Goal: Task Accomplishment & Management: Manage account settings

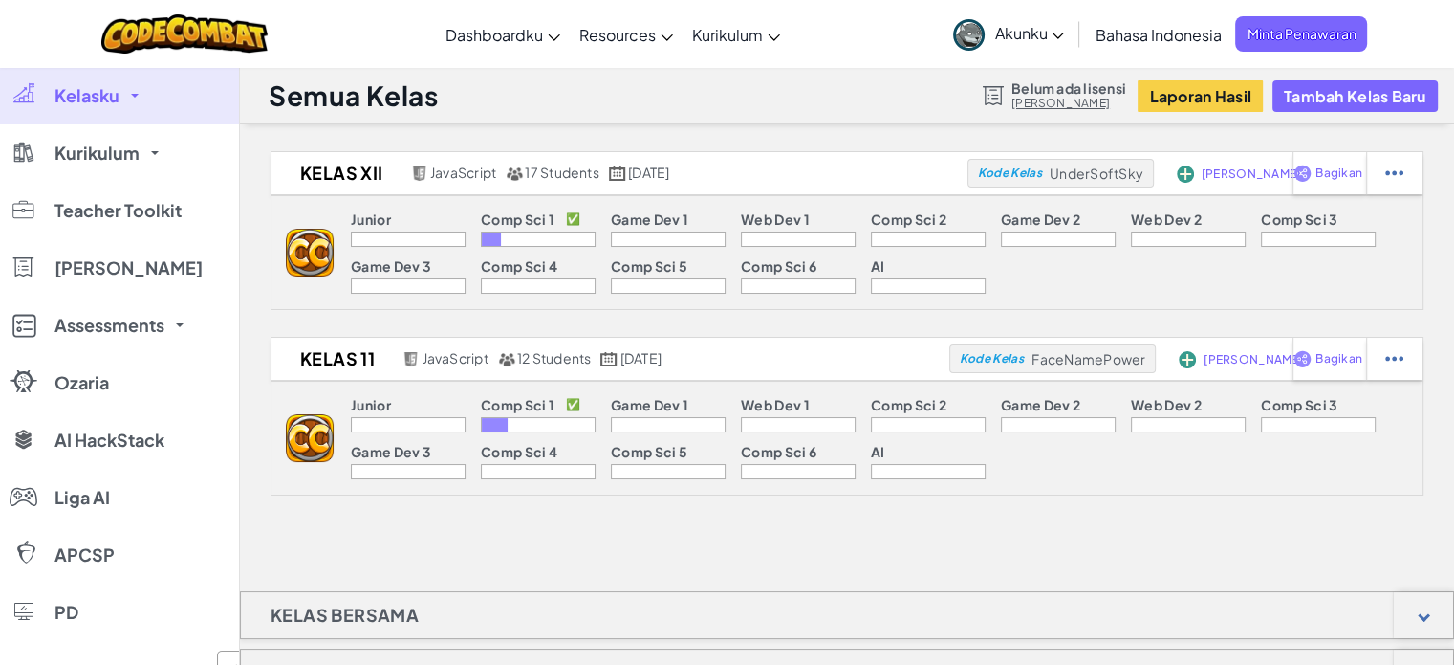
click at [1062, 523] on div "Kelas XII JavaScript 17 Students September 1, 2025 Kode Kelas UnderSoftSky Tamb…" at bounding box center [847, 569] width 1214 height 836
click at [1403, 194] on div at bounding box center [1394, 173] width 56 height 42
select select "javascript"
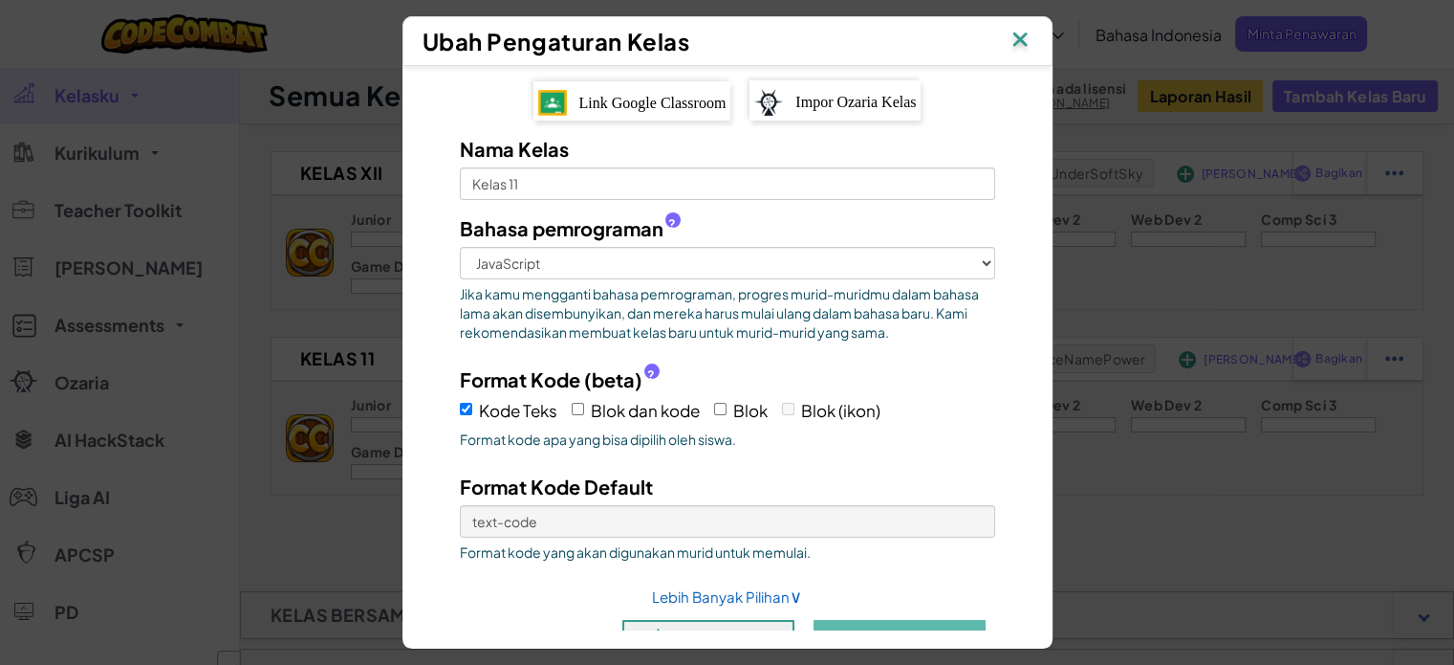
scroll to position [46, 0]
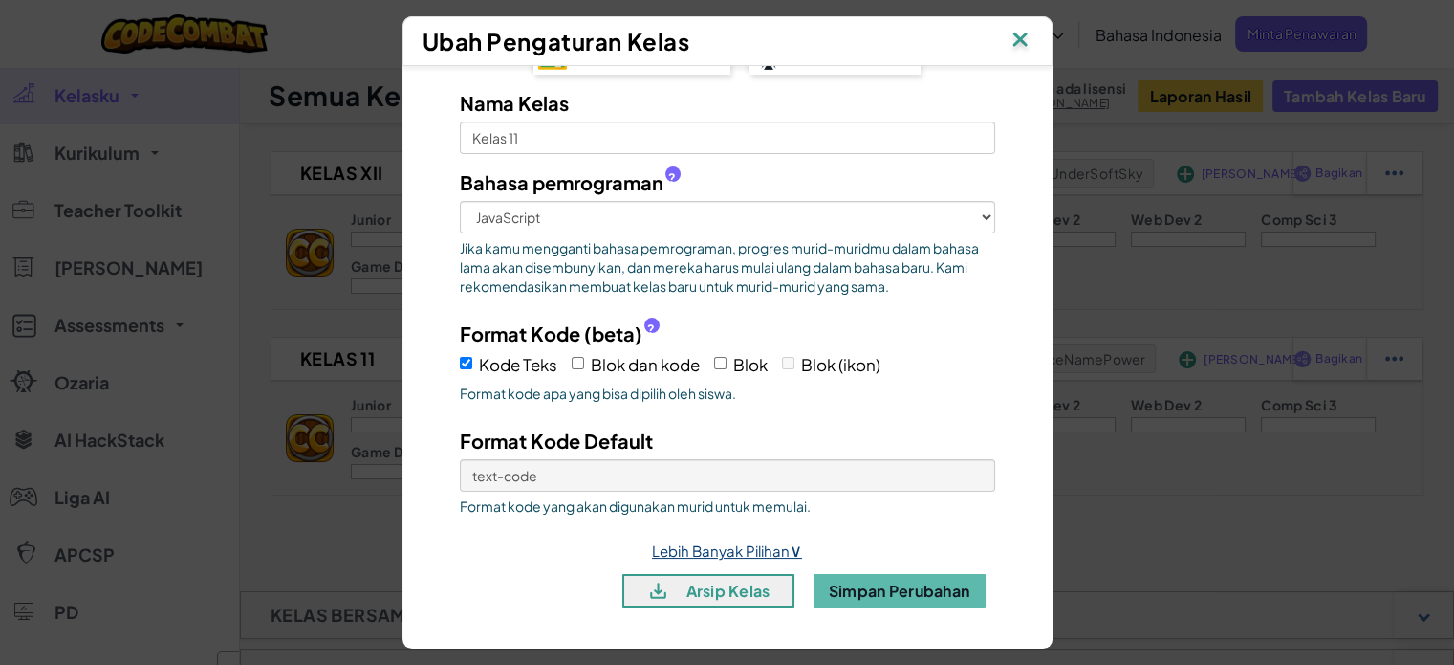
click at [766, 542] on link "Lebih Banyak Pilihan ∨" at bounding box center [727, 550] width 150 height 18
select select
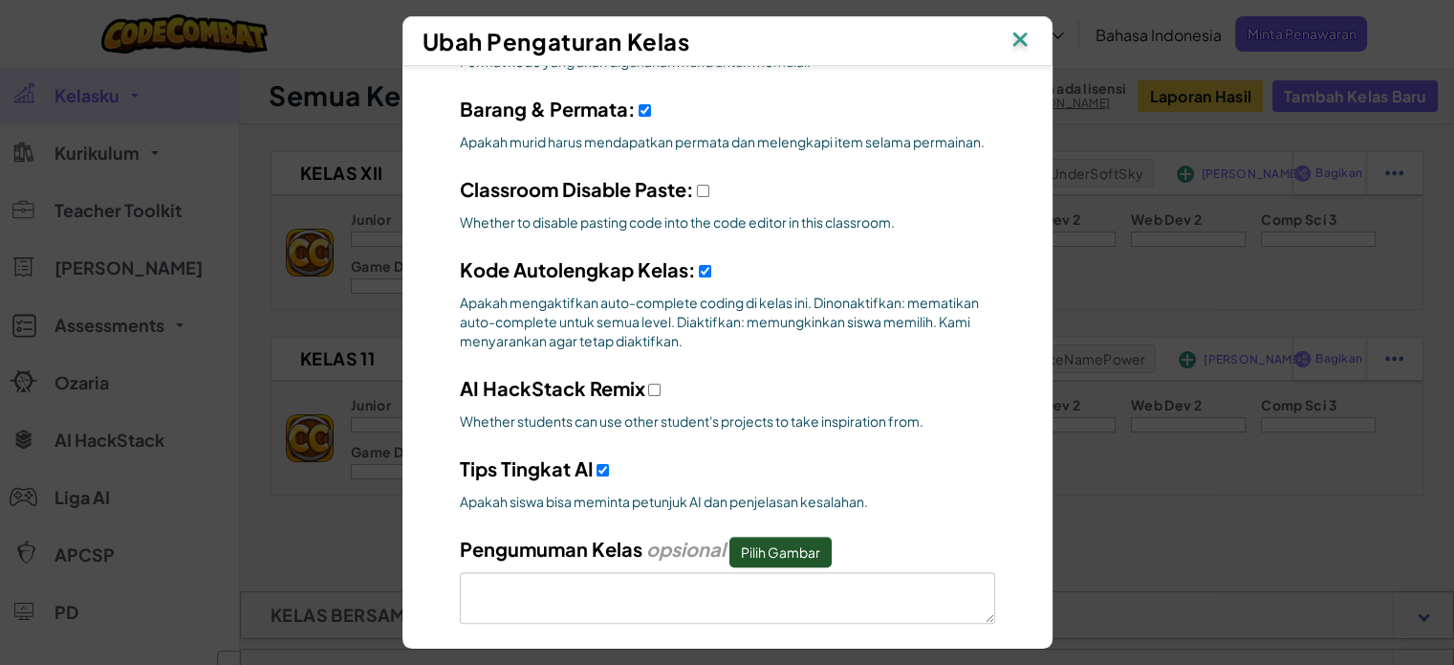
scroll to position [529, 0]
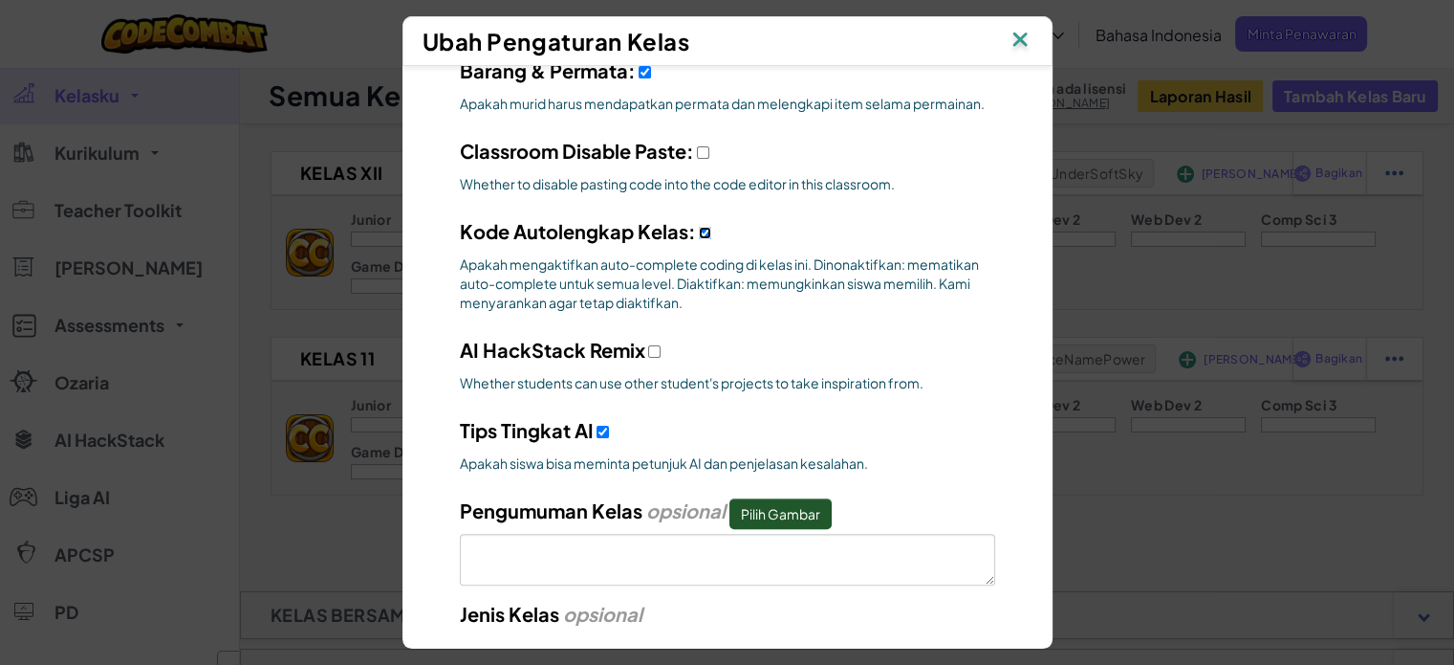
click at [699, 227] on input "Kode Autolengkap Kelas:" at bounding box center [705, 233] width 12 height 12
checkbox input "false"
select select
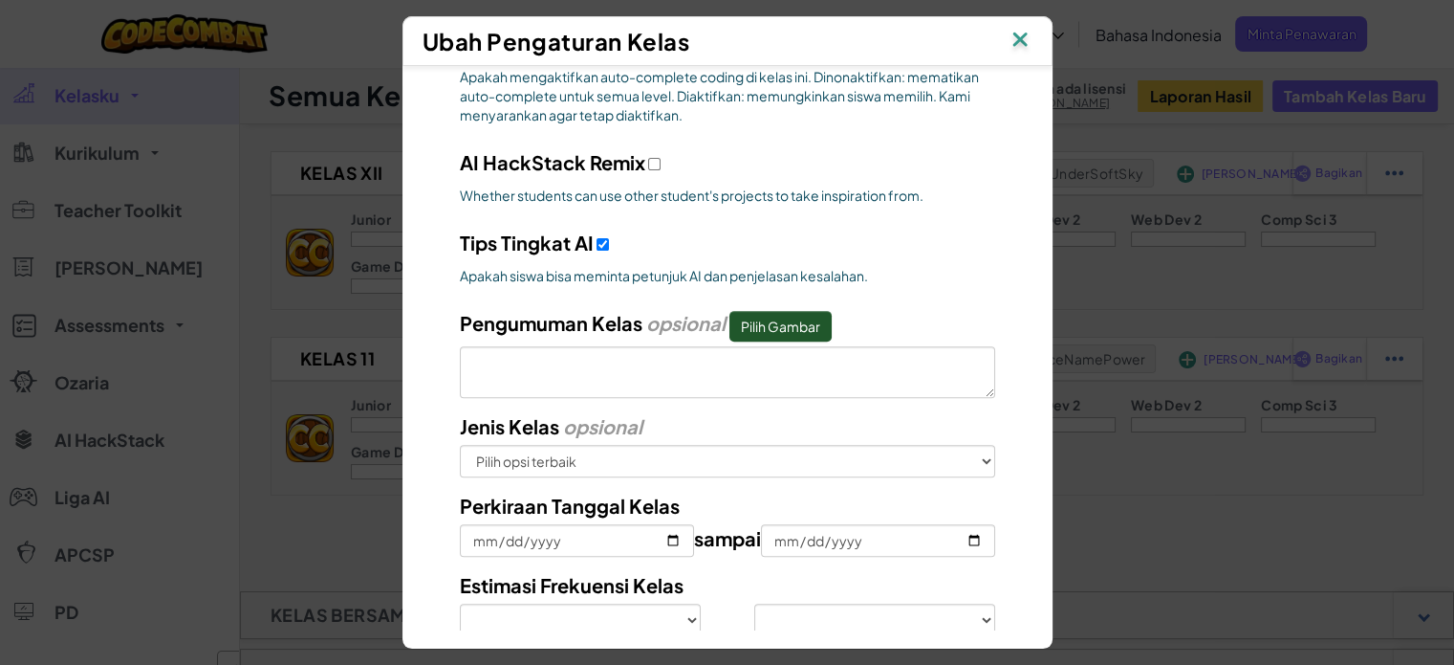
scroll to position [860, 0]
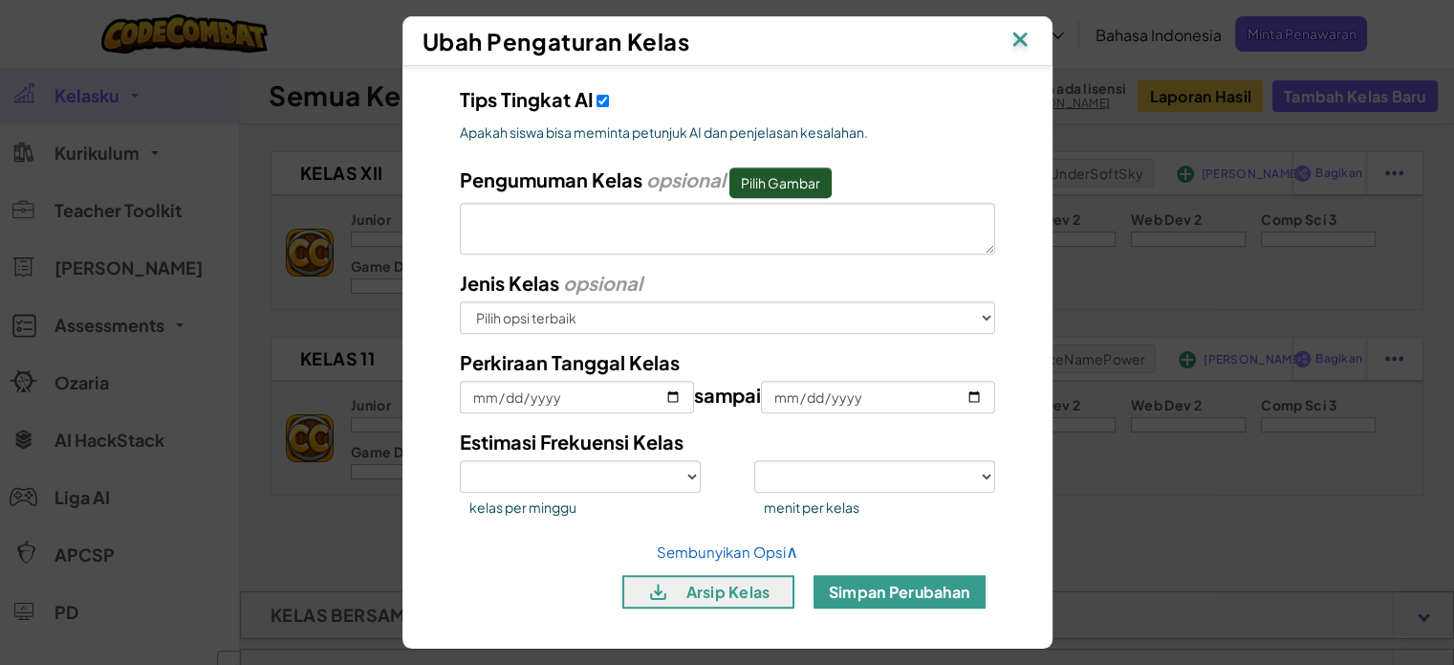
click at [857, 596] on button "Simpan Perubahan" at bounding box center [900, 591] width 172 height 33
select select
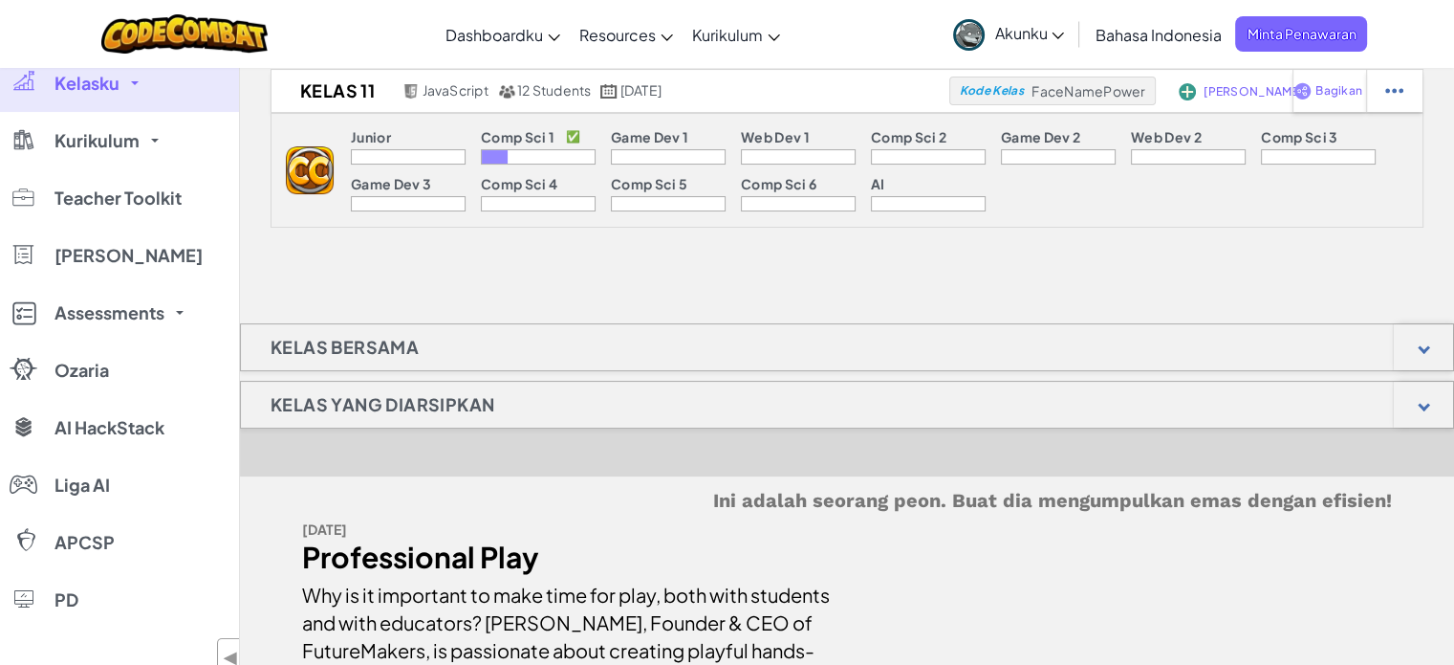
scroll to position [0, 0]
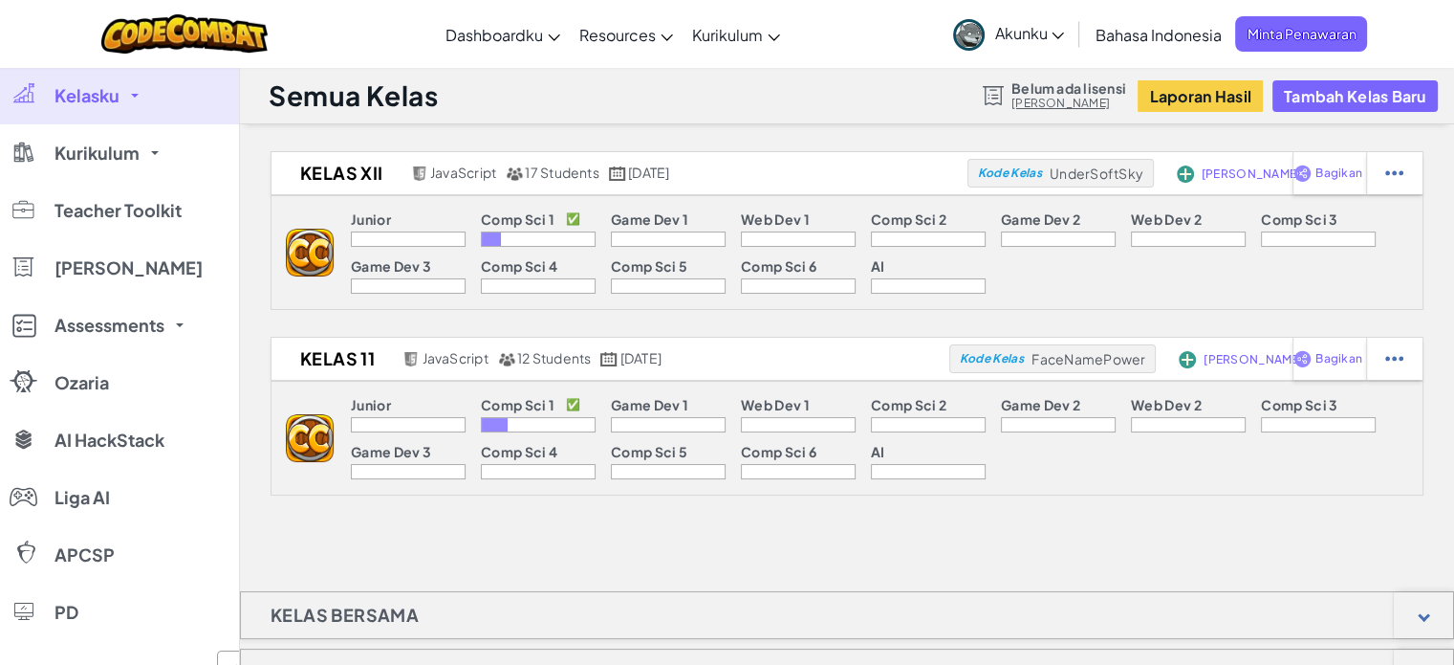
click at [559, 231] on div "Comp Sci 1 ✅" at bounding box center [538, 221] width 115 height 20
click at [520, 231] on div "Comp Sci 1 ✅" at bounding box center [538, 221] width 115 height 20
click at [1393, 182] on img at bounding box center [1394, 172] width 18 height 17
select select "javascript"
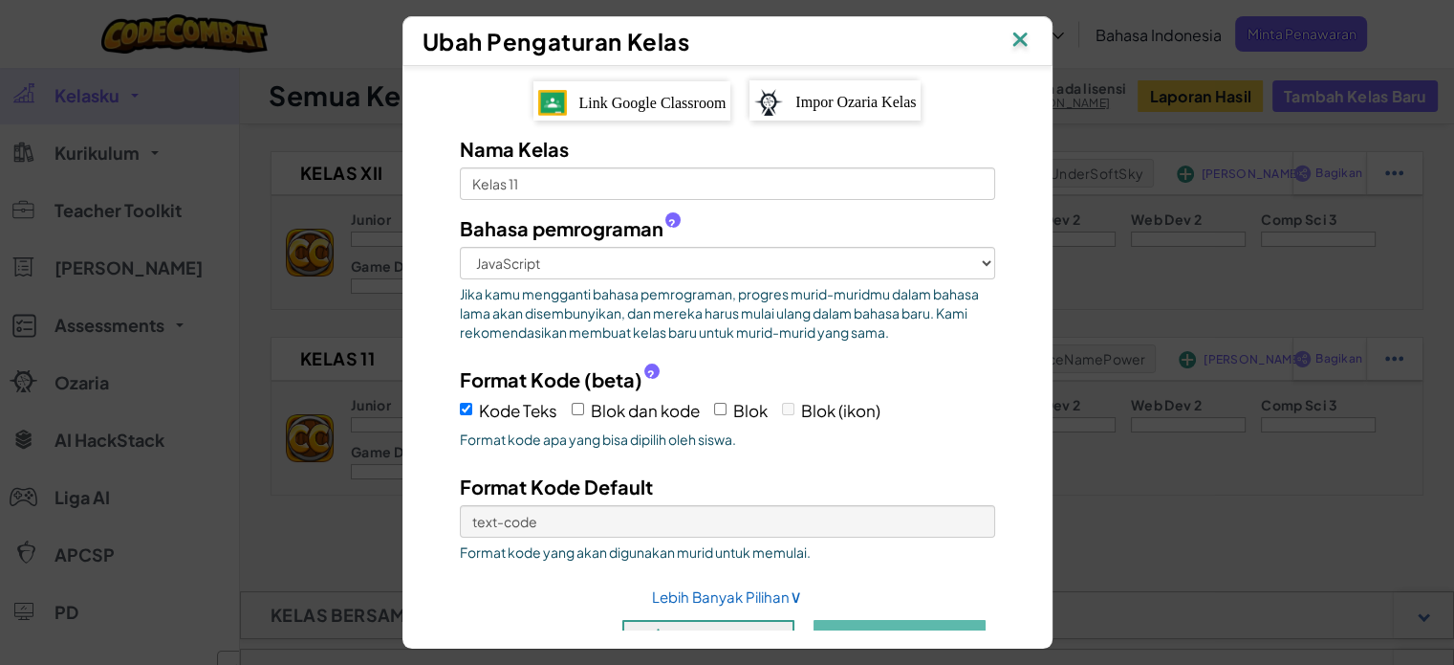
click at [1019, 42] on img at bounding box center [1020, 41] width 25 height 29
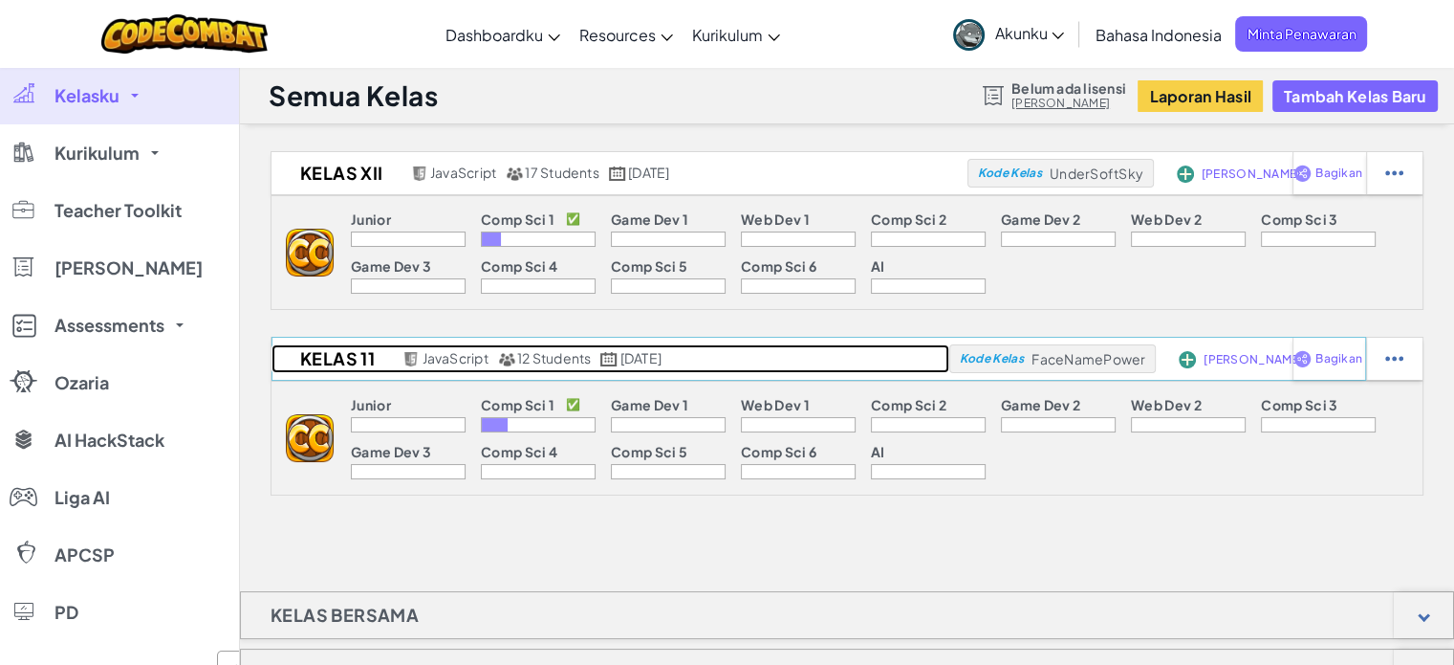
click at [379, 357] on h2 "Kelas 11" at bounding box center [335, 358] width 126 height 29
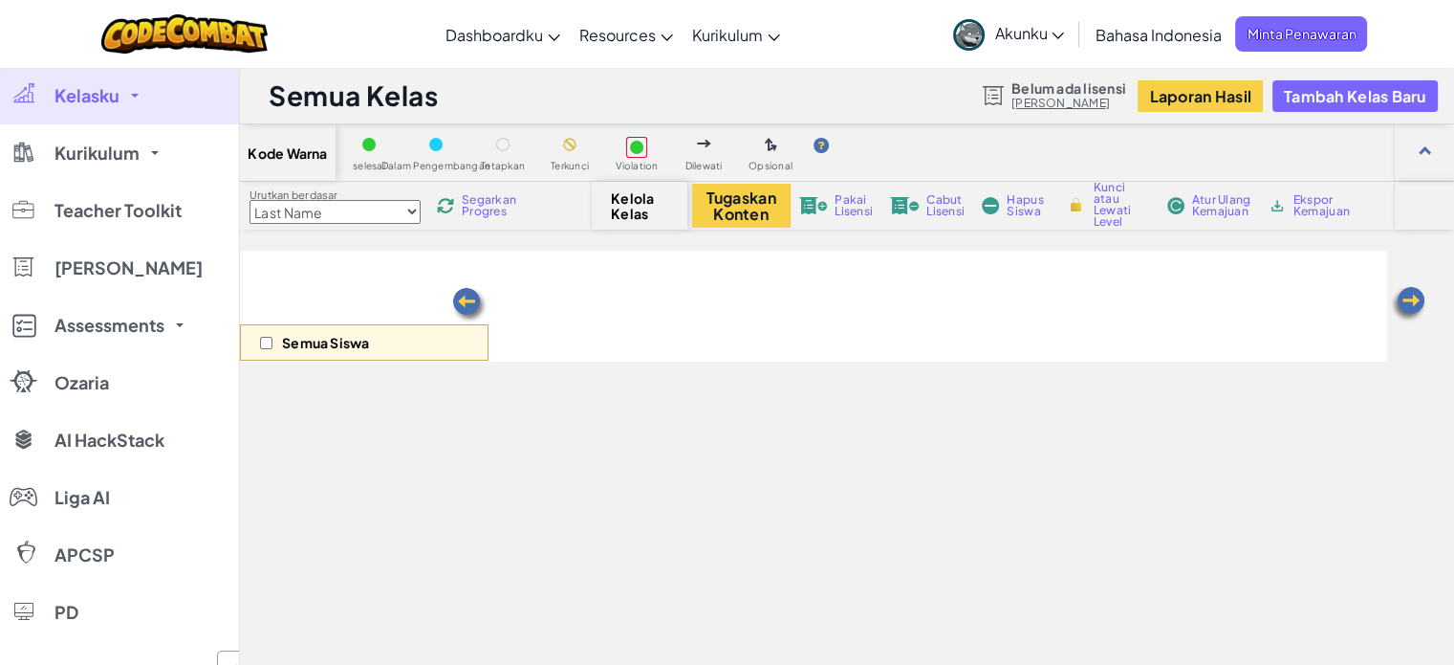
select select "560f1a9f22961295f9427742"
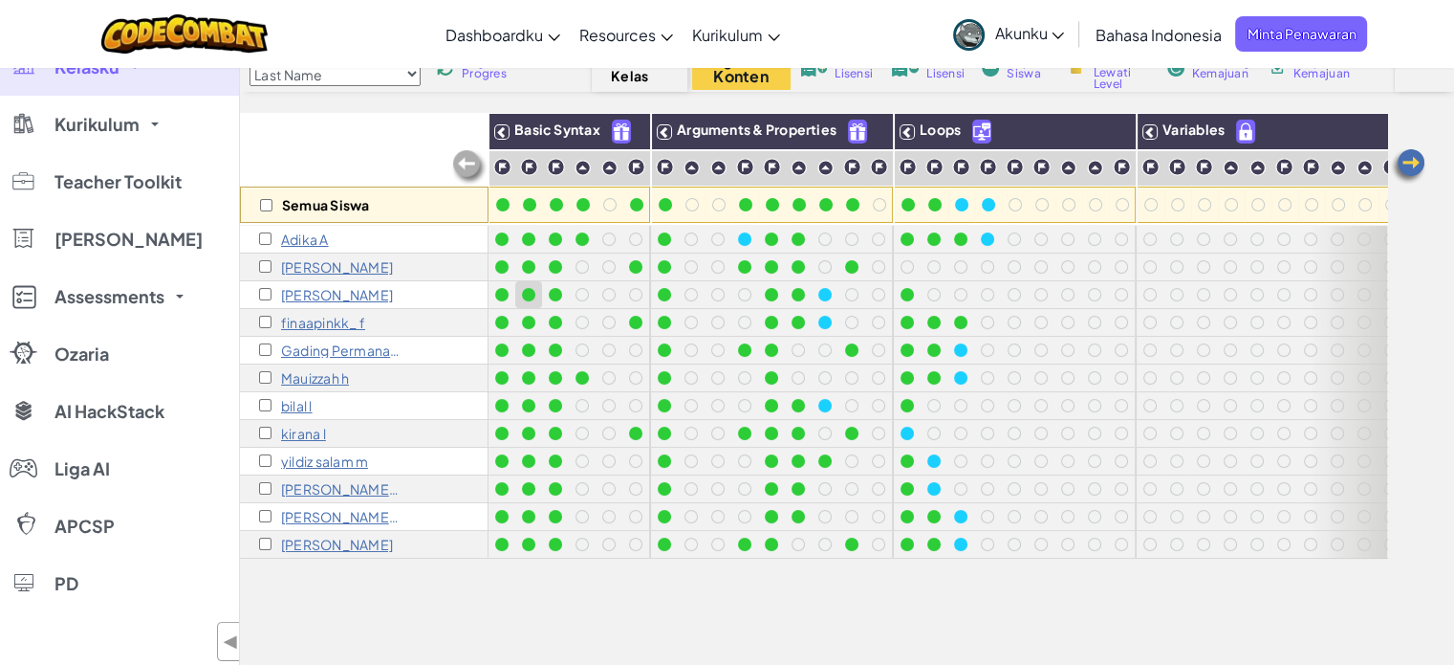
scroll to position [141, 0]
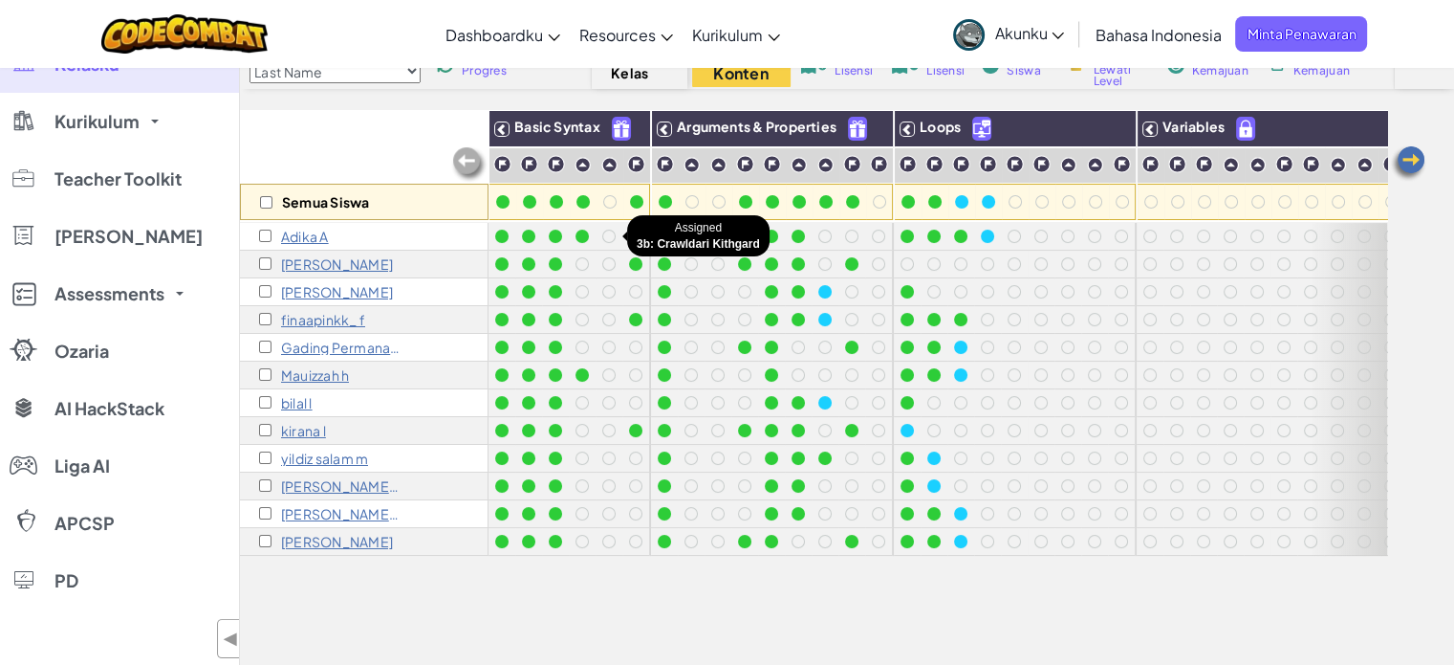
drag, startPoint x: 630, startPoint y: 482, endPoint x: 612, endPoint y: 237, distance: 245.4
click at [612, 237] on div at bounding box center [570, 389] width 163 height 333
click at [612, 237] on div at bounding box center [608, 235] width 13 height 13
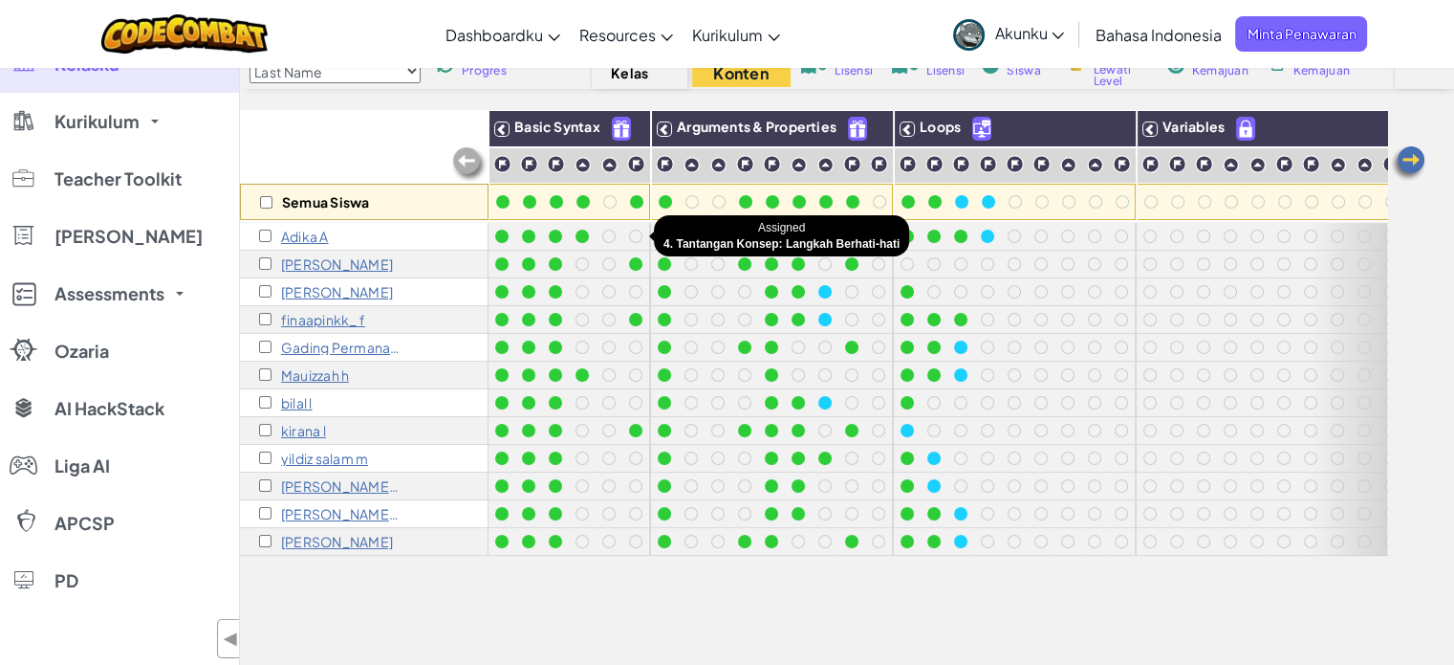
drag, startPoint x: 612, startPoint y: 237, endPoint x: 632, endPoint y: 233, distance: 20.4
click at [632, 233] on div at bounding box center [570, 389] width 163 height 333
click at [632, 233] on div at bounding box center [635, 235] width 13 height 13
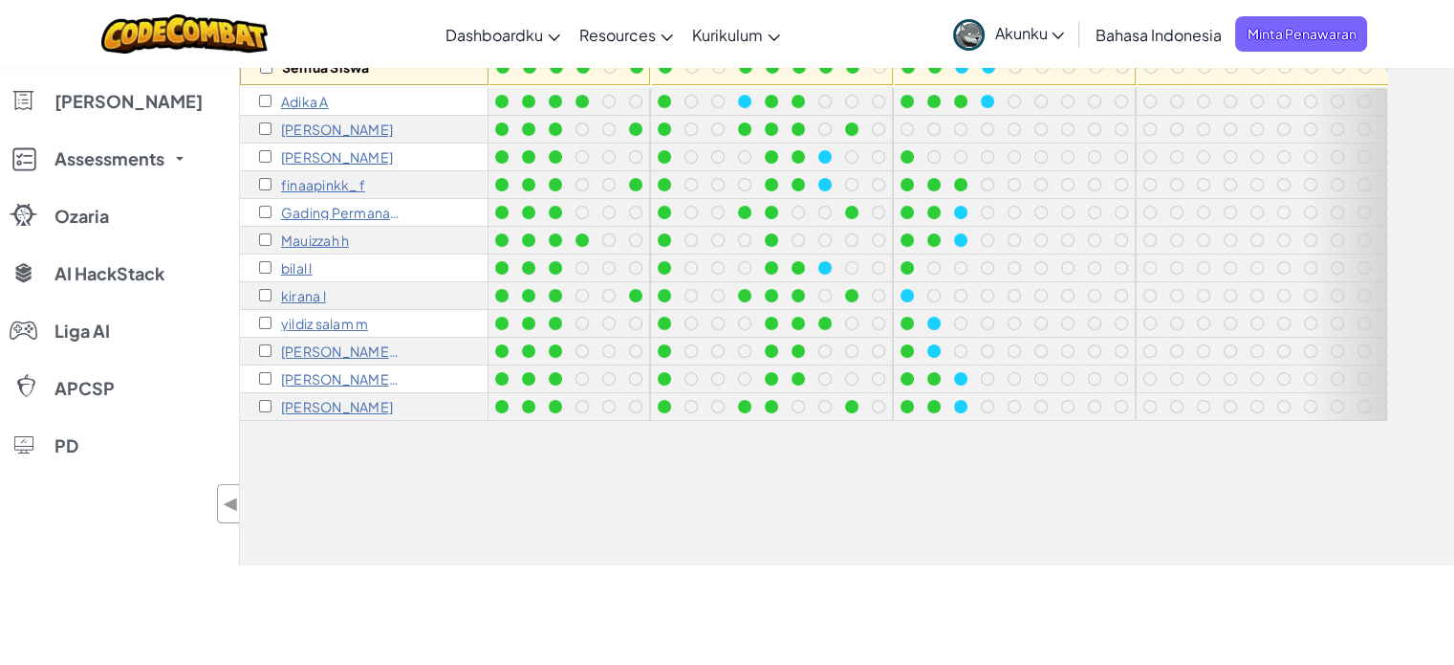
scroll to position [0, 0]
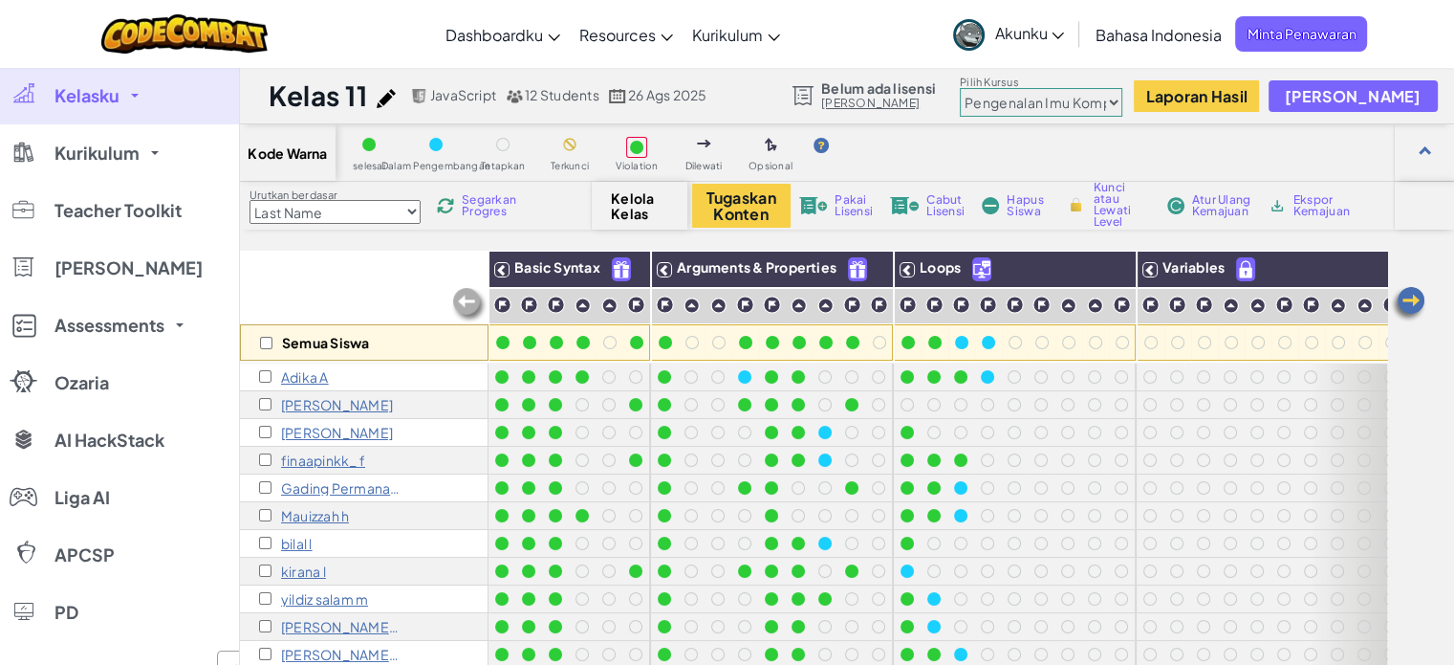
click at [287, 377] on p "Adika A" at bounding box center [305, 376] width 48 height 15
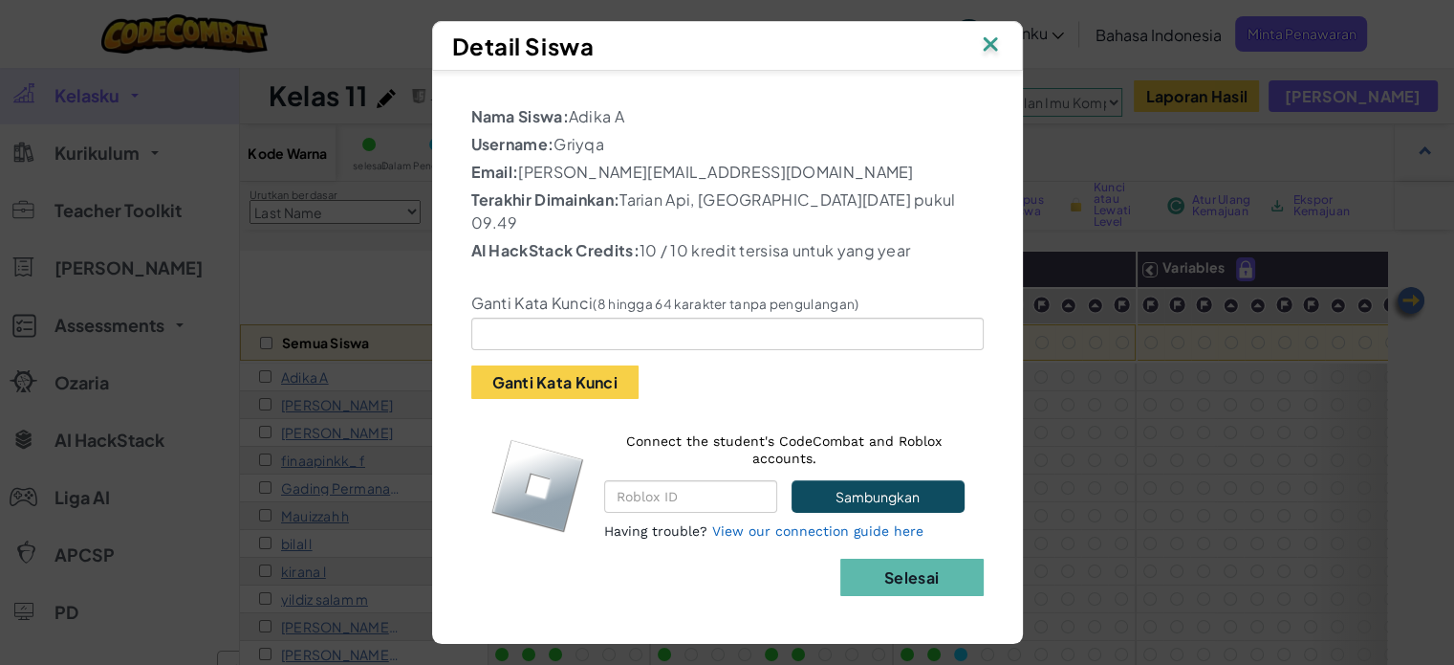
click at [1010, 56] on div "Detail Siswa" at bounding box center [727, 46] width 591 height 50
click at [992, 60] on img at bounding box center [990, 46] width 25 height 29
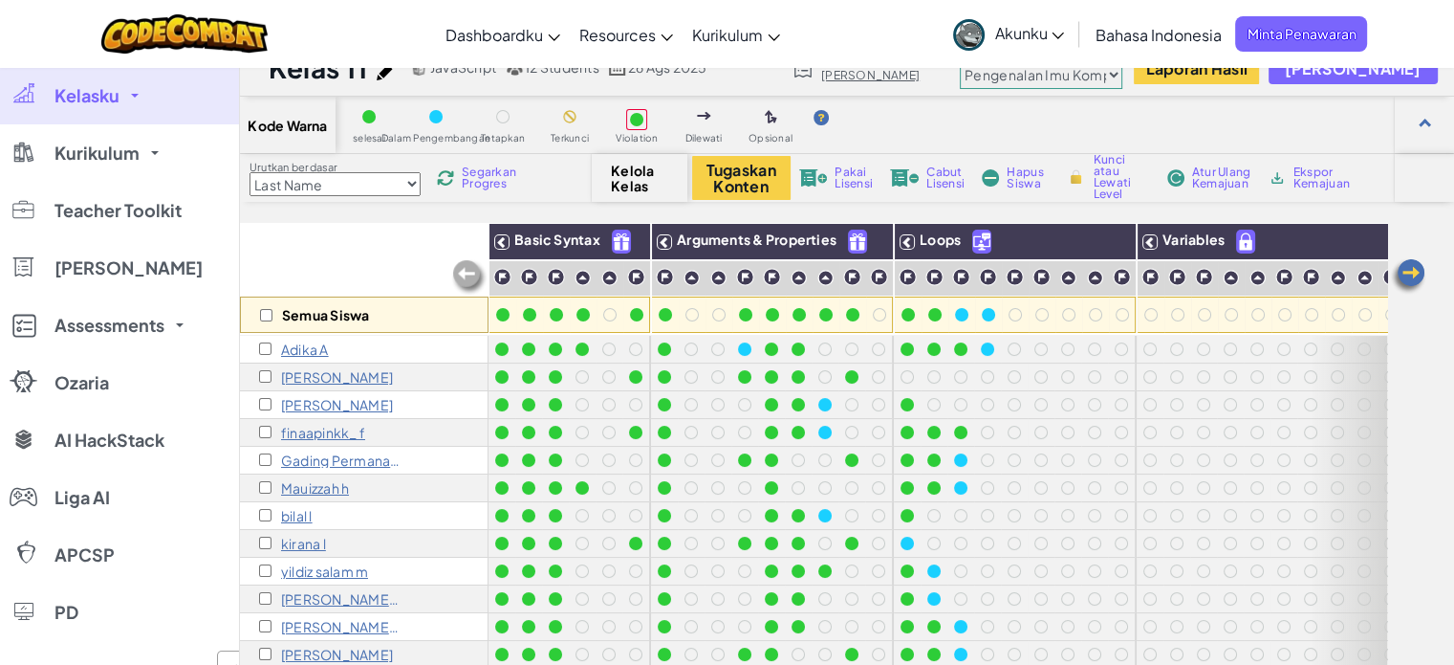
scroll to position [3, 0]
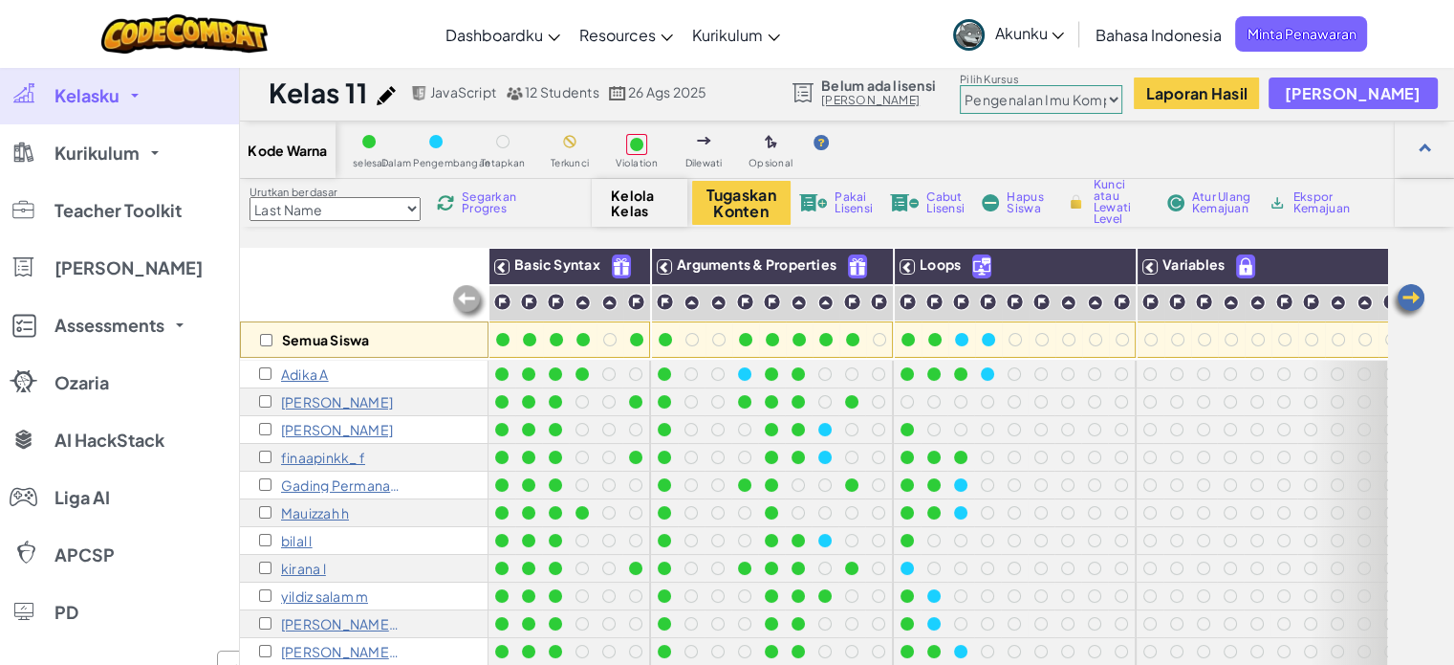
click at [845, 209] on span "Pakai Lisensi" at bounding box center [854, 202] width 38 height 23
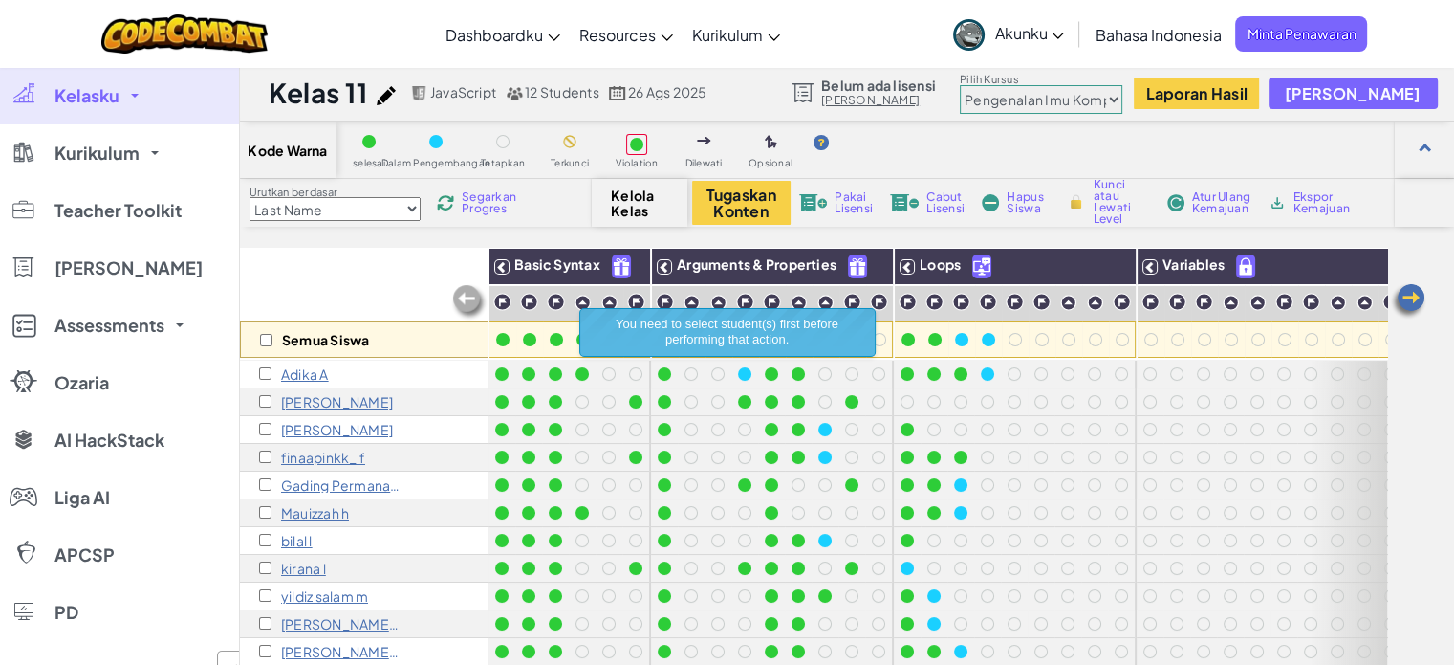
click at [880, 103] on link "[PERSON_NAME]" at bounding box center [878, 100] width 115 height 15
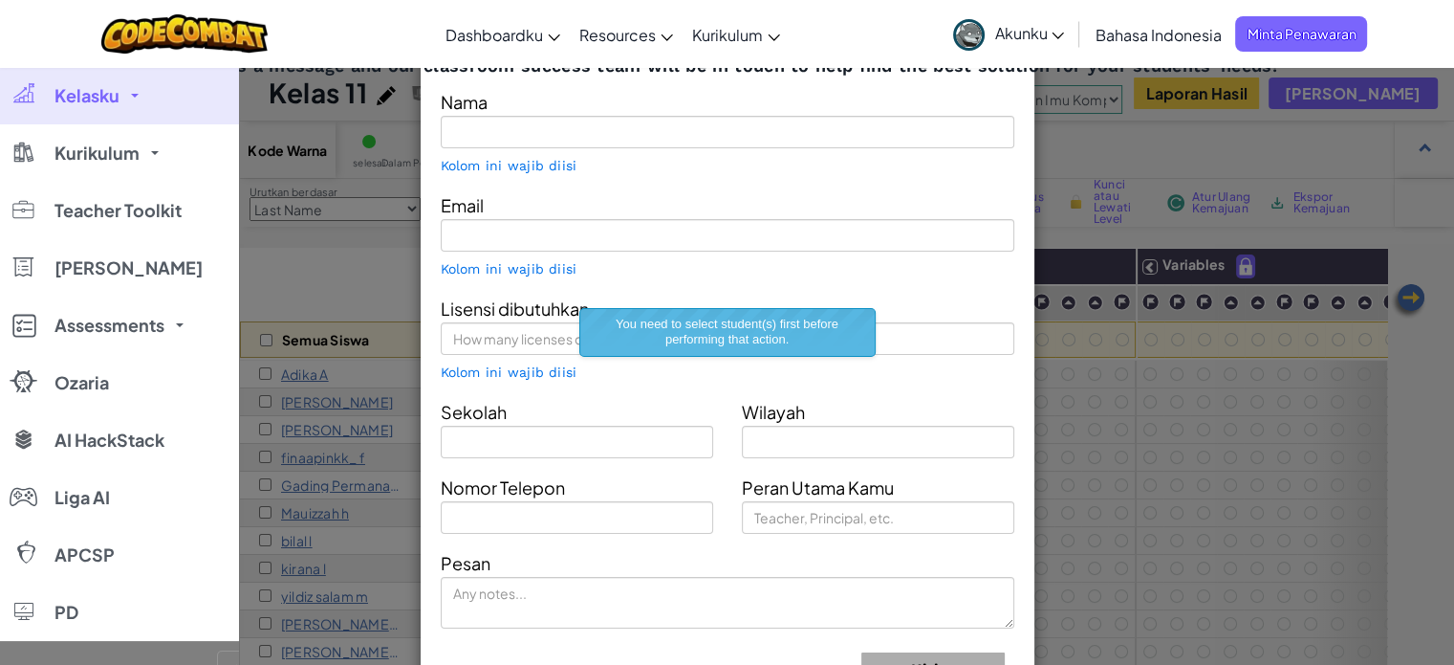
type input "RIZAL EKO WAHYUDI"
type input "rizal.eko135@admin.sma.belajar.id"
type input "sma [PERSON_NAME]"
type input "[GEOGRAPHIC_DATA]"
type input "Teacher"
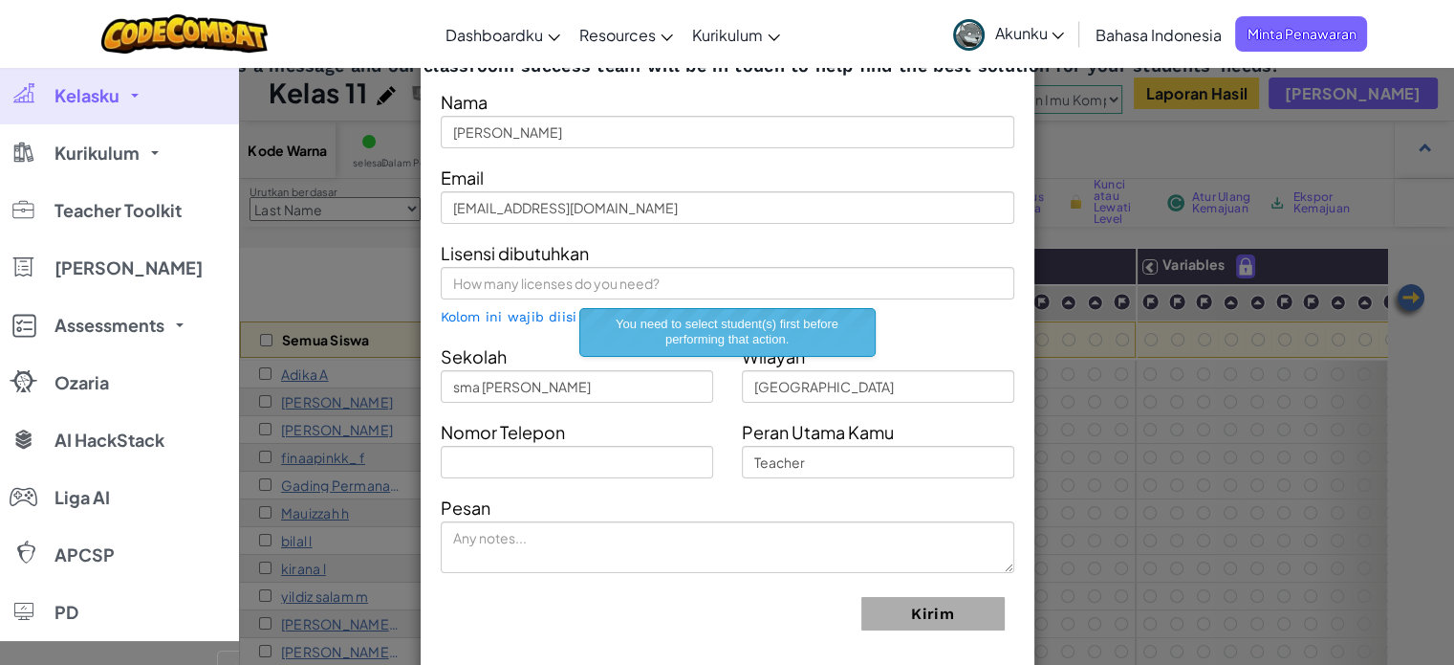
click at [862, 258] on div "Lisensi dibutuhkan Kolom ini wajib diisi" at bounding box center [727, 282] width 602 height 89
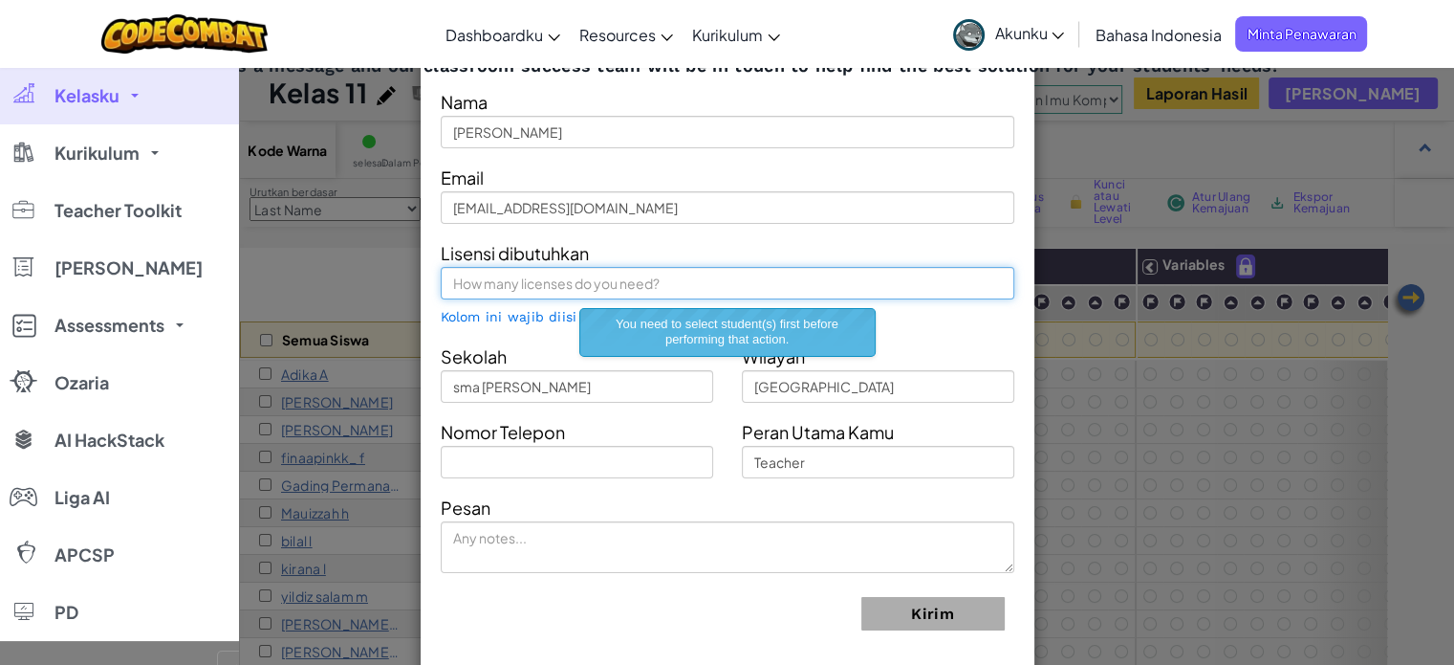
click at [874, 278] on input "text" at bounding box center [728, 283] width 574 height 33
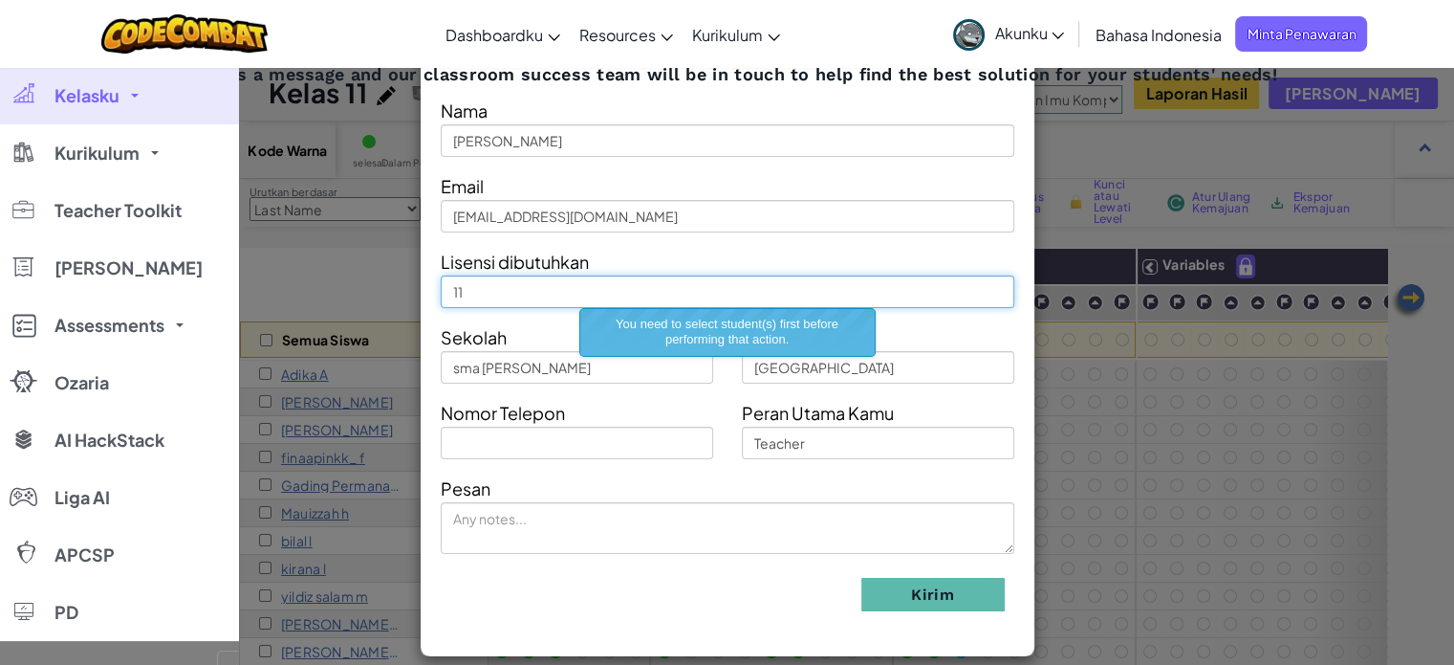
type input "1"
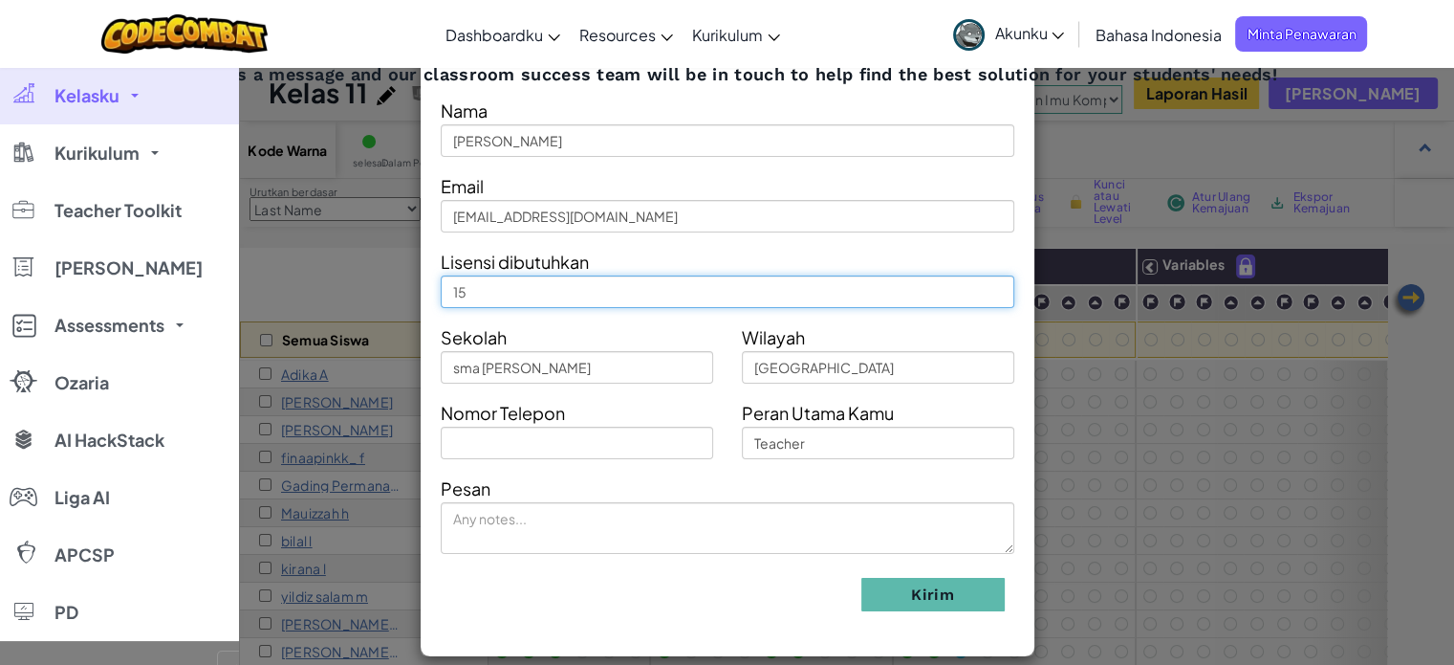
type input "15"
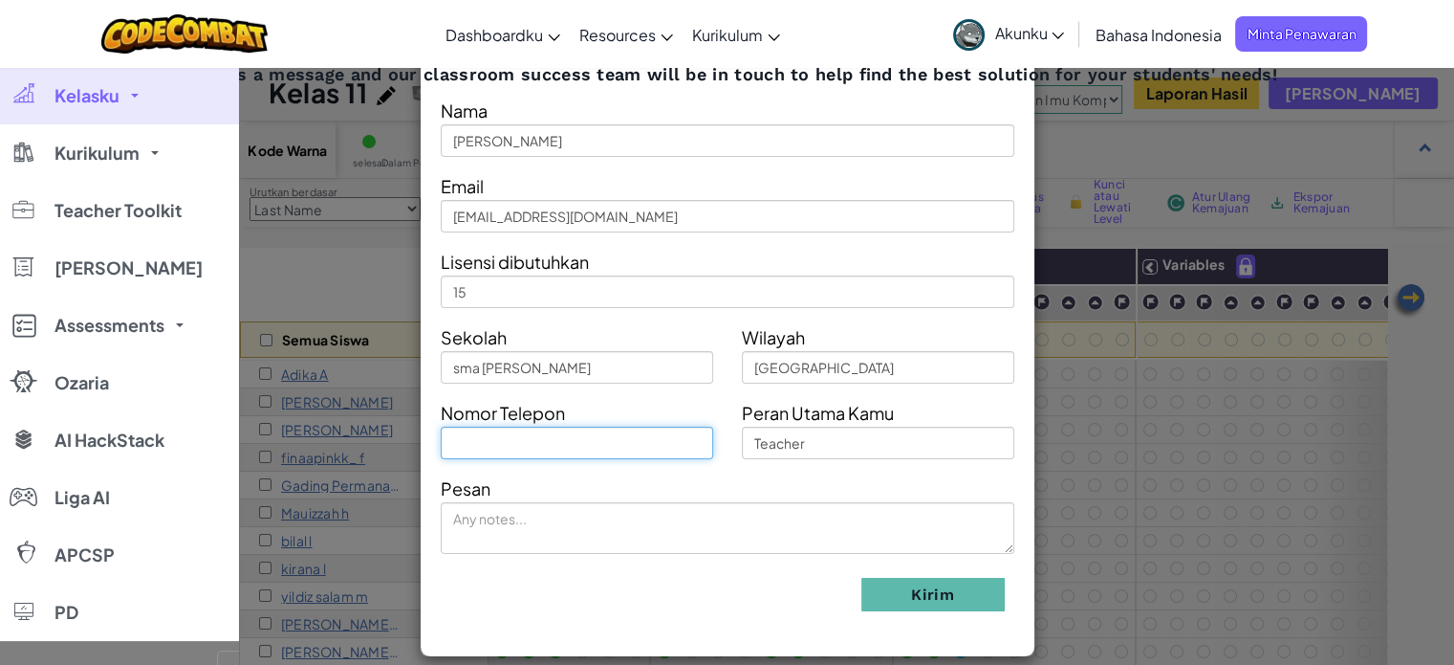
click at [658, 445] on input "text" at bounding box center [577, 442] width 273 height 33
type input "081332047272"
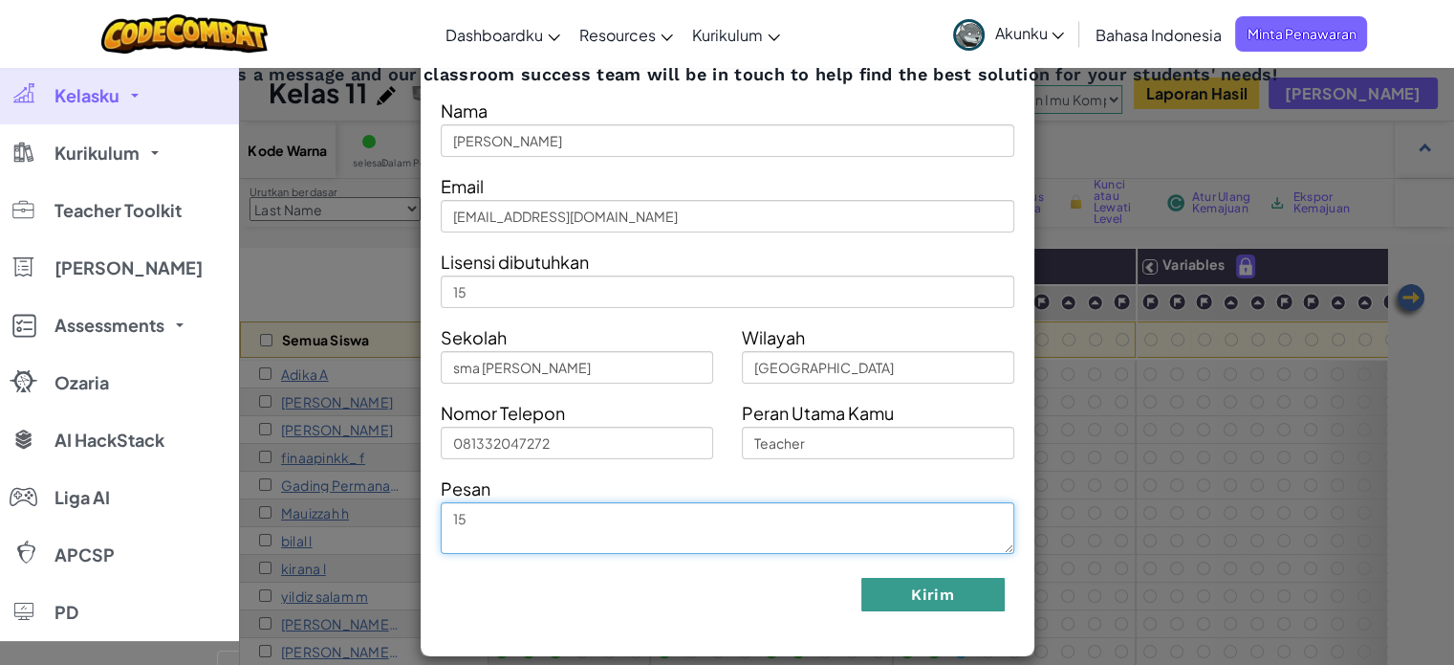
type textarea "1"
type textarea "m"
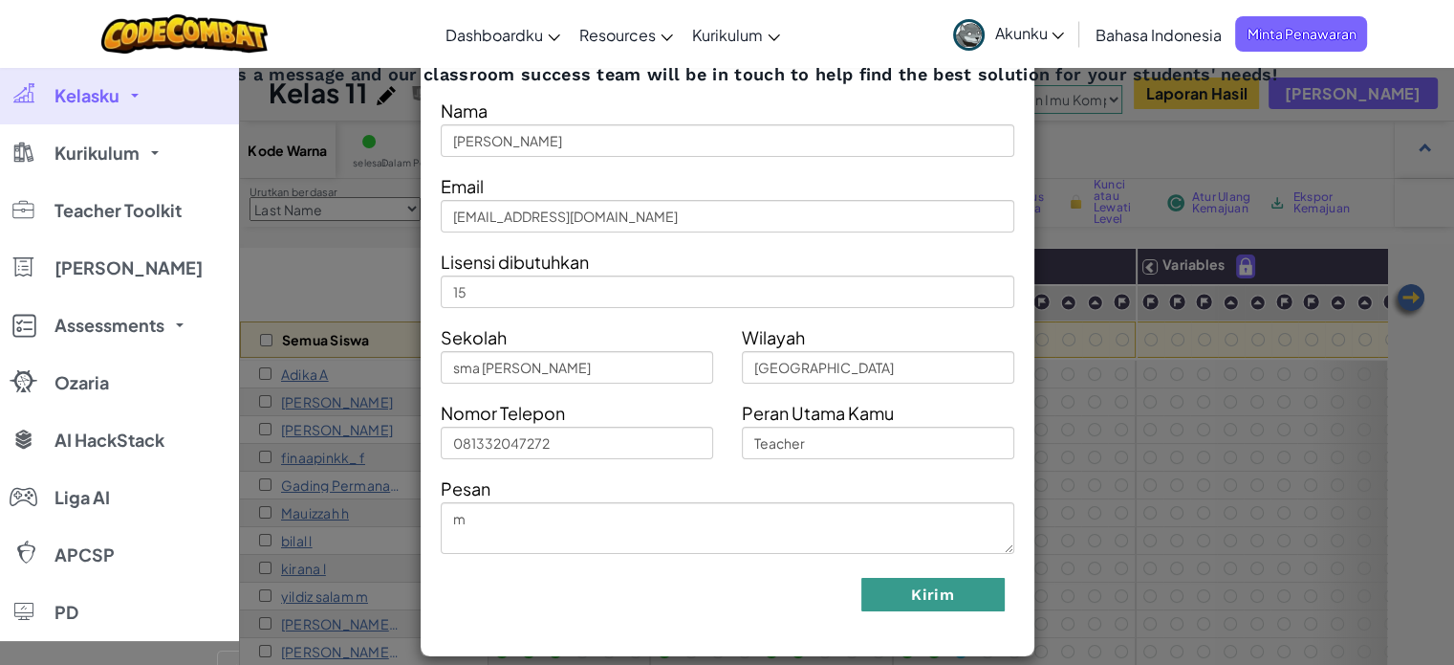
click at [940, 602] on button "Kirim" at bounding box center [932, 594] width 143 height 33
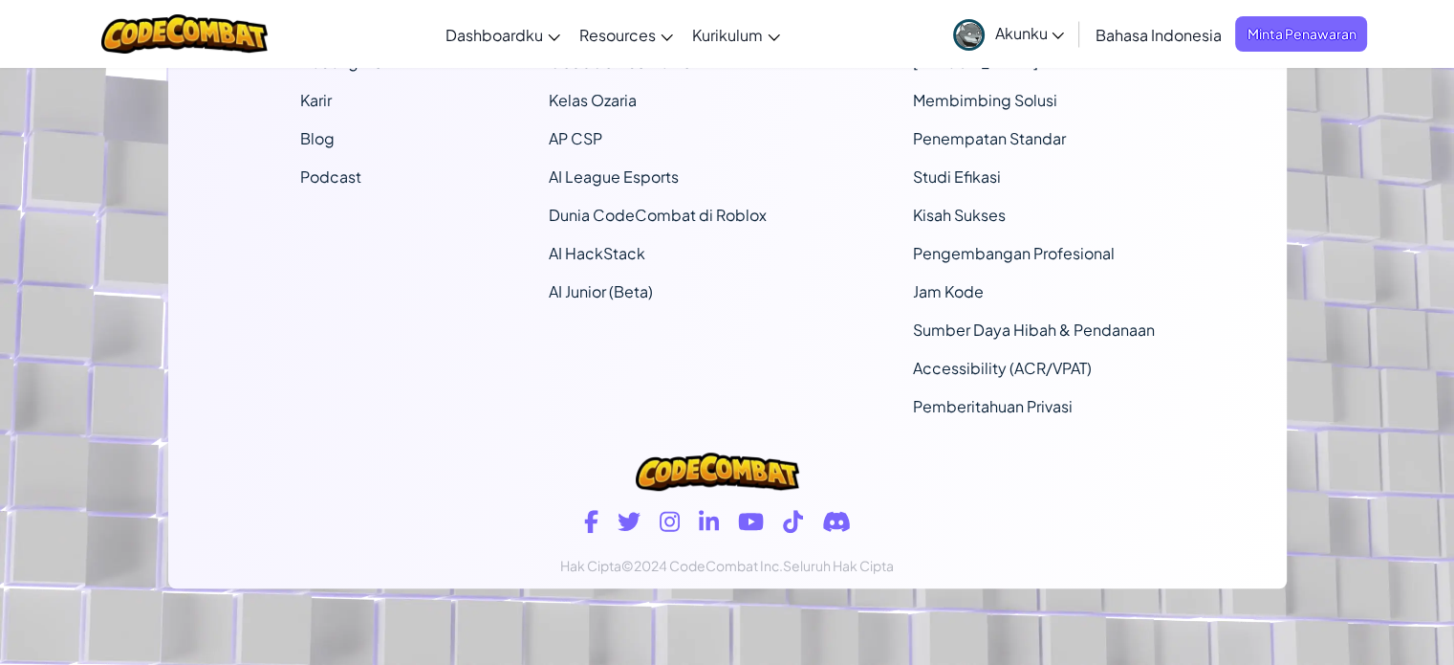
scroll to position [0, 0]
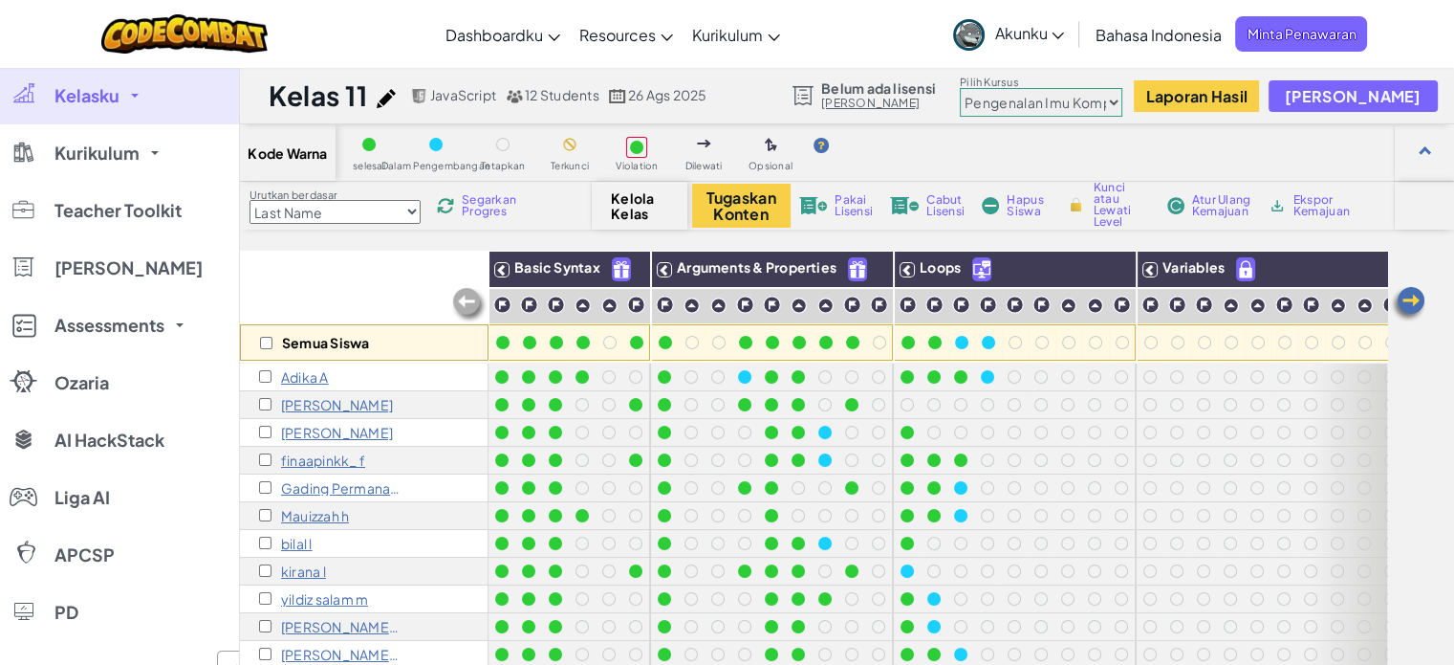
click at [375, 142] on div at bounding box center [369, 144] width 21 height 21
drag, startPoint x: 489, startPoint y: 125, endPoint x: 569, endPoint y: 148, distance: 83.5
click at [569, 148] on div "Kode Warna selesai Dalam Pengembangan Tetapkan Terkunci Violation Dilewati Opsi…" at bounding box center [847, 152] width 1214 height 57
click at [635, 151] on div at bounding box center [636, 147] width 13 height 13
click at [711, 153] on div at bounding box center [703, 144] width 21 height 21
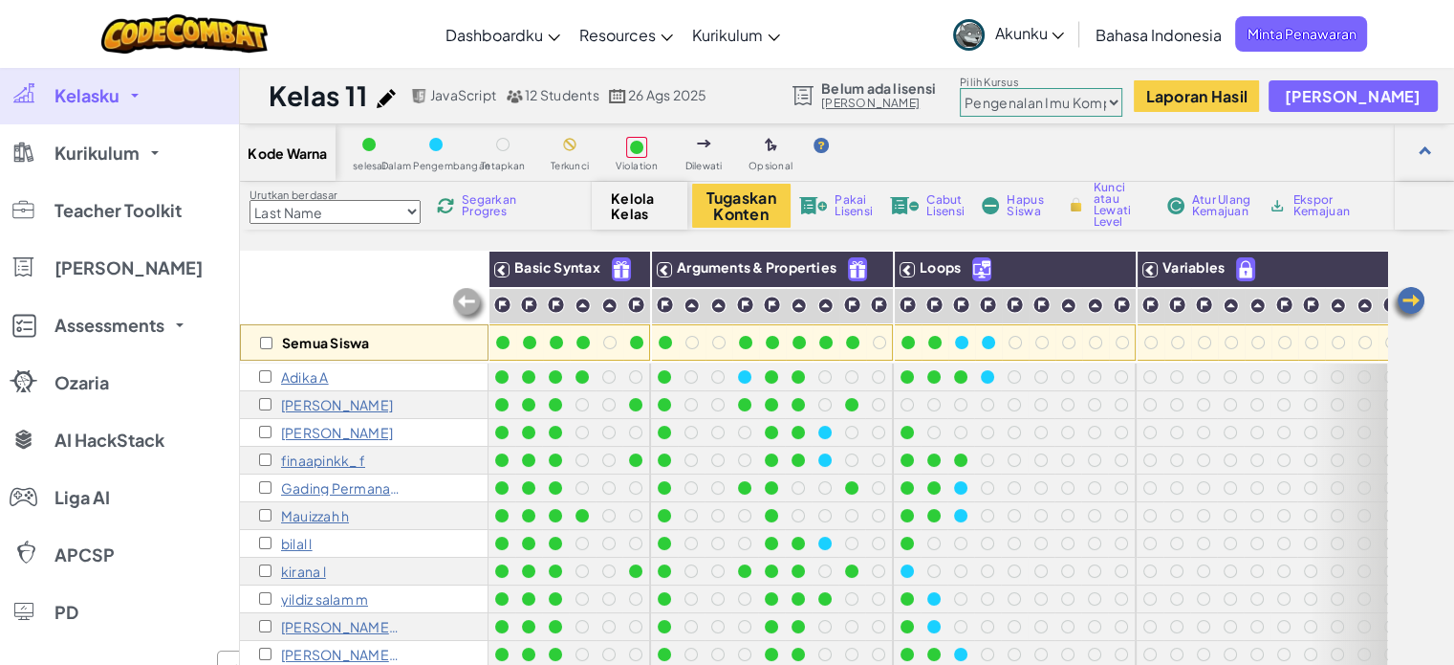
click at [768, 149] on img at bounding box center [771, 145] width 12 height 15
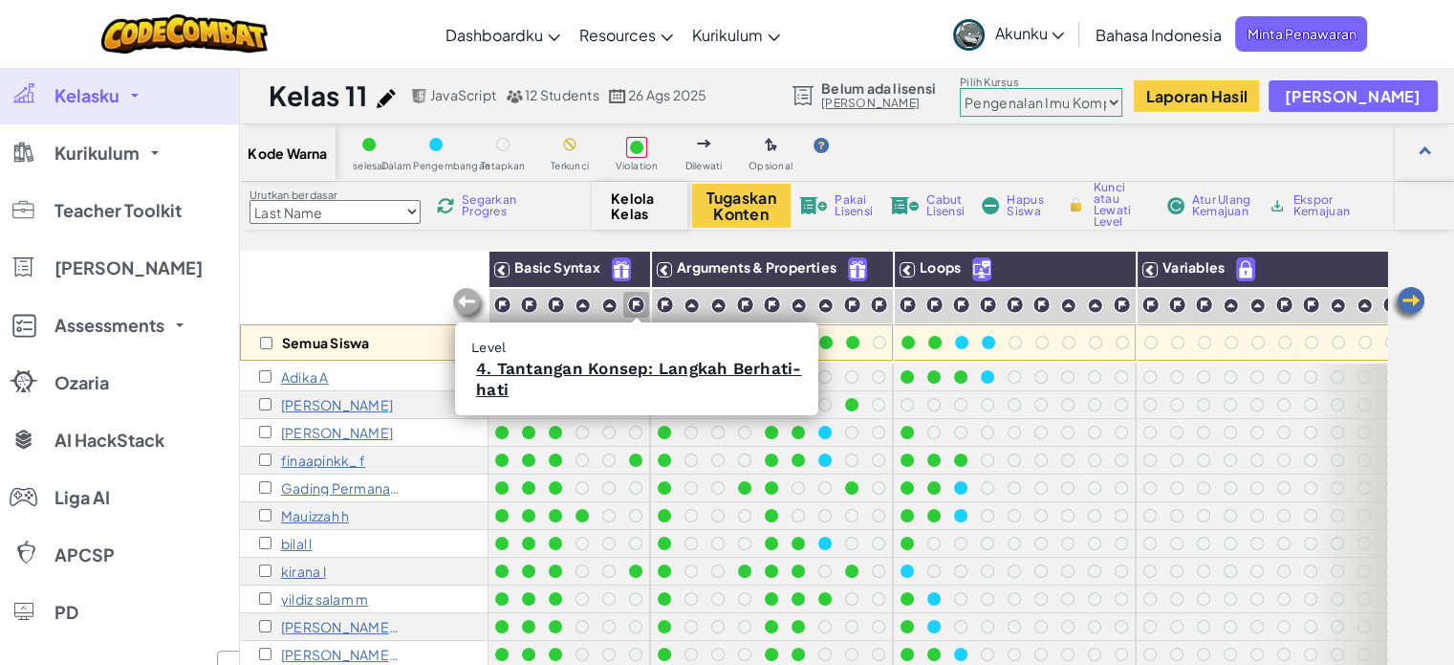
click at [636, 305] on img at bounding box center [636, 304] width 18 height 18
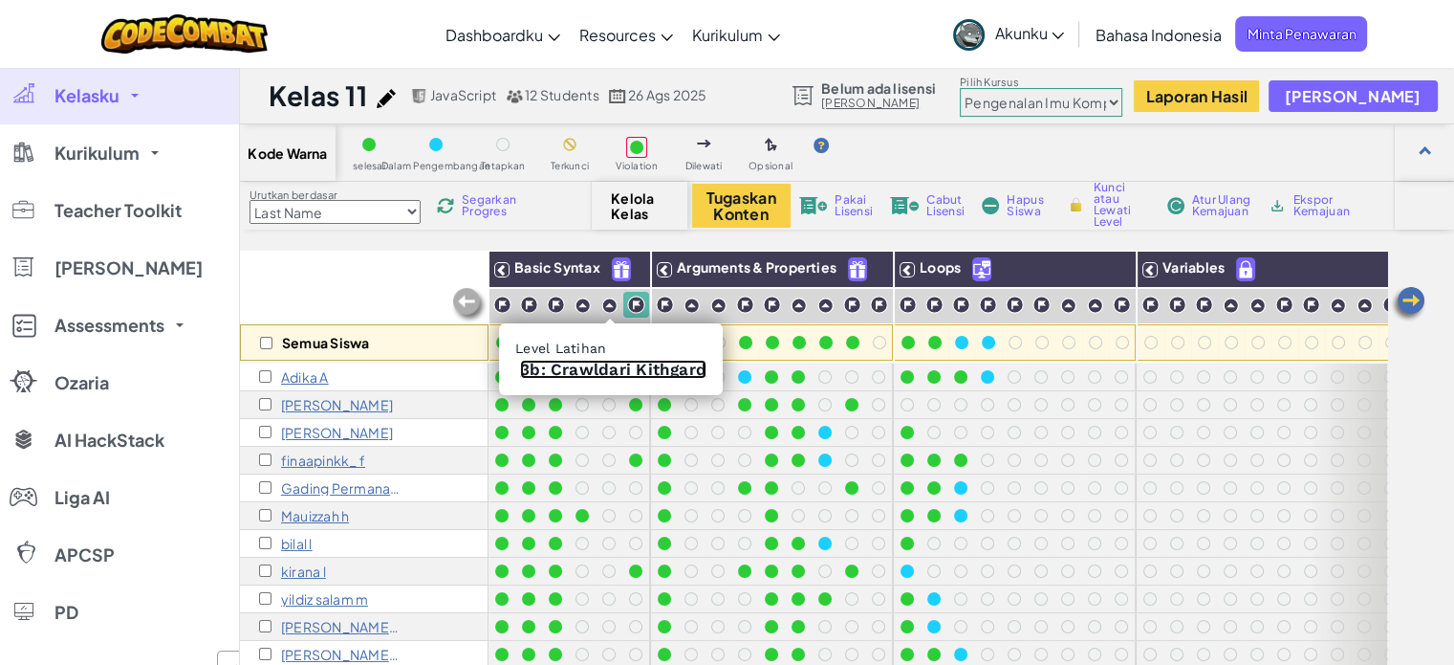
click at [601, 369] on link "3b: Crawldari Kithgard" at bounding box center [613, 369] width 186 height 19
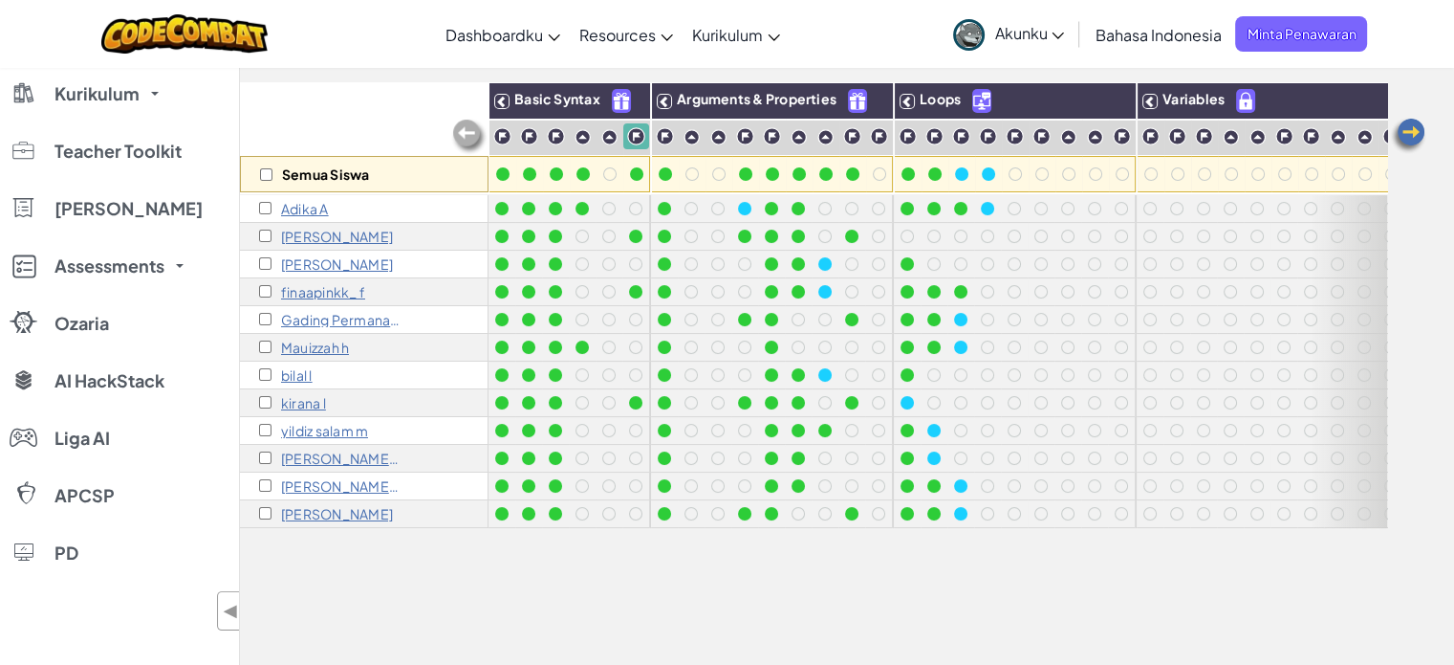
scroll to position [171, 0]
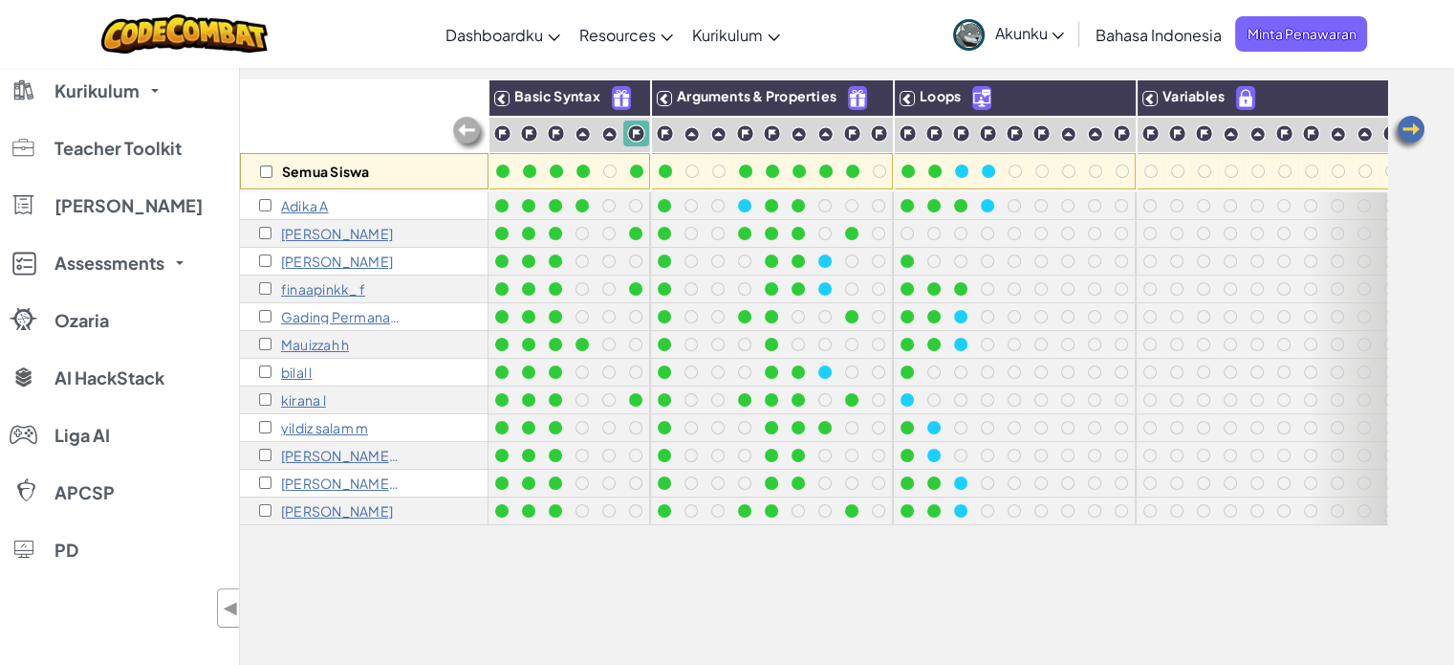
click at [337, 430] on p "yildiz salam m" at bounding box center [324, 427] width 87 height 15
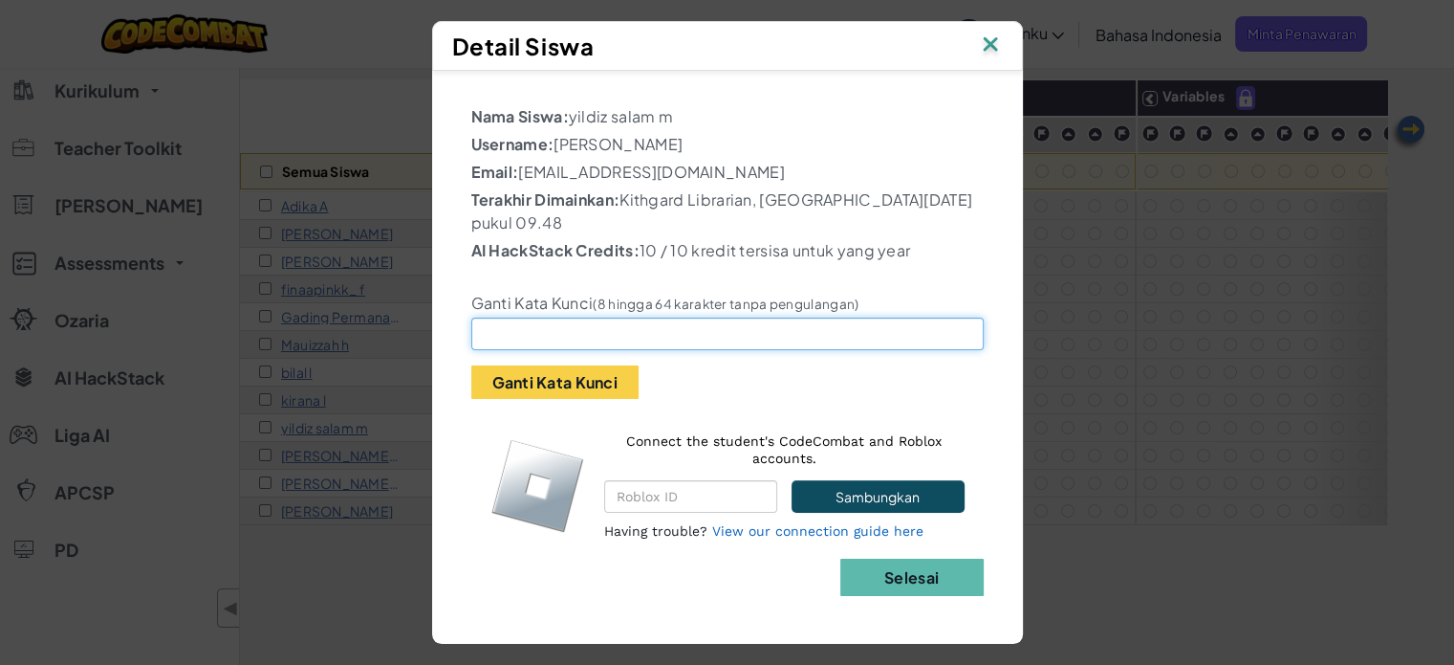
click at [550, 349] on input "text" at bounding box center [727, 333] width 512 height 33
type input "bilalganteng"
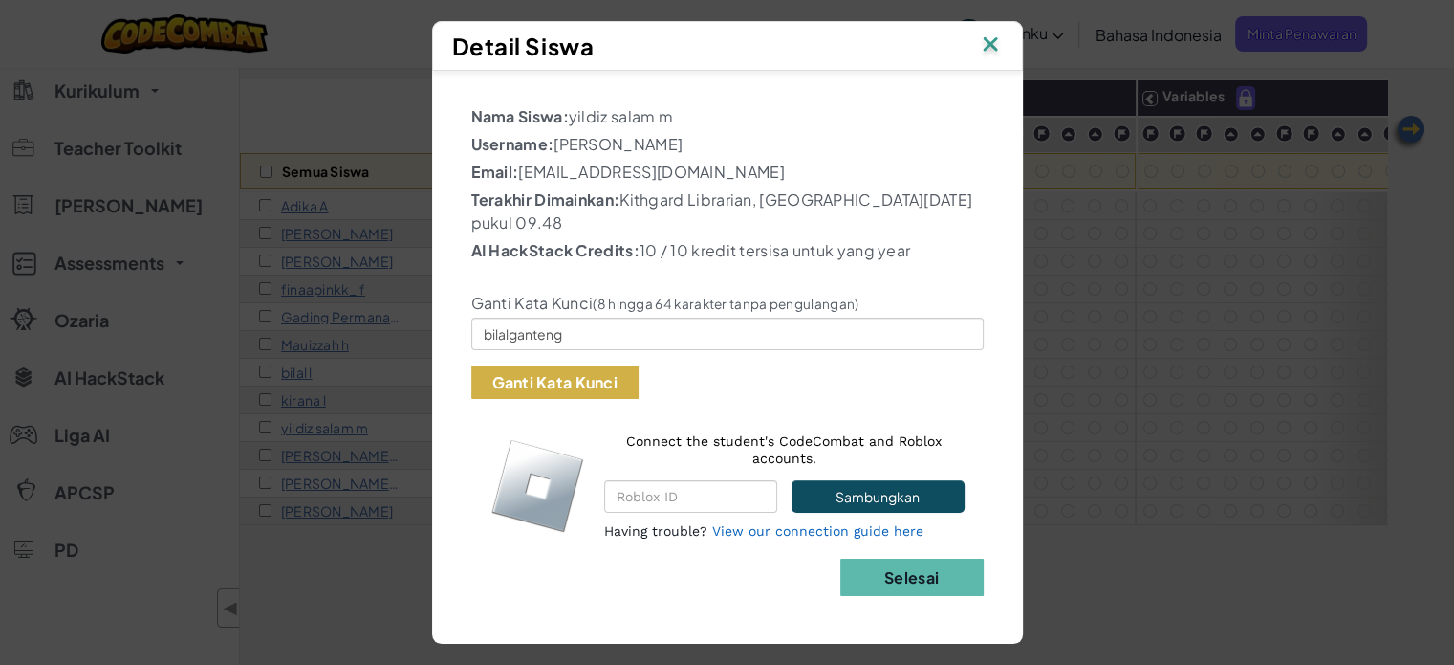
click at [614, 382] on button "Ganti Kata Kunci" at bounding box center [554, 381] width 167 height 33
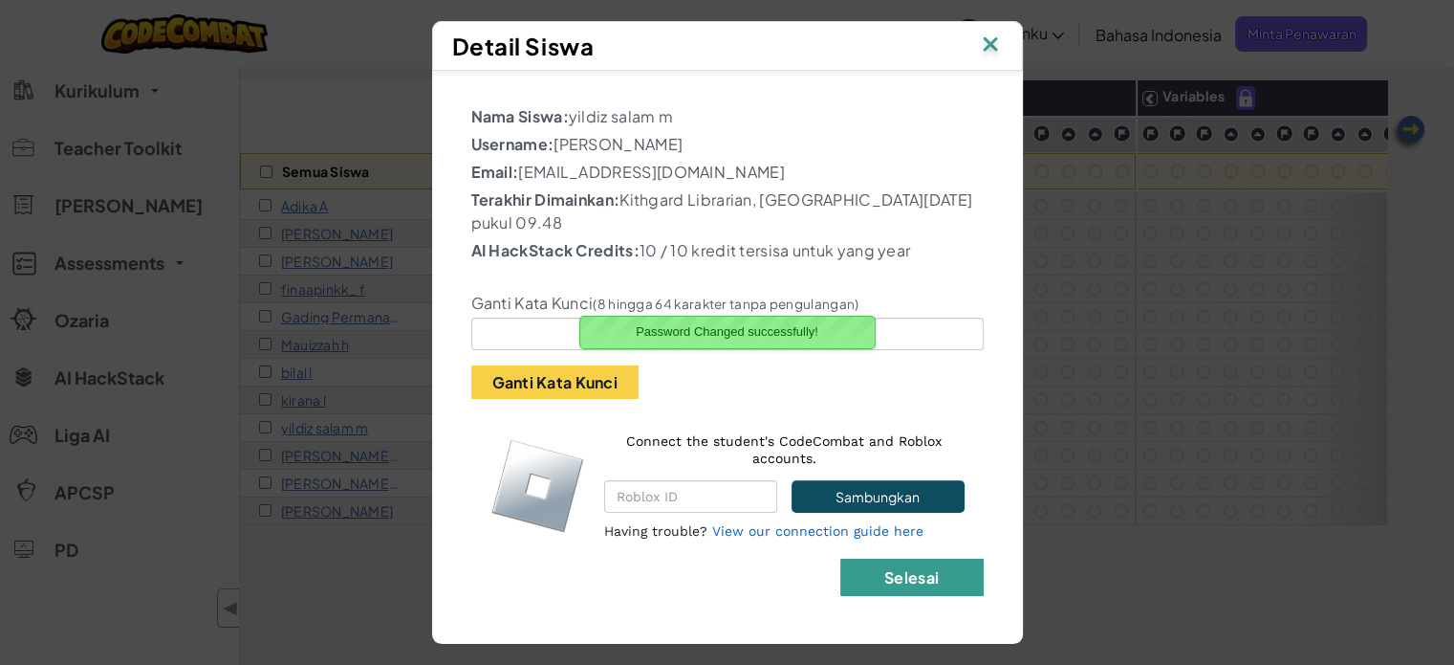
click at [927, 580] on b "Selesai" at bounding box center [911, 577] width 55 height 20
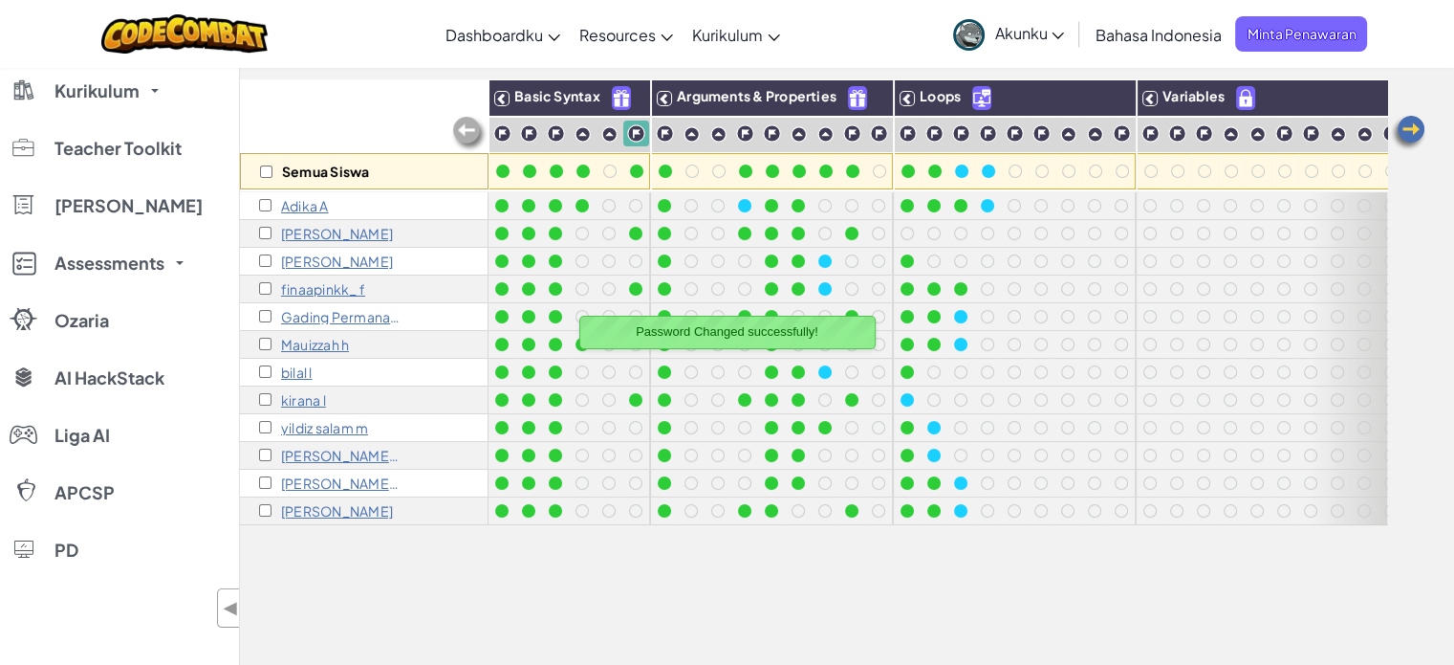
click at [345, 314] on p "Gading Permana G" at bounding box center [341, 316] width 120 height 15
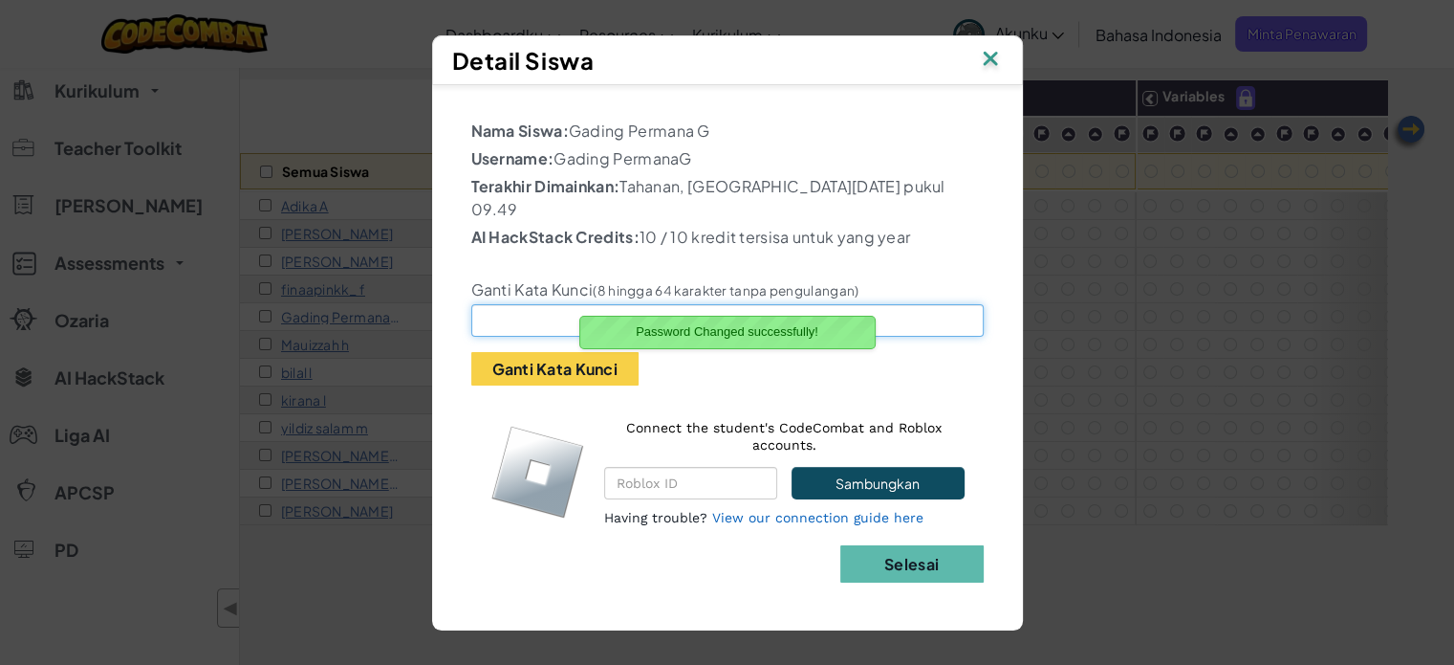
click at [533, 313] on input "text" at bounding box center [727, 320] width 512 height 33
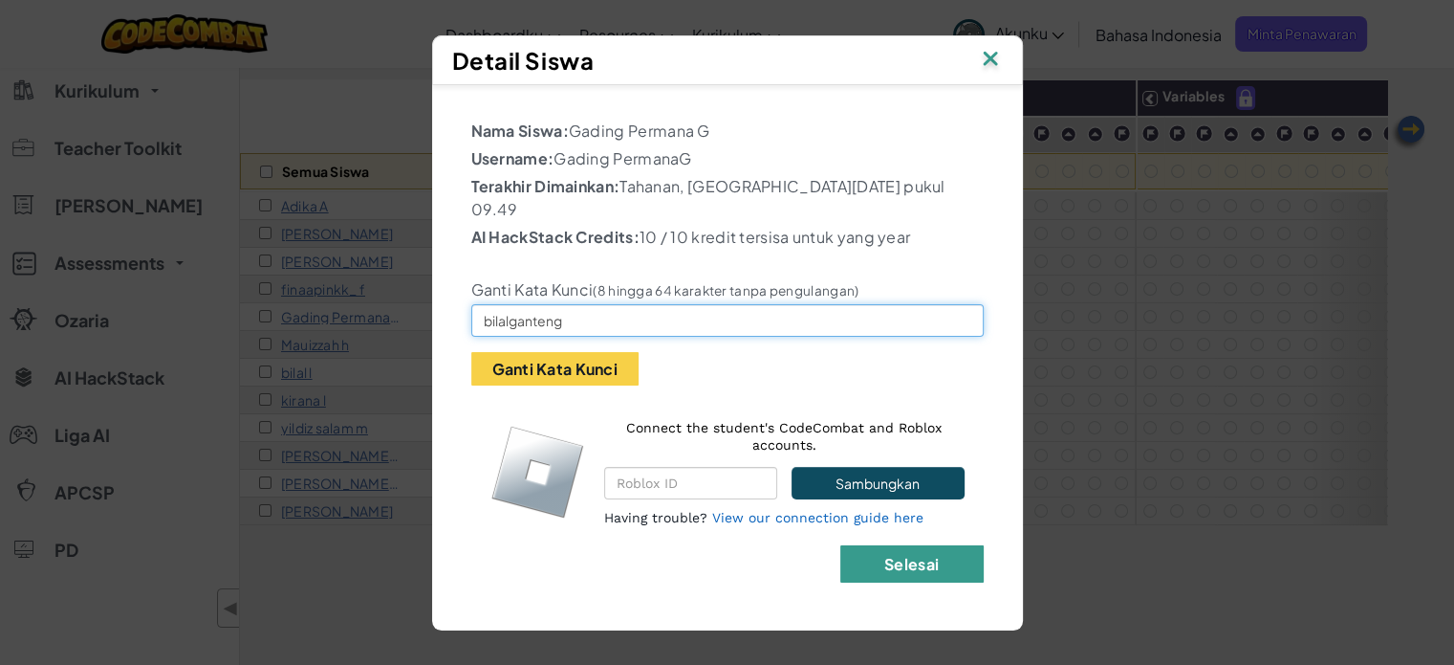
type input "bilalganteng"
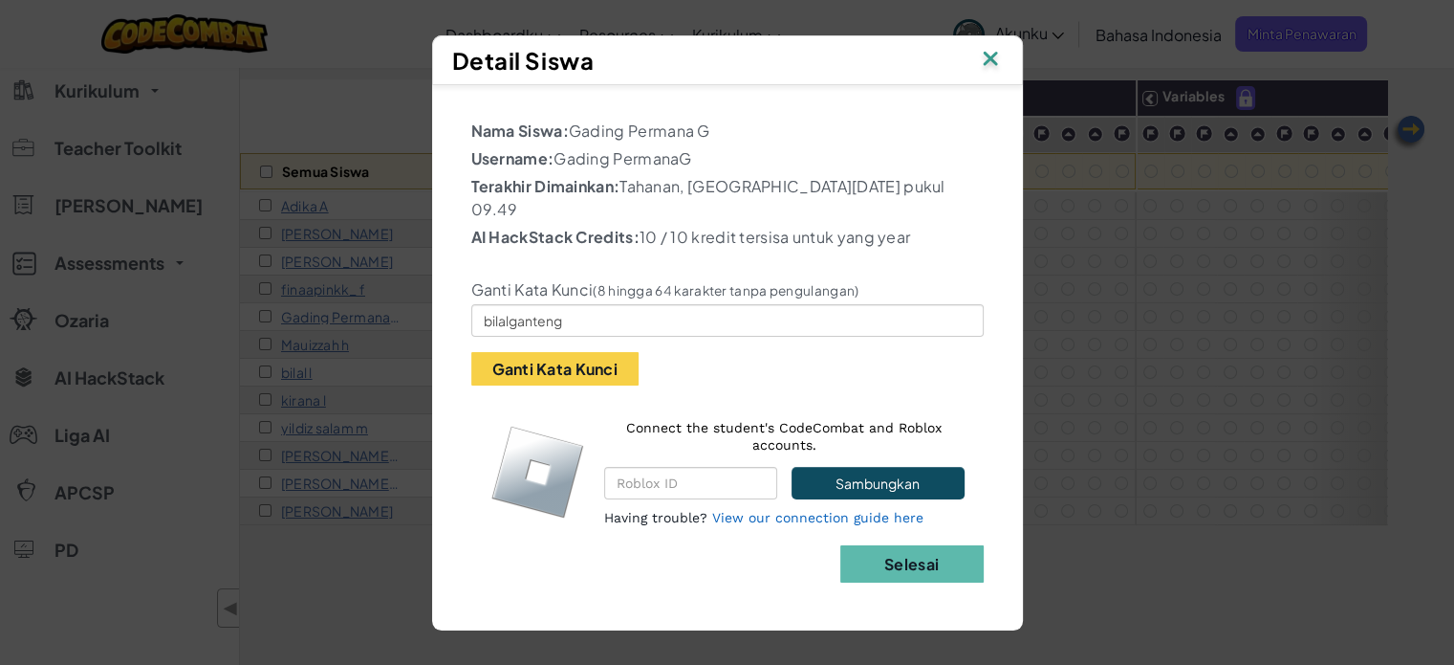
drag, startPoint x: 898, startPoint y: 558, endPoint x: 479, endPoint y: 286, distance: 499.6
click at [479, 286] on div "Nama Siswa: Gading Permana G Username: Gading PermanaG Terakhir Dimainkan: Taha…" at bounding box center [728, 348] width 572 height 507
click at [530, 363] on button "Ganti Kata Kunci" at bounding box center [554, 368] width 167 height 33
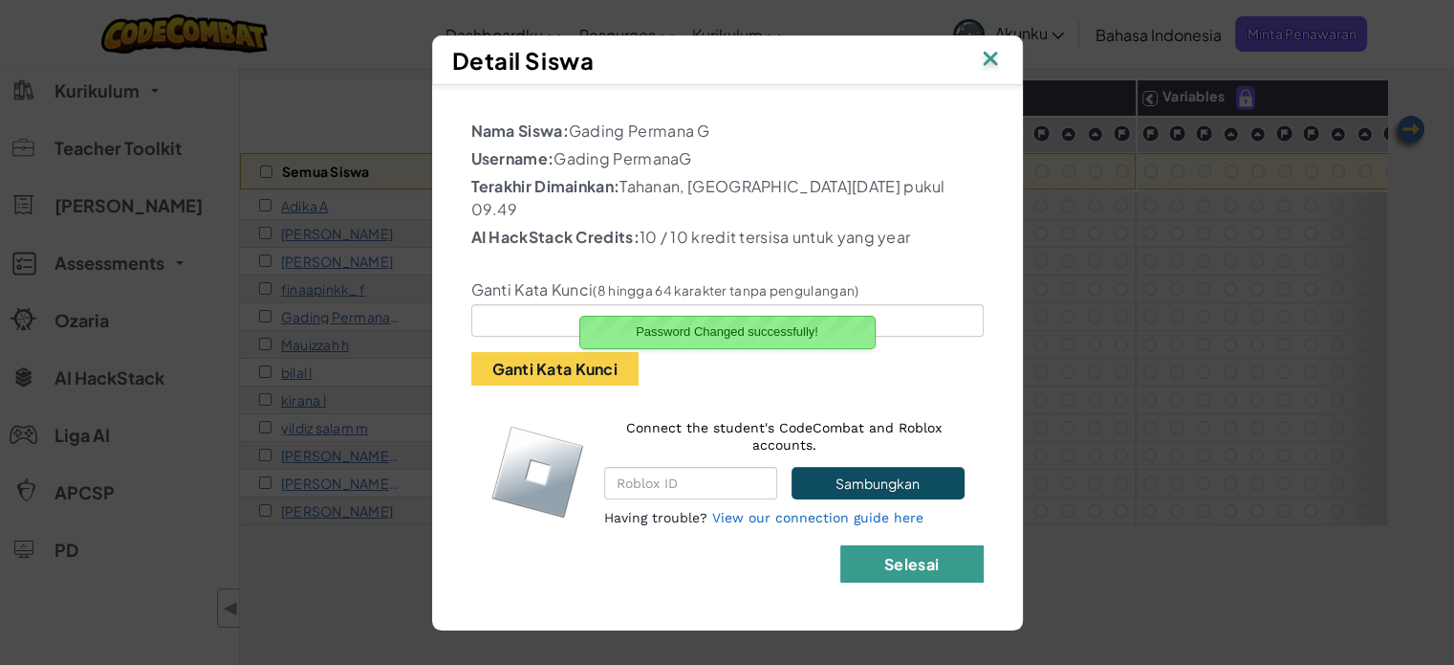
click at [948, 547] on button "Selesai" at bounding box center [911, 563] width 143 height 37
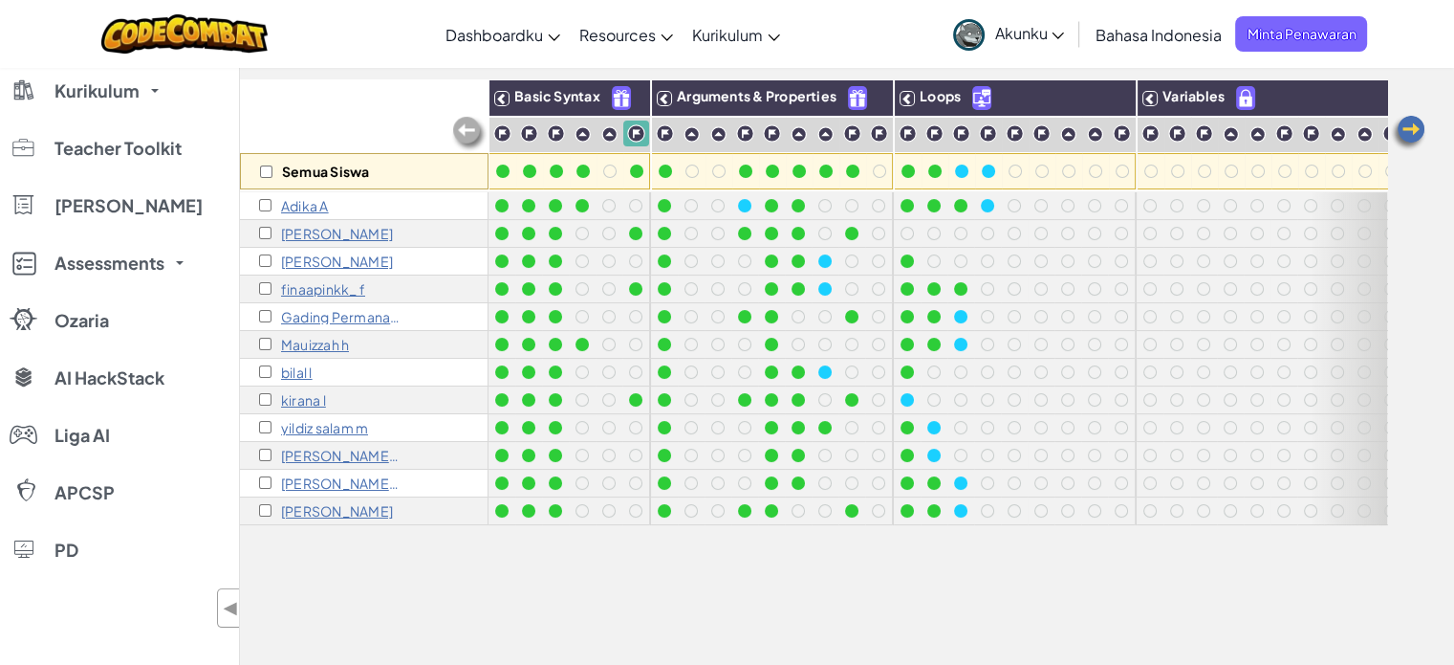
click at [338, 485] on p "Reihan Gangsar R" at bounding box center [341, 482] width 120 height 15
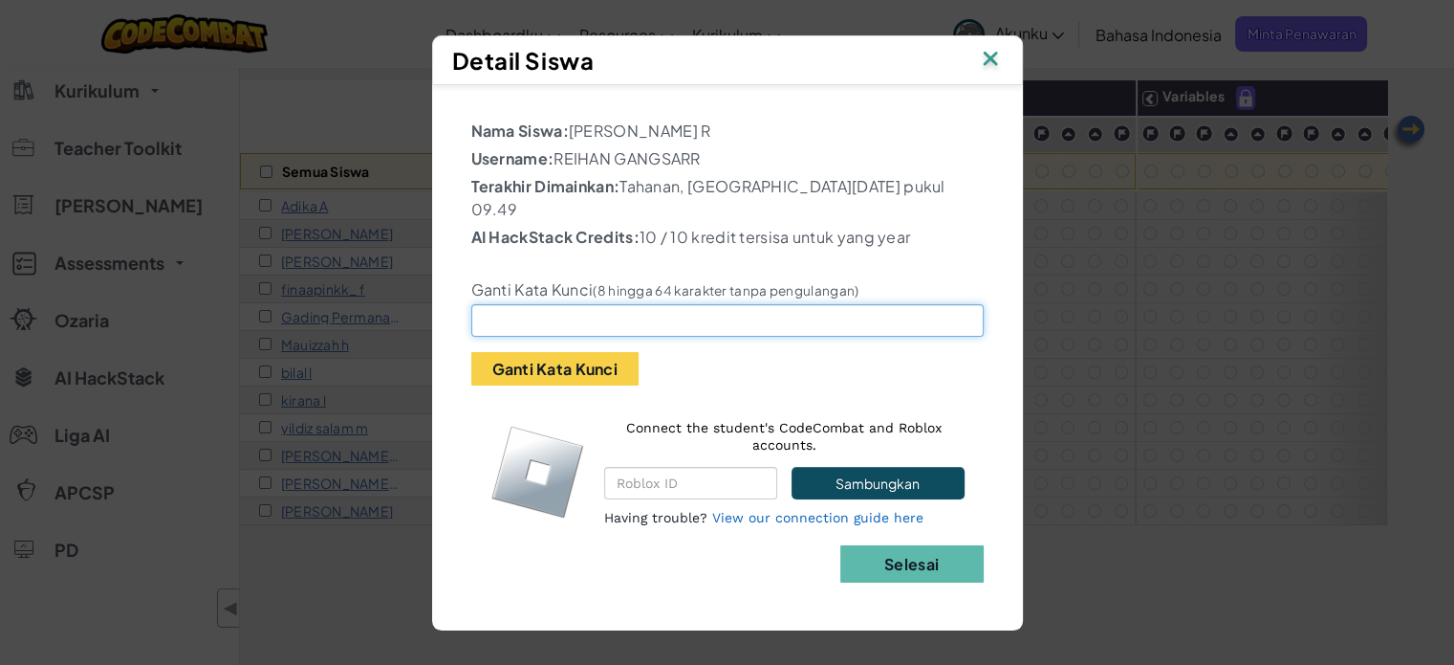
click at [554, 320] on input "text" at bounding box center [727, 320] width 512 height 33
type input "katasiapabilalganteng"
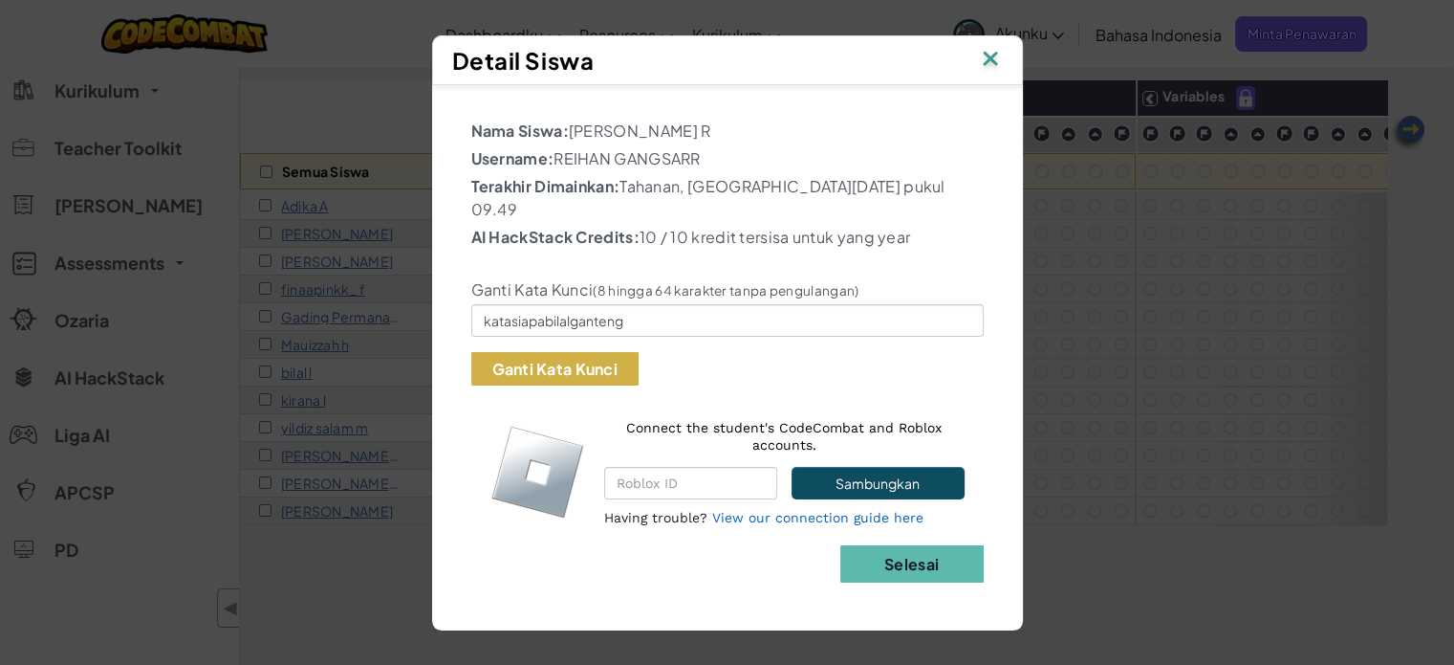
click at [620, 368] on button "Ganti Kata Kunci" at bounding box center [554, 368] width 167 height 33
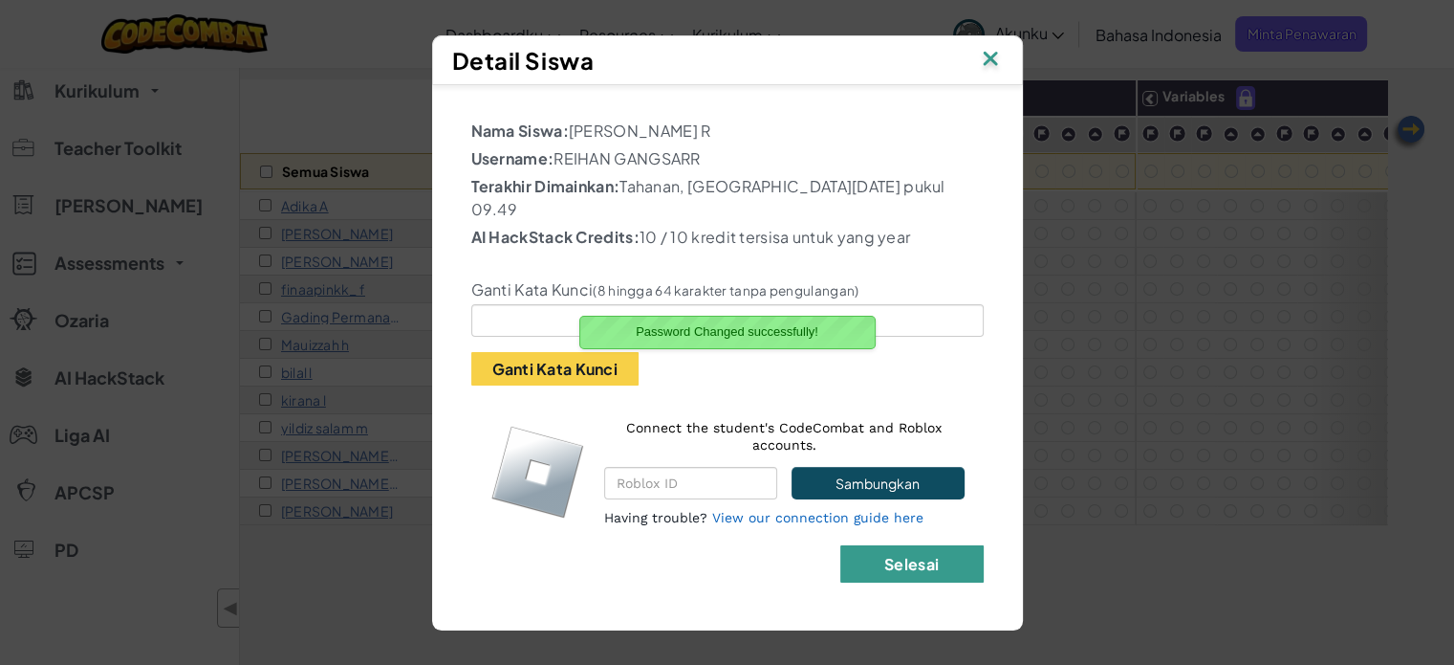
click at [929, 564] on button "Selesai" at bounding box center [911, 563] width 143 height 37
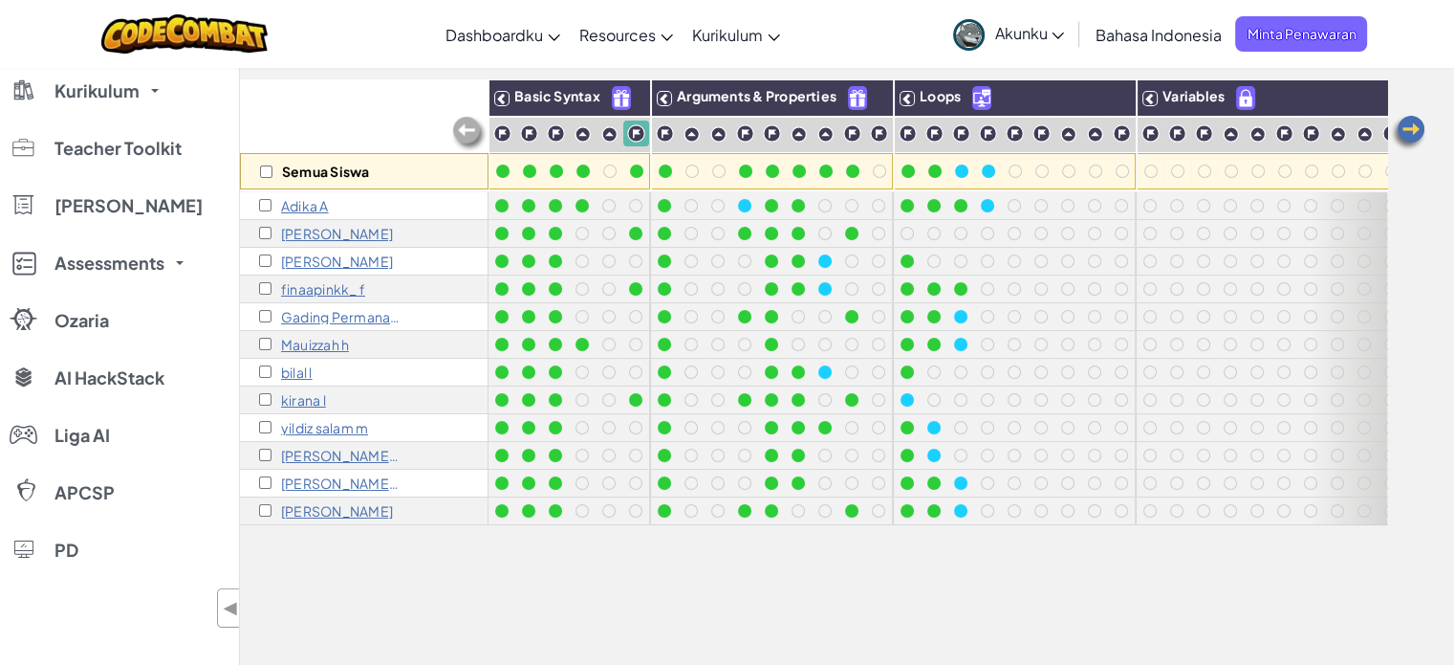
click at [330, 346] on p "Mauizzah h" at bounding box center [315, 344] width 68 height 15
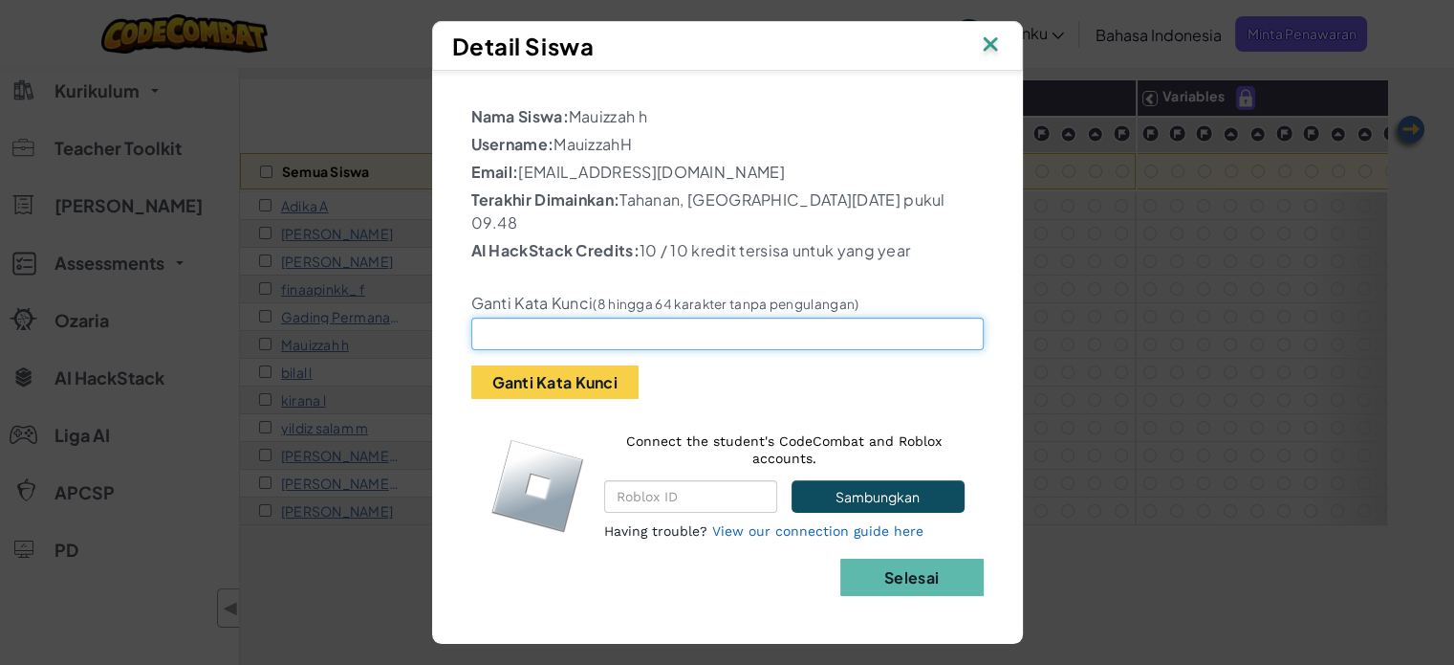
click at [743, 323] on input "text" at bounding box center [727, 333] width 512 height 33
type input "bilalkurangganteng"
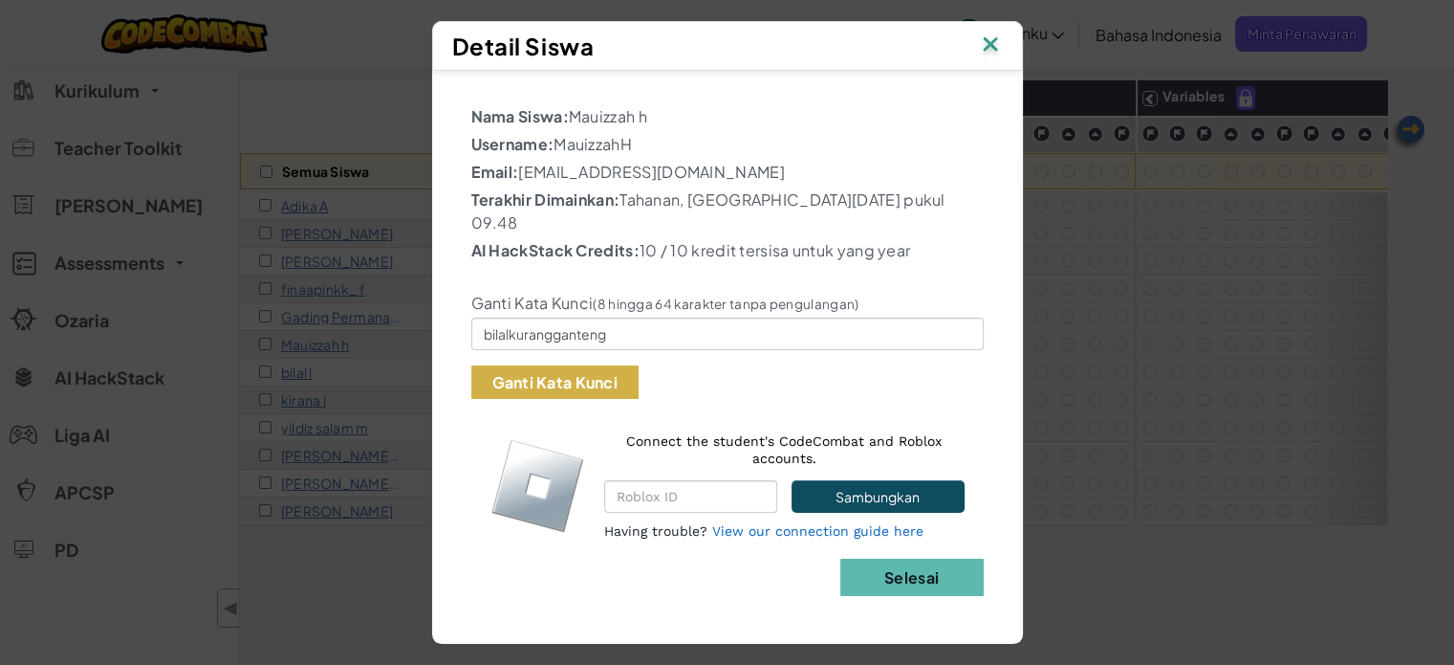
click at [522, 381] on button "Ganti Kata Kunci" at bounding box center [554, 381] width 167 height 33
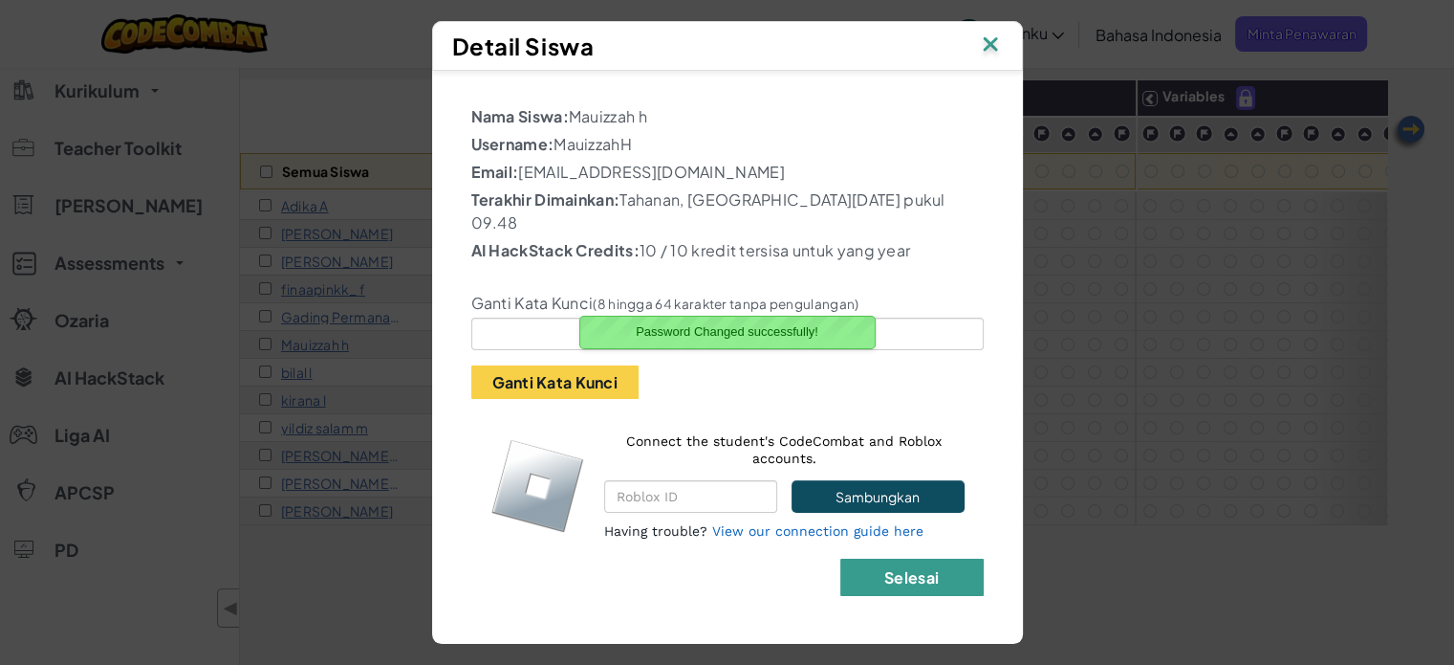
click at [940, 573] on button "Selesai" at bounding box center [911, 576] width 143 height 37
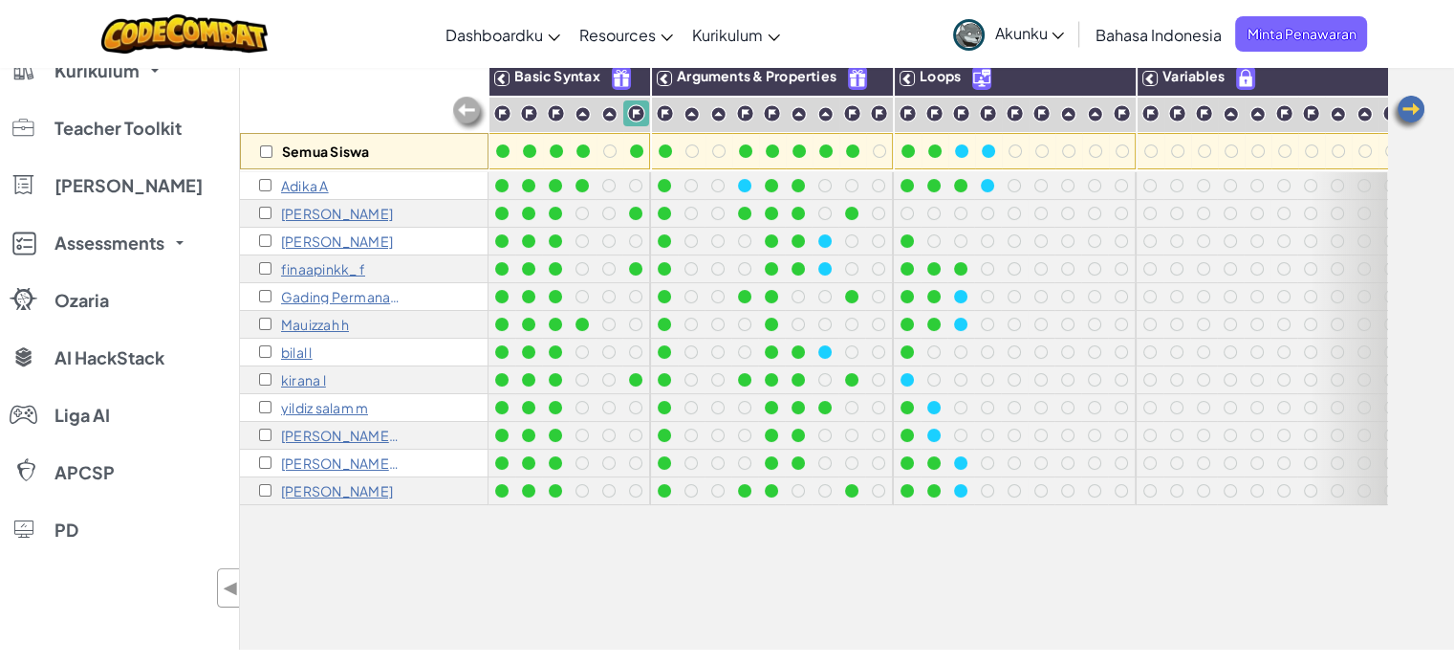
scroll to position [191, 0]
click at [310, 492] on p "Sabrina Z" at bounding box center [337, 490] width 112 height 15
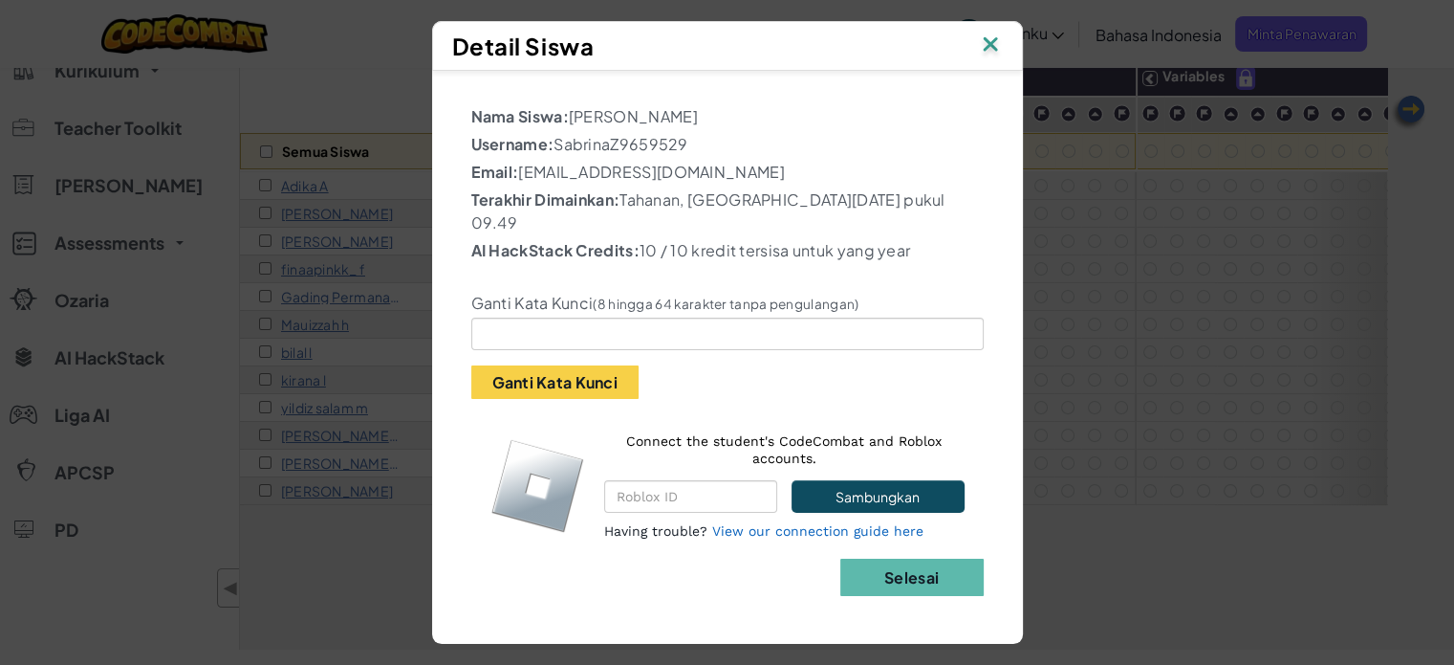
click at [623, 156] on p "Username: SabrinaZ9659529" at bounding box center [727, 144] width 512 height 23
click at [993, 60] on img at bounding box center [990, 46] width 25 height 29
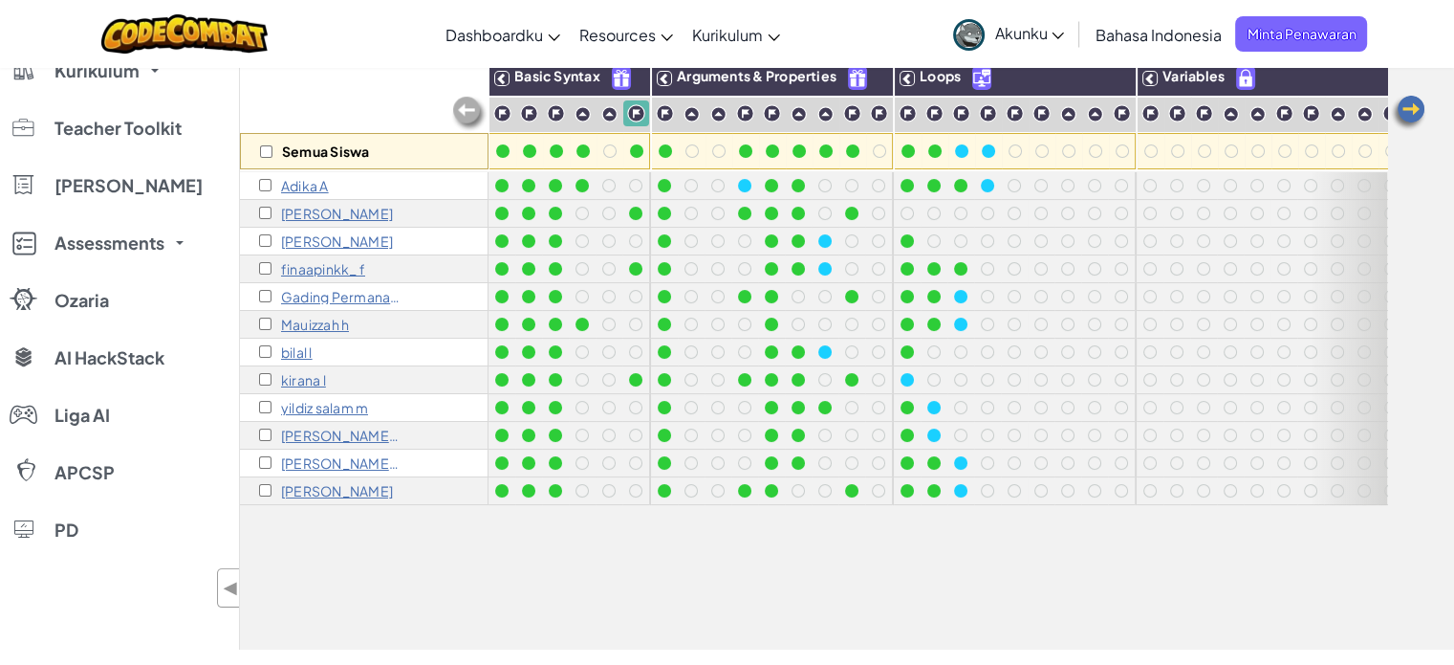
click at [321, 269] on p "finaapinkk_ f" at bounding box center [323, 268] width 84 height 15
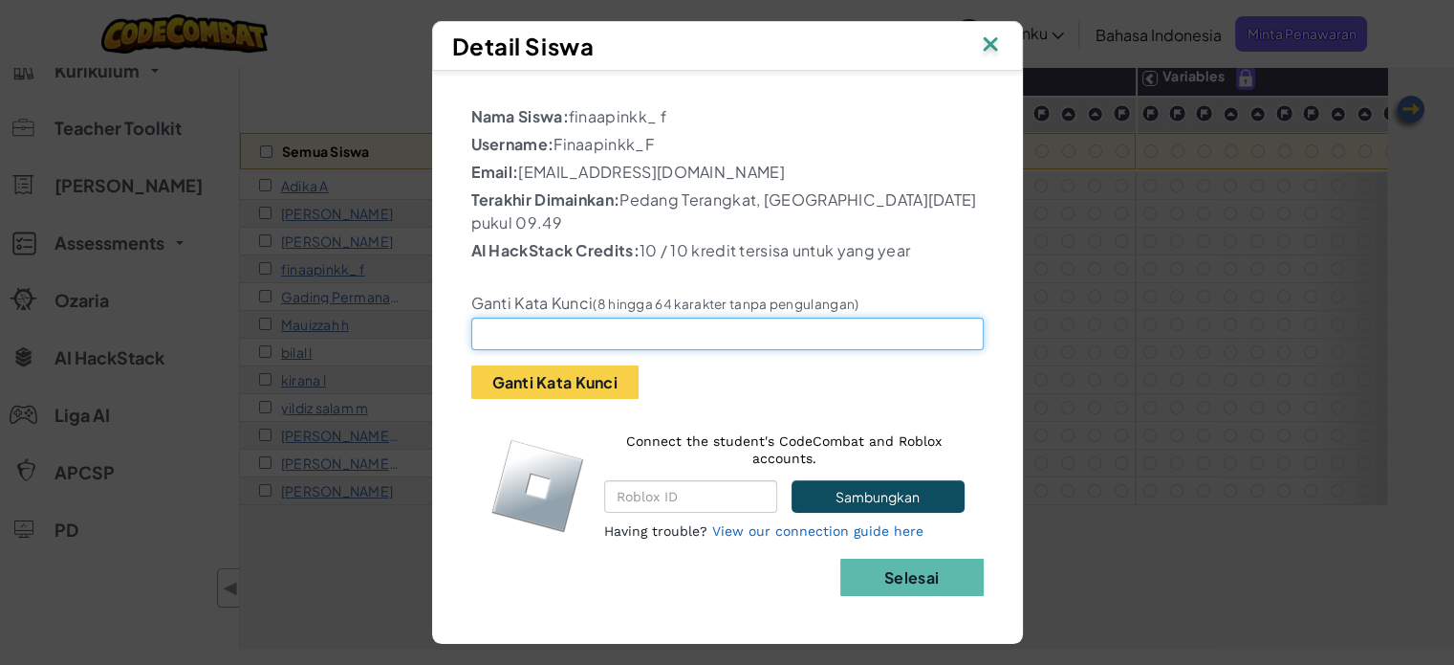
click at [575, 324] on input "text" at bounding box center [727, 333] width 512 height 33
type input "katasiapabilalganteng"
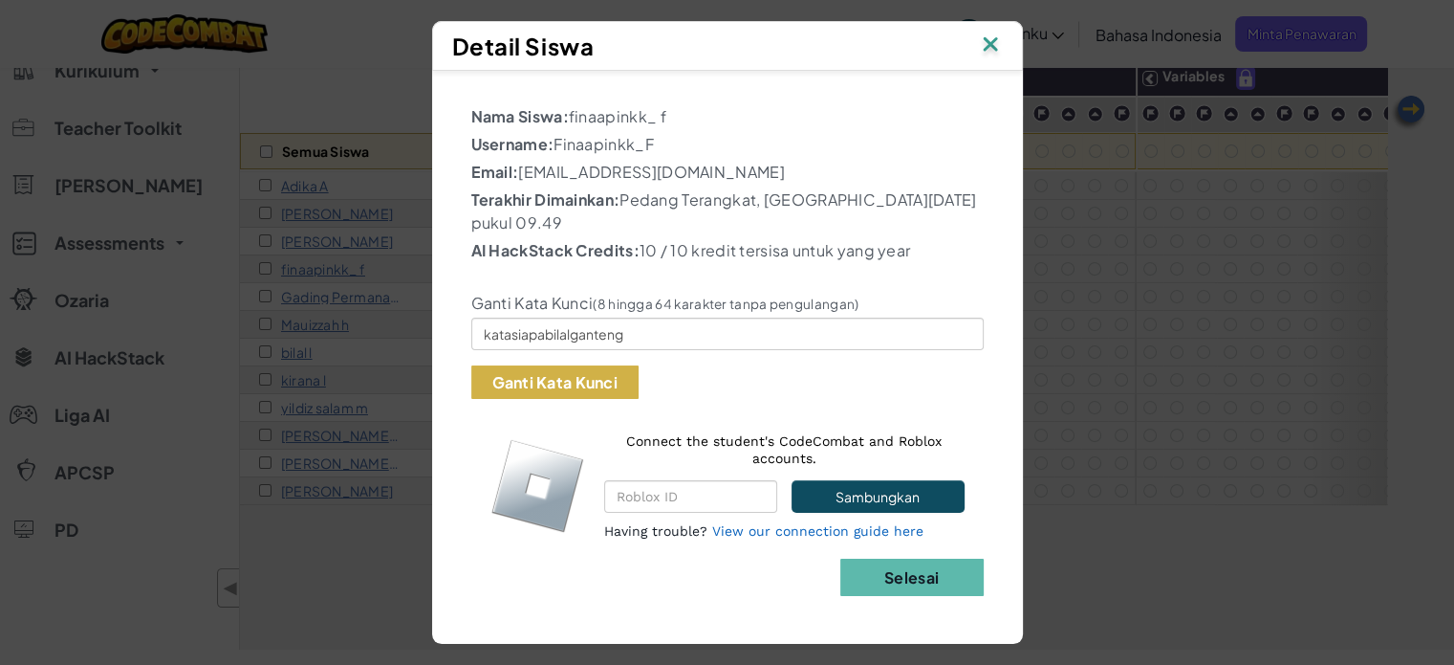
click at [608, 383] on button "Ganti Kata Kunci" at bounding box center [554, 381] width 167 height 33
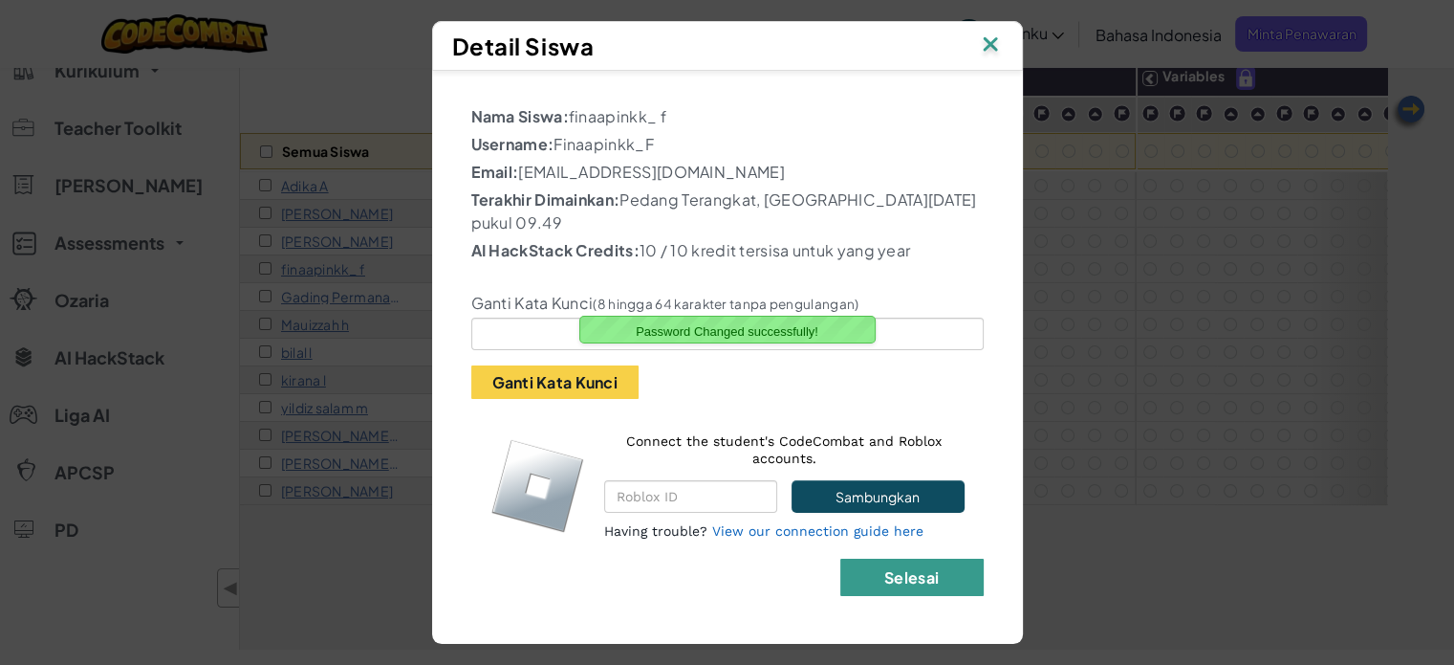
click at [870, 577] on button "Selesai" at bounding box center [911, 576] width 143 height 37
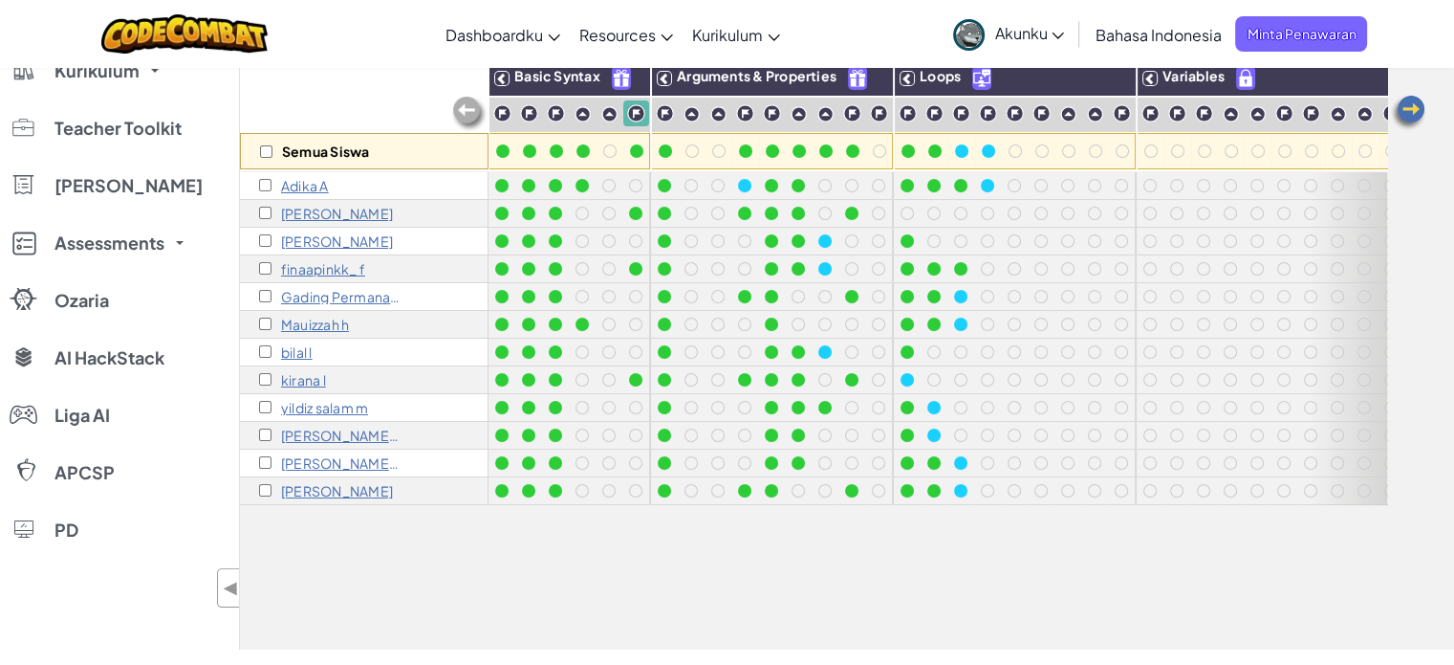
click at [304, 492] on p "Sabrina Z" at bounding box center [337, 490] width 112 height 15
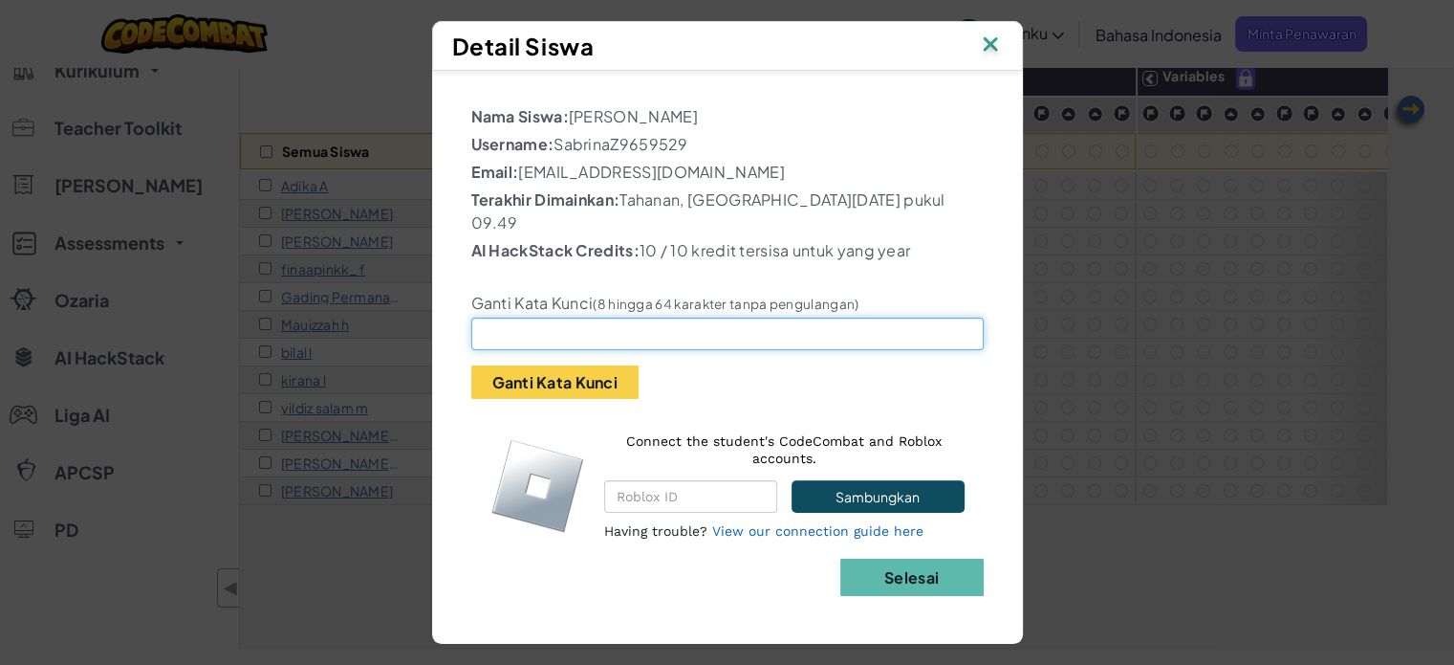
click at [525, 321] on input "text" at bounding box center [727, 333] width 512 height 33
type input "zaherataubilal"
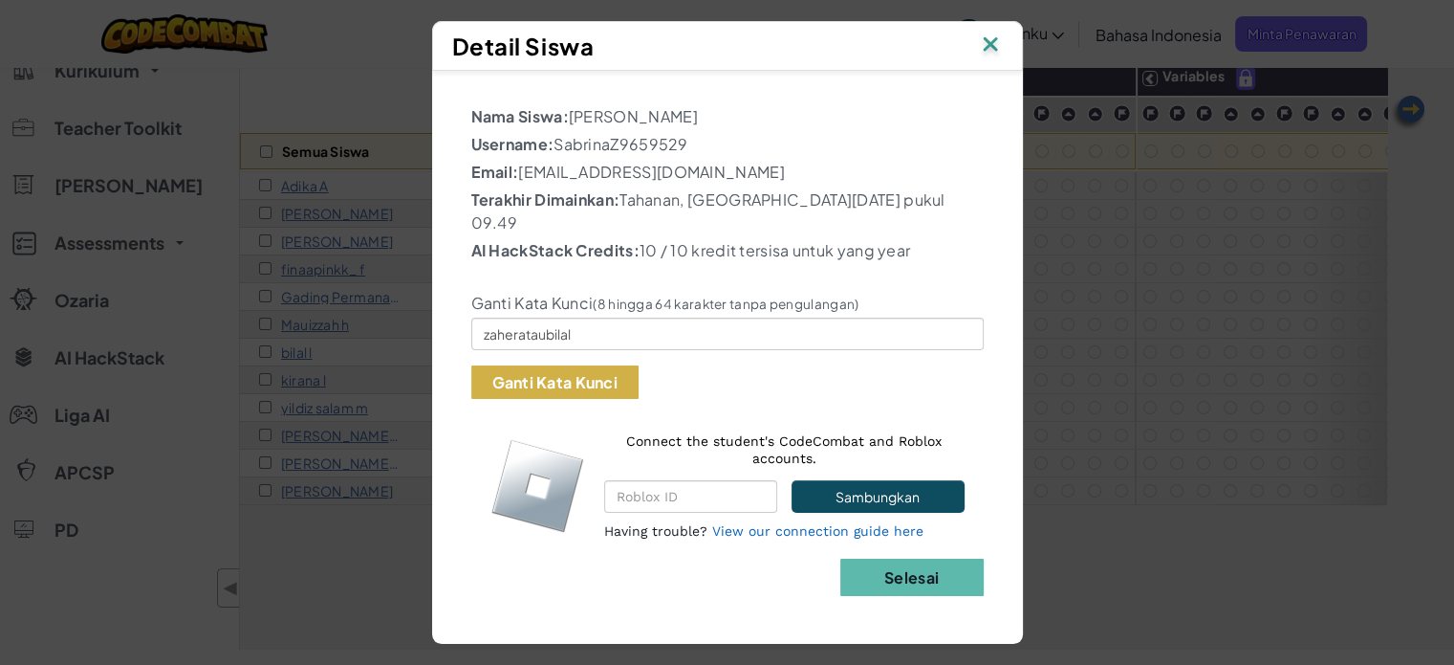
click at [596, 369] on button "Ganti Kata Kunci" at bounding box center [554, 381] width 167 height 33
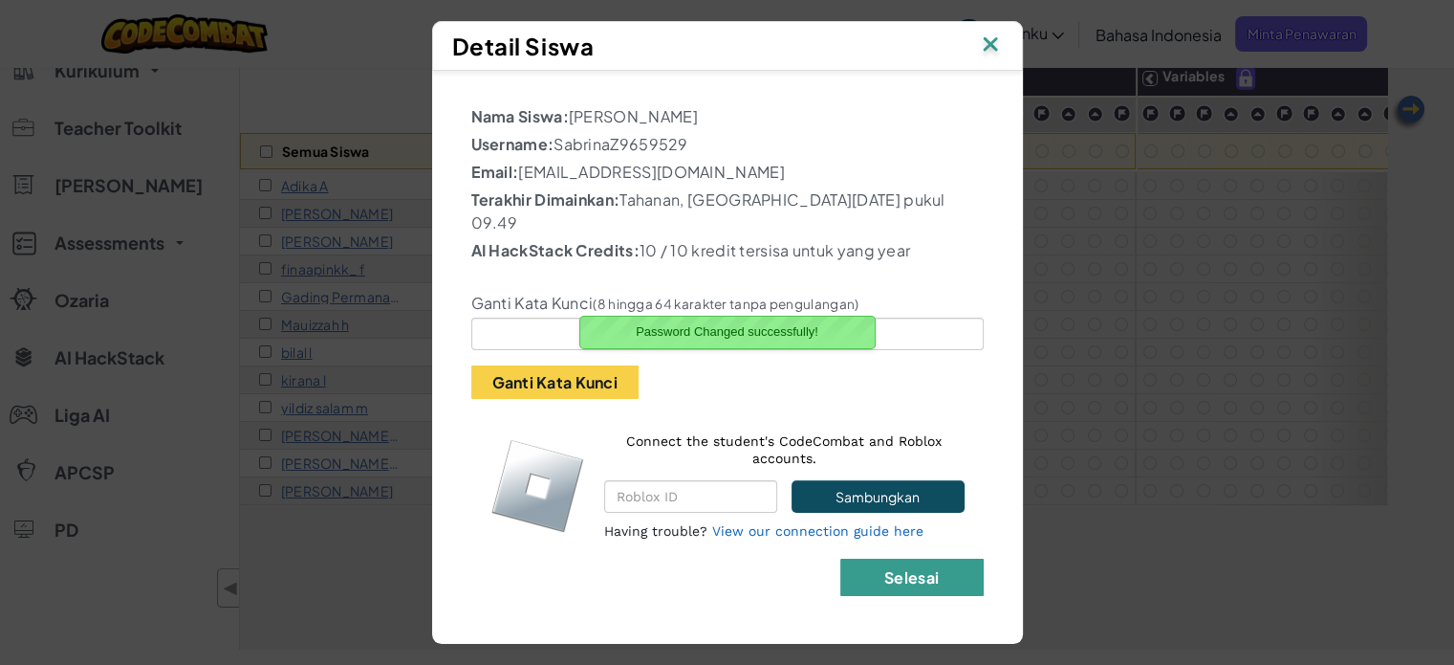
click at [932, 558] on button "Selesai" at bounding box center [911, 576] width 143 height 37
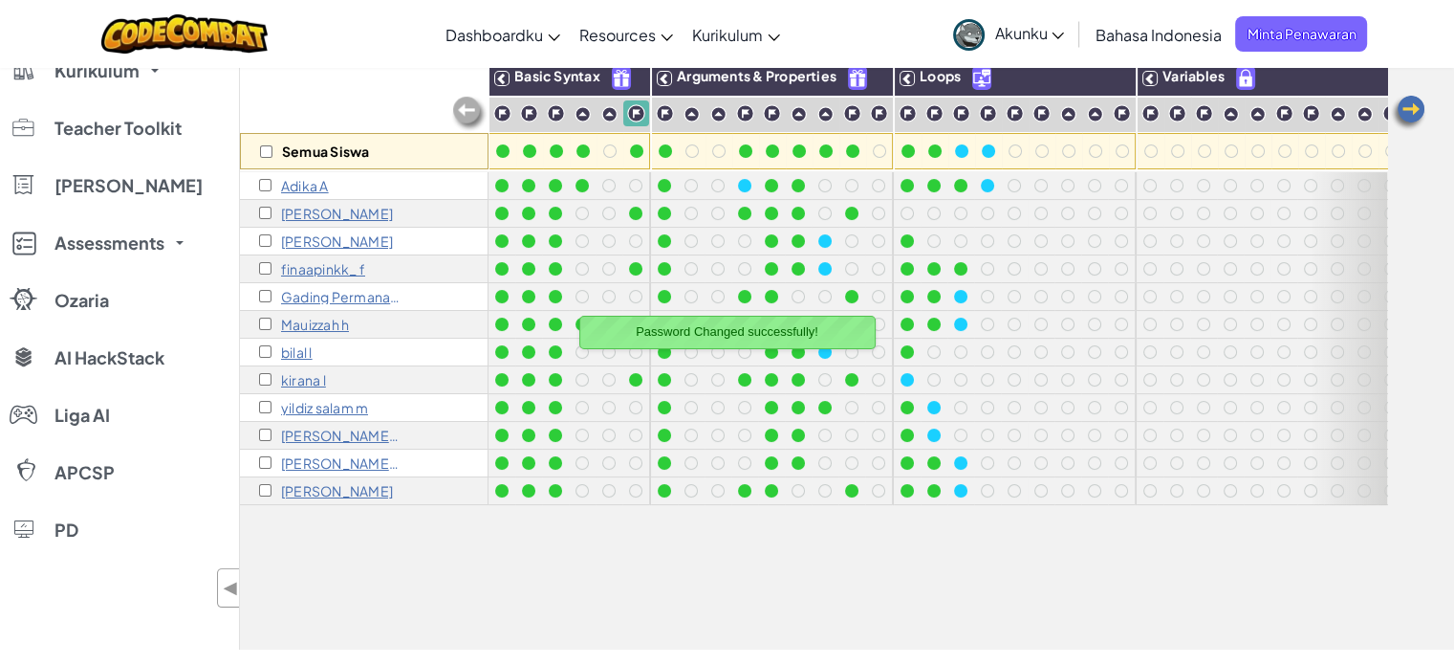
click at [306, 381] on p "kirana l" at bounding box center [303, 379] width 45 height 15
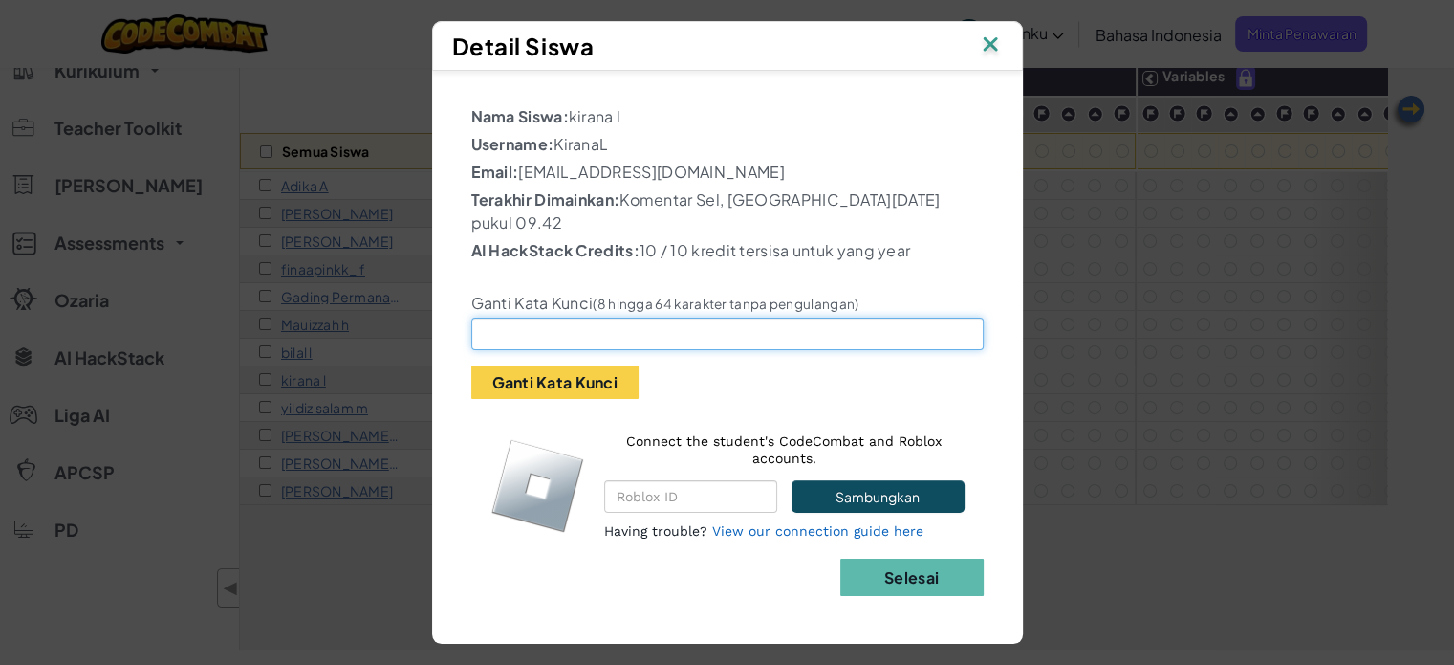
click at [541, 324] on input "text" at bounding box center [727, 333] width 512 height 33
type input "bilaljelek"
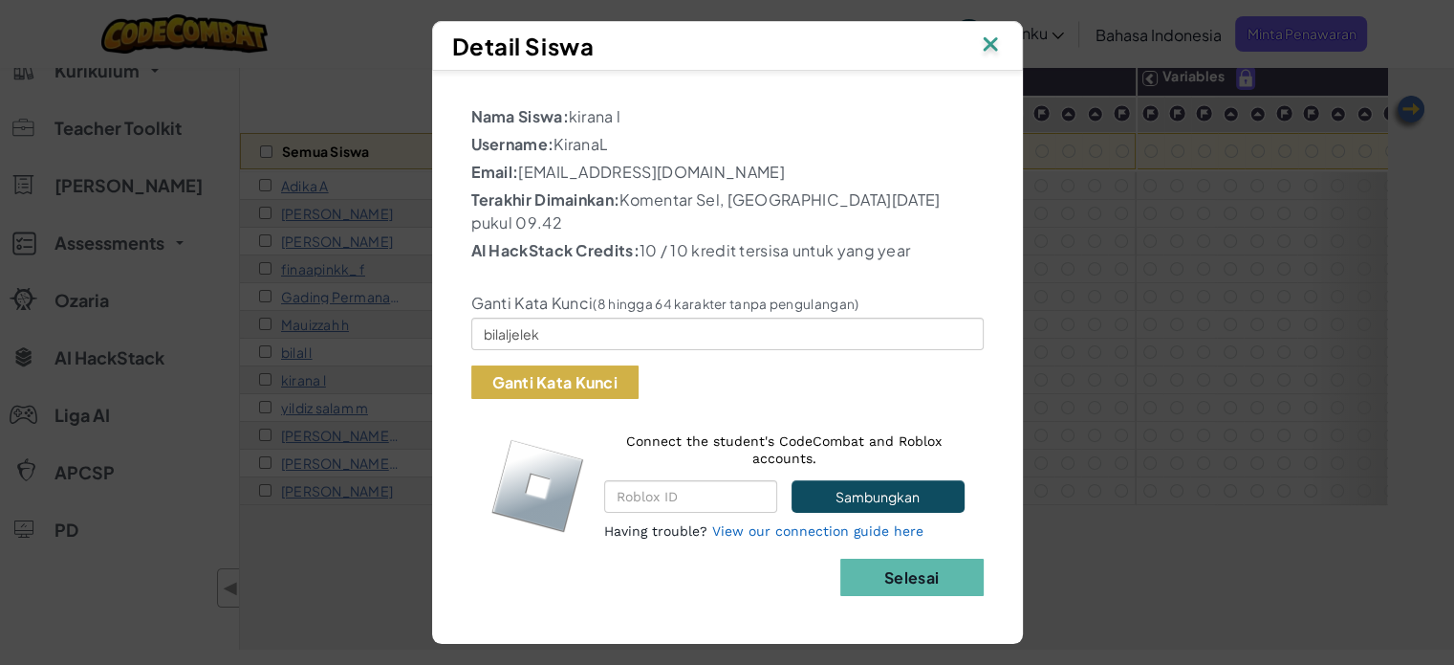
click at [540, 389] on button "Ganti Kata Kunci" at bounding box center [554, 381] width 167 height 33
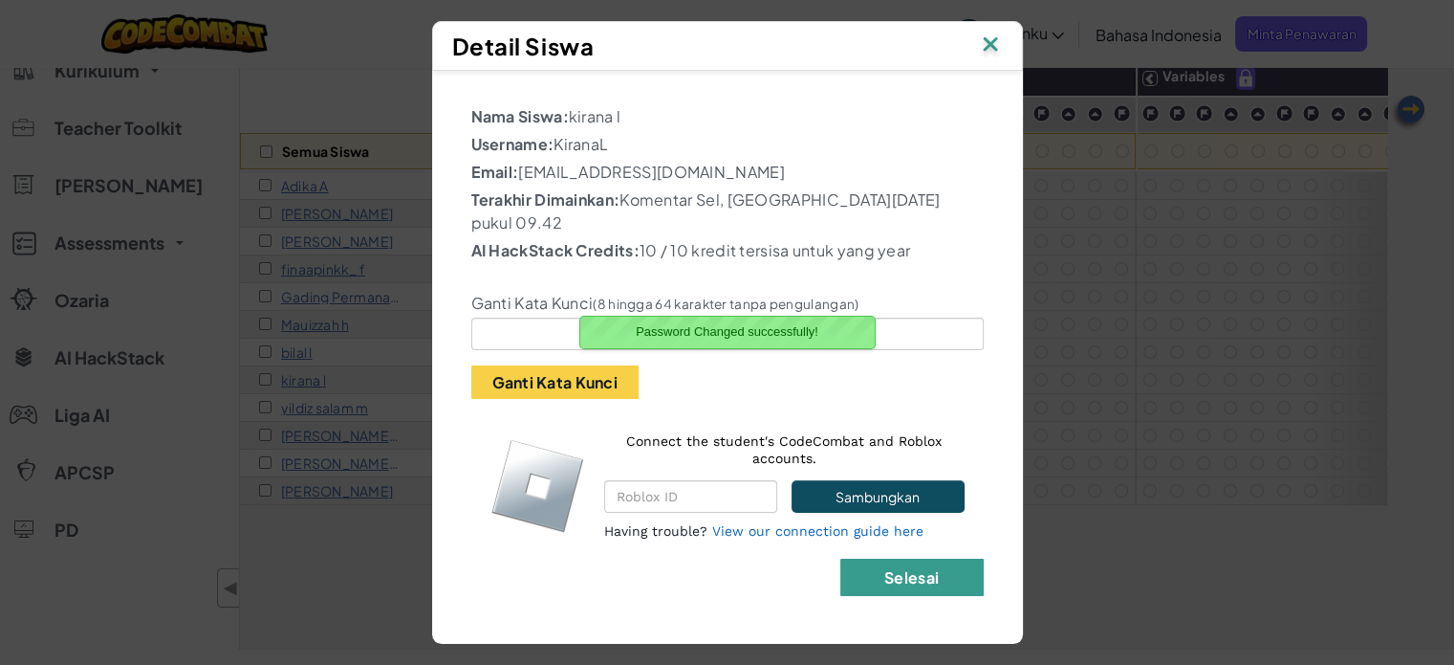
click at [948, 583] on button "Selesai" at bounding box center [911, 576] width 143 height 37
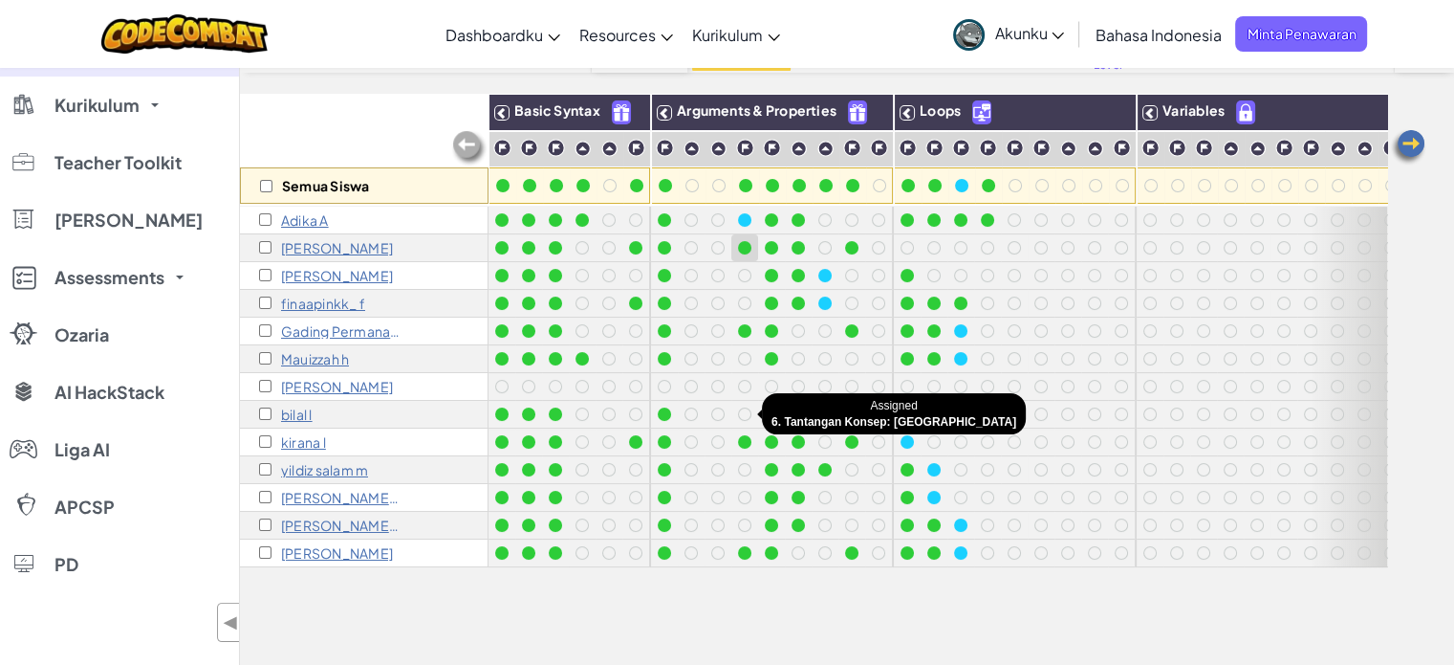
scroll to position [157, 0]
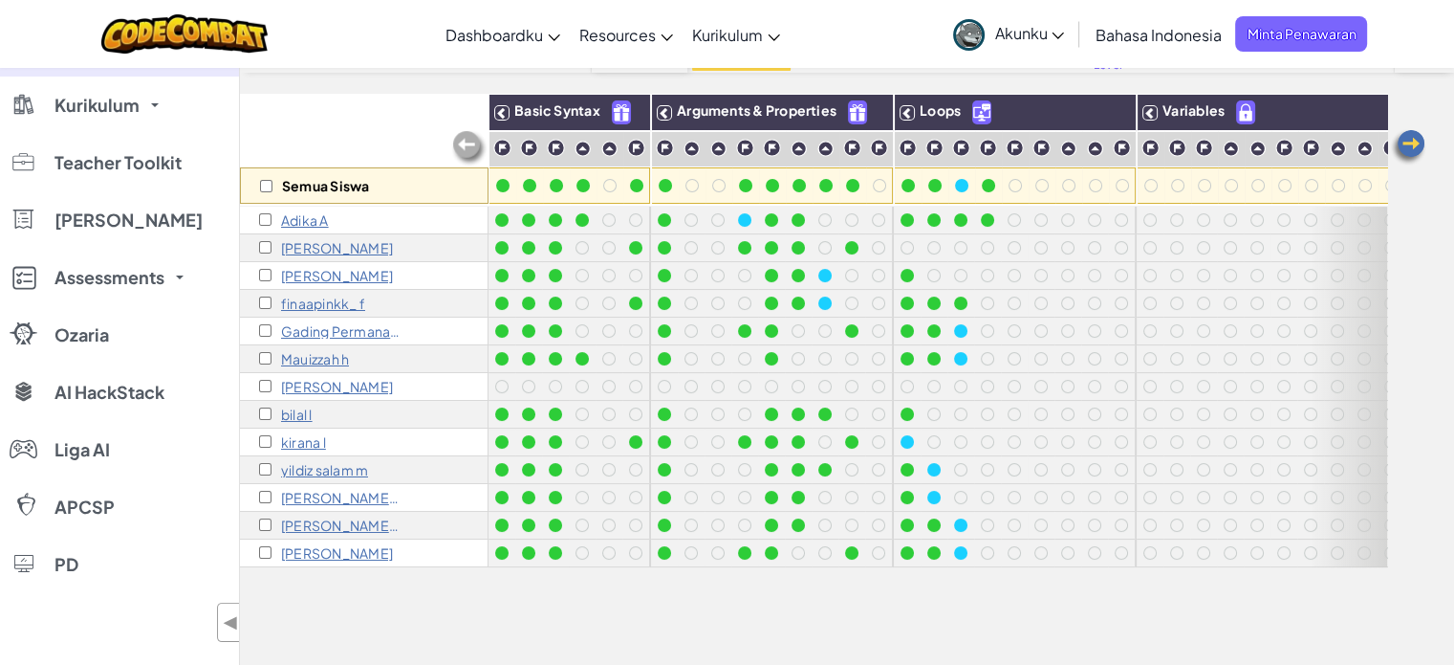
click at [306, 438] on p "kirana l" at bounding box center [303, 441] width 45 height 15
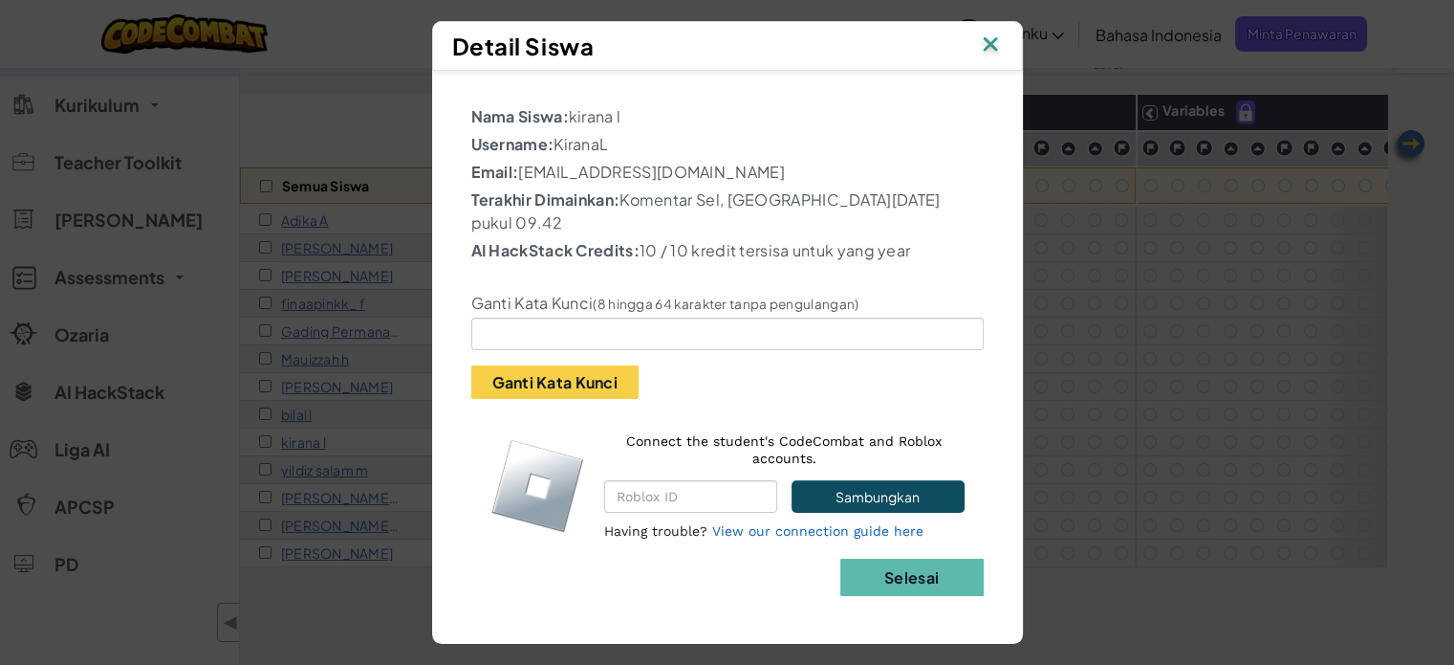
click at [995, 39] on img at bounding box center [990, 46] width 25 height 29
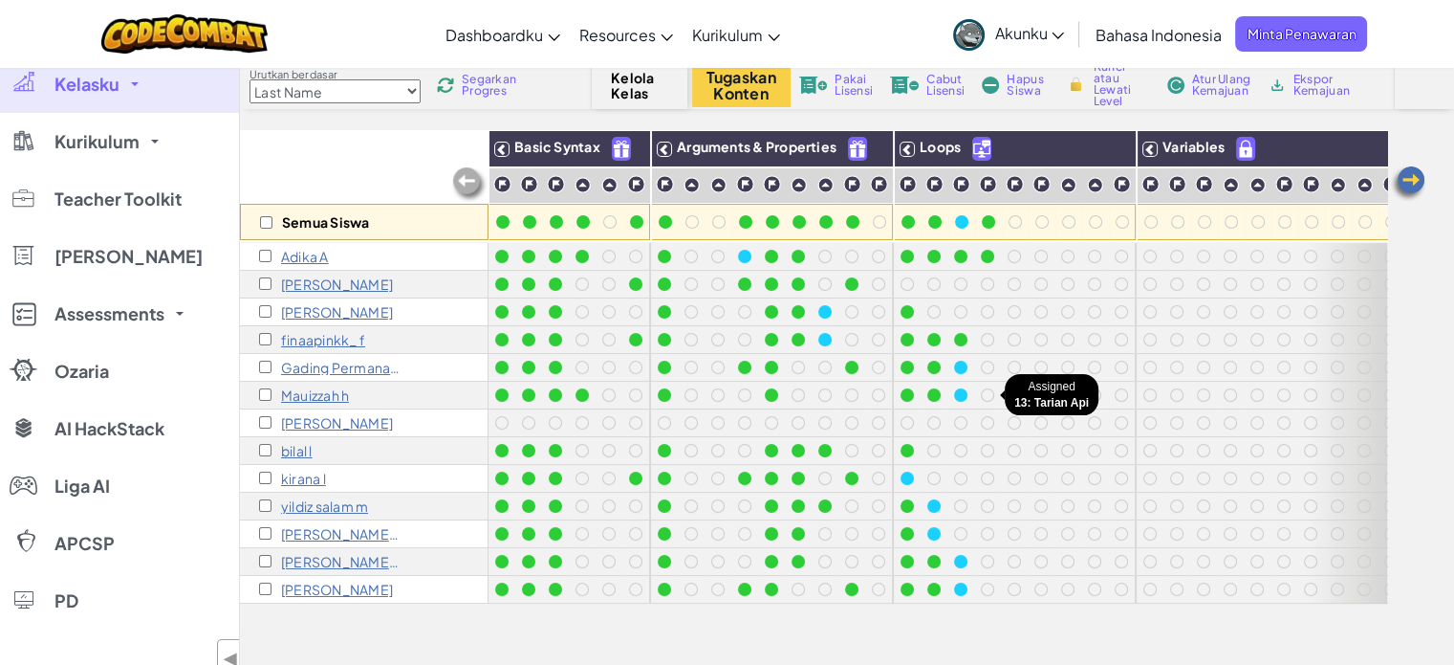
scroll to position [119, 0]
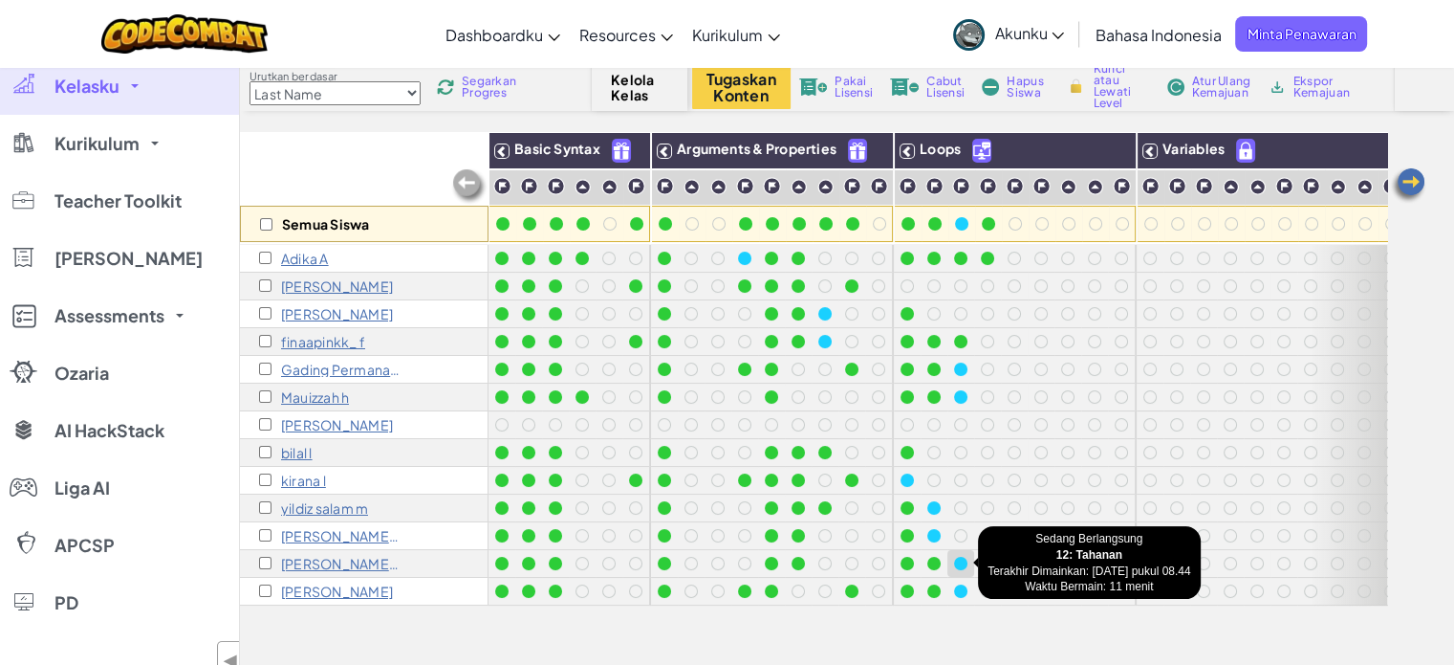
click at [956, 561] on div at bounding box center [960, 562] width 13 height 13
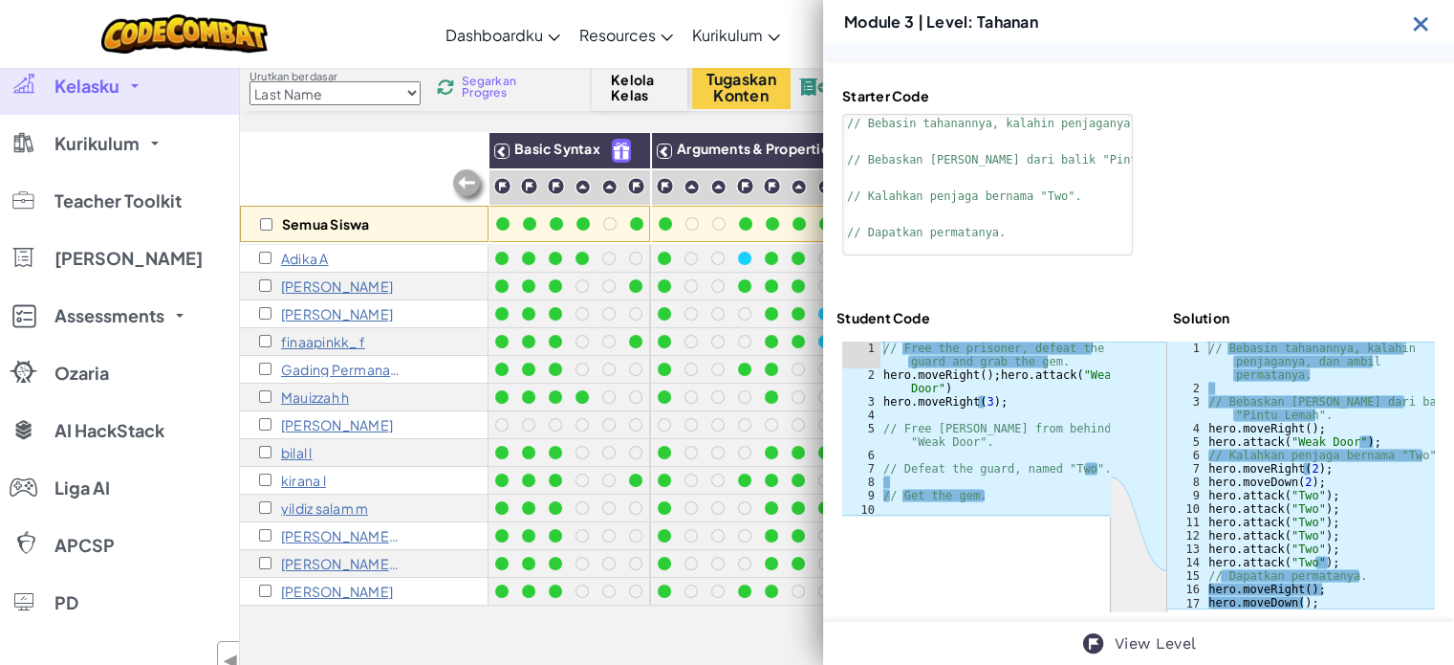
scroll to position [129, 0]
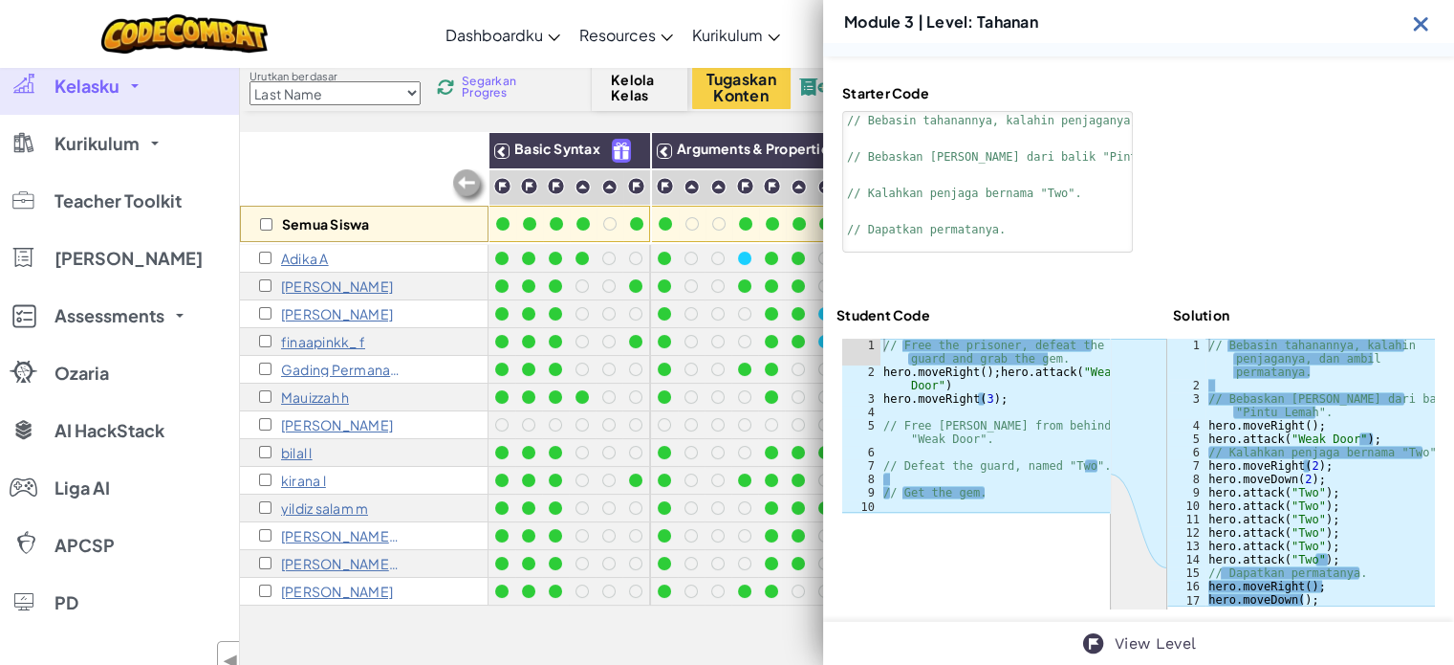
click at [1038, 544] on div at bounding box center [1138, 473] width 593 height 271
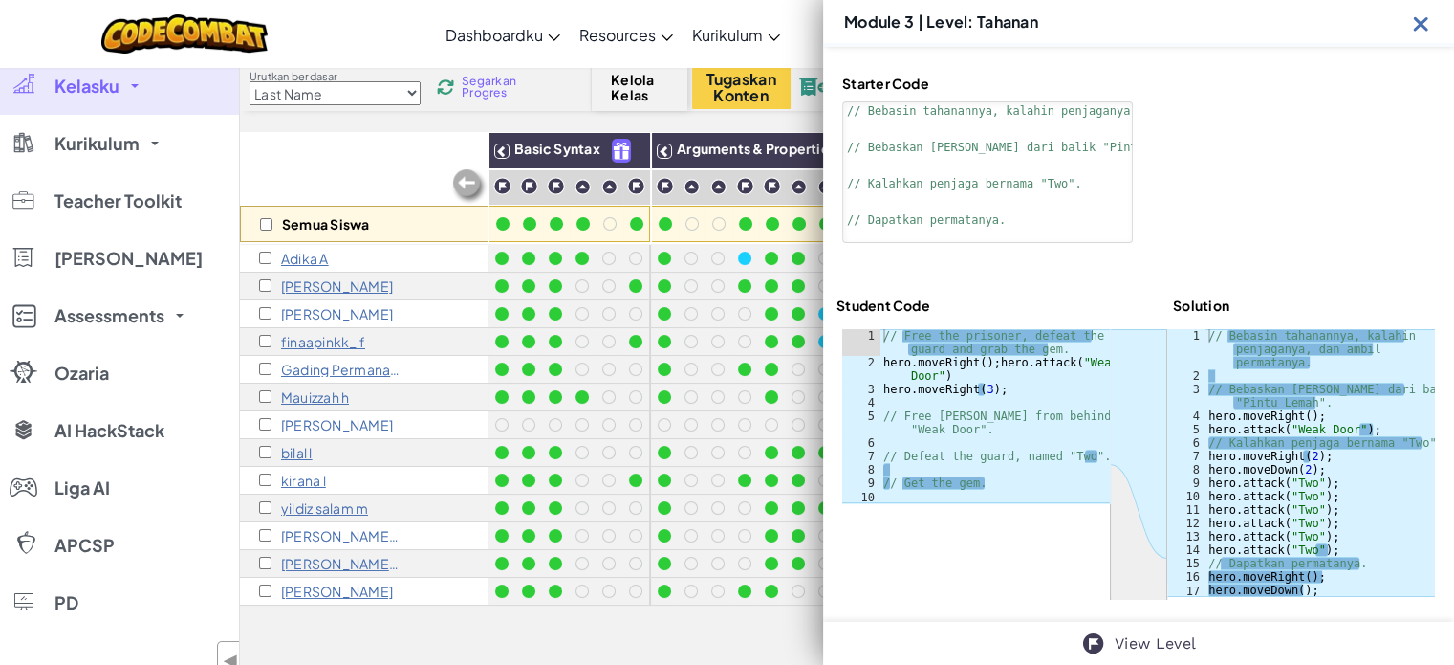
scroll to position [143, 0]
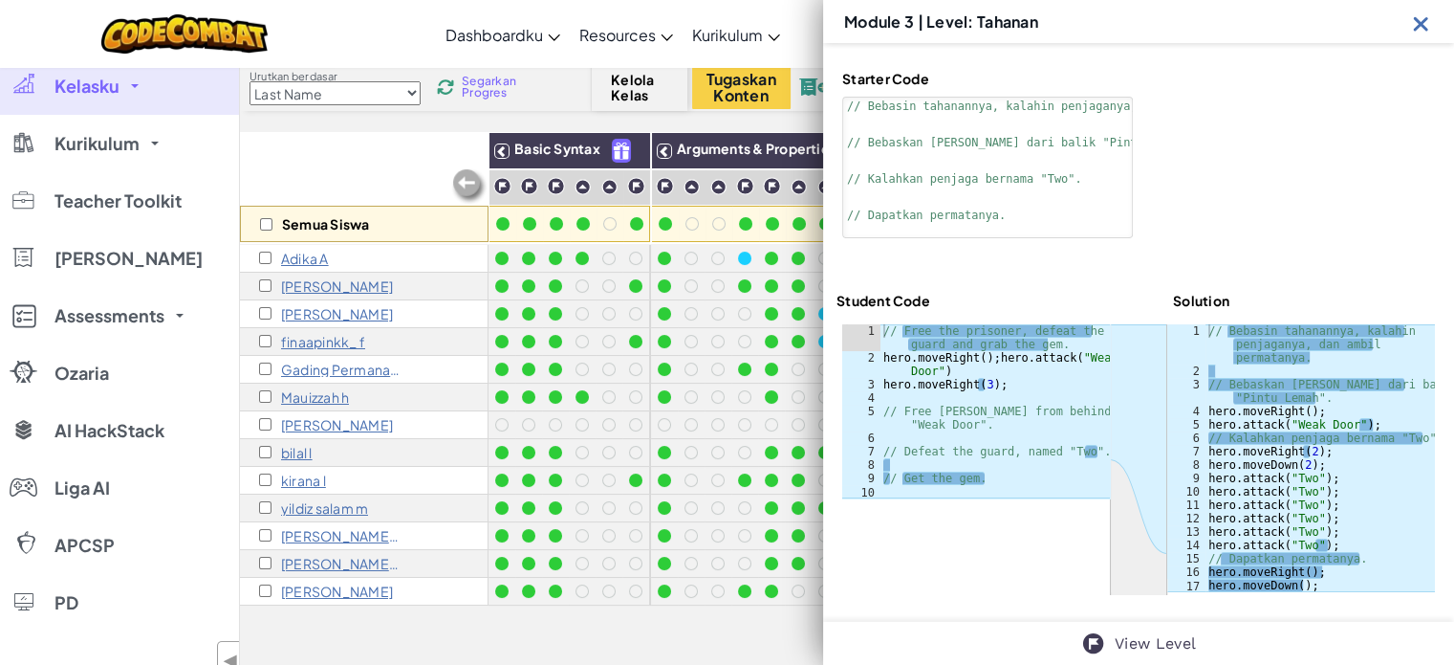
click at [1232, 286] on div "Starter Code 1 2 3 4 5 6 7 // Bebasin tahanannya, kalahin penjaganya, dan ambil…" at bounding box center [1138, 332] width 631 height 580
click at [1434, 23] on div "Module 3 | Level: Tahanan" at bounding box center [1138, 21] width 631 height 43
click at [1419, 25] on img at bounding box center [1421, 23] width 24 height 24
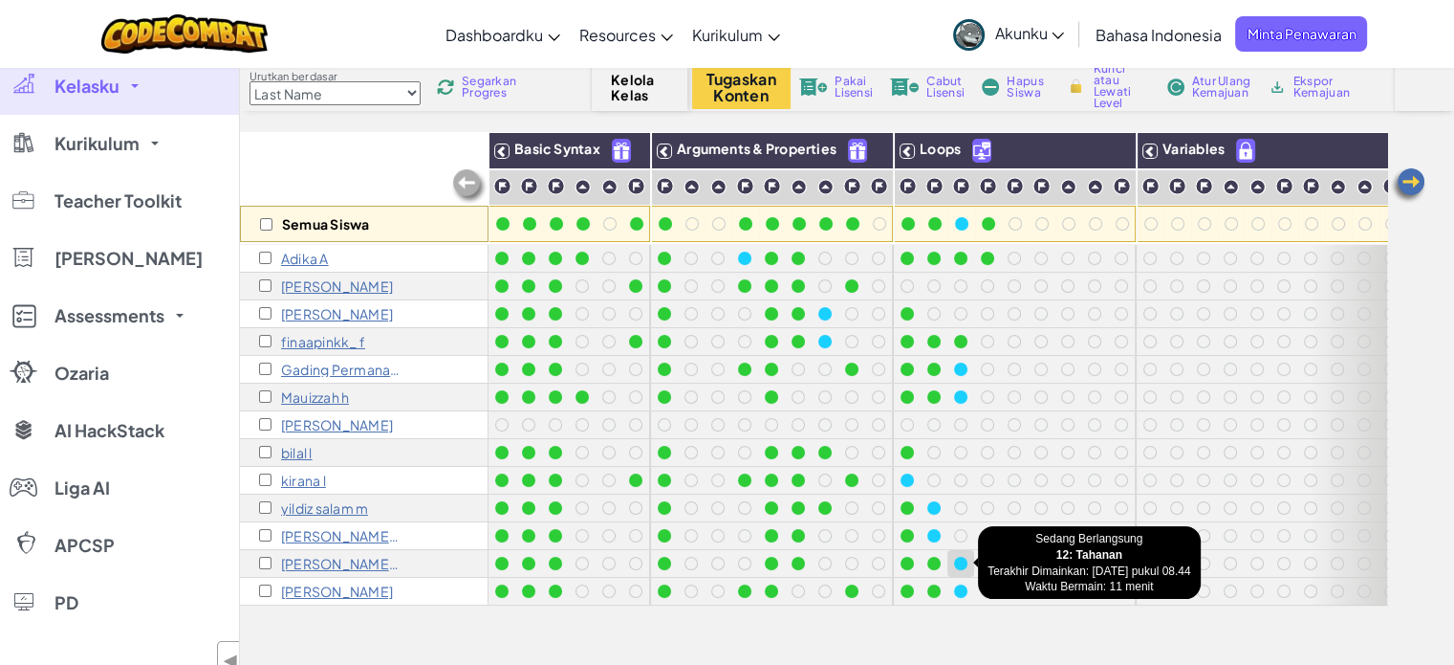
click at [960, 561] on div at bounding box center [960, 562] width 13 height 13
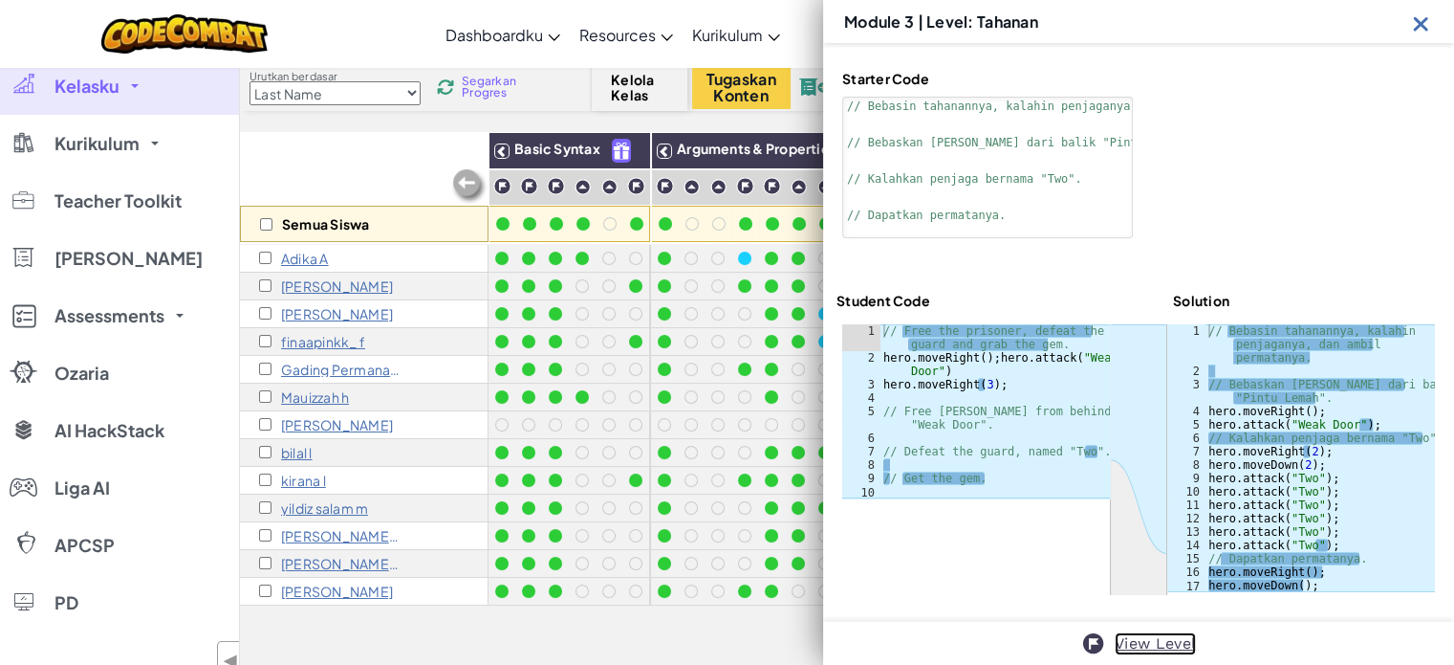
click at [1141, 646] on link "View Level" at bounding box center [1155, 643] width 81 height 23
click at [1286, 481] on div "// Bebasin tahanannya, kalahin penjaganya, dan ambil permatanya. // Bebaskan Pa…" at bounding box center [1320, 484] width 230 height 321
click at [1246, 439] on div "// Bebasin tahanannya, kalahin penjaganya, dan ambil permatanya. // Bebaskan Pa…" at bounding box center [1320, 484] width 230 height 321
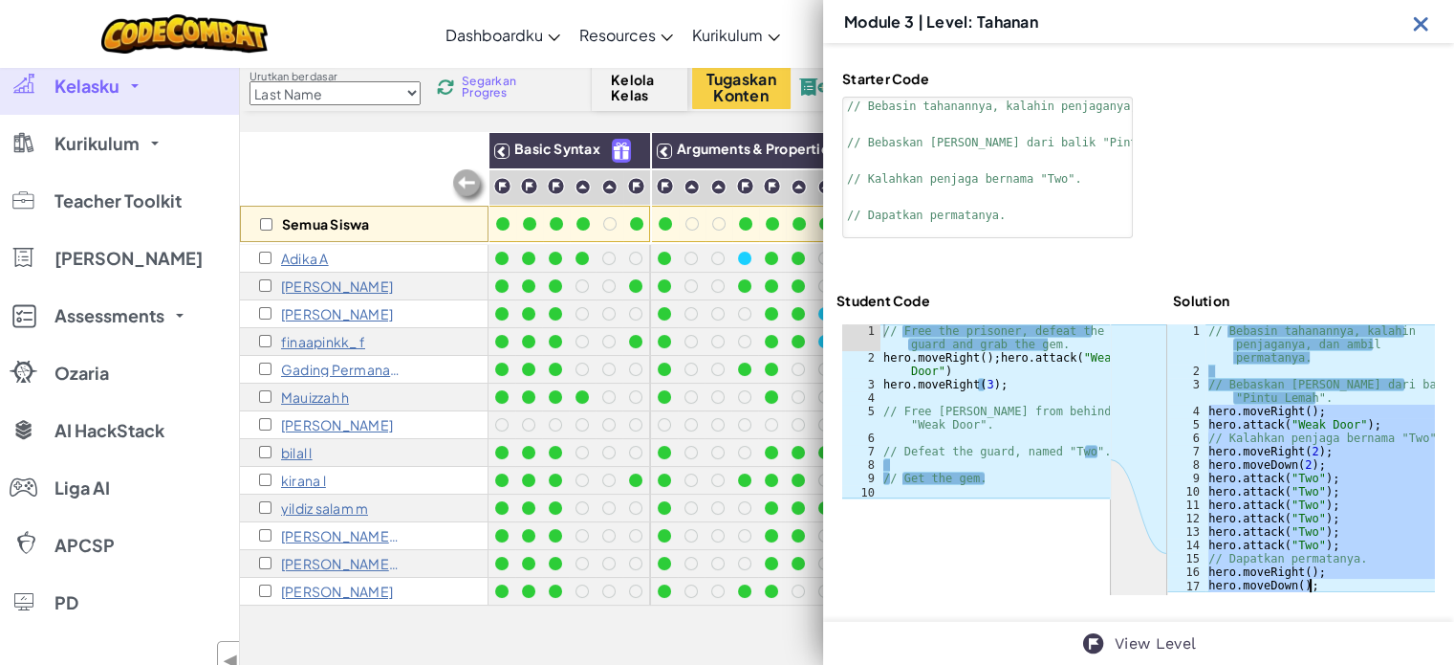
drag, startPoint x: 1201, startPoint y: 409, endPoint x: 1339, endPoint y: 578, distance: 218.2
click at [1339, 578] on div "// Bebasin tahanannya, kalahin penjaganya, dan ambil permatanya. // Bebaskan Pa…" at bounding box center [1320, 484] width 230 height 321
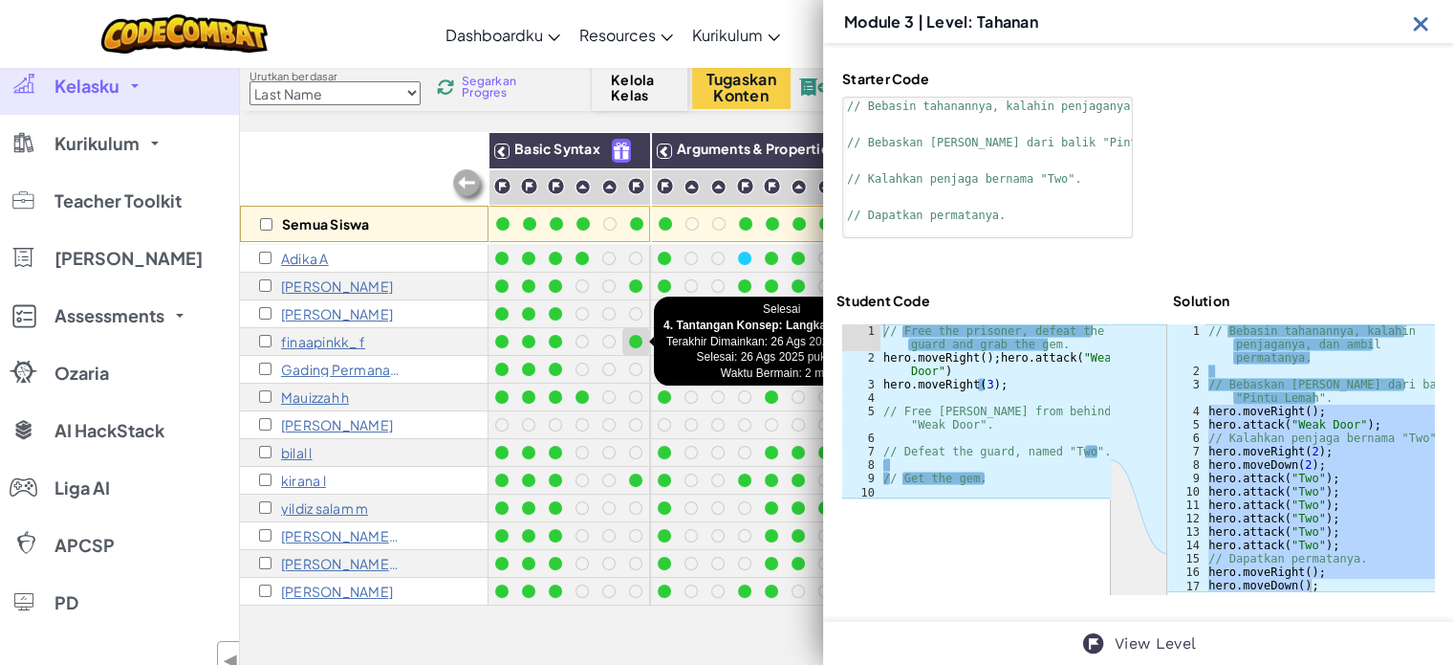
click at [635, 341] on div at bounding box center [635, 341] width 13 height 13
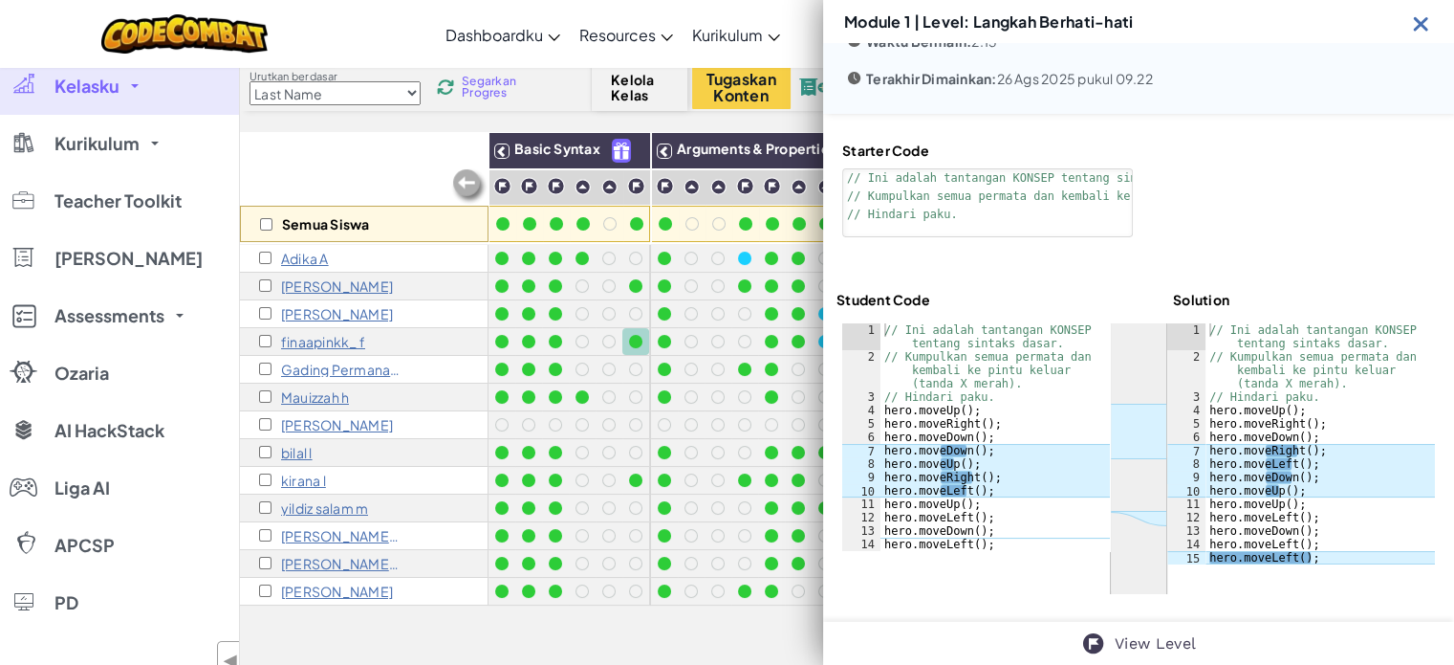
scroll to position [71, 0]
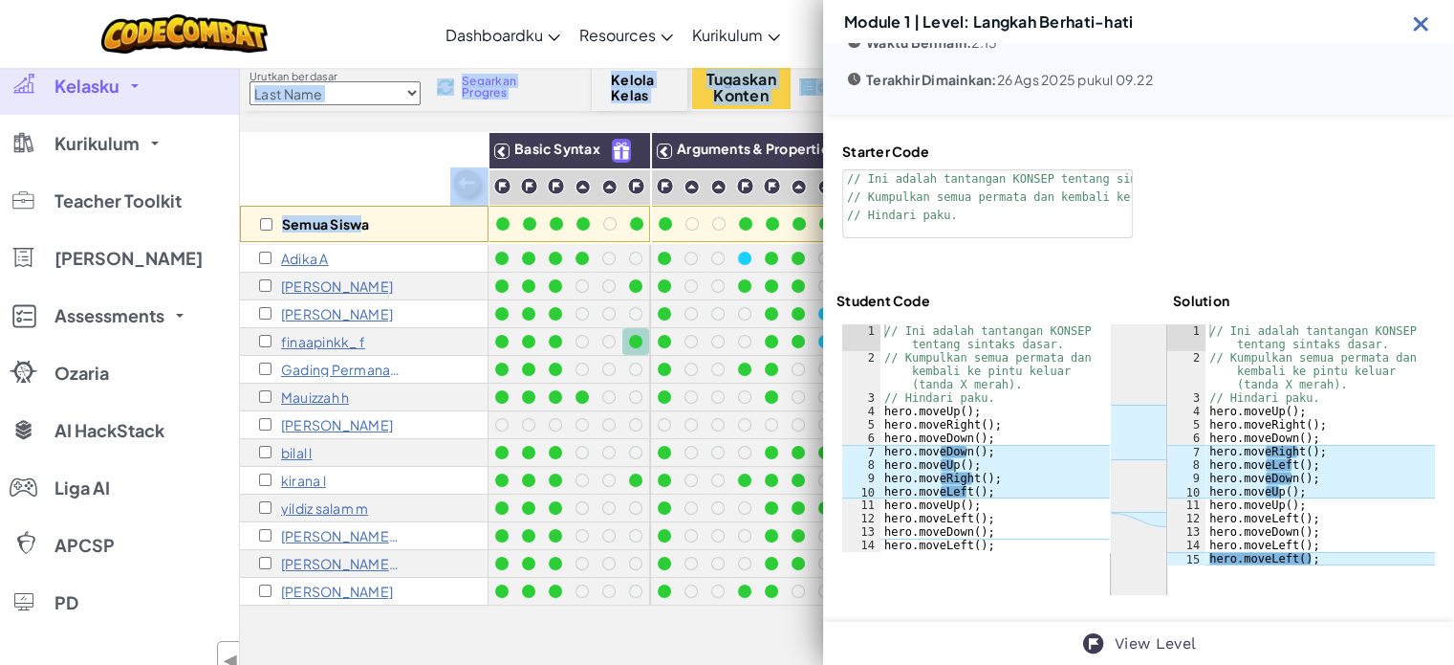
drag, startPoint x: 352, startPoint y: 71, endPoint x: 361, endPoint y: 148, distance: 78.0
click at [361, 148] on div "Kode Warna selesai Dalam Pengembangan Tetapkan Terkunci Violation Dilewati Opsi…" at bounding box center [847, 364] width 1214 height 716
click at [361, 148] on div "Semua Siswa" at bounding box center [364, 187] width 249 height 111
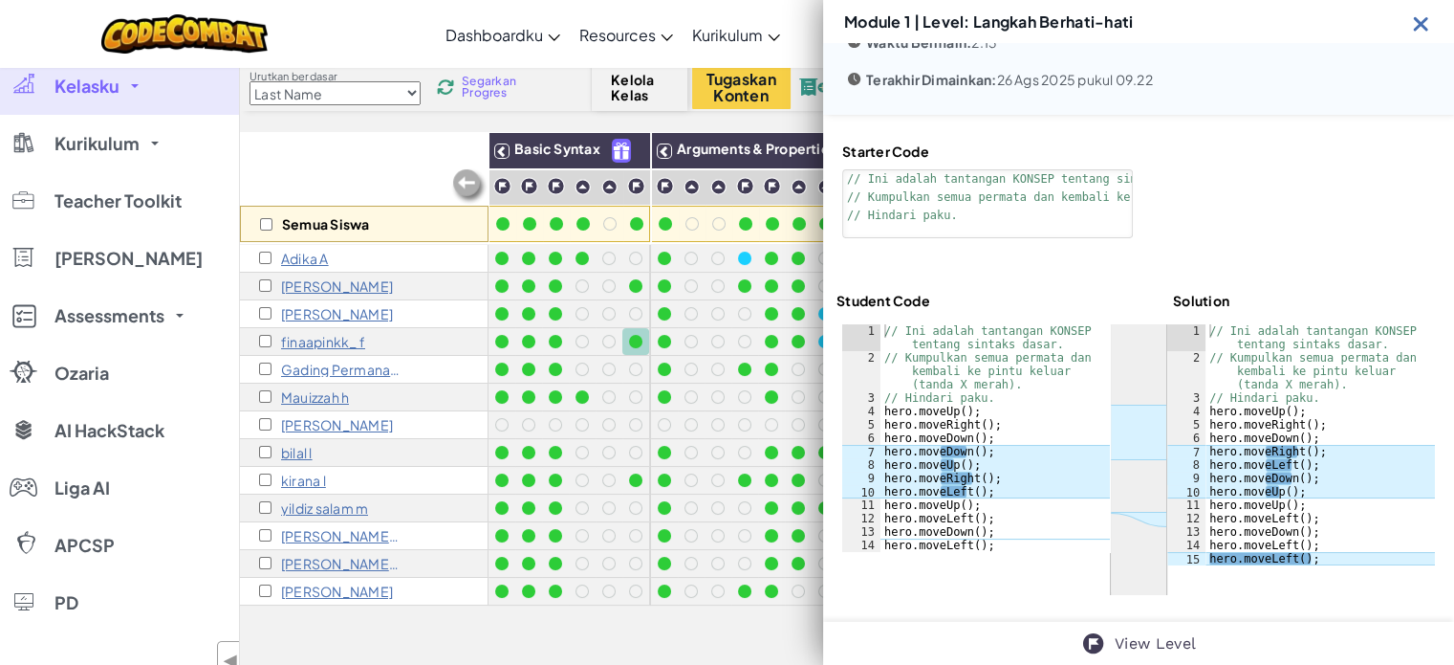
click at [1427, 21] on img at bounding box center [1421, 23] width 24 height 24
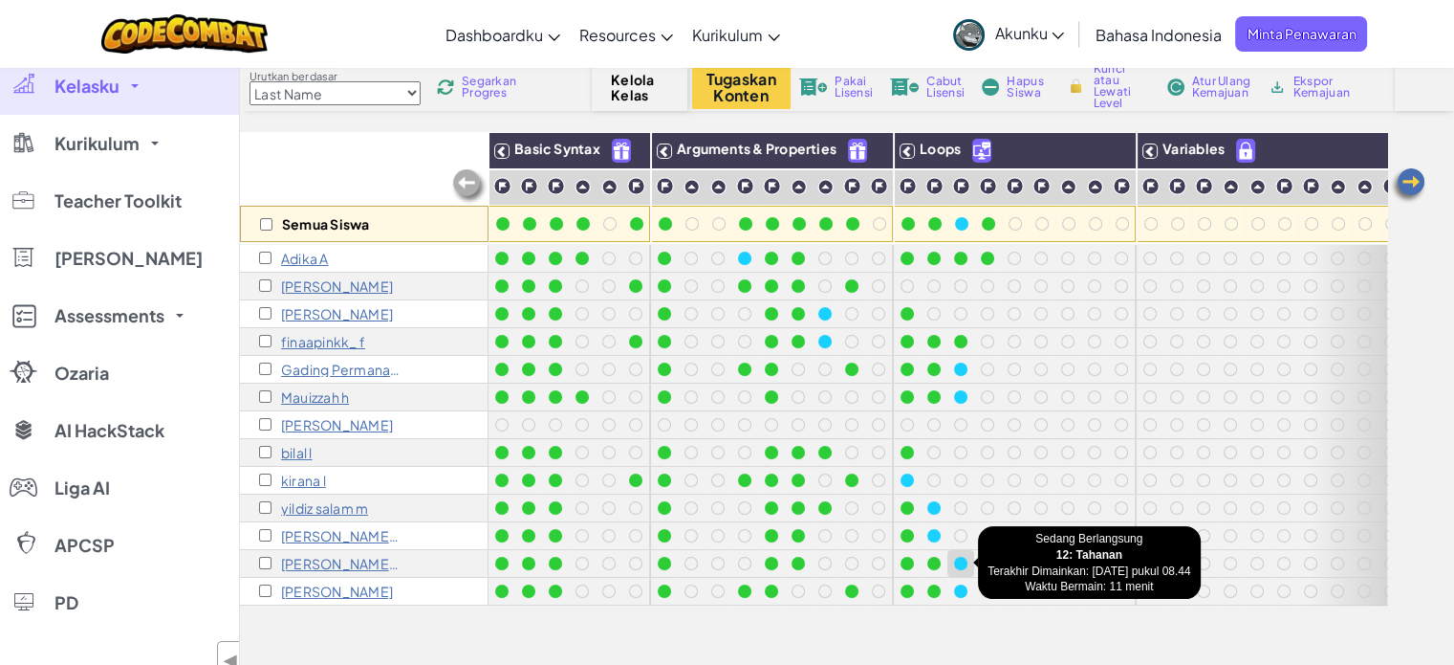
click at [961, 561] on div at bounding box center [960, 562] width 13 height 13
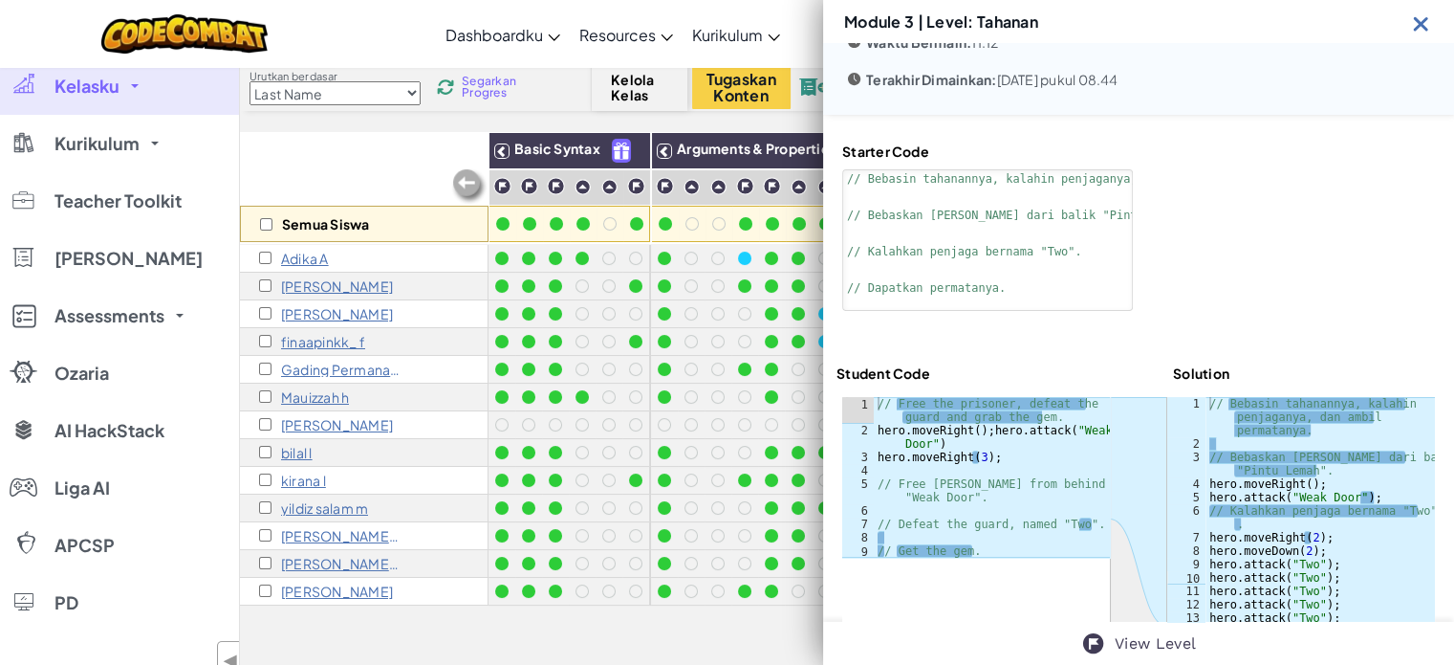
scroll to position [41, 0]
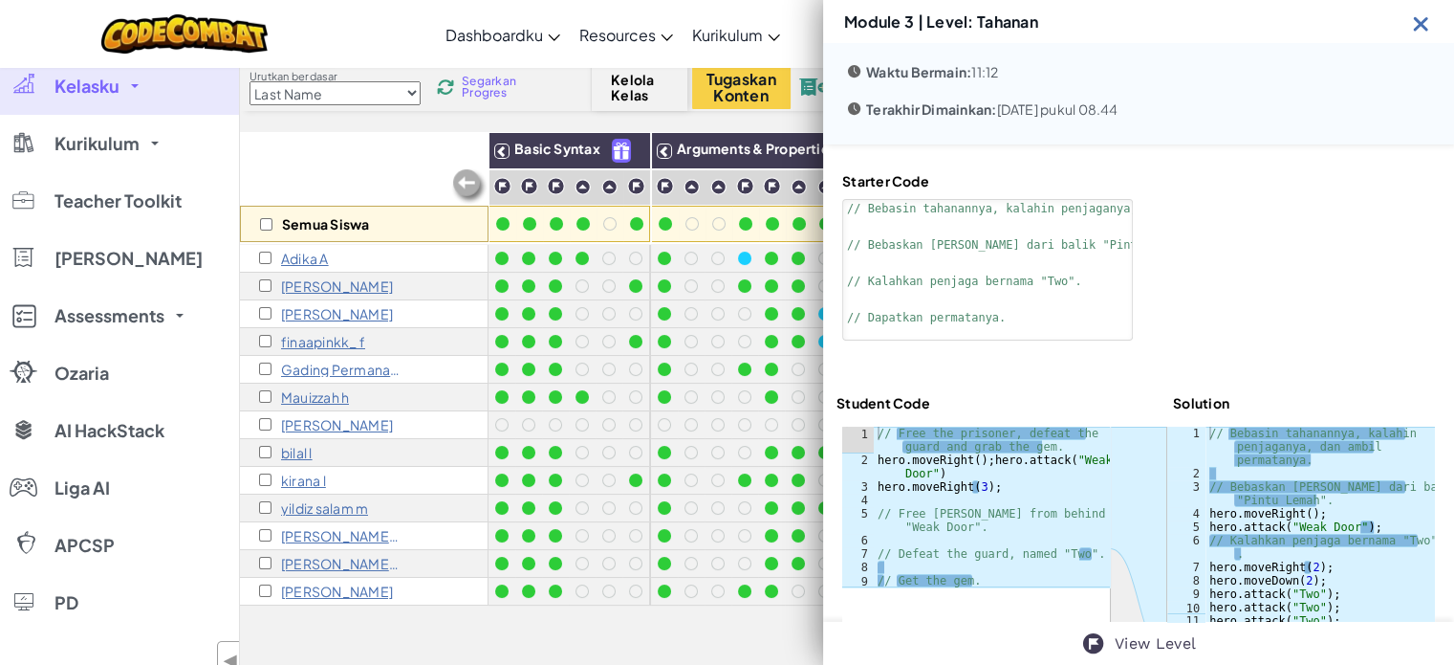
click at [1161, 659] on div "View Level" at bounding box center [1138, 642] width 631 height 43
click at [1149, 643] on link "View Level" at bounding box center [1155, 643] width 81 height 23
click at [372, 141] on div "Semua Siswa" at bounding box center [364, 187] width 249 height 111
click at [1413, 26] on img at bounding box center [1421, 23] width 24 height 24
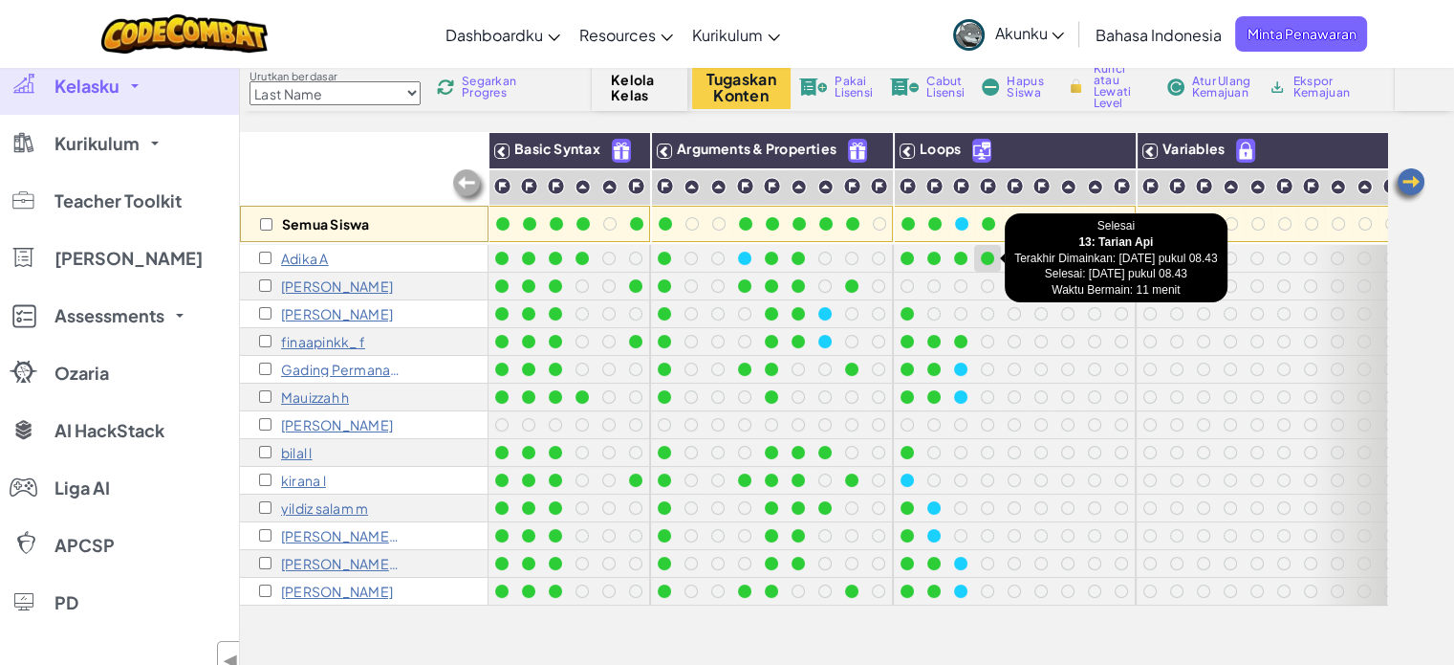
click at [988, 256] on div at bounding box center [987, 257] width 13 height 13
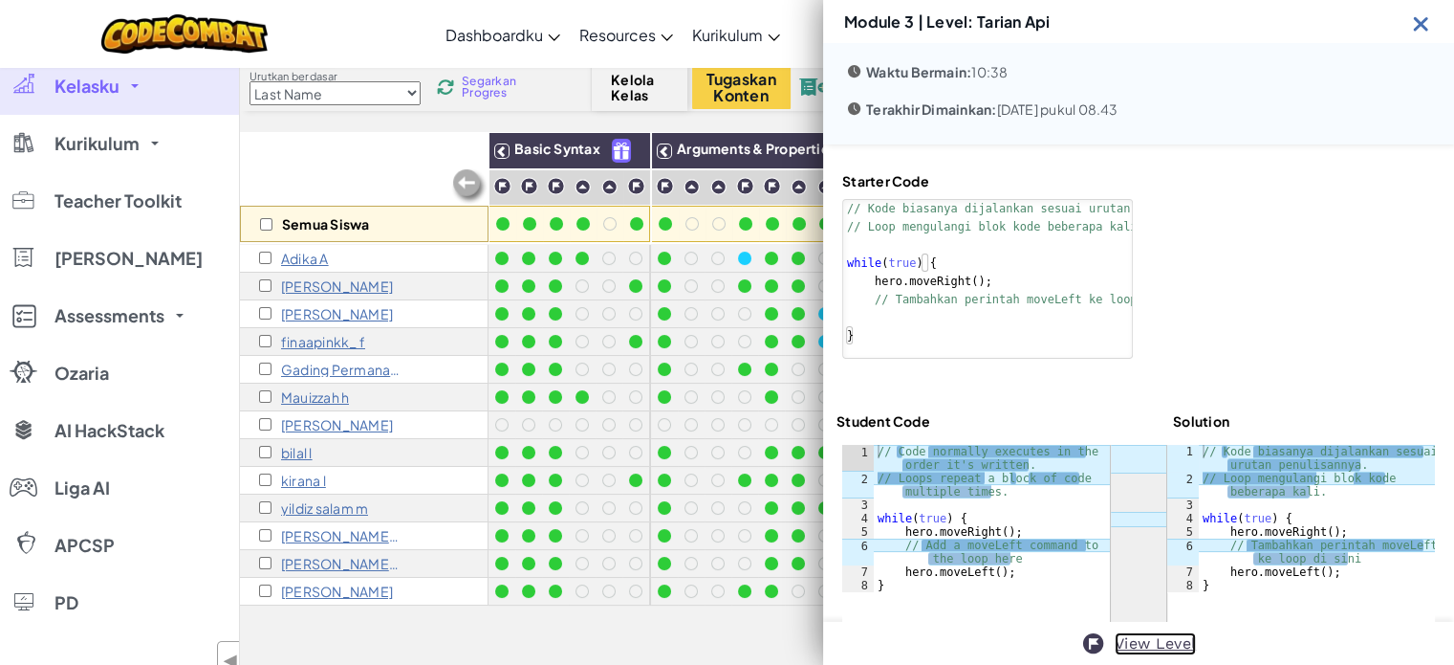
click at [1117, 647] on link "View Level" at bounding box center [1155, 643] width 81 height 23
click at [1303, 524] on div "// Kode biasanya dijalankan sesuai urutan penulisannya. // Loop mengulangi blok…" at bounding box center [1317, 538] width 236 height 187
type textarea "while(true) {"
type textarea "// Kode biasanya dijalankan sesuai urutan penulisannya."
click at [390, 160] on div "Semua Siswa" at bounding box center [364, 187] width 249 height 111
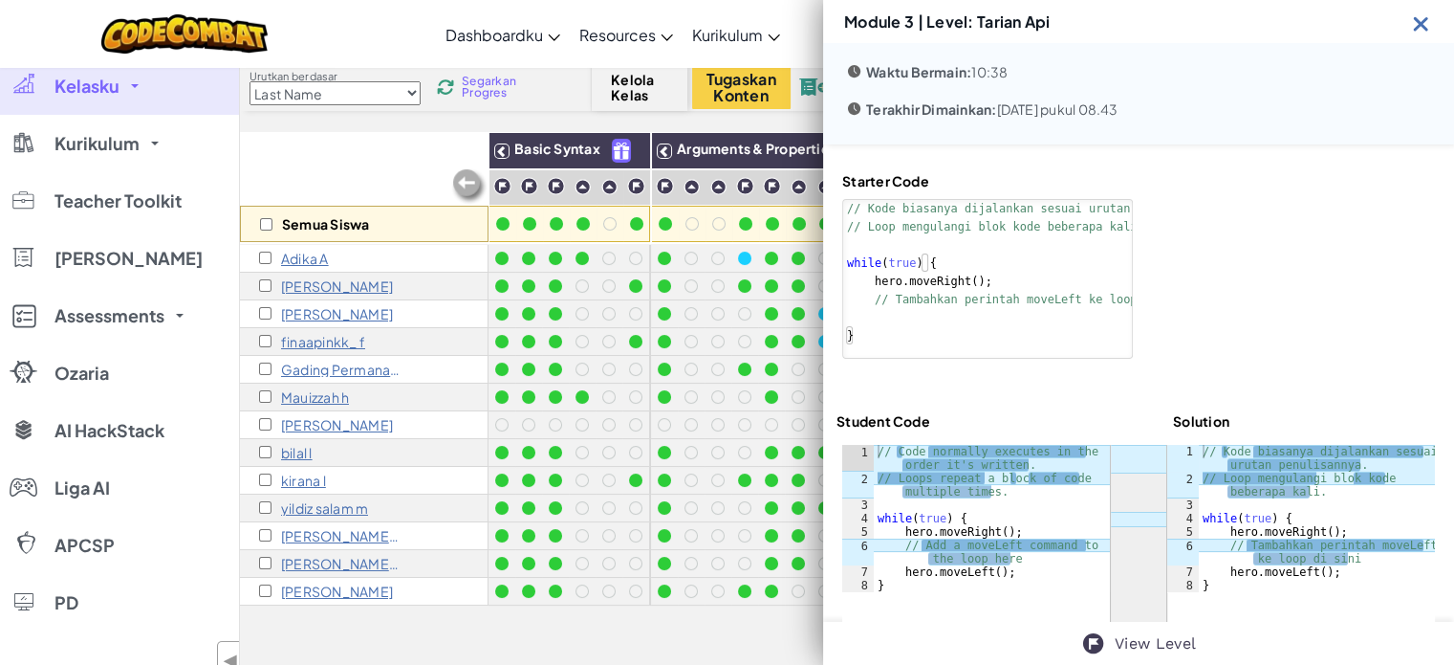
click at [1425, 22] on img at bounding box center [1421, 23] width 24 height 24
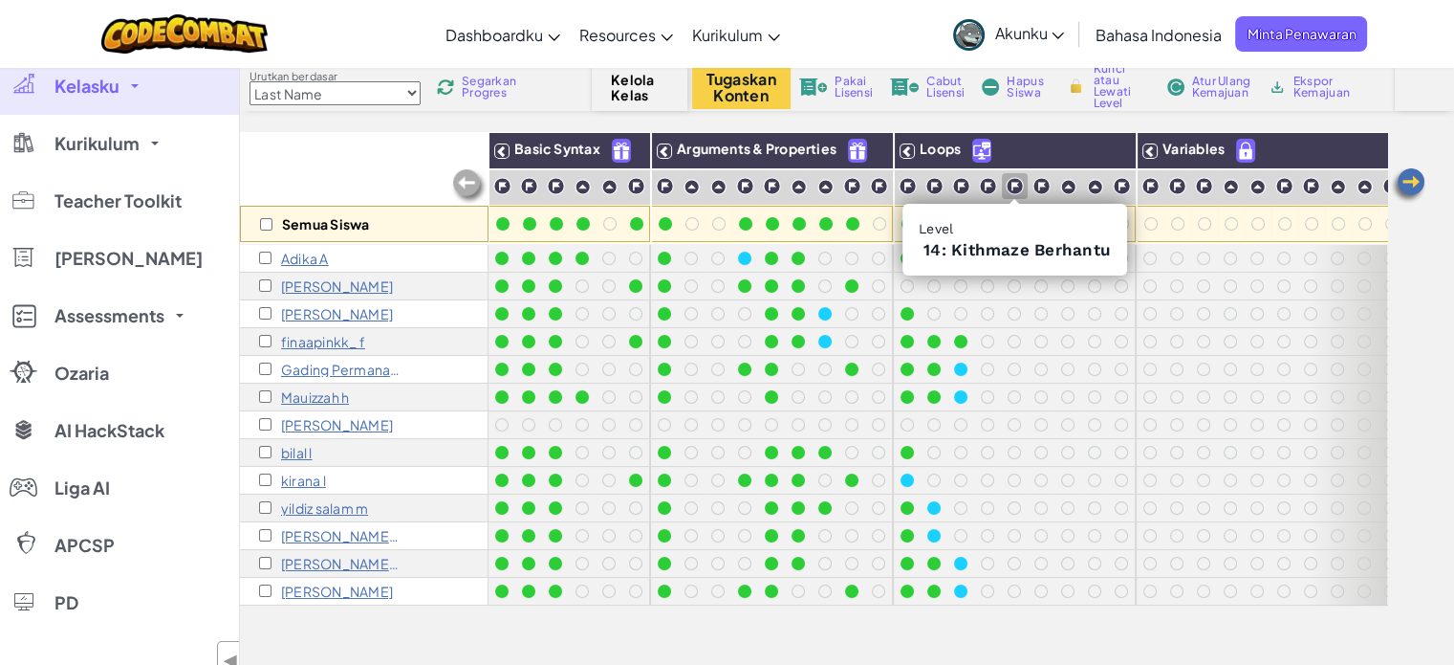
click at [1008, 185] on img at bounding box center [1015, 186] width 18 height 18
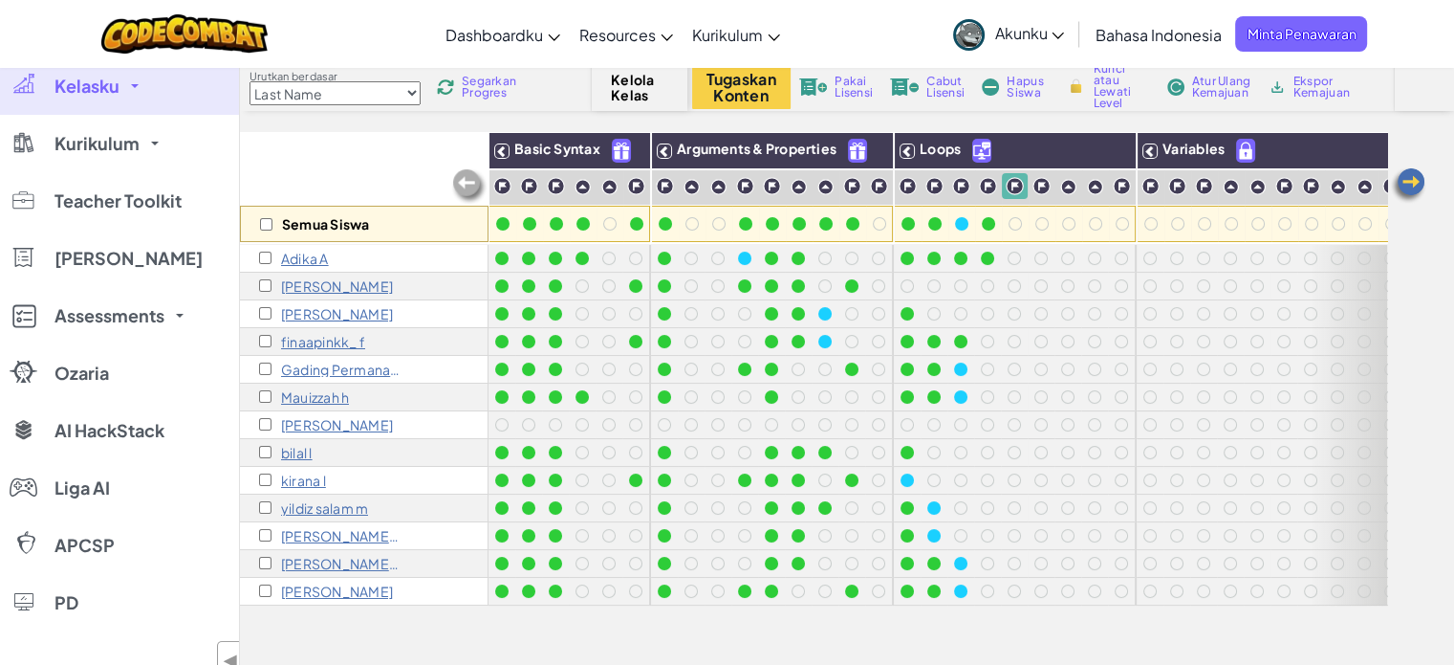
click at [1008, 185] on img at bounding box center [1015, 186] width 18 height 18
click at [1002, 185] on div at bounding box center [1015, 186] width 26 height 26
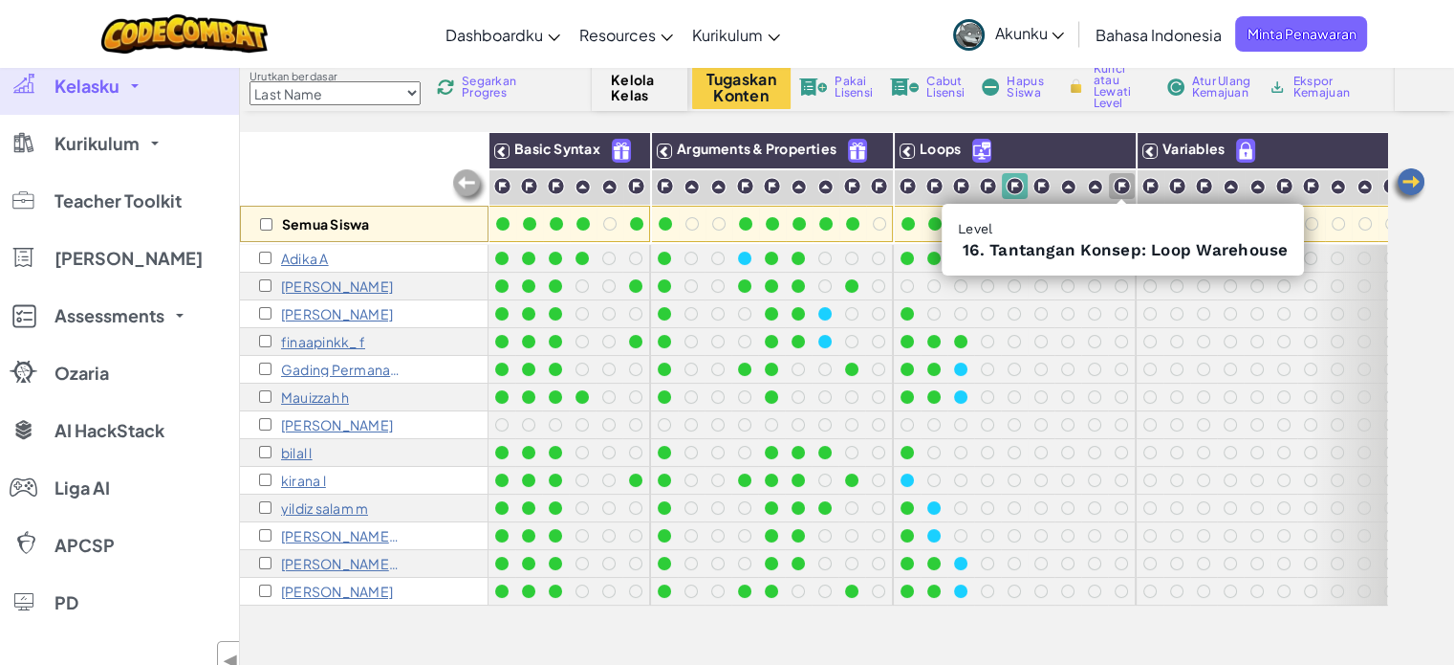
click at [1117, 179] on img at bounding box center [1122, 186] width 18 height 18
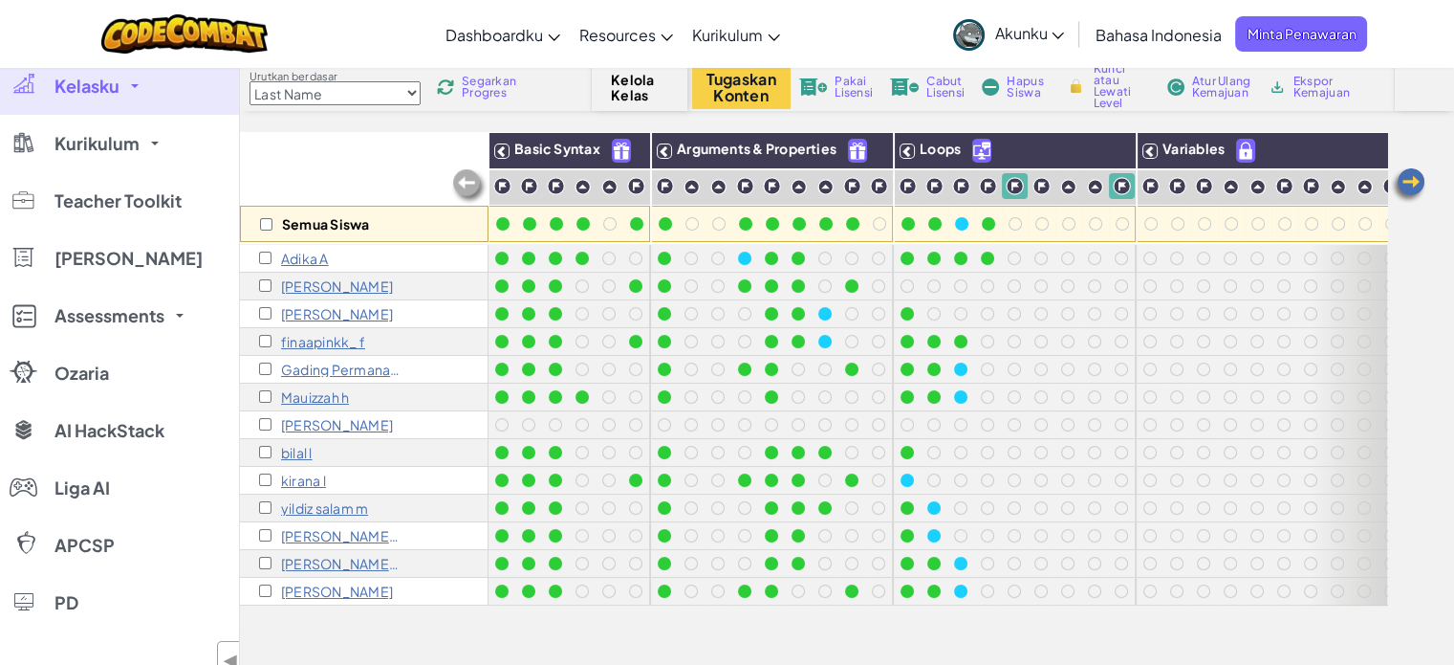
click at [1117, 179] on img at bounding box center [1122, 186] width 18 height 18
click at [1001, 257] on div at bounding box center [1014, 258] width 27 height 27
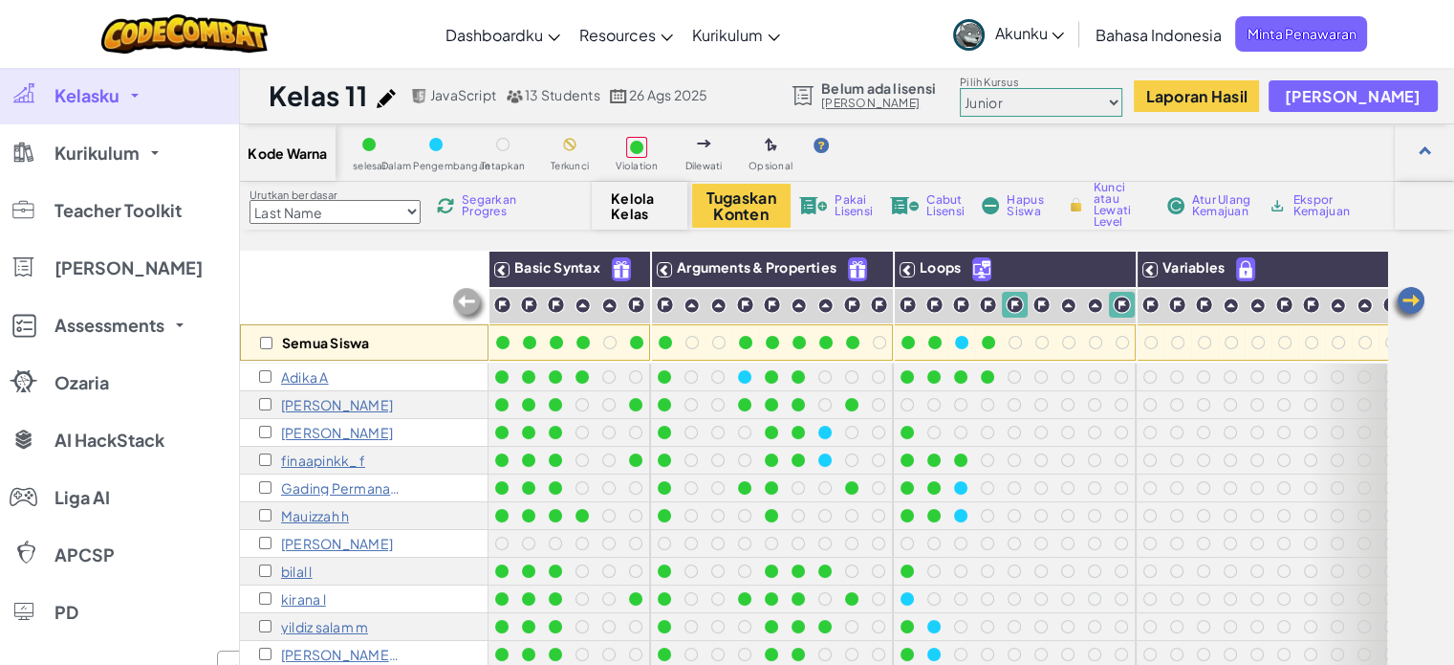
click at [1052, 35] on icon at bounding box center [1058, 36] width 12 height 7
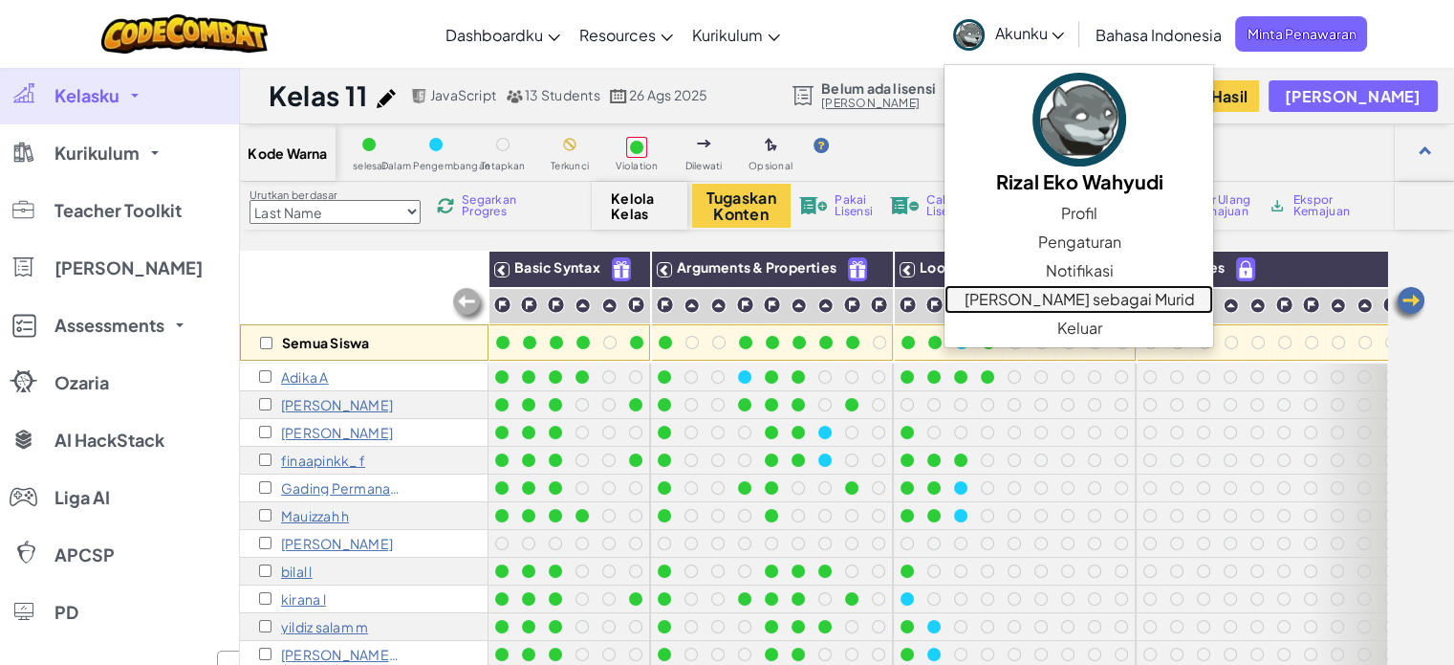
click at [1030, 294] on link "[PERSON_NAME] sebagai Murid" at bounding box center [1079, 299] width 269 height 29
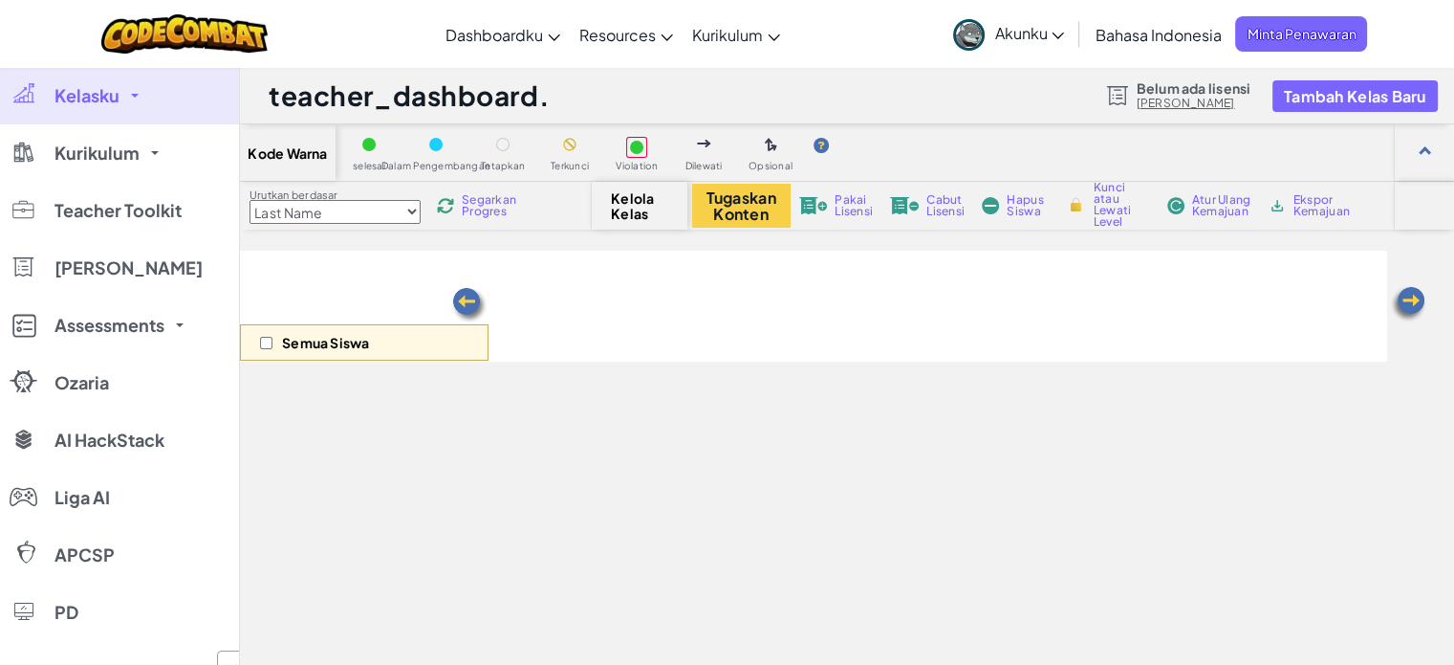
select select "560f1a9f22961295f9427742"
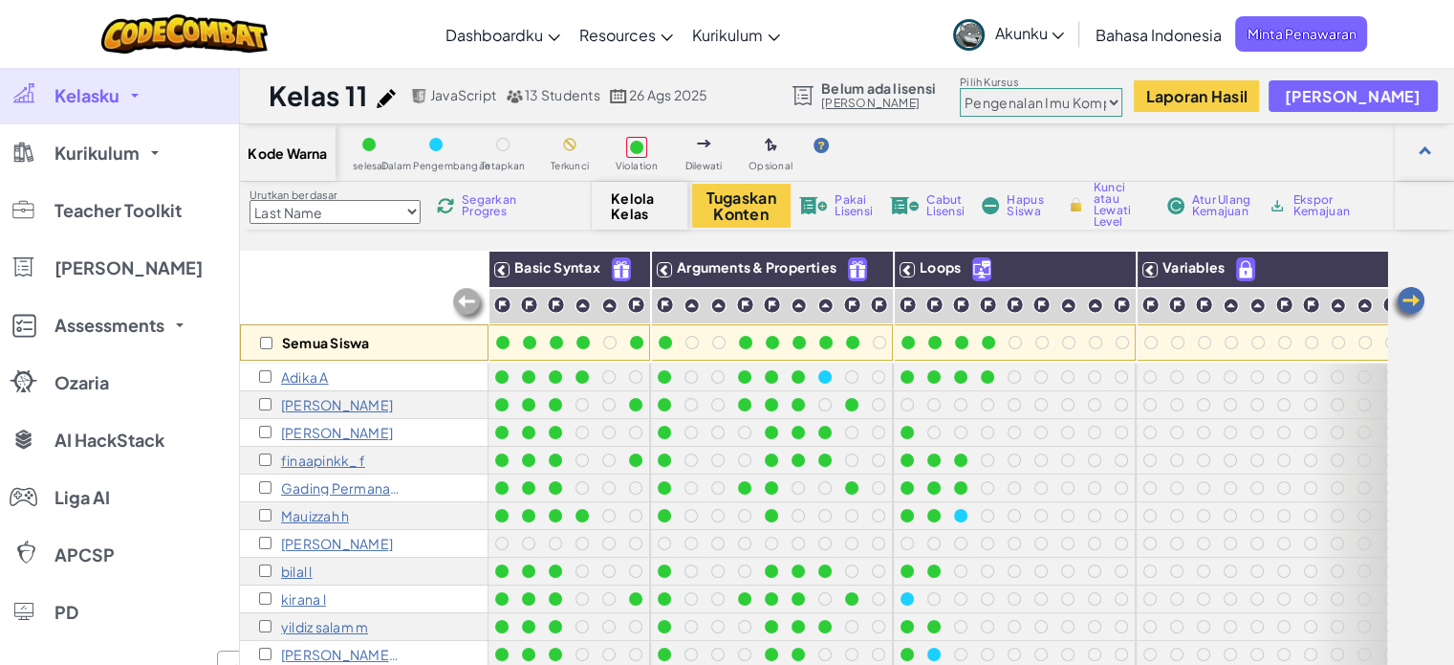
click at [1052, 33] on icon at bounding box center [1058, 36] width 12 height 7
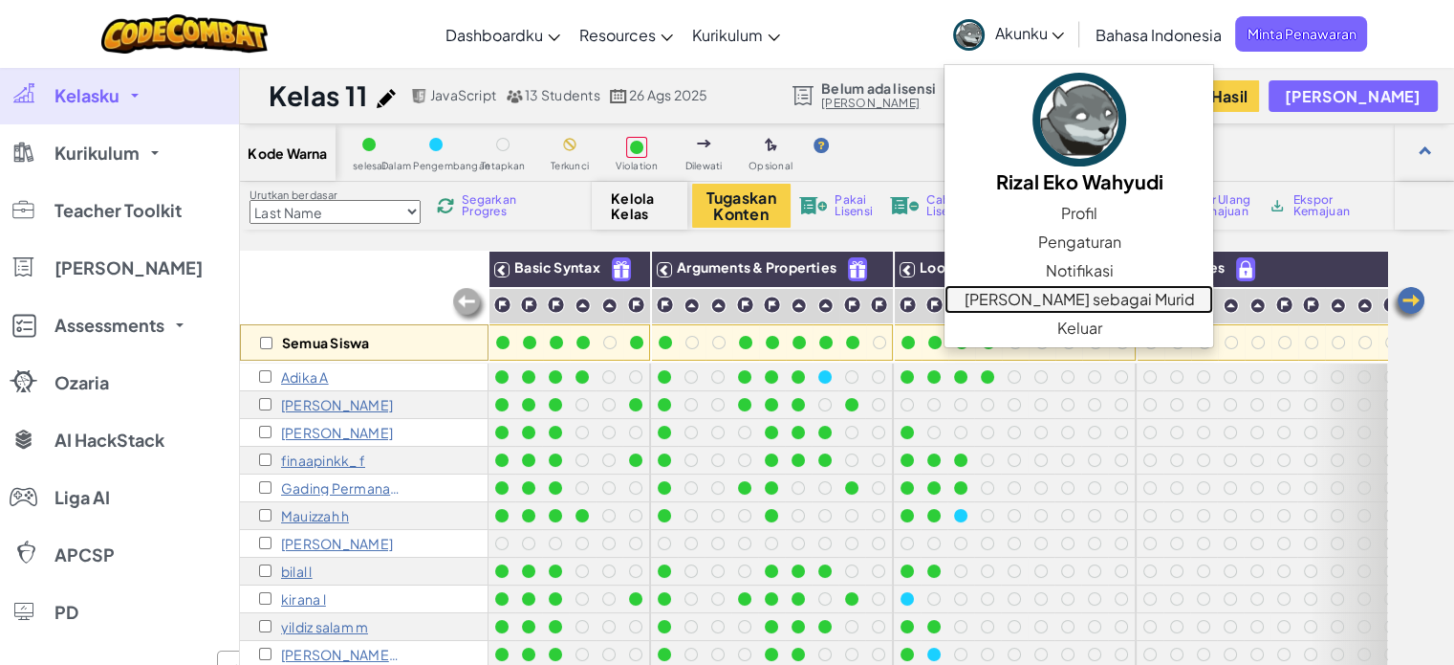
click at [1015, 306] on link "Uji sebagai Murid" at bounding box center [1079, 299] width 269 height 29
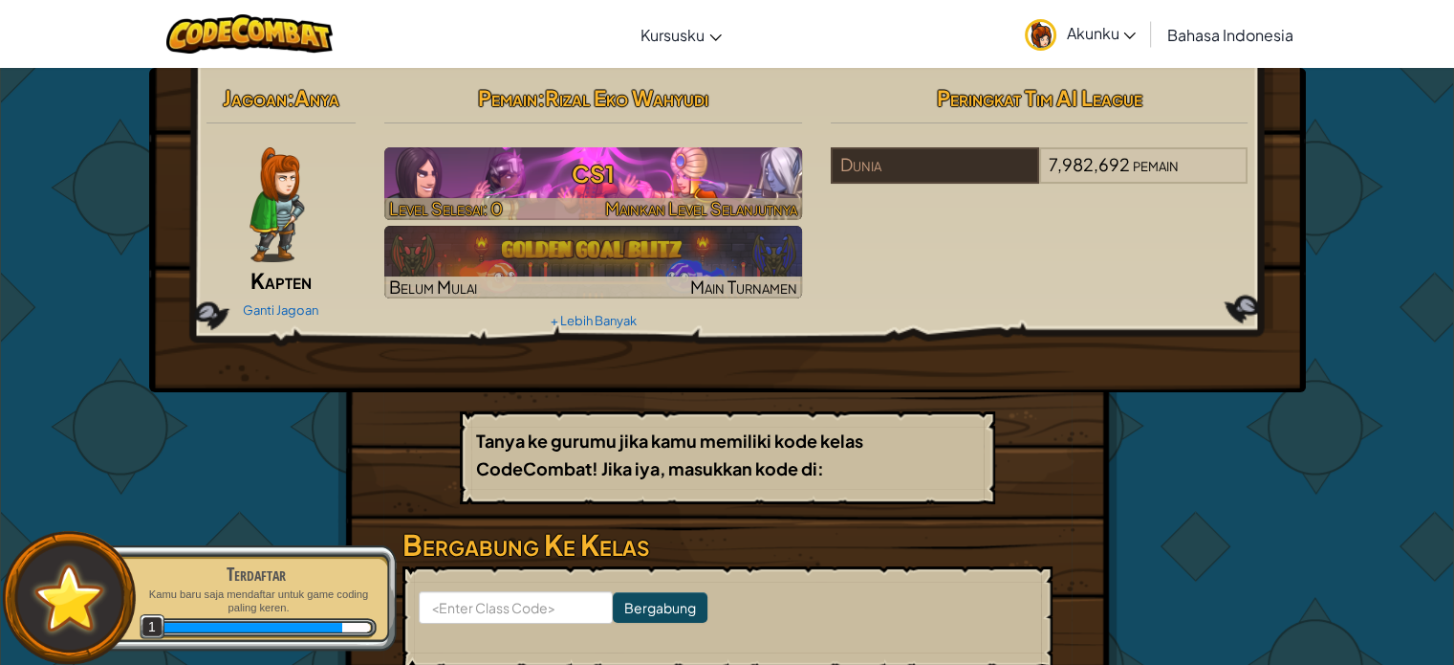
click at [744, 177] on h3 "CS1" at bounding box center [593, 173] width 418 height 43
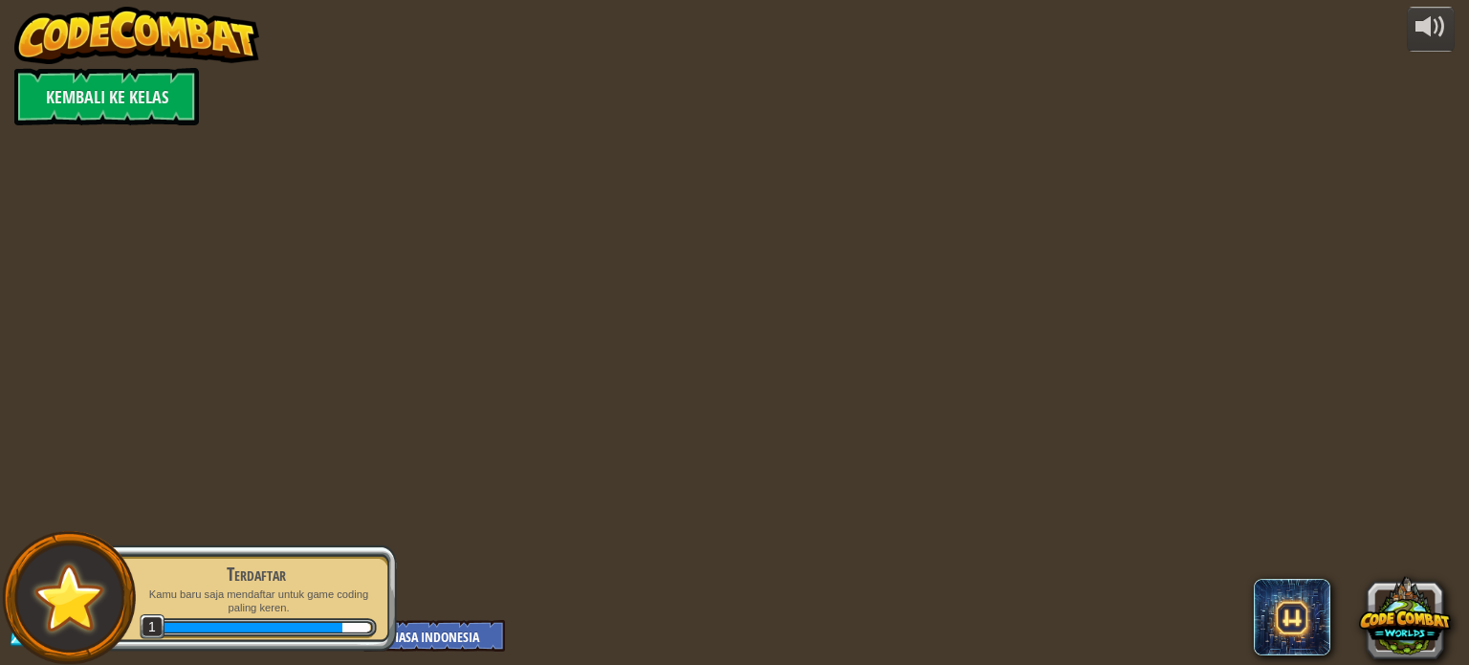
select select "id"
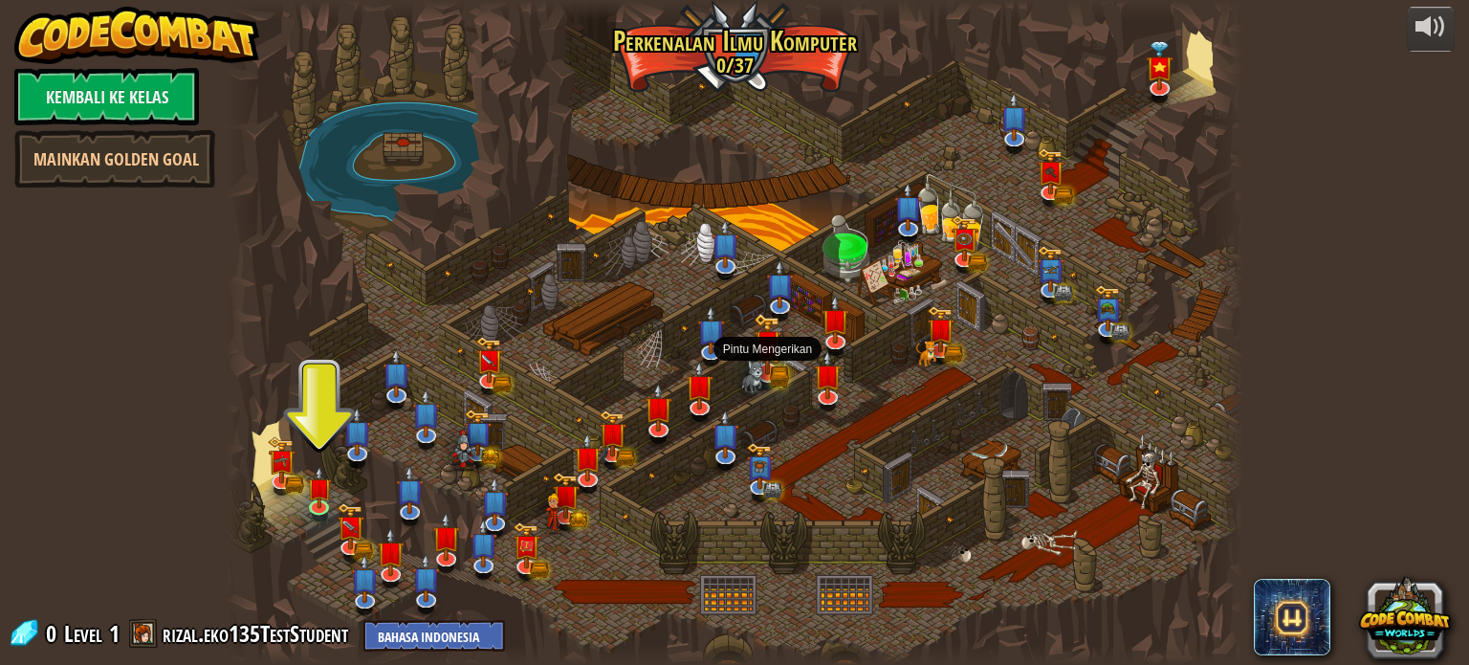
click at [767, 359] on img at bounding box center [767, 343] width 28 height 61
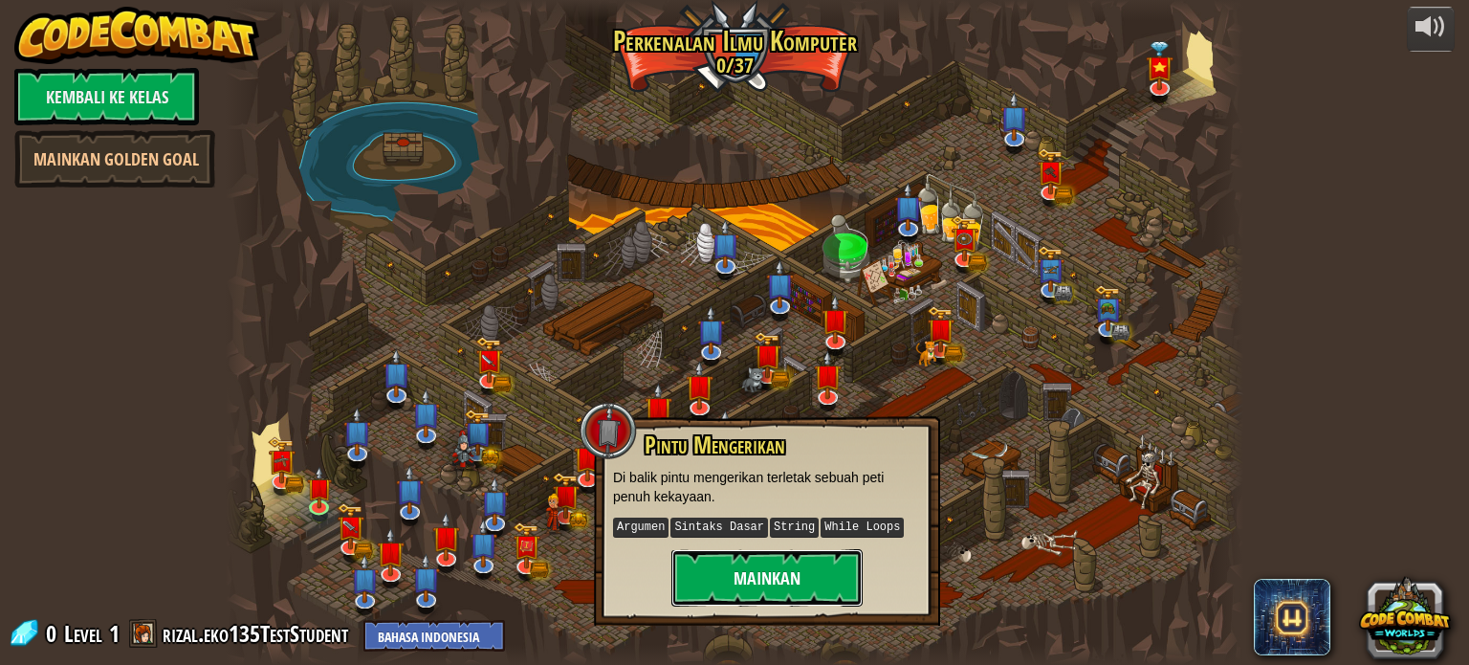
click at [743, 601] on button "Mainkan" at bounding box center [766, 577] width 191 height 57
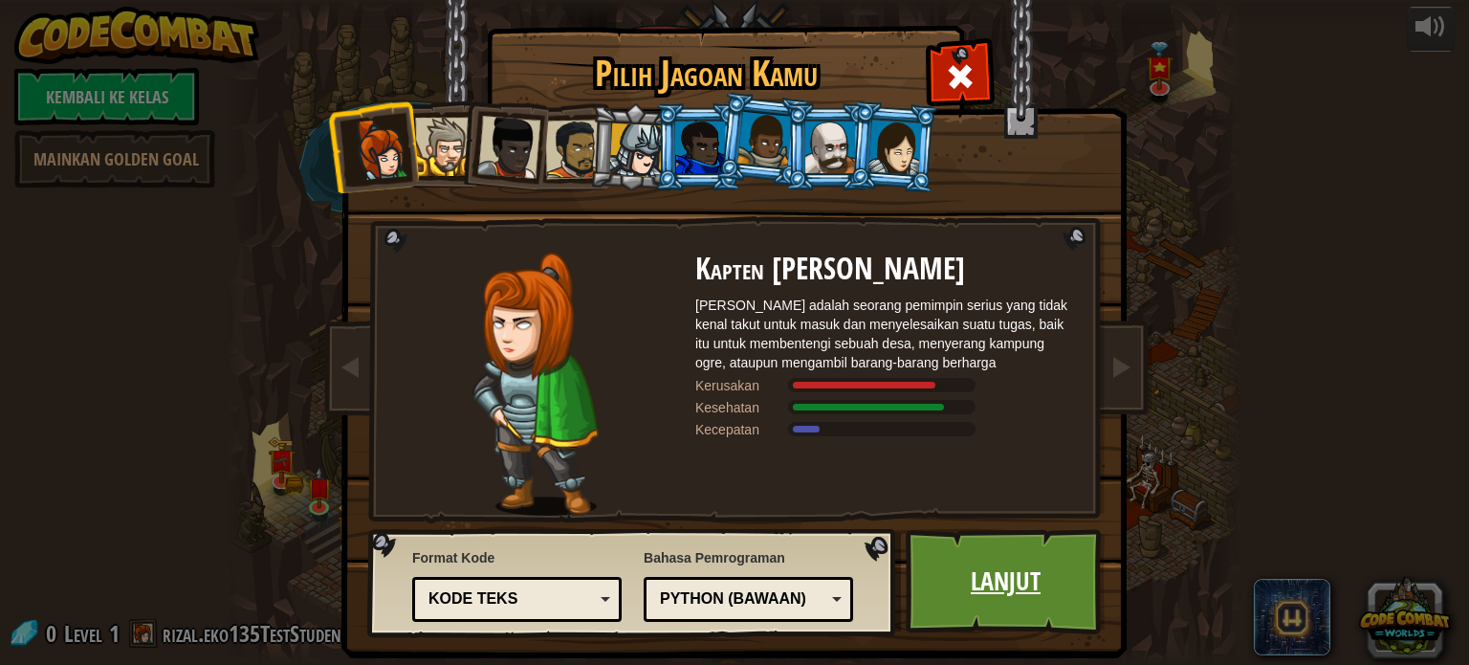
click at [978, 572] on link "Lanjut" at bounding box center [1005, 581] width 200 height 105
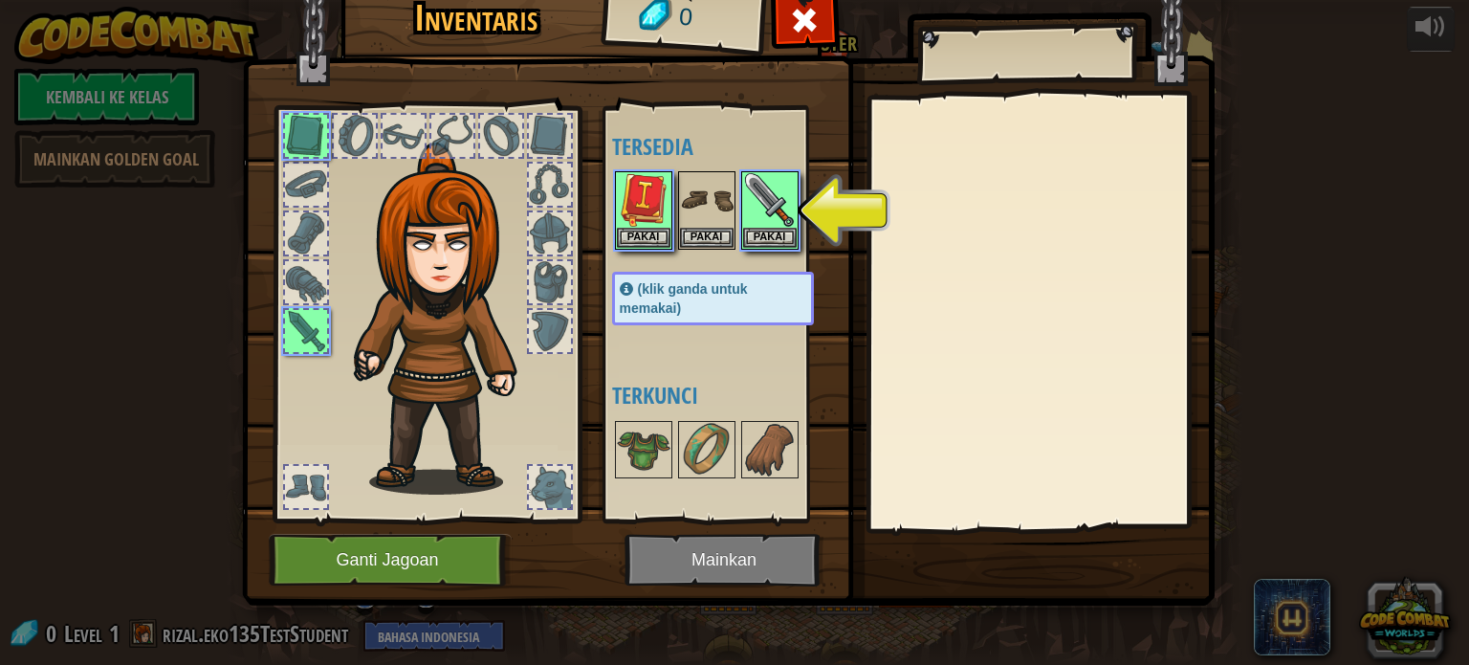
click at [706, 573] on img at bounding box center [728, 258] width 972 height 694
click at [771, 201] on img at bounding box center [770, 200] width 54 height 54
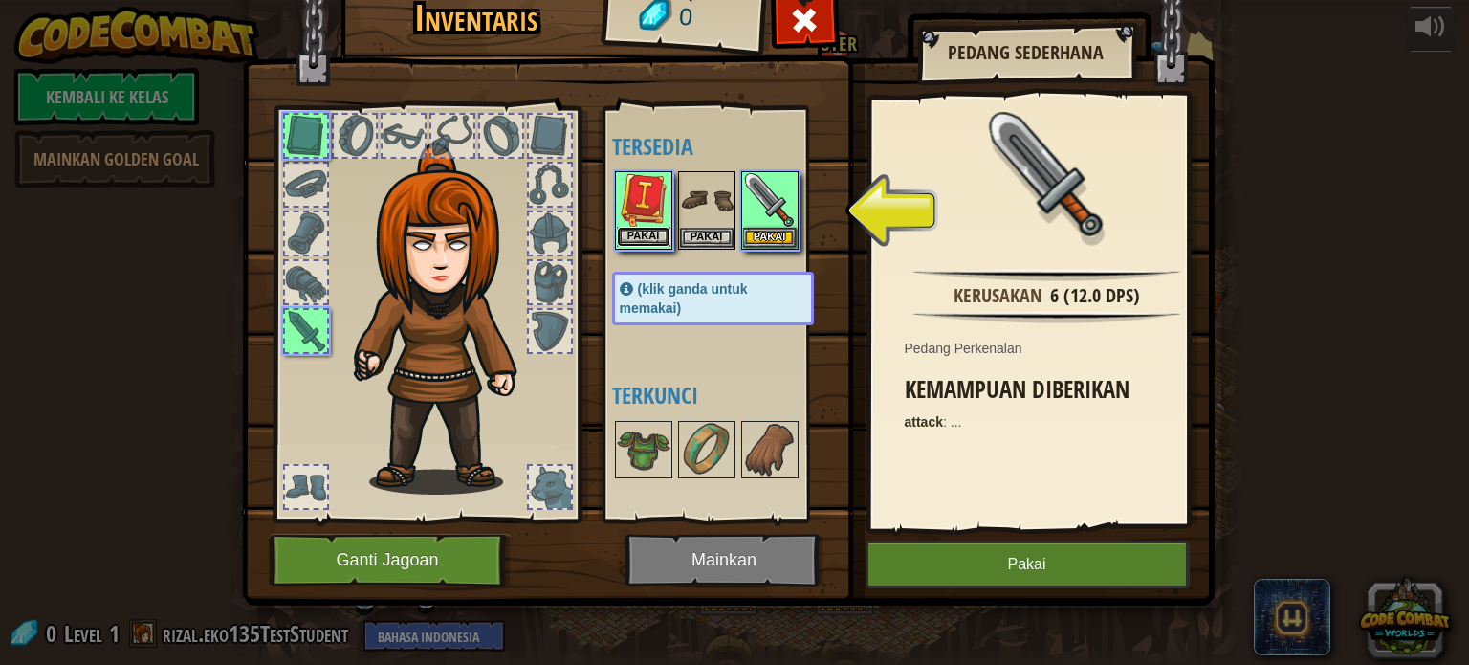
click at [649, 227] on button "Pakai" at bounding box center [644, 237] width 54 height 20
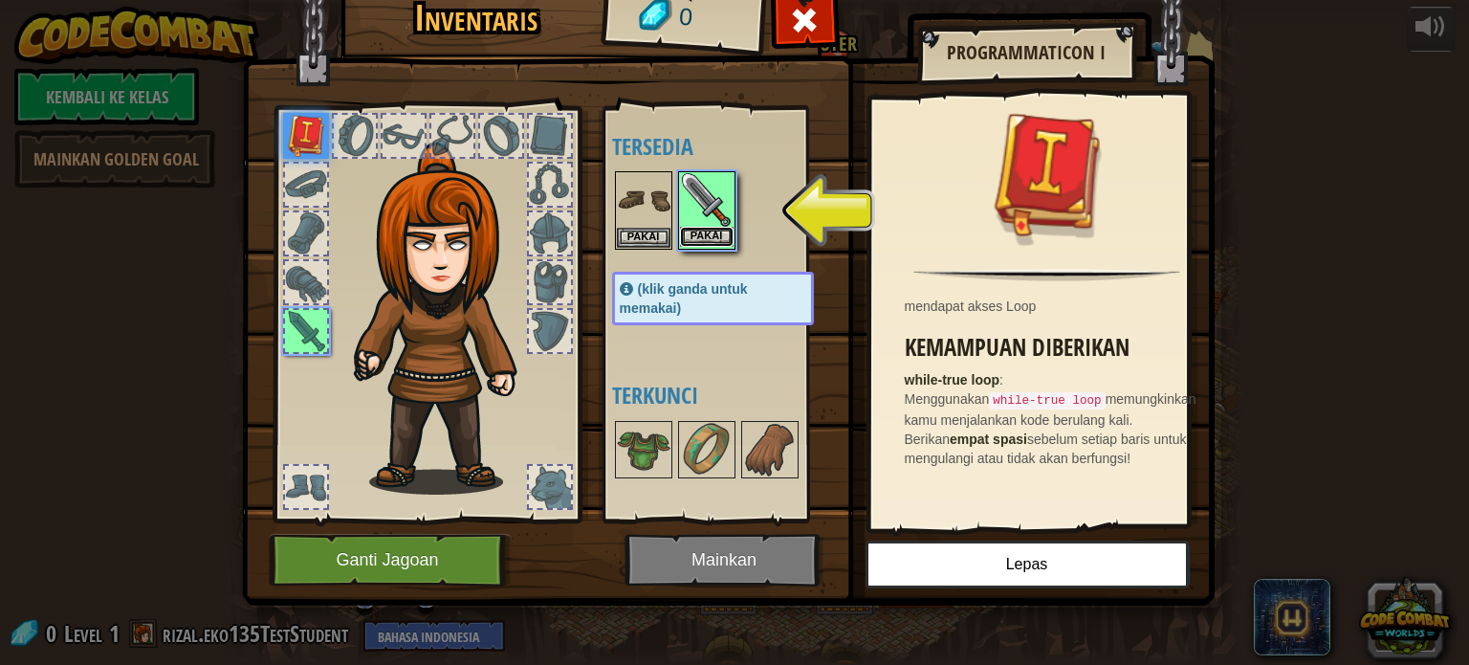
click at [711, 241] on button "Pakai" at bounding box center [707, 237] width 54 height 20
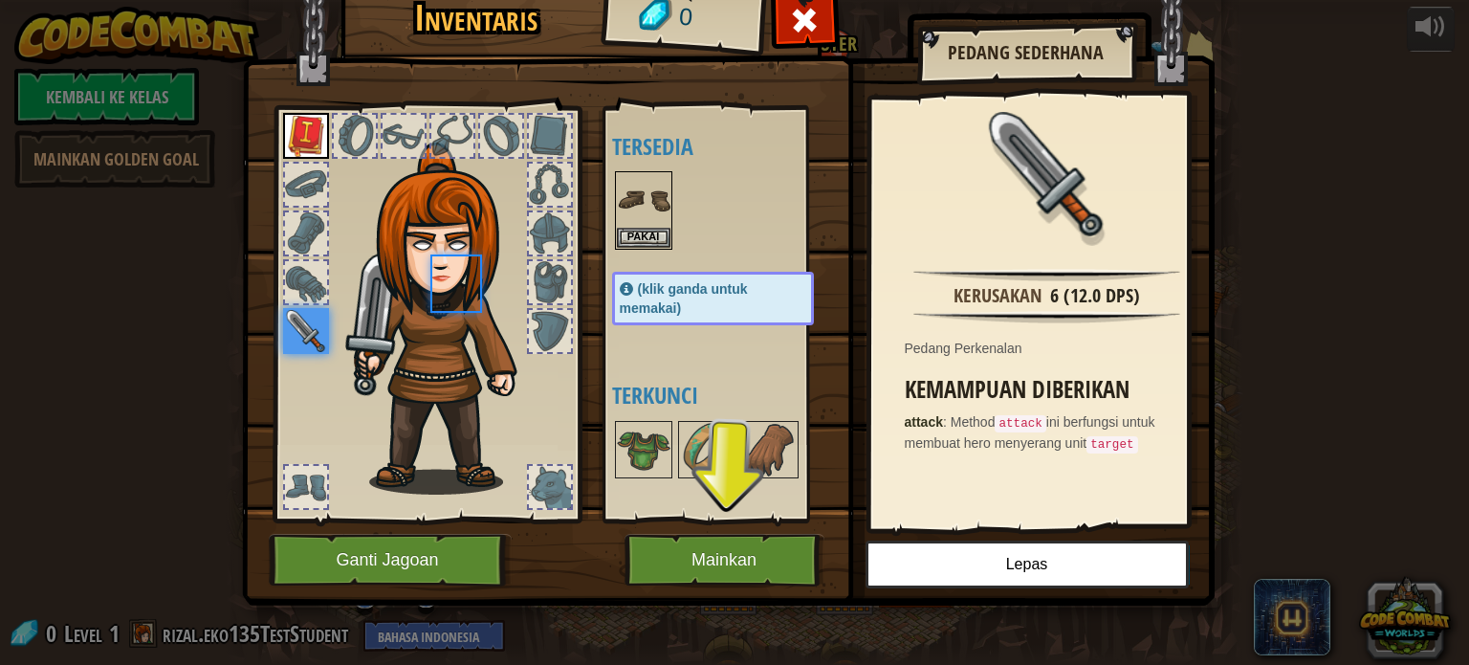
click at [711, 241] on div at bounding box center [732, 210] width 240 height 84
click at [633, 232] on button "Pakai" at bounding box center [644, 237] width 54 height 20
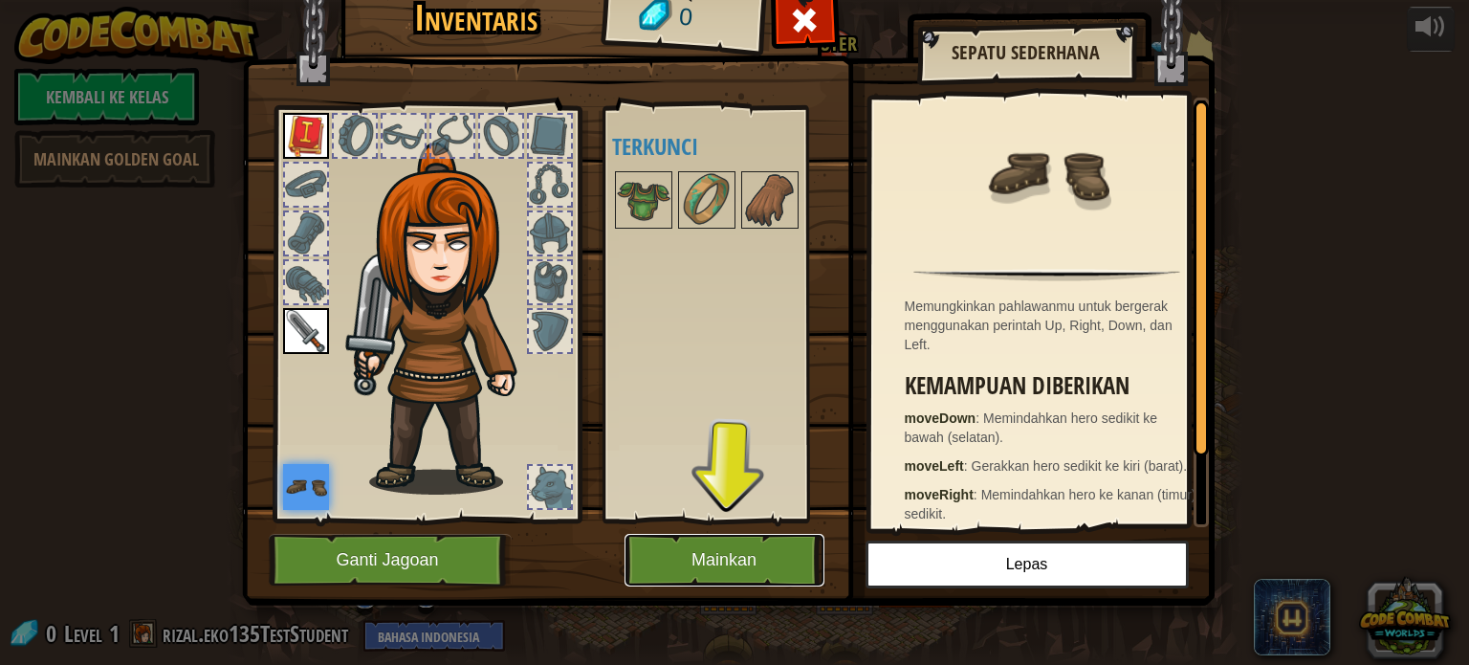
click at [692, 572] on button "Mainkan" at bounding box center [724, 560] width 200 height 53
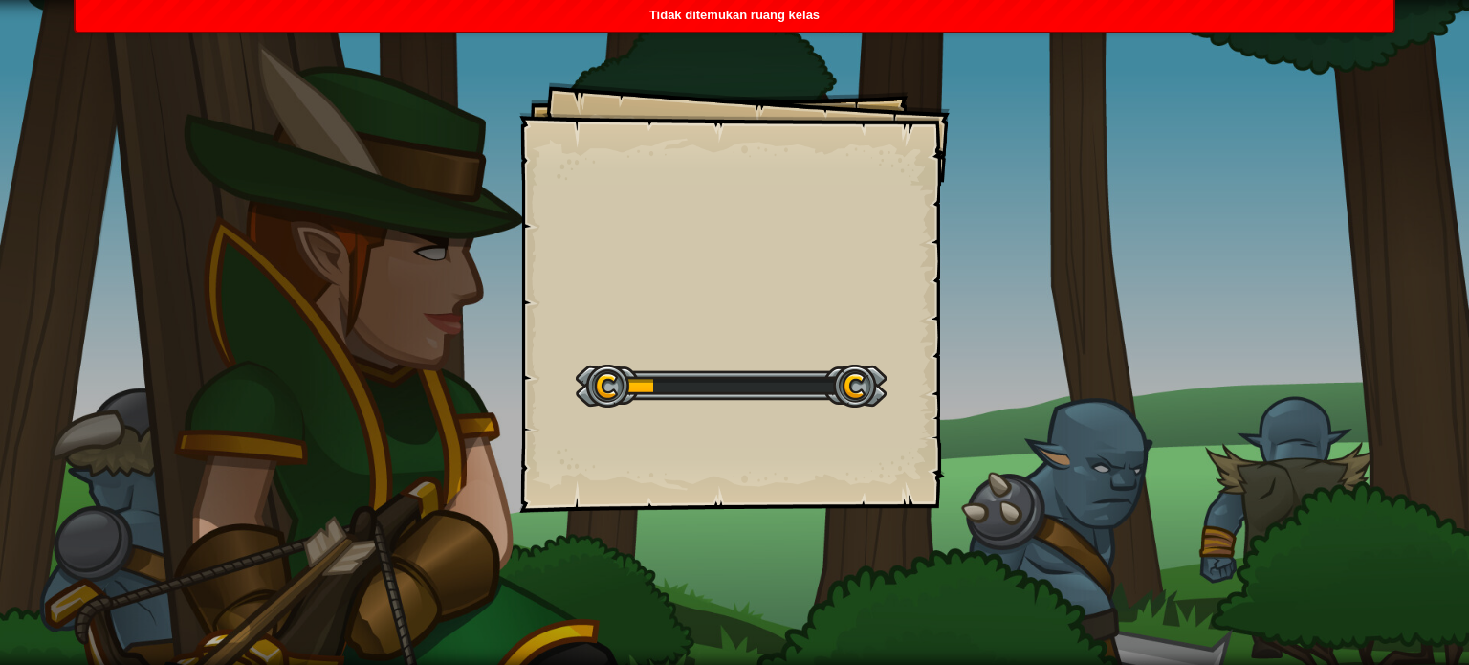
click at [610, 22] on div "Tidak ditemukan ruang kelas" at bounding box center [735, 16] width 1318 height 32
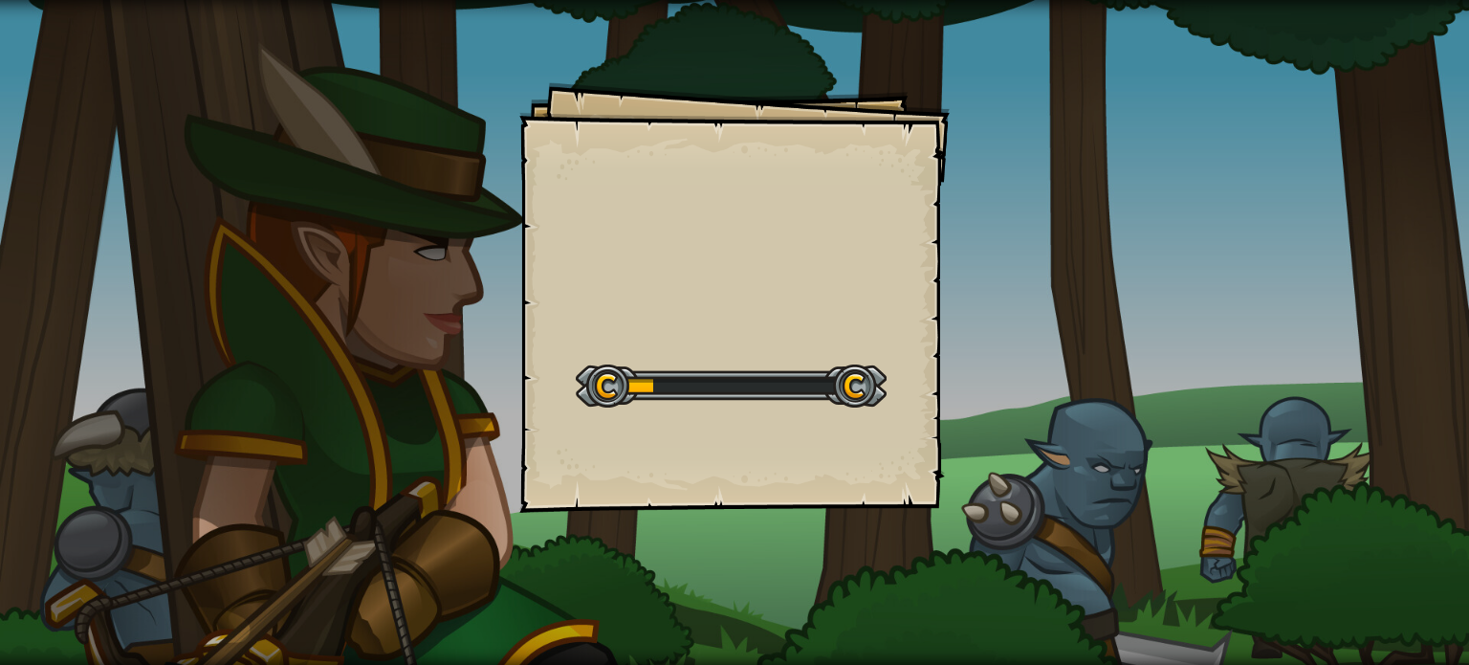
select select "id"
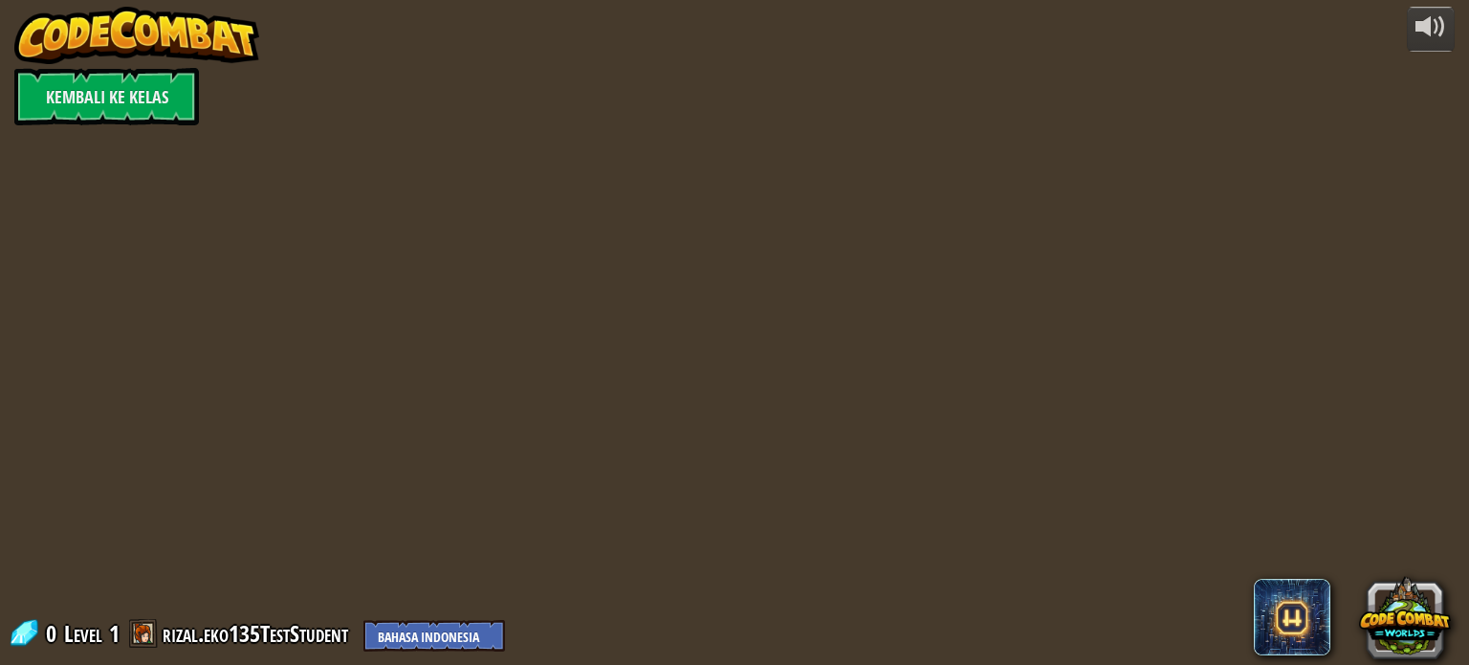
select select "id"
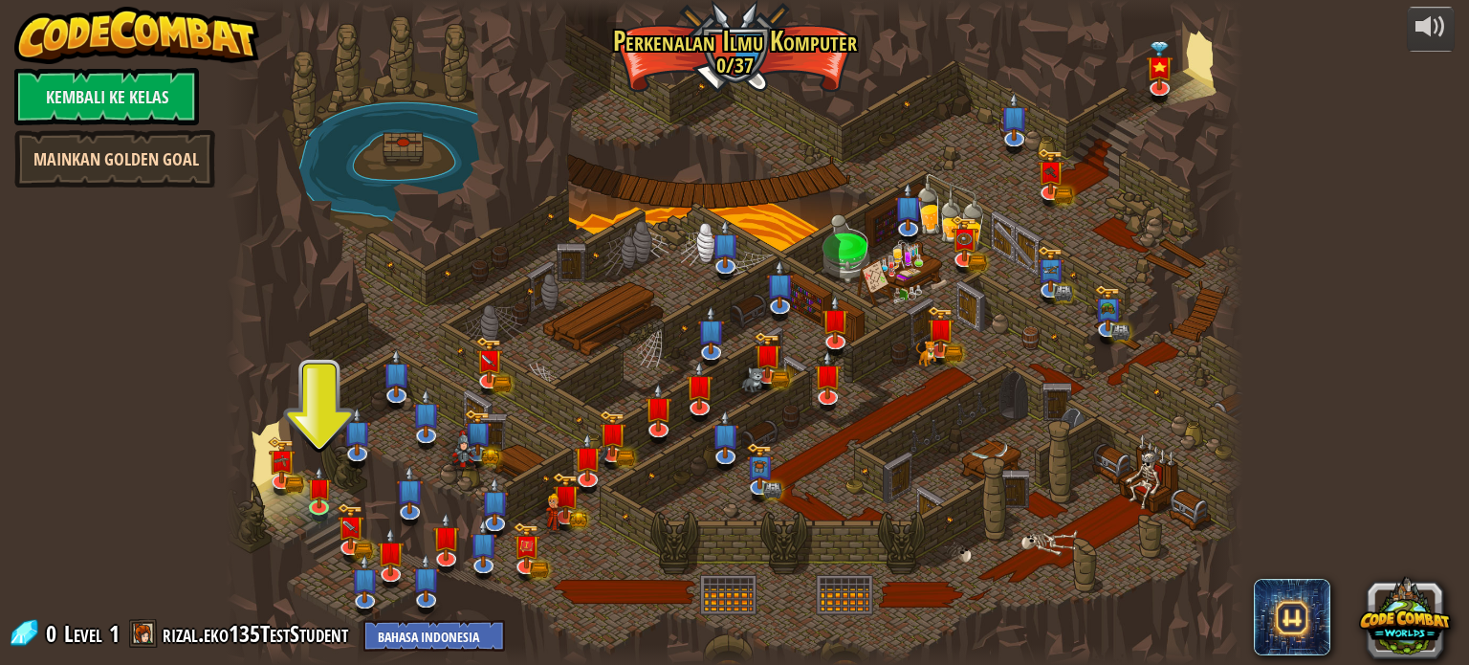
click at [142, 160] on link "Mainkan Golden Goal" at bounding box center [114, 158] width 201 height 57
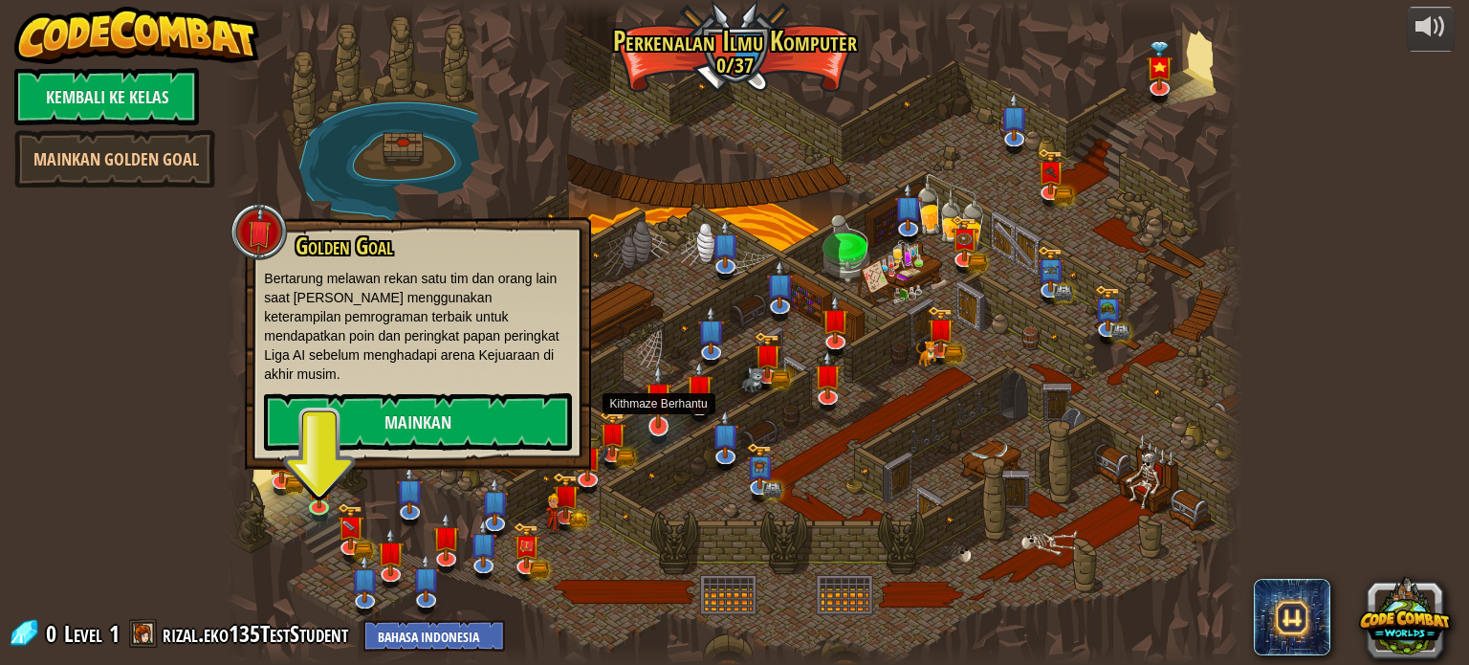
click at [669, 425] on img at bounding box center [658, 395] width 28 height 64
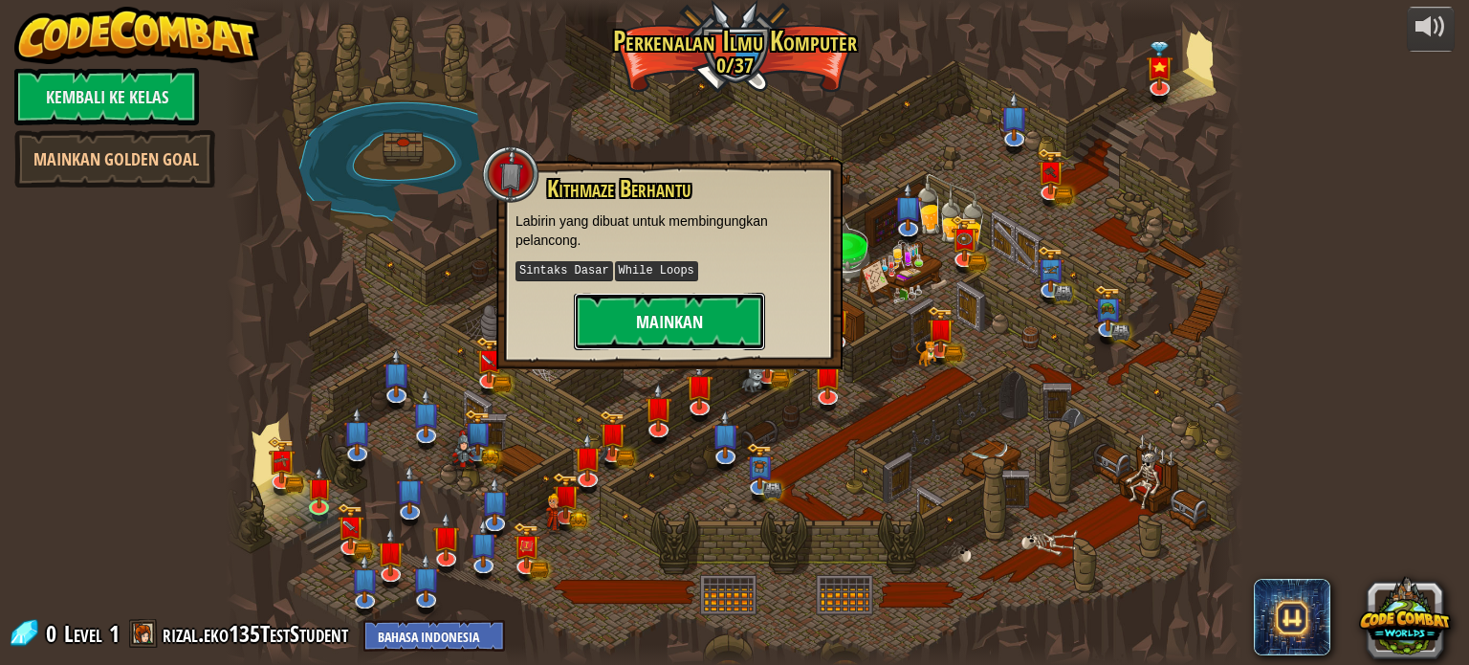
click at [702, 329] on button "Mainkan" at bounding box center [669, 321] width 191 height 57
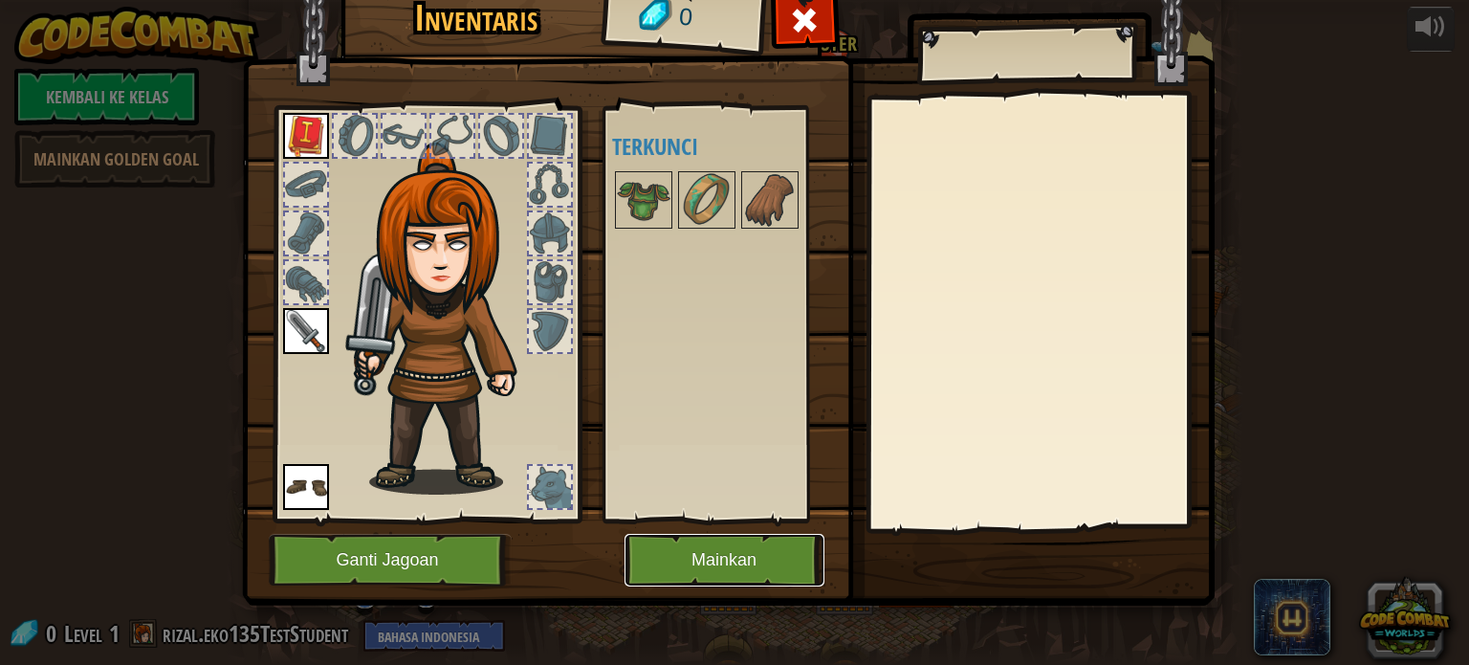
click at [713, 546] on button "Mainkan" at bounding box center [724, 560] width 200 height 53
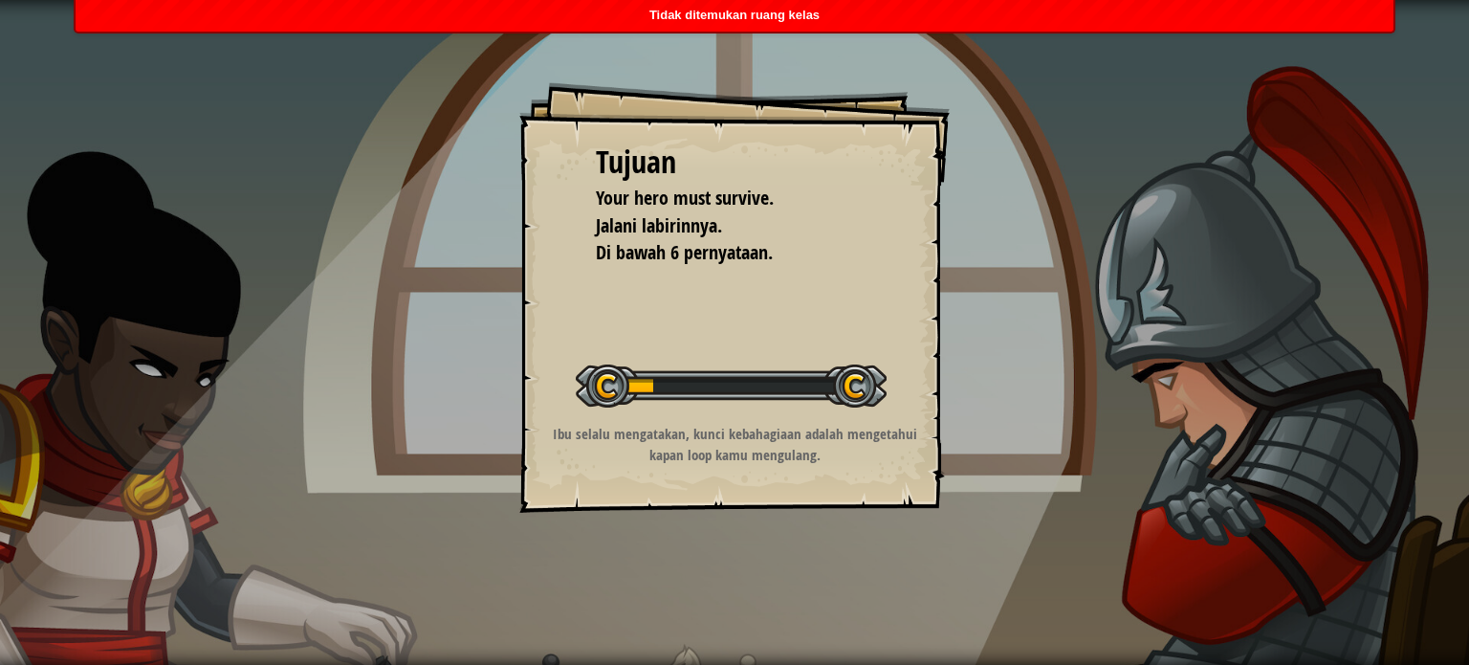
select select "id"
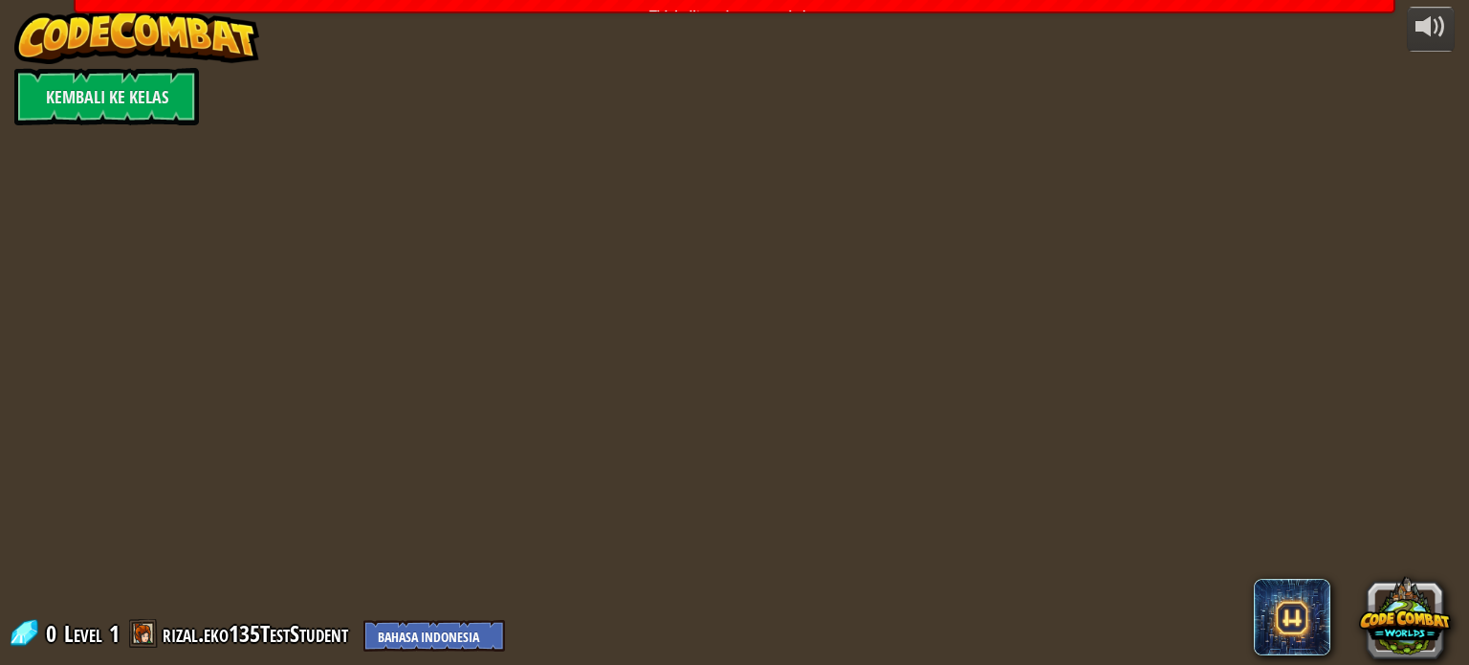
select select "id"
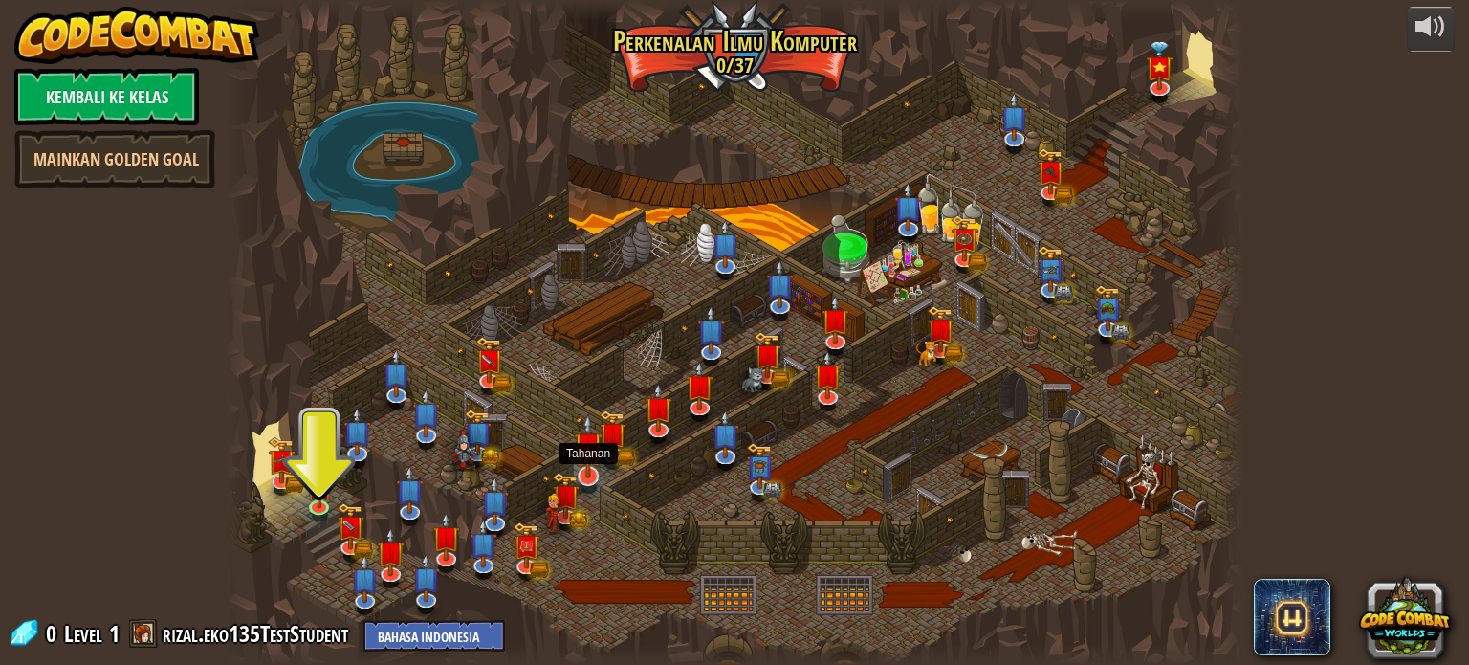
click at [589, 466] on img at bounding box center [588, 445] width 28 height 64
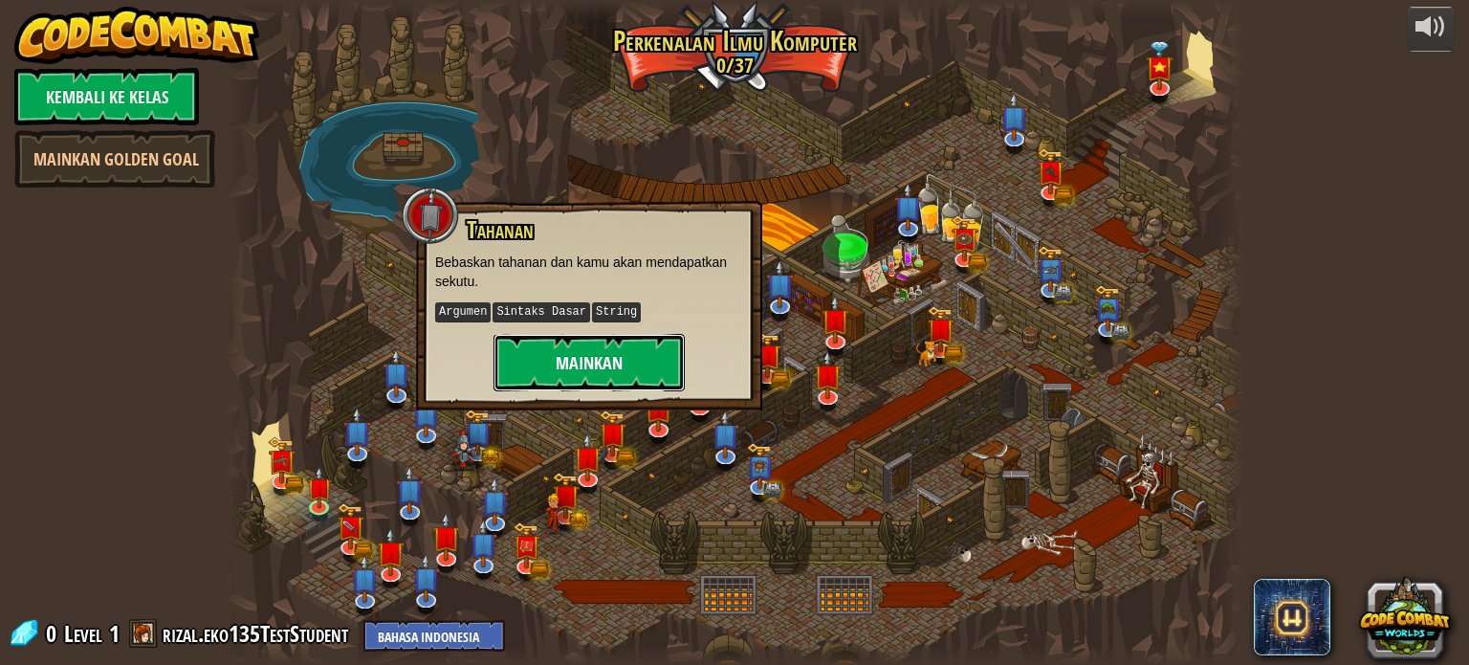
click at [632, 355] on button "Mainkan" at bounding box center [588, 362] width 191 height 57
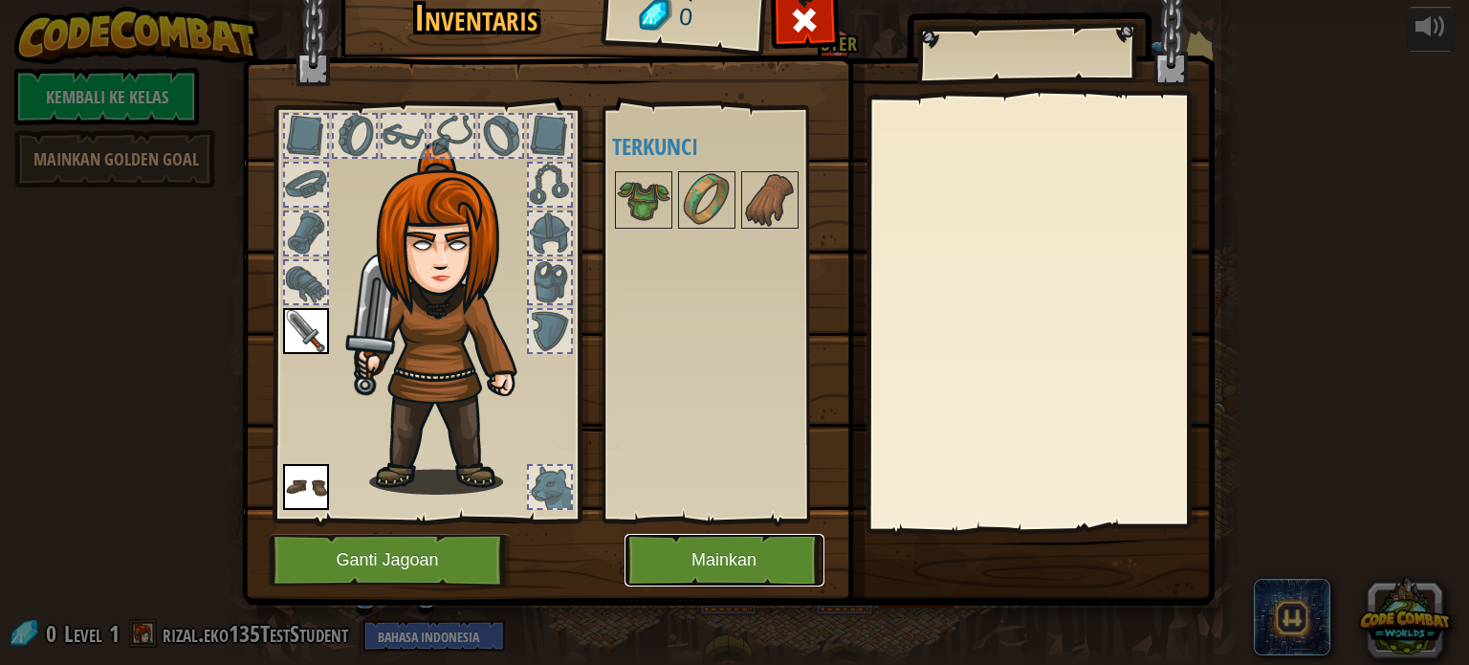
click at [687, 557] on button "Mainkan" at bounding box center [724, 560] width 200 height 53
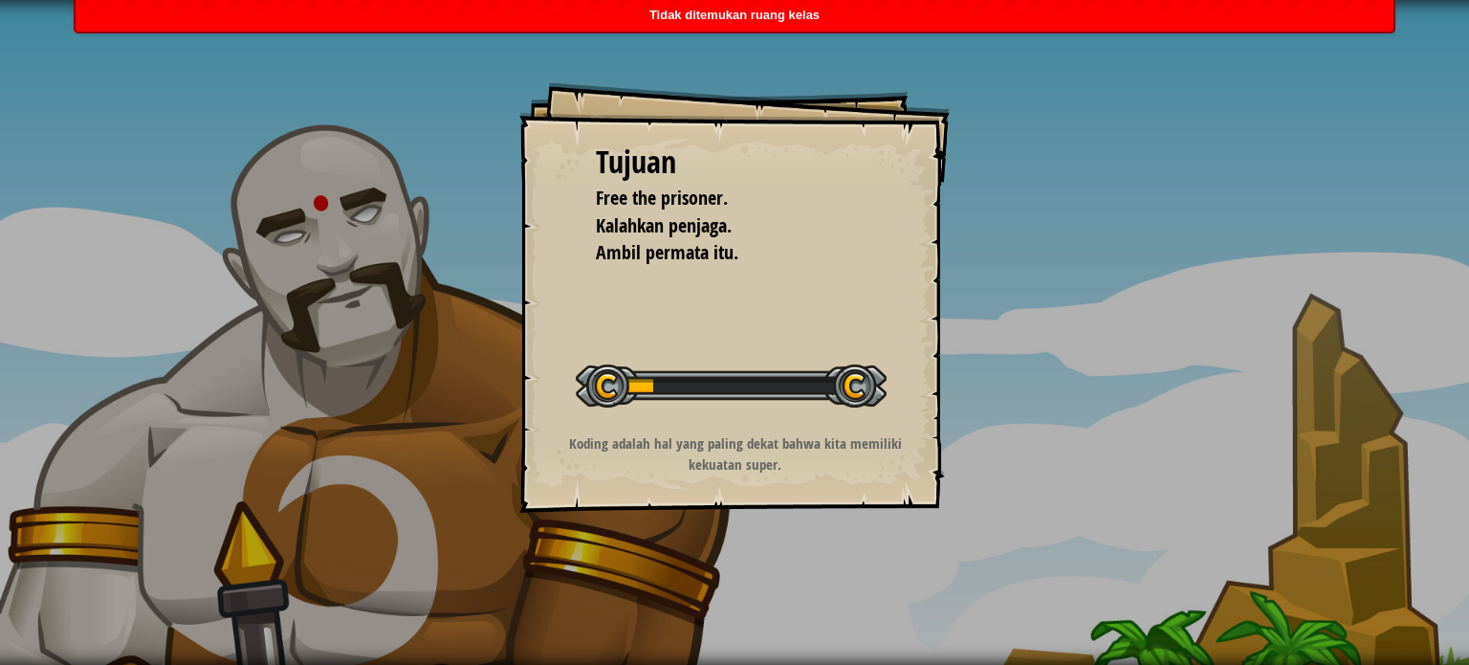
click at [663, 425] on div "Tujuan Free the prisoner. Kalahkan penjaga. Ambil permata itu. Memulai Level Ke…" at bounding box center [734, 297] width 430 height 430
select select "id"
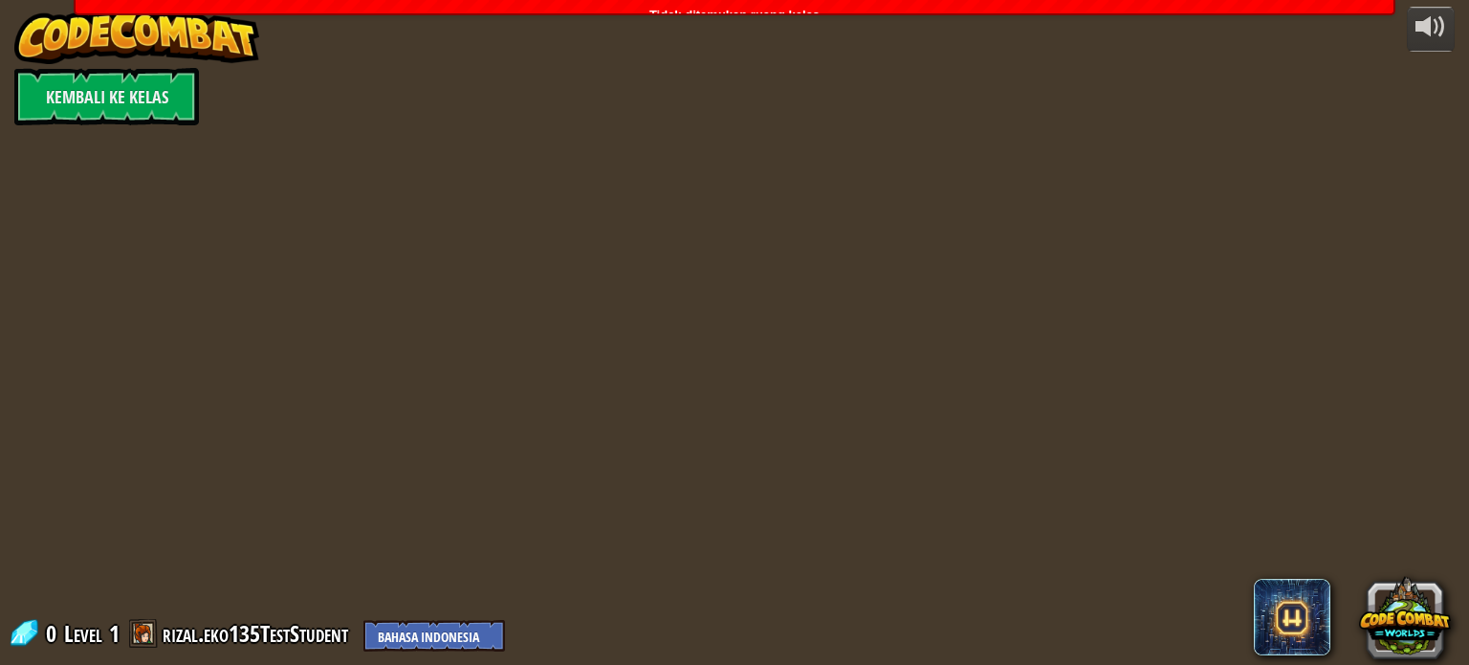
select select "id"
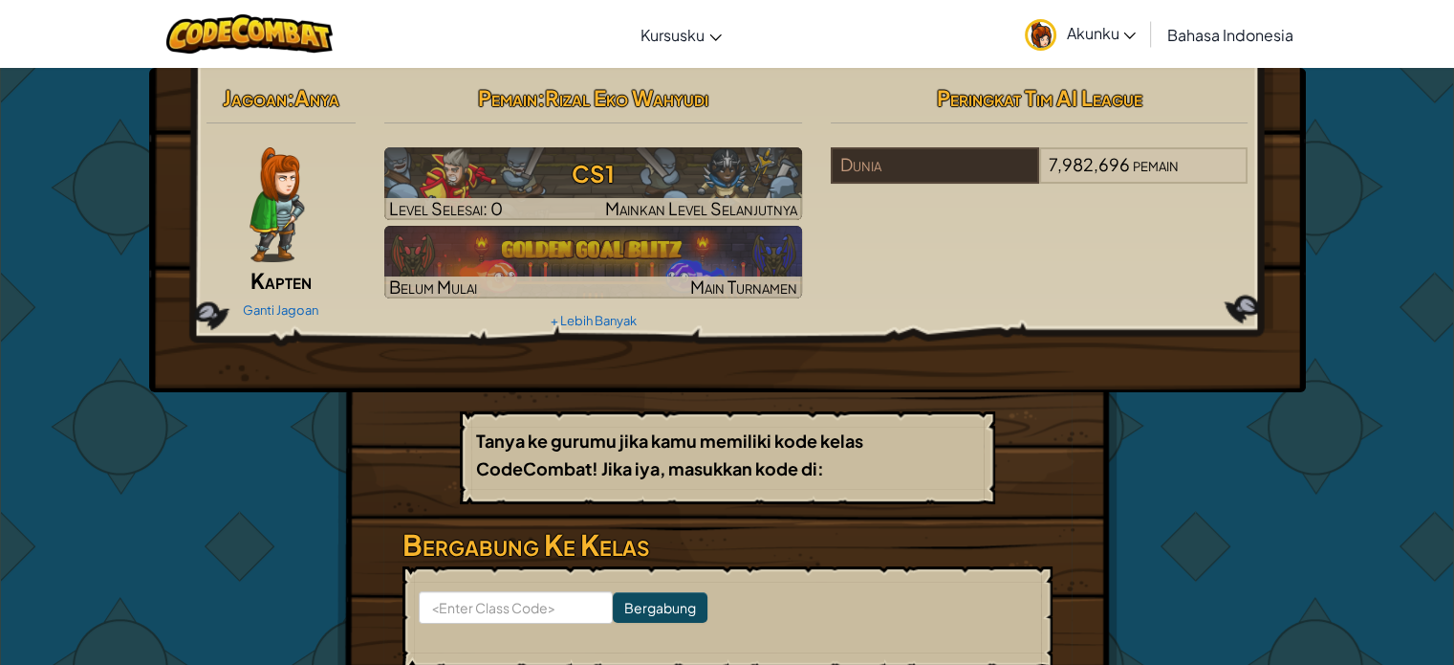
click at [1092, 33] on span "Akunku" at bounding box center [1101, 33] width 70 height 20
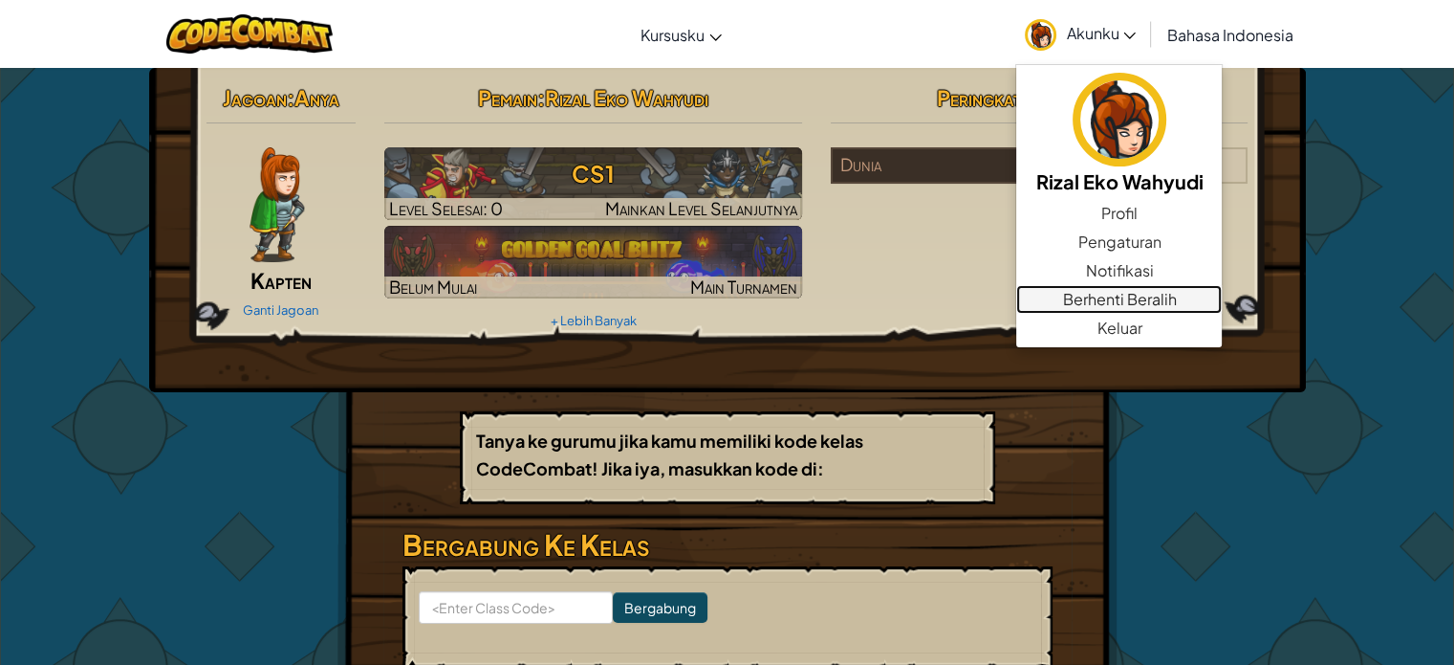
click at [1133, 294] on link "Berhenti Beralih" at bounding box center [1119, 299] width 206 height 29
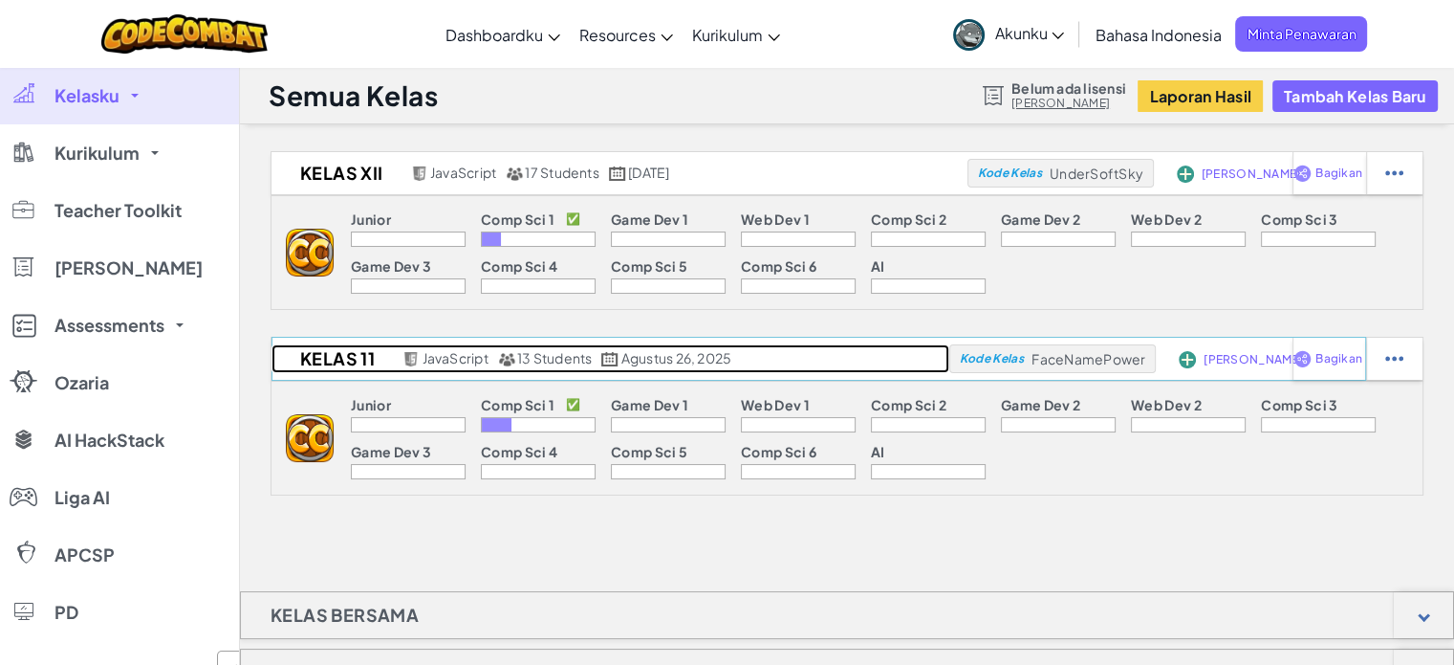
click at [375, 355] on h2 "Kelas 11" at bounding box center [335, 358] width 126 height 29
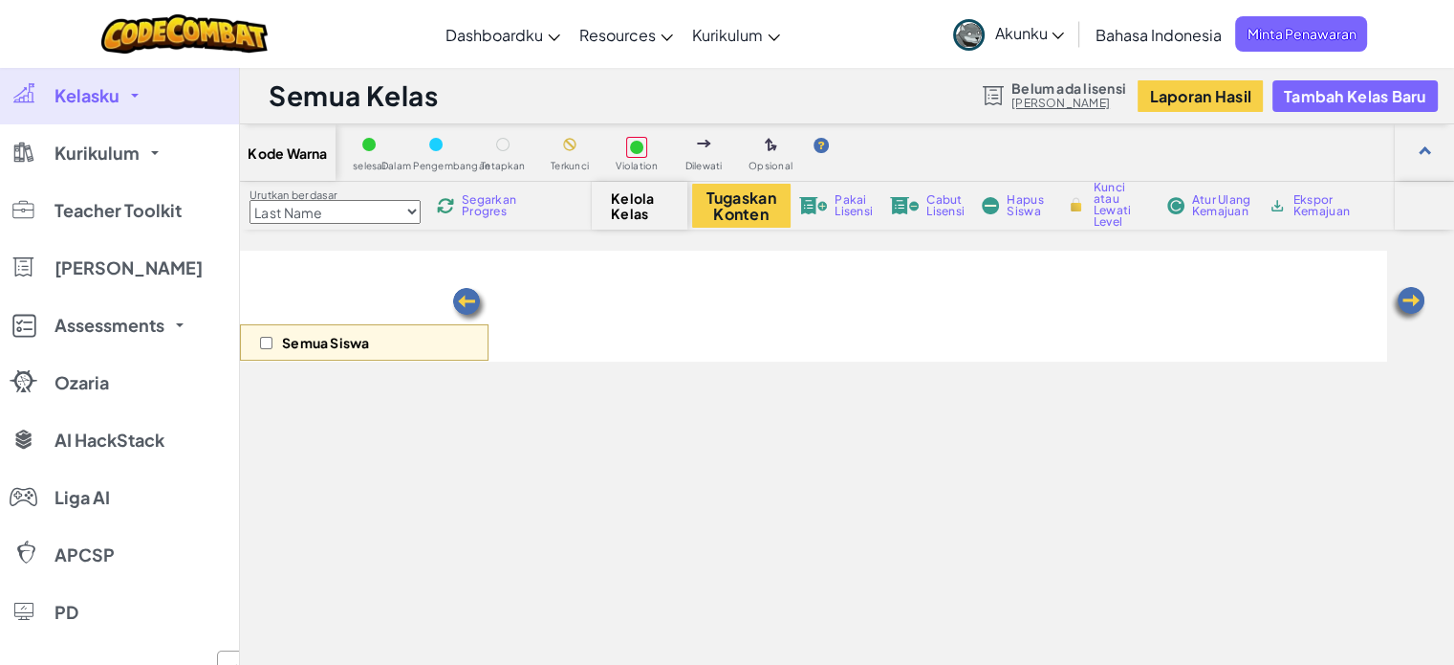
select select "560f1a9f22961295f9427742"
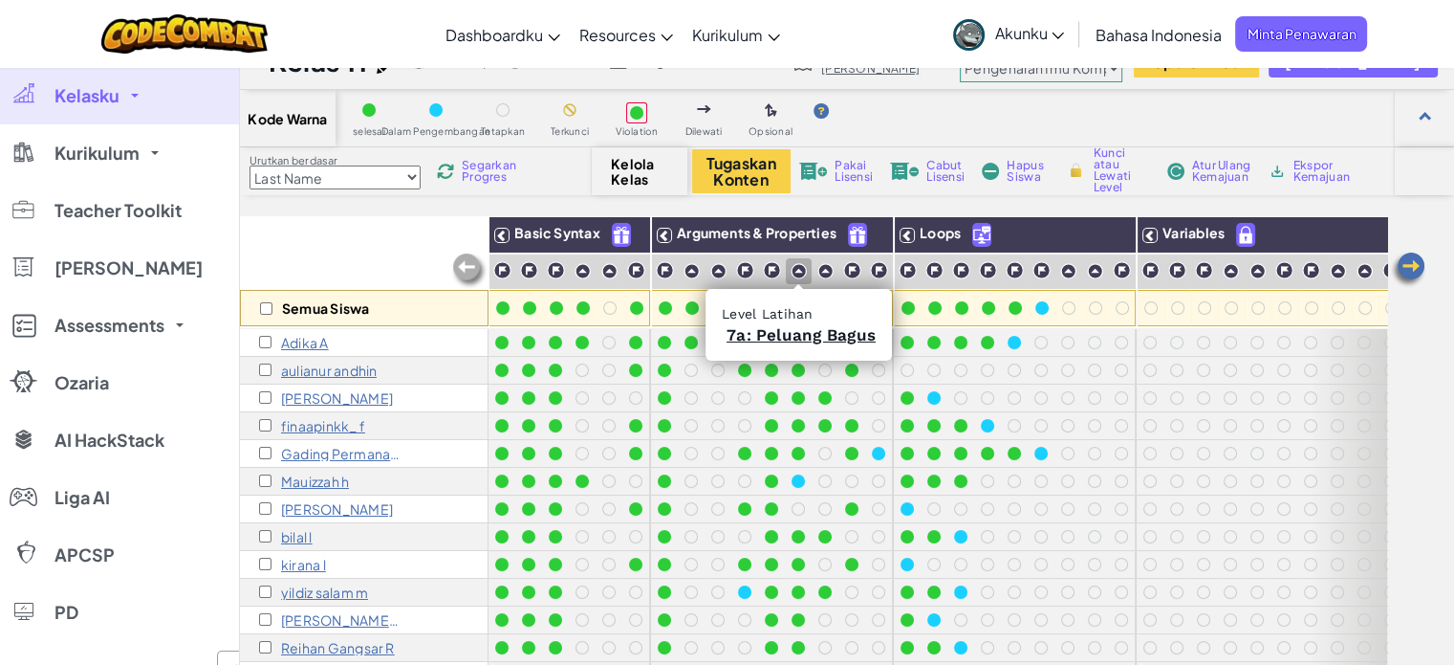
scroll to position [23, 0]
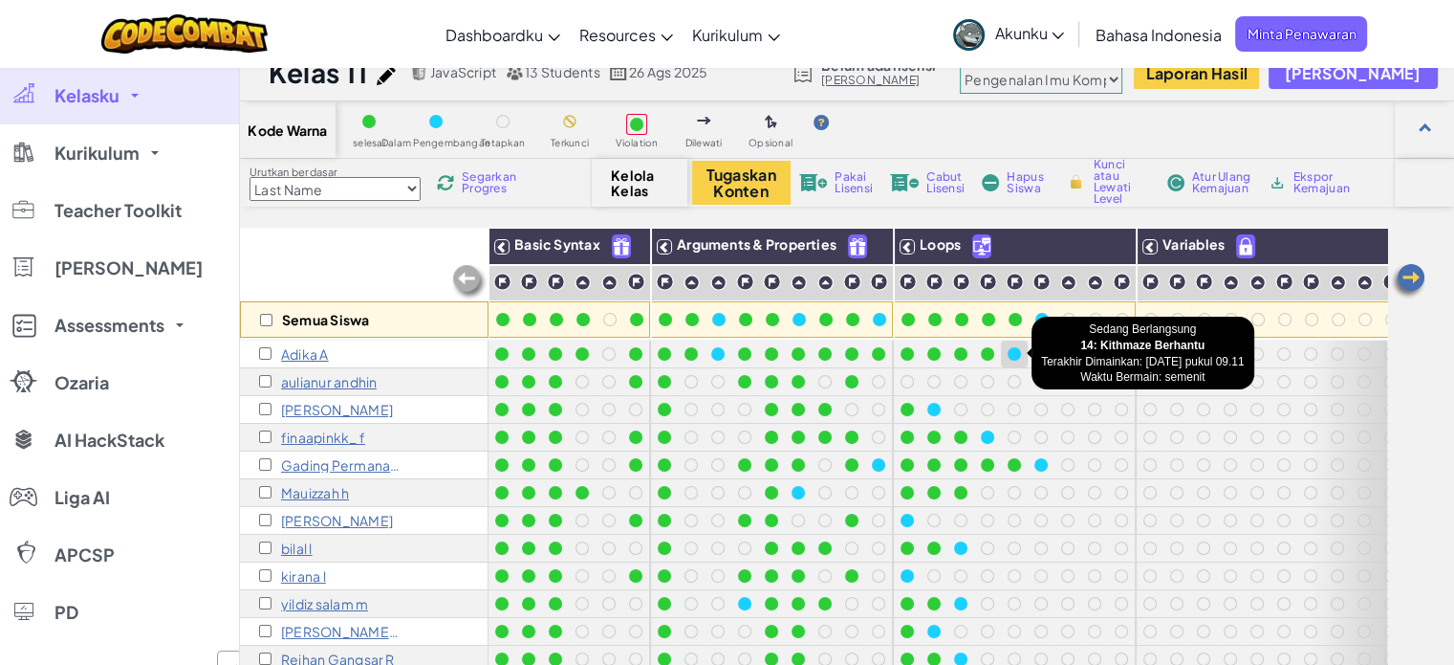
click at [1014, 356] on div at bounding box center [1014, 353] width 13 height 13
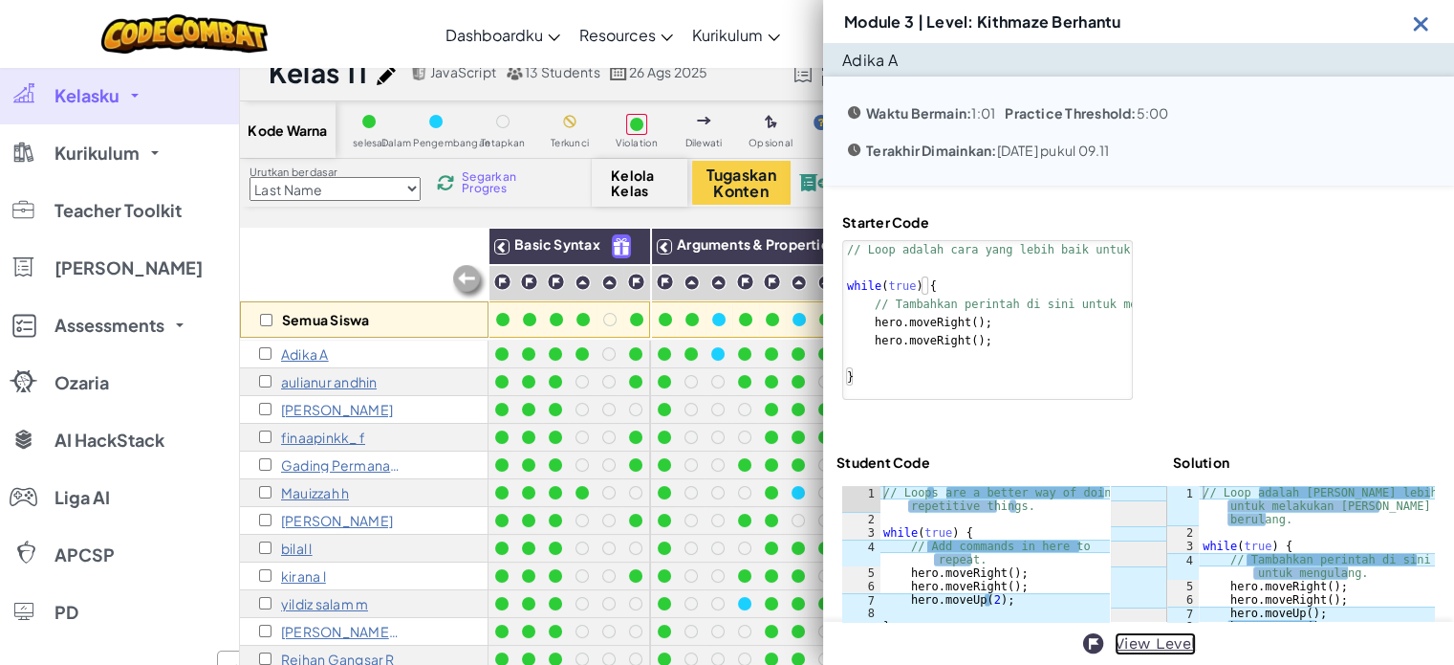
click at [1154, 643] on link "View Level" at bounding box center [1155, 643] width 81 height 23
click at [439, 236] on div "Semua Siswa" at bounding box center [364, 283] width 249 height 111
click at [1419, 38] on div "Module 3 | Level: Kithmaze Berhantu" at bounding box center [1138, 21] width 631 height 43
click at [1420, 32] on img at bounding box center [1421, 23] width 24 height 24
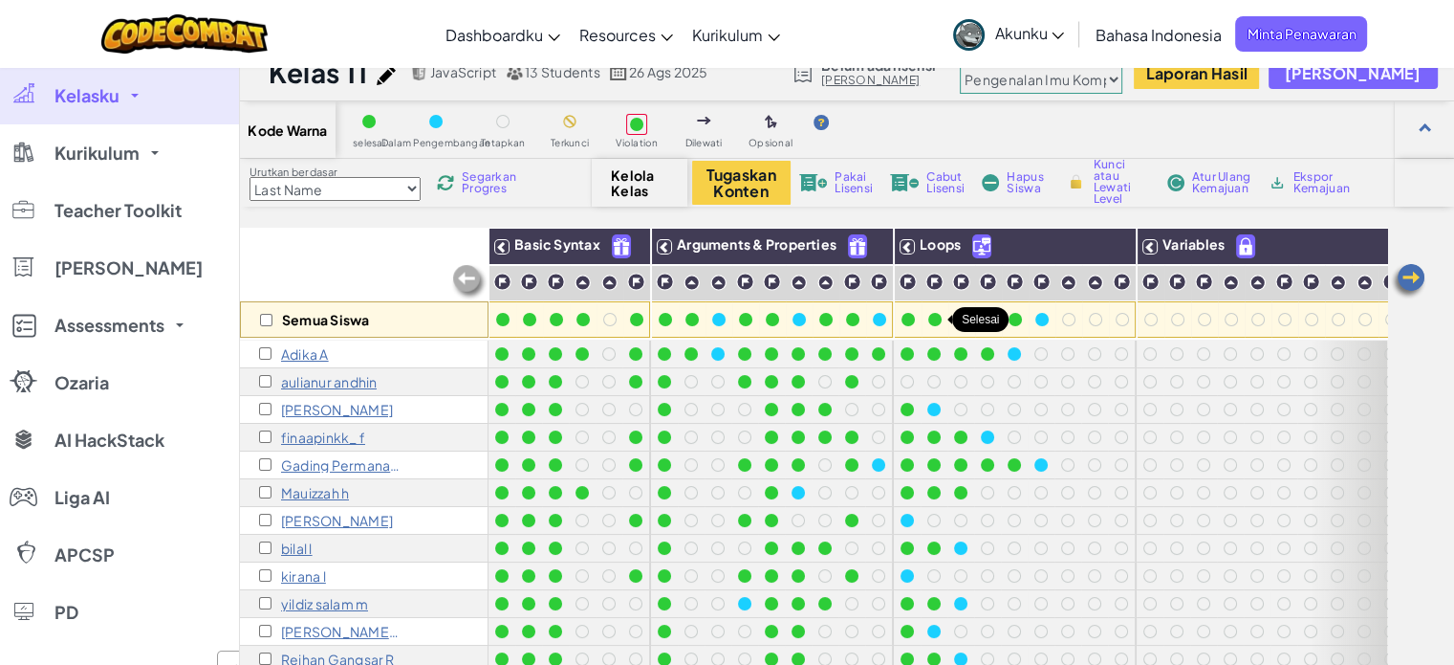
click at [932, 325] on div at bounding box center [934, 319] width 13 height 13
click at [907, 321] on div at bounding box center [908, 319] width 13 height 13
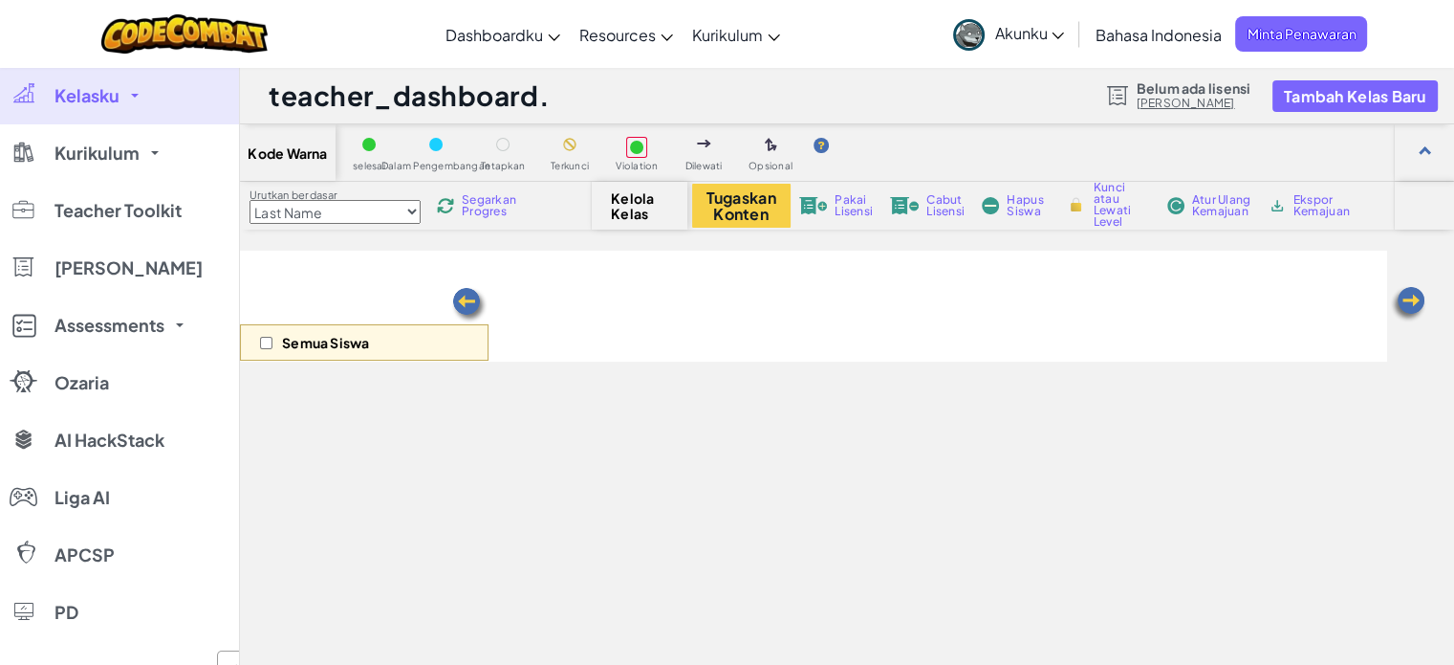
scroll to position [23, 0]
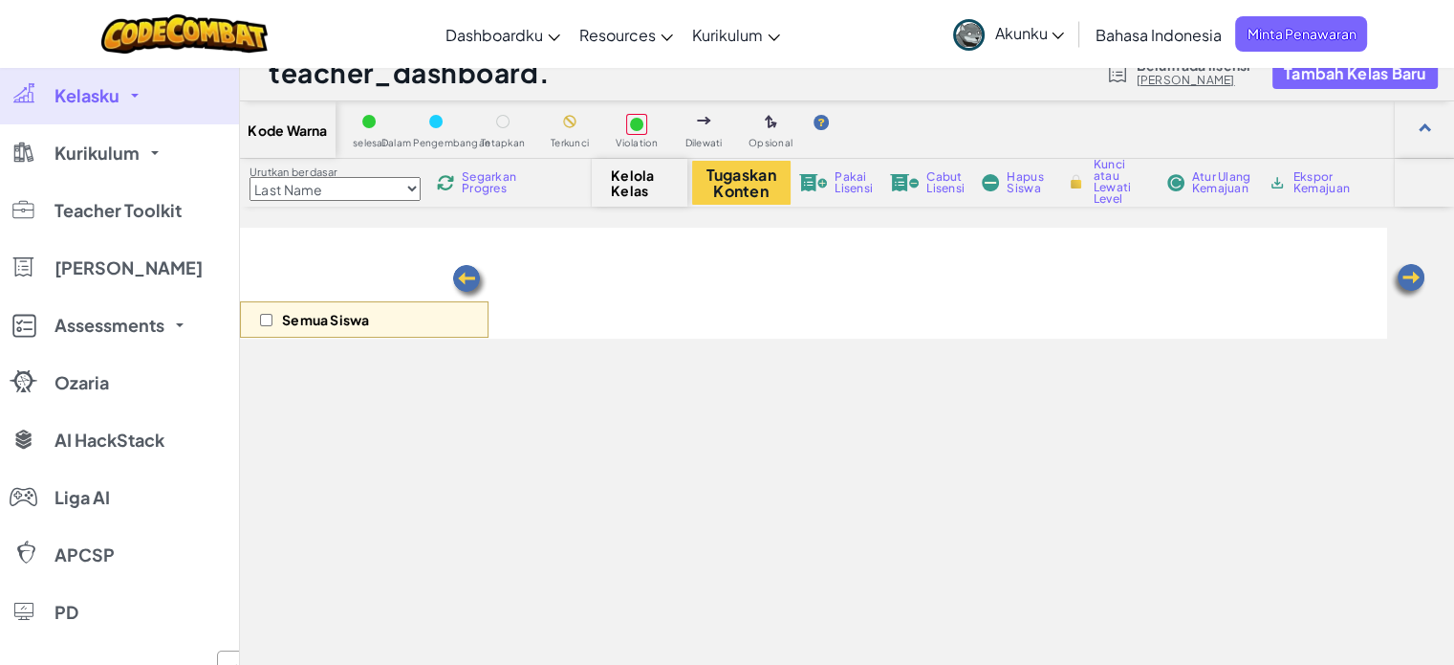
select select "560f1a9f22961295f9427742"
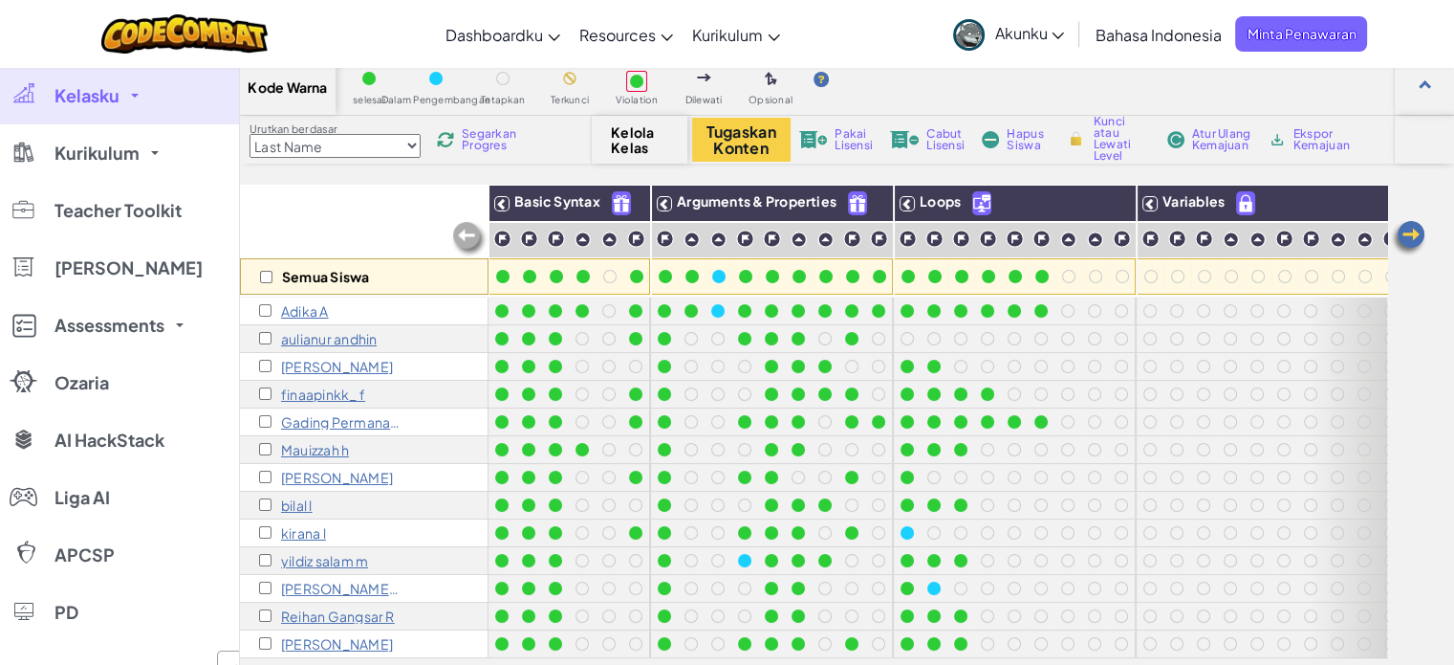
scroll to position [57, 0]
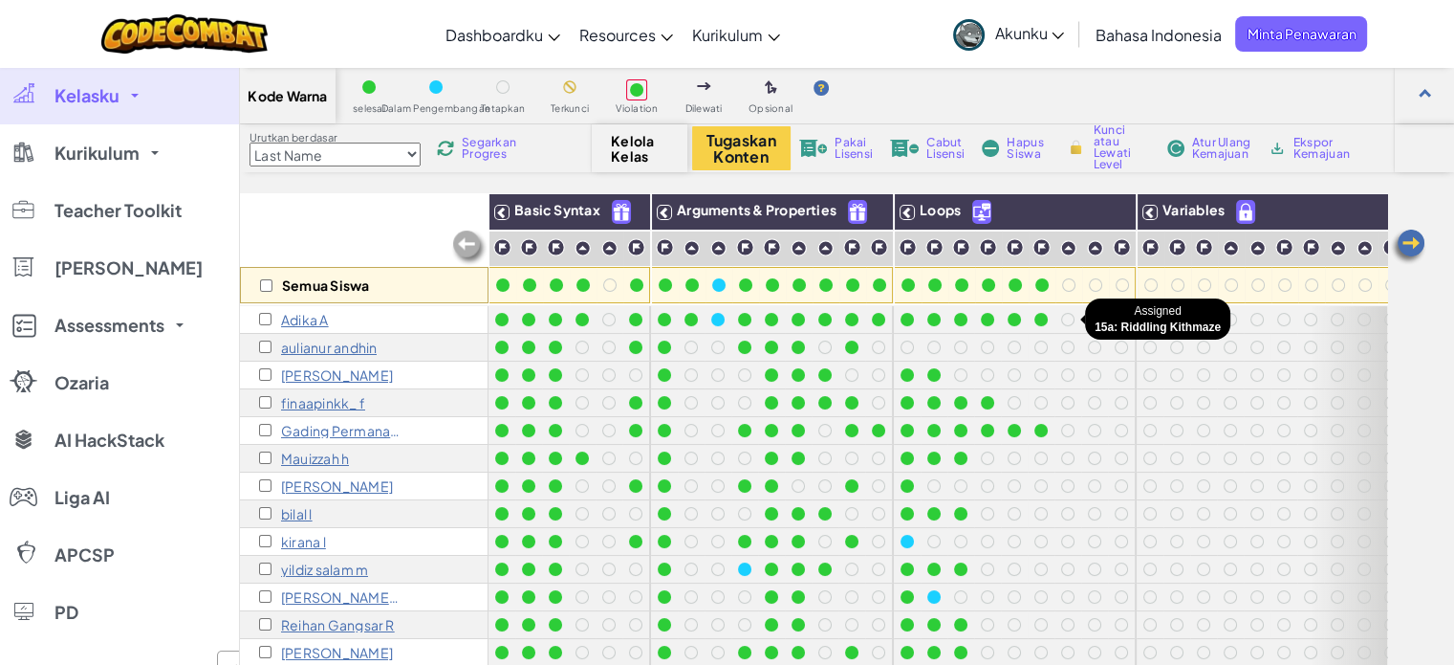
click at [1067, 318] on div at bounding box center [1067, 319] width 13 height 13
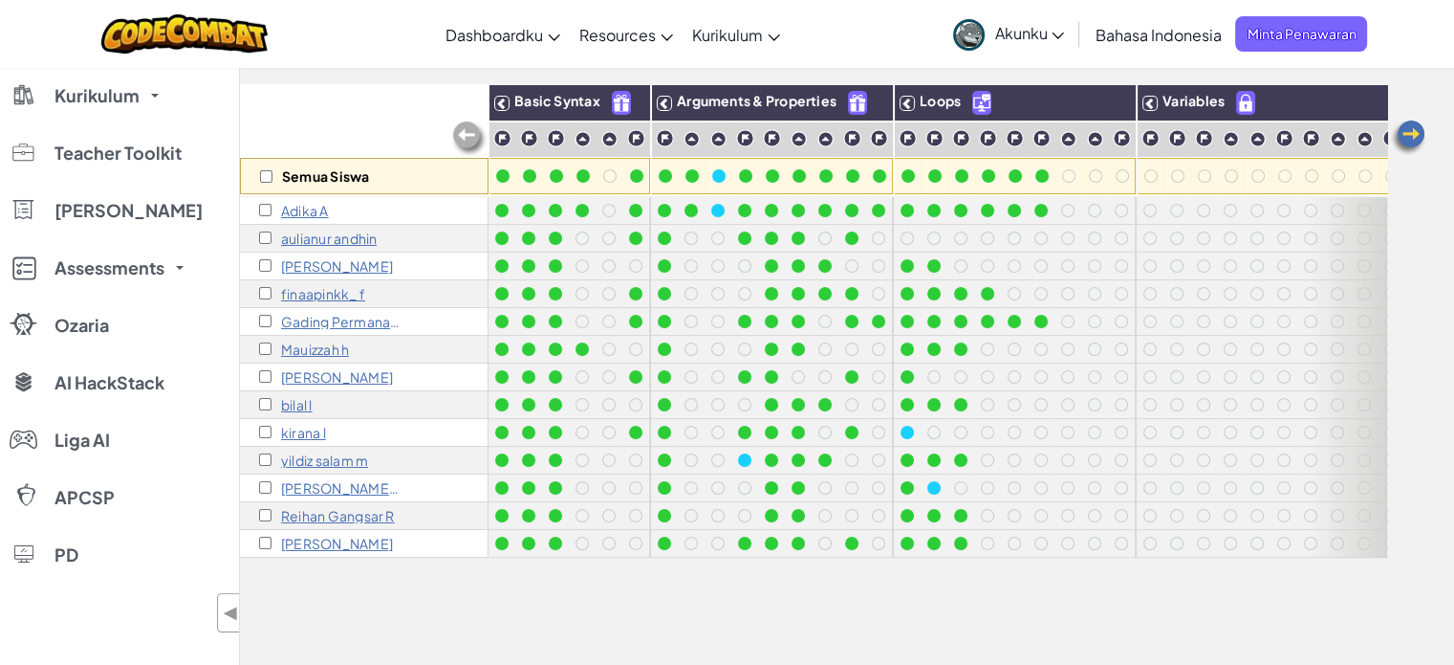
scroll to position [164, 0]
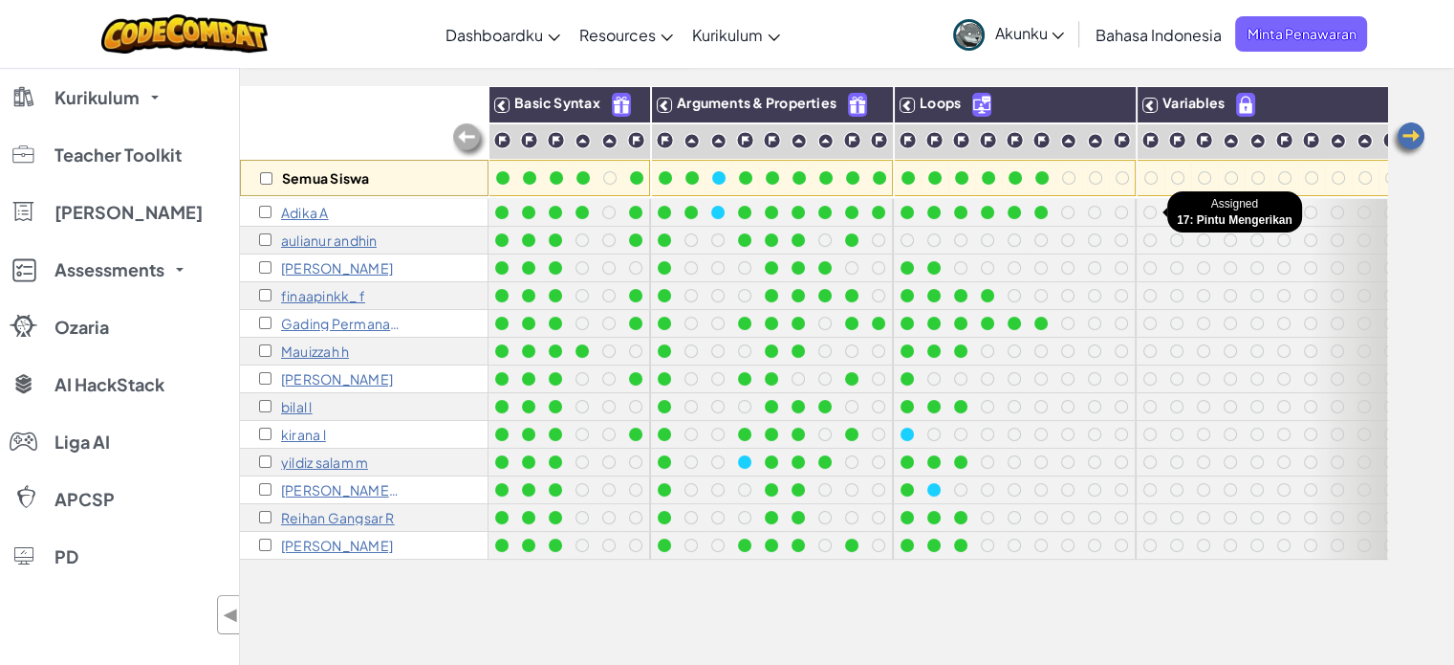
click at [1146, 208] on div at bounding box center [1150, 212] width 13 height 13
click at [1150, 107] on icon at bounding box center [1150, 104] width 13 height 13
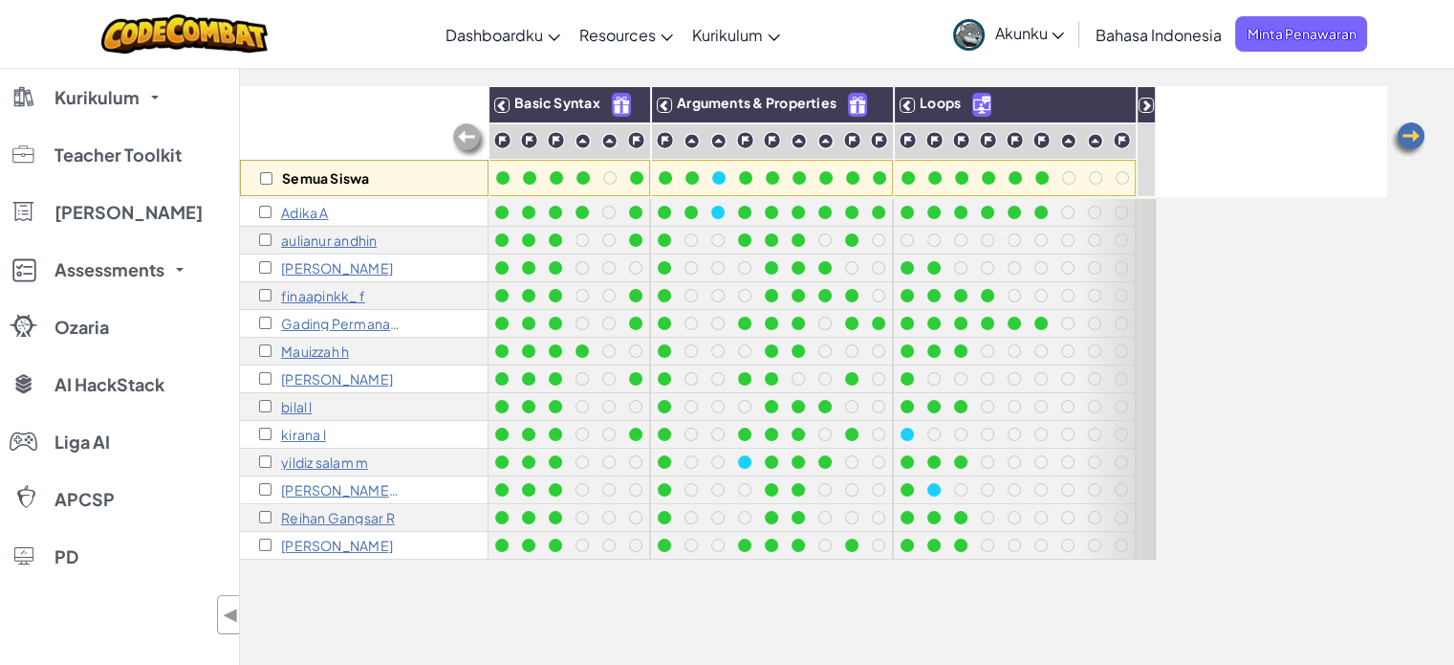
click at [1150, 107] on icon at bounding box center [1146, 104] width 13 height 13
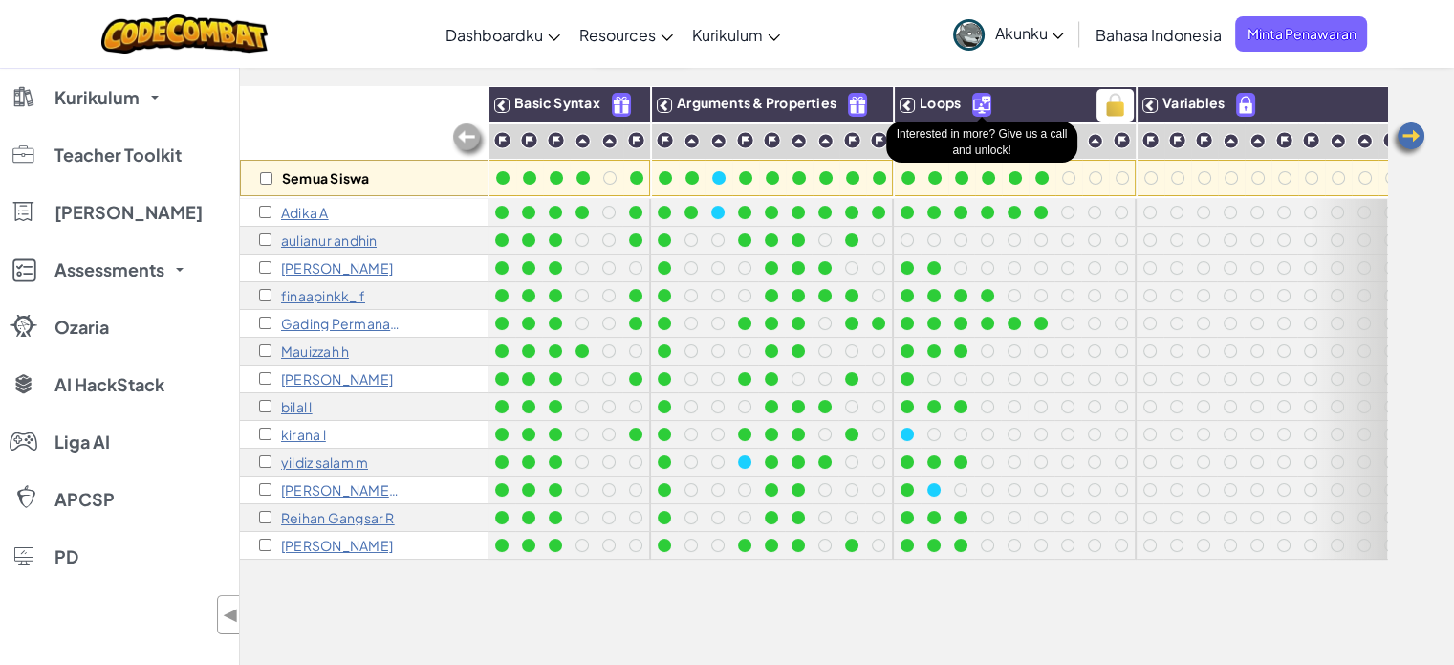
click at [987, 104] on img at bounding box center [981, 105] width 17 height 22
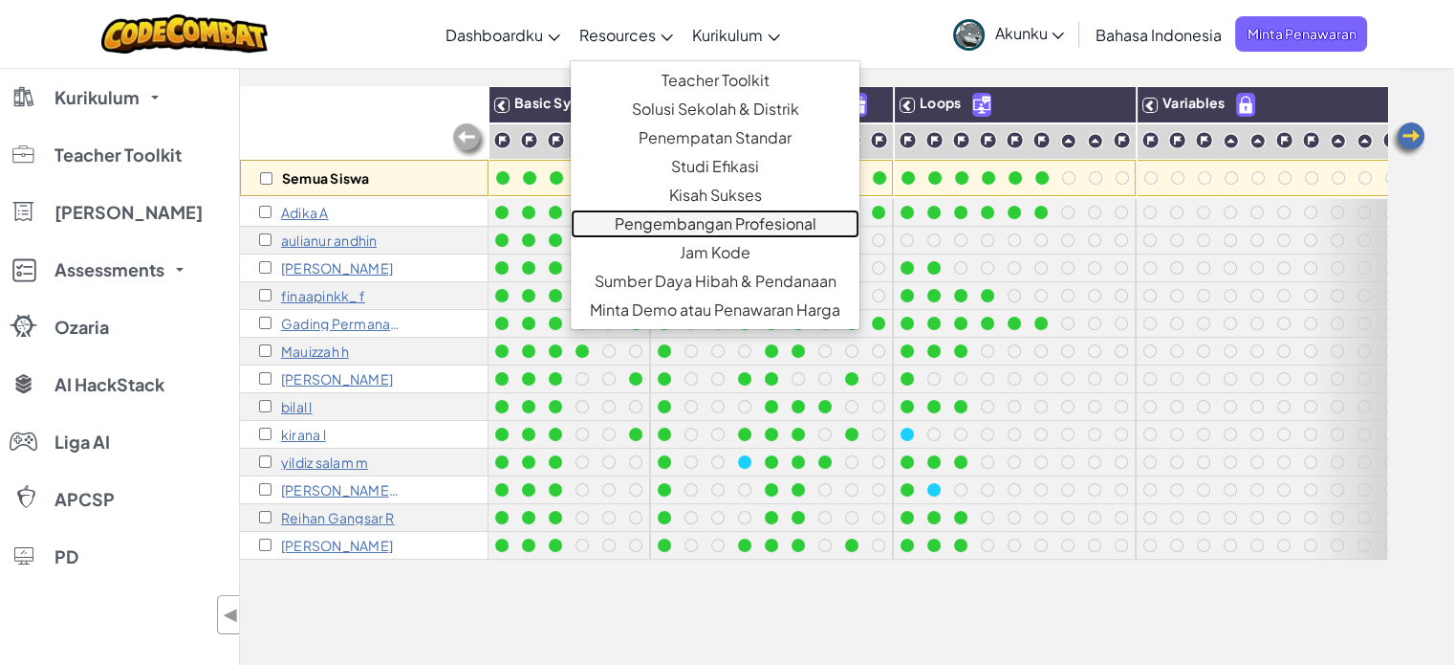
click at [649, 221] on link "Pengembangan Profesional" at bounding box center [715, 223] width 289 height 29
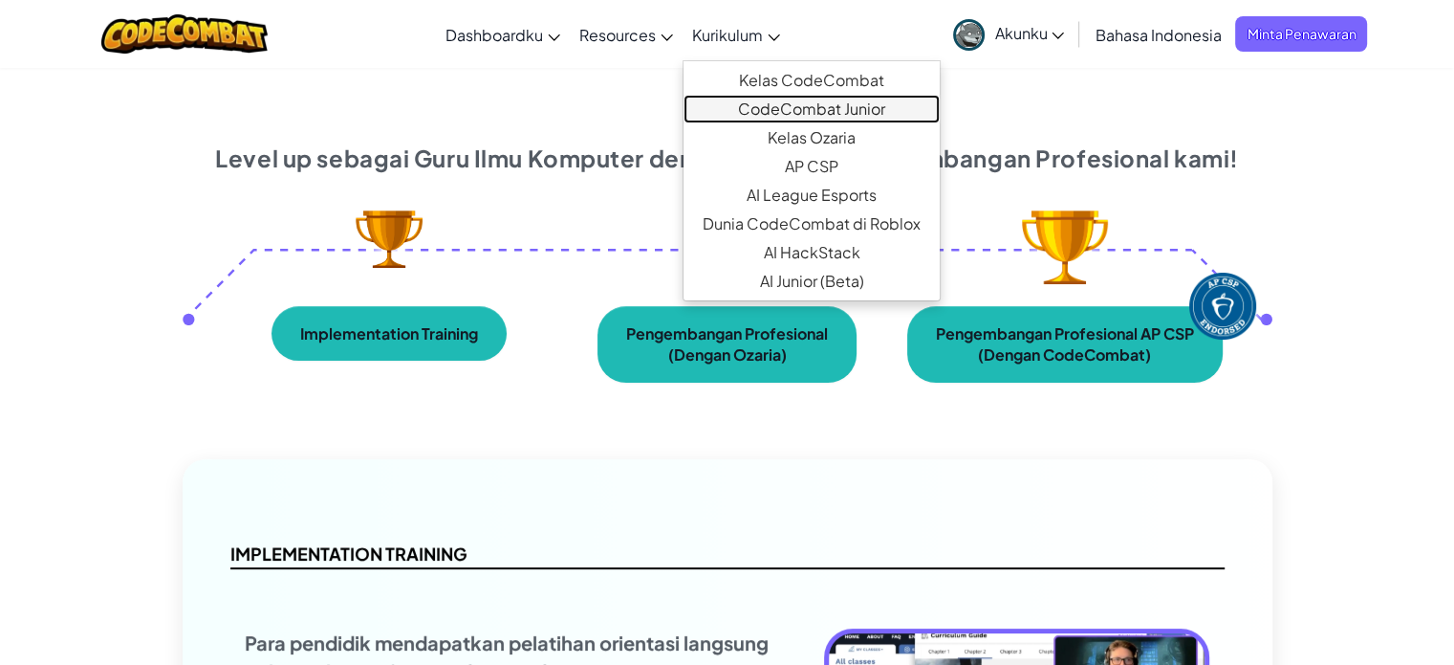
click at [755, 107] on link "CodeCombat Junior" at bounding box center [812, 109] width 256 height 29
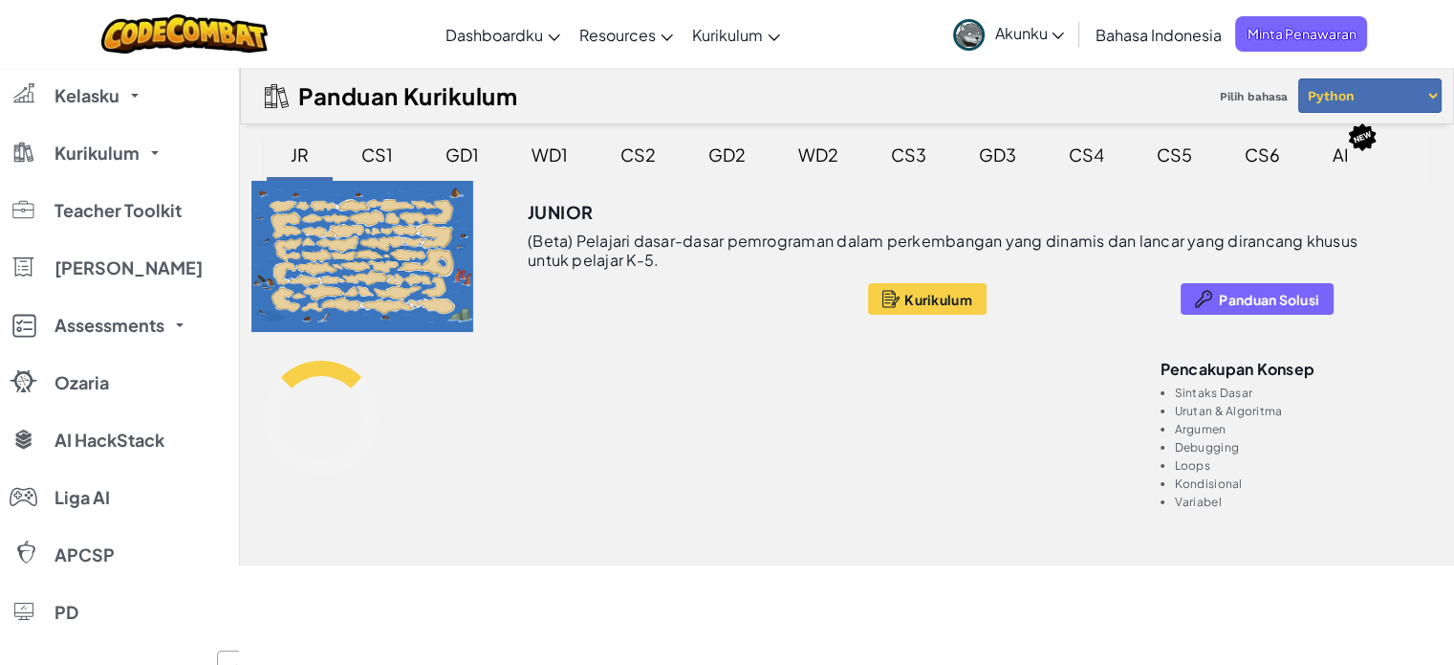
click at [445, 156] on div "GD1" at bounding box center [462, 154] width 72 height 45
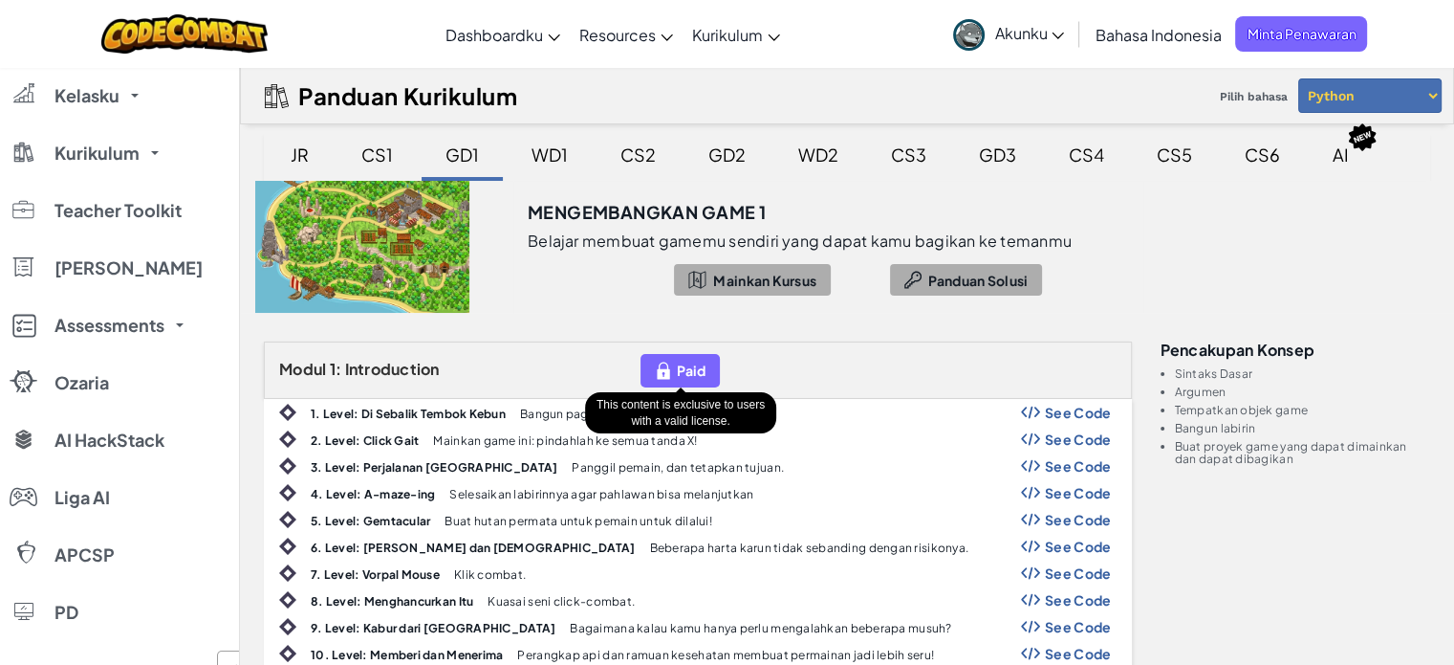
click at [681, 371] on span "Paid" at bounding box center [691, 369] width 29 height 15
click at [518, 160] on div "WD1" at bounding box center [549, 154] width 75 height 45
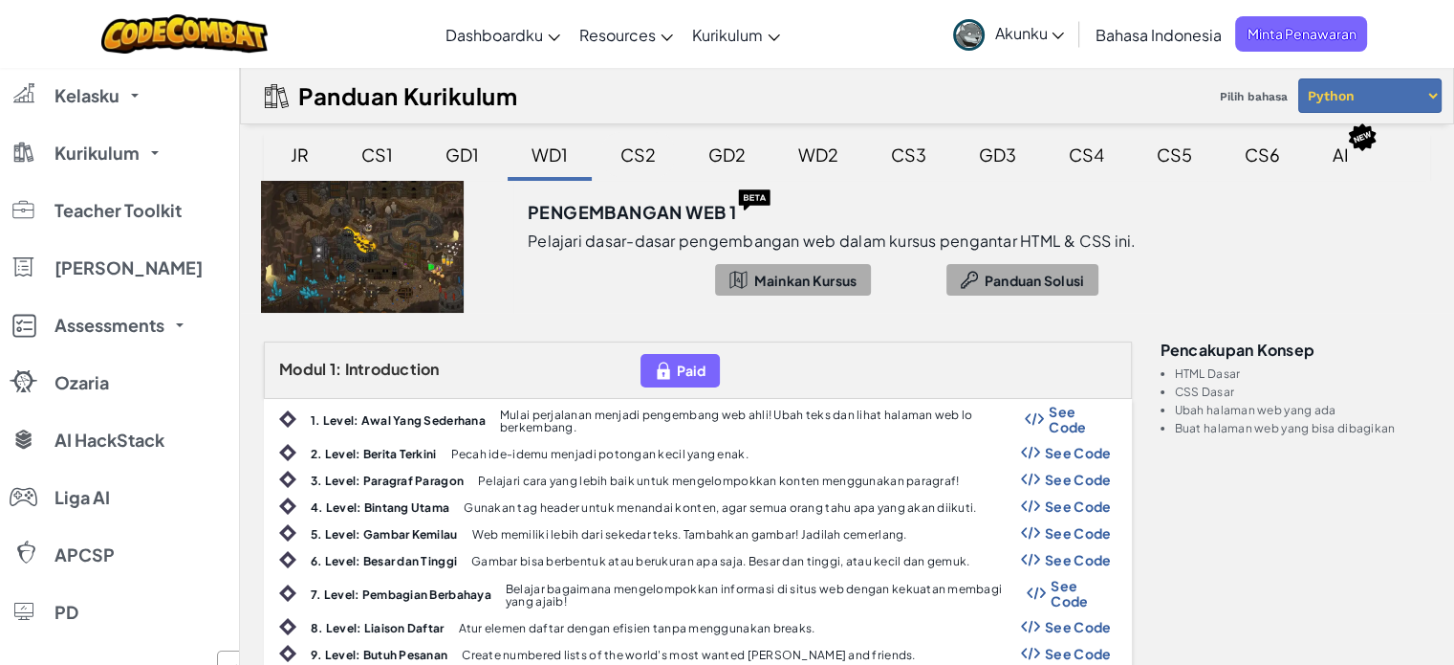
click at [642, 164] on div "CS2" at bounding box center [638, 154] width 74 height 45
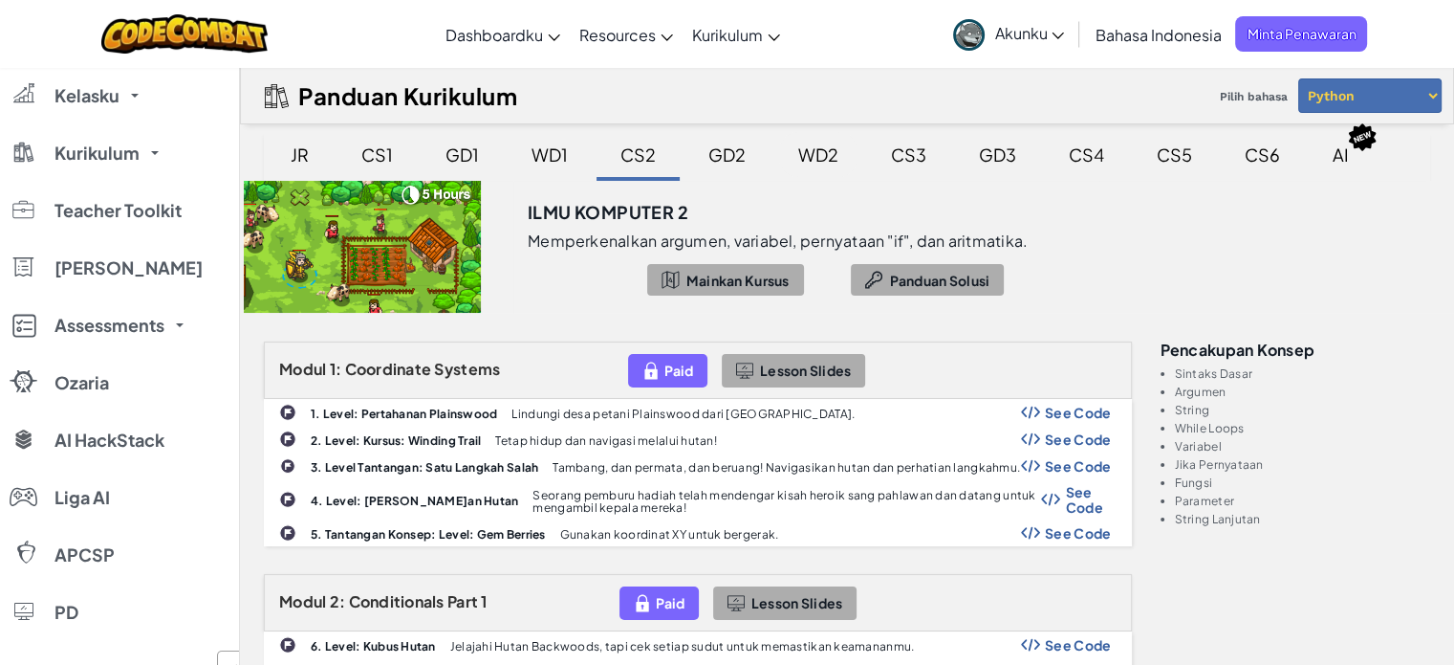
click at [818, 162] on div "WD2" at bounding box center [818, 154] width 78 height 45
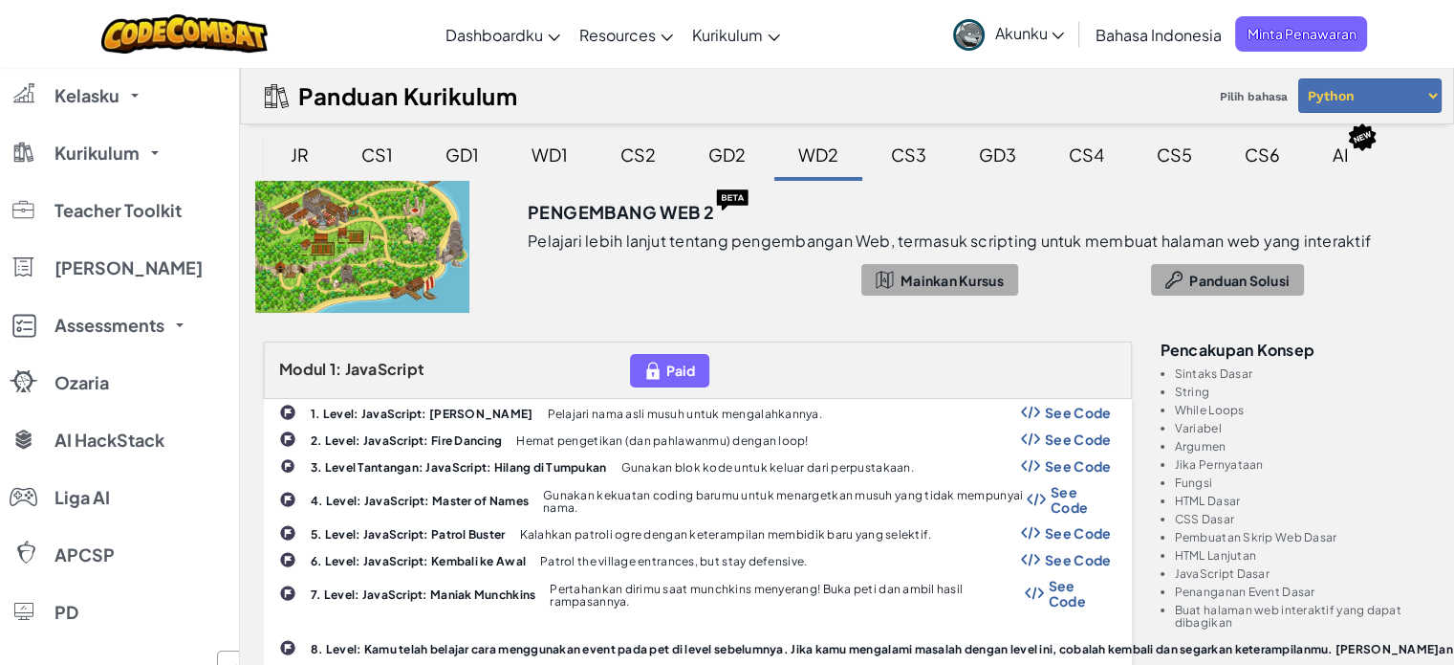
click at [1341, 157] on div "AI" at bounding box center [1341, 154] width 55 height 45
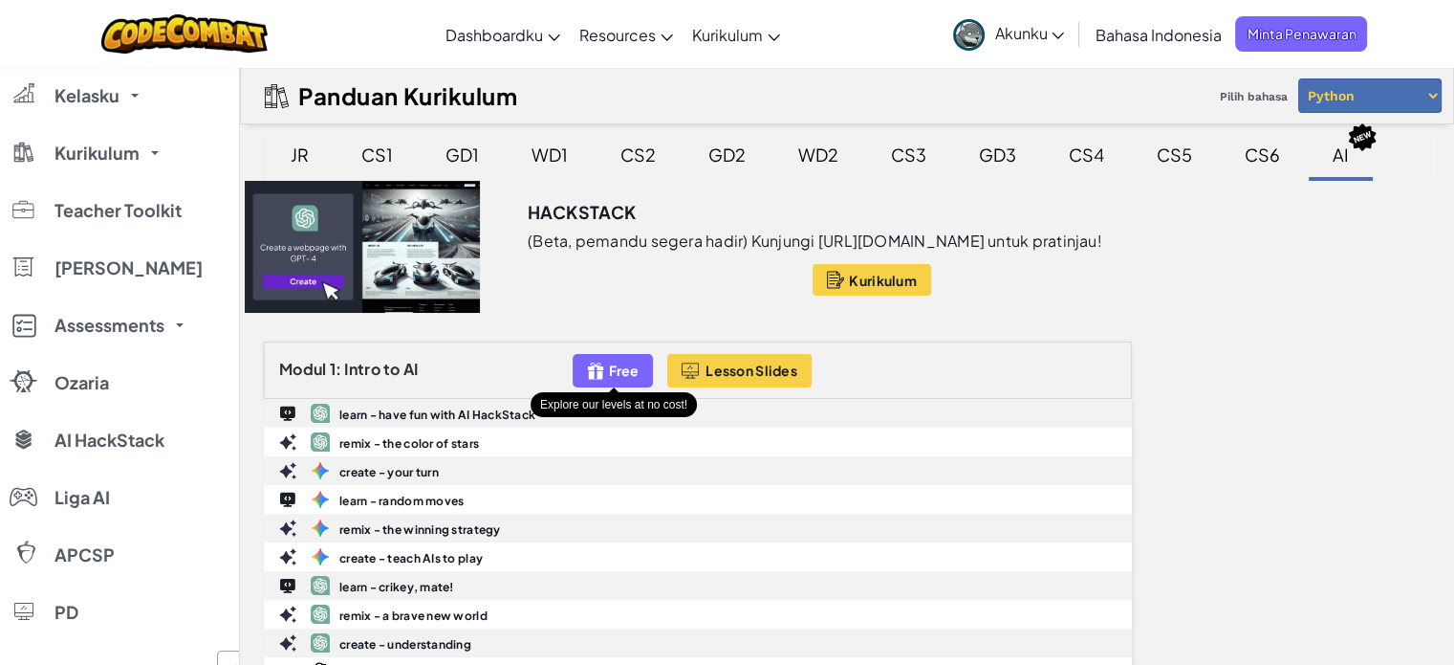
click at [612, 370] on span "Free" at bounding box center [624, 369] width 30 height 15
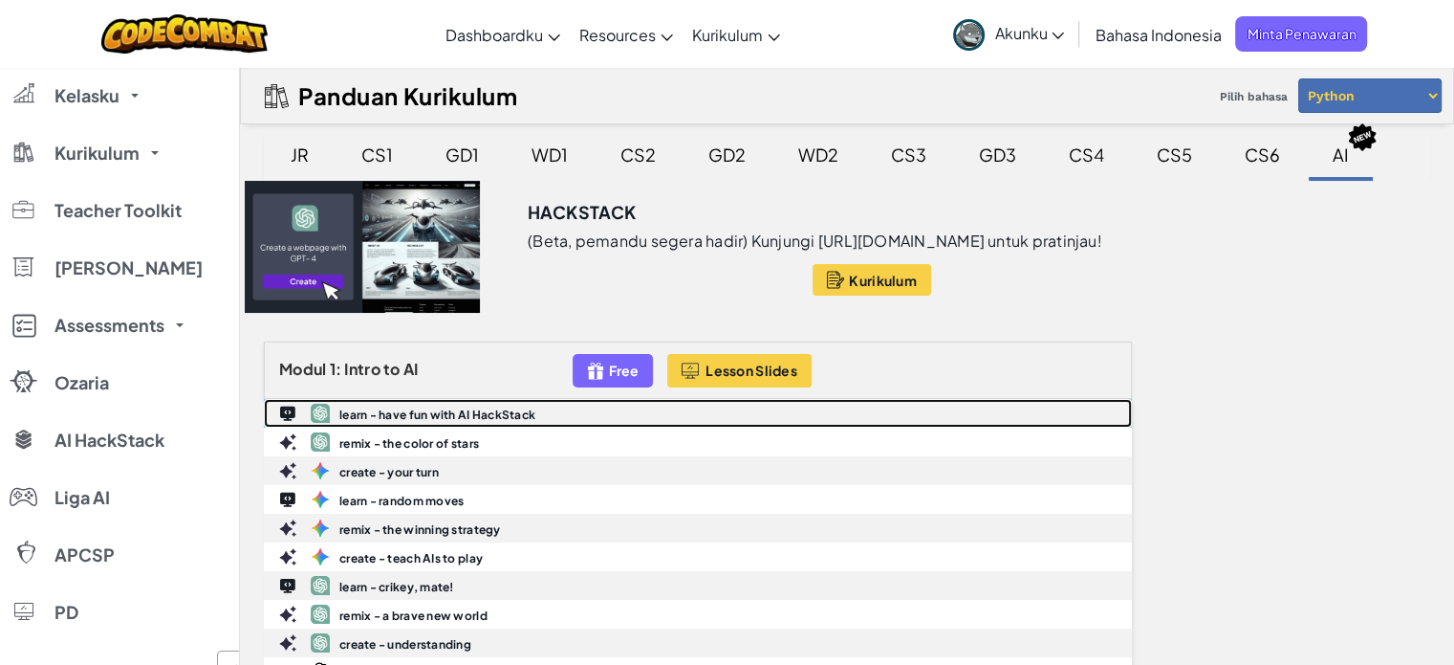
click at [426, 422] on div "learn - have fun with AI HackStack" at bounding box center [698, 413] width 866 height 27
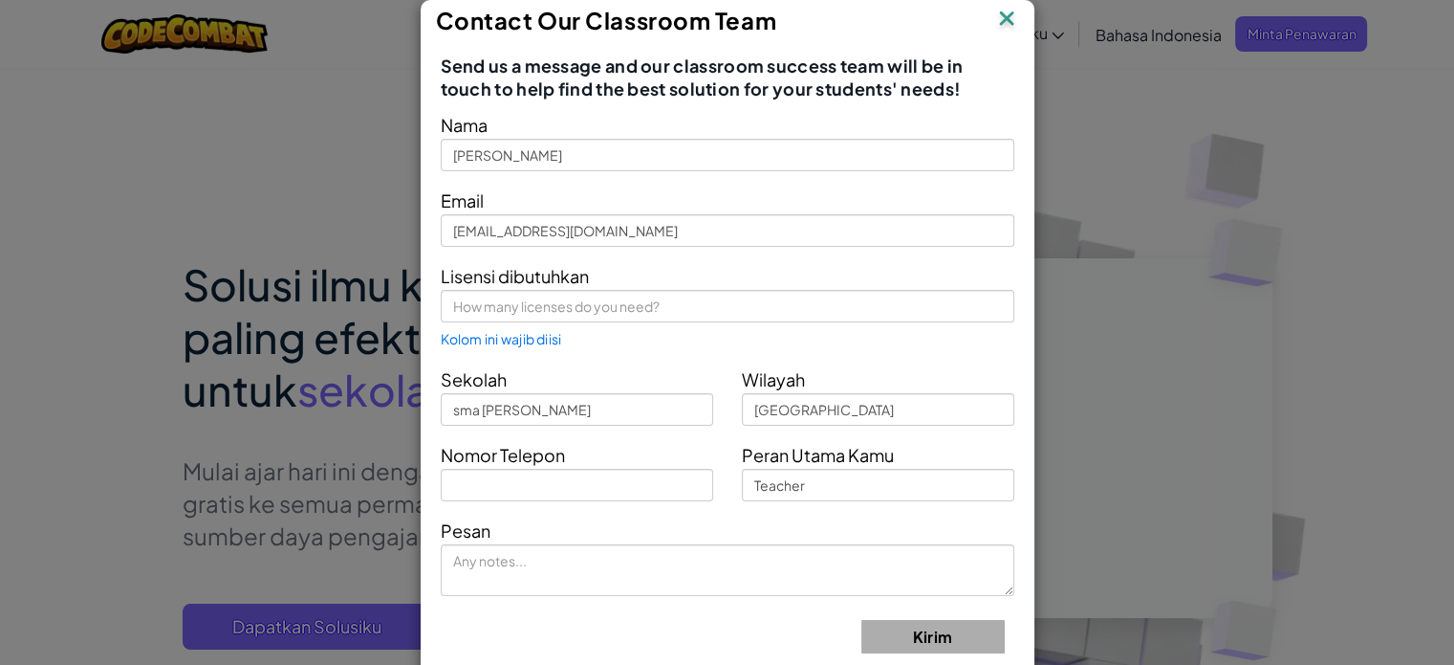
click at [1118, 147] on div "Contact Our Classroom Team Send us a message and our classroom success team wil…" at bounding box center [727, 332] width 1454 height 665
click at [994, 13] on img at bounding box center [1006, 20] width 25 height 29
